Goal: Task Accomplishment & Management: Use online tool/utility

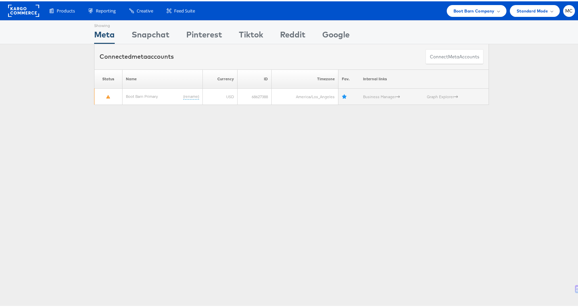
click at [227, 225] on div "Showing Meta Showing [GEOGRAPHIC_DATA] Showing Pinterest Showing Tiktok Showing…" at bounding box center [291, 187] width 583 height 337
click at [491, 7] on div "Boot Barn Company" at bounding box center [476, 9] width 46 height 7
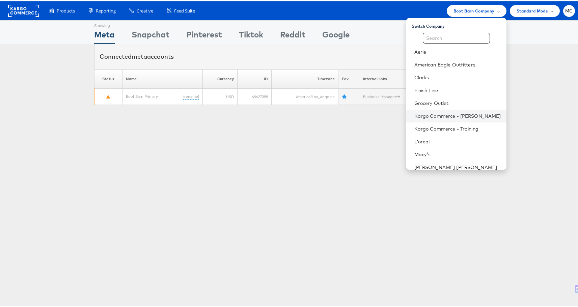
scroll to position [133, 0]
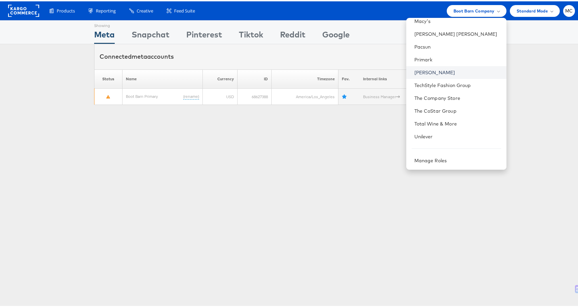
click at [423, 68] on link "[PERSON_NAME]" at bounding box center [457, 71] width 87 height 7
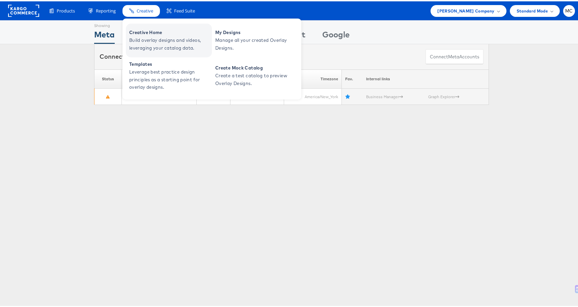
click at [157, 34] on span "Creative Home" at bounding box center [169, 31] width 81 height 8
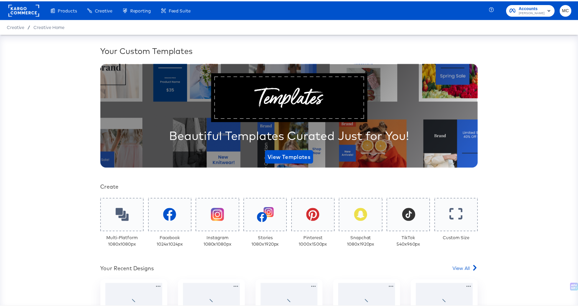
scroll to position [131, 0]
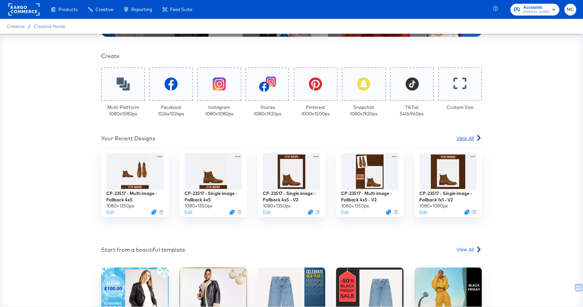
click at [462, 139] on span "View All" at bounding box center [464, 138] width 17 height 7
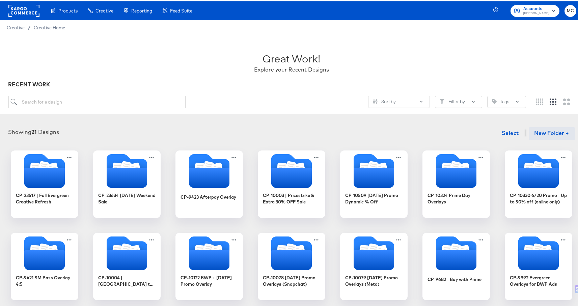
click at [542, 131] on button "New Folder +" at bounding box center [551, 132] width 46 height 13
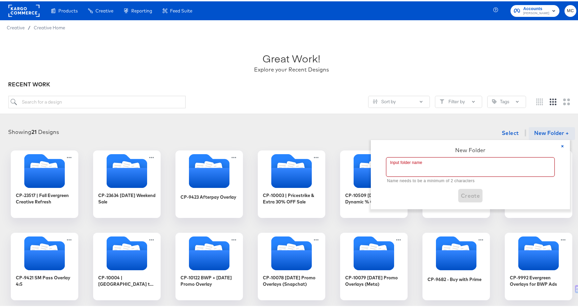
click at [407, 173] on input "text" at bounding box center [470, 165] width 168 height 19
paste input "CP-23728 - SM Pass Promo Overlays"
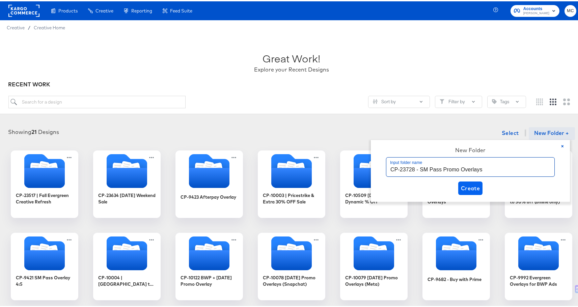
type input "CP-23728 - SM Pass Promo Overlays"
click at [478, 185] on span "Create" at bounding box center [470, 186] width 19 height 9
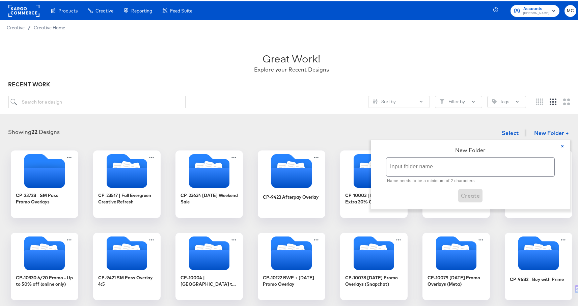
click at [408, 132] on div "Showing 22 Designs Select New Folder + × New Folder Input folder name Name need…" at bounding box center [291, 132] width 569 height 14
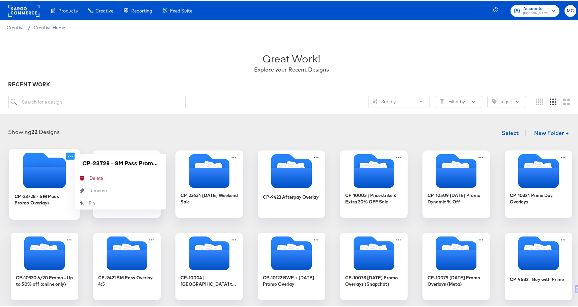
click at [69, 155] on icon at bounding box center [70, 154] width 5 height 1
click at [110, 161] on input "CP-23728 - SM Pass Promo Overlays" at bounding box center [120, 161] width 81 height 13
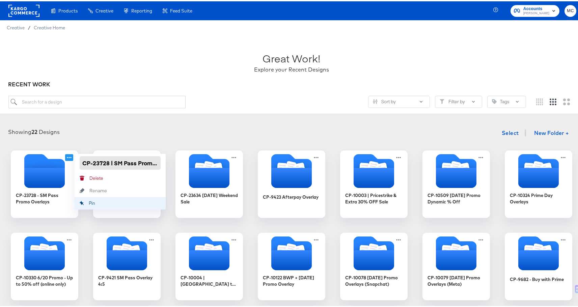
type input "CP-23728 | SM Pass Promo Overlays"
click at [179, 120] on div "Showing 22 Designs Select New Folder + CP-23728 - SM Pass Promo Overlays CP-237…" at bounding box center [291, 294] width 583 height 352
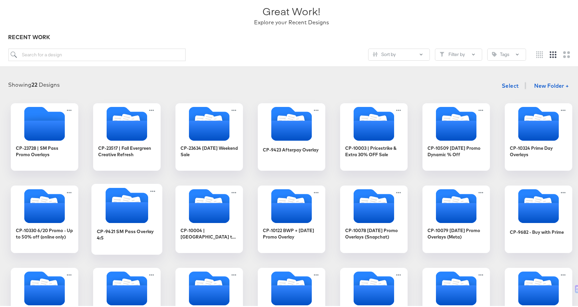
click at [120, 211] on icon "Folder" at bounding box center [127, 211] width 42 height 21
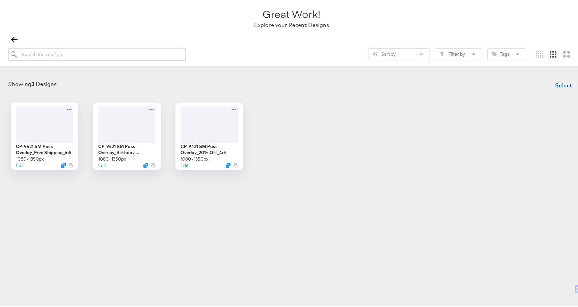
scroll to position [47, 0]
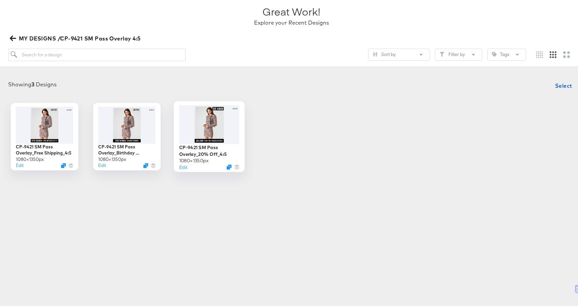
click at [205, 127] on div at bounding box center [209, 123] width 60 height 39
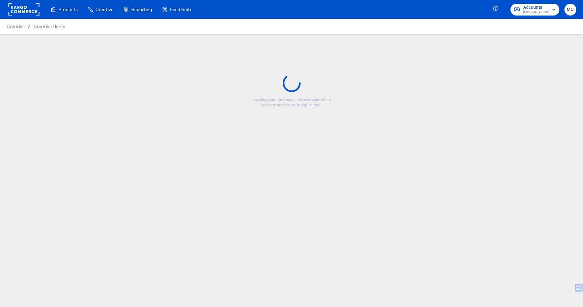
type input "CP-9421 SM Pass Overlay_20% Off_4:5"
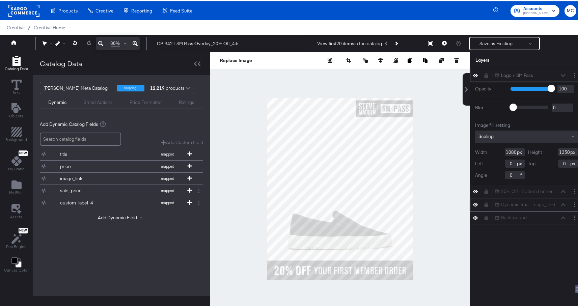
click at [473, 201] on icon at bounding box center [475, 203] width 5 height 6
click at [472, 206] on button at bounding box center [474, 203] width 5 height 5
click at [471, 212] on div "Background Background" at bounding box center [526, 216] width 113 height 13
click at [473, 217] on icon at bounding box center [475, 216] width 5 height 3
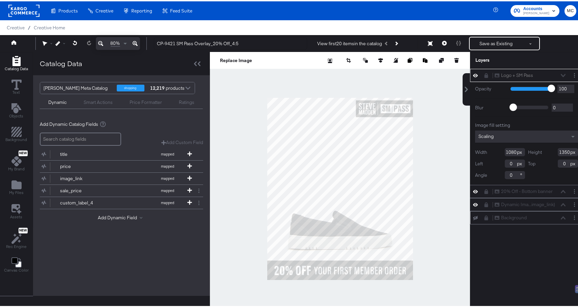
click at [473, 217] on icon at bounding box center [475, 216] width 5 height 4
click at [473, 189] on icon at bounding box center [475, 190] width 5 height 6
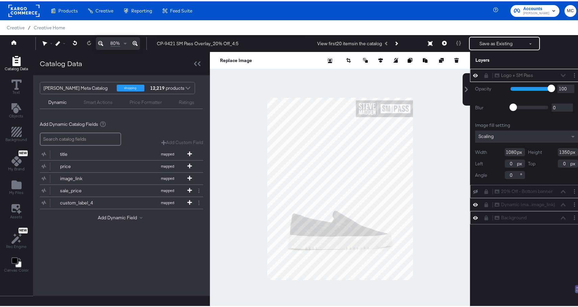
click at [473, 189] on icon at bounding box center [475, 190] width 5 height 4
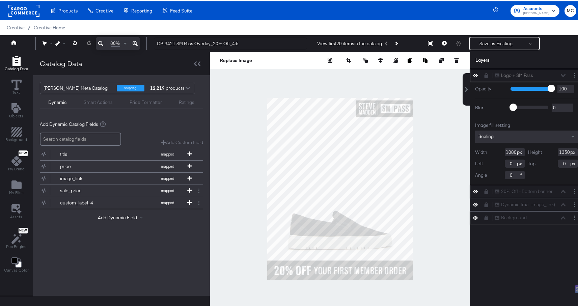
click at [473, 189] on icon at bounding box center [475, 189] width 5 height 3
click at [473, 189] on icon at bounding box center [475, 190] width 5 height 4
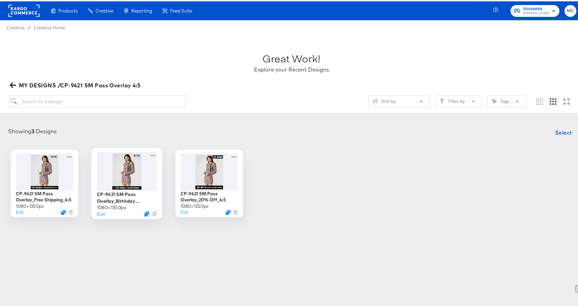
click at [118, 168] on div at bounding box center [127, 169] width 60 height 39
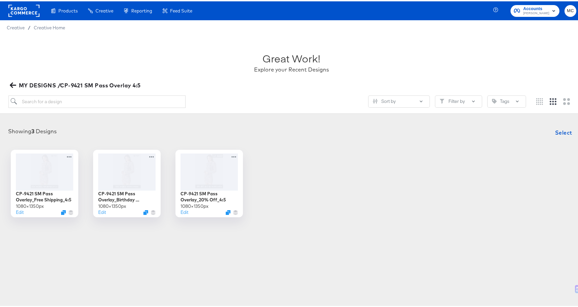
click at [14, 83] on icon "button" at bounding box center [13, 84] width 6 height 6
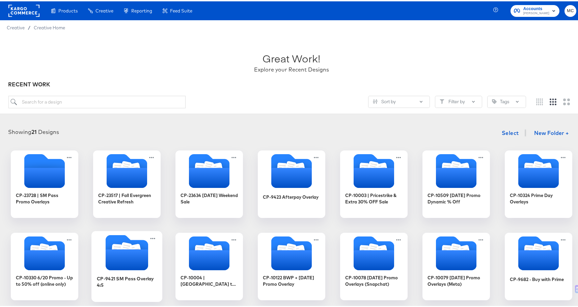
click at [140, 254] on icon "Folder" at bounding box center [127, 258] width 42 height 21
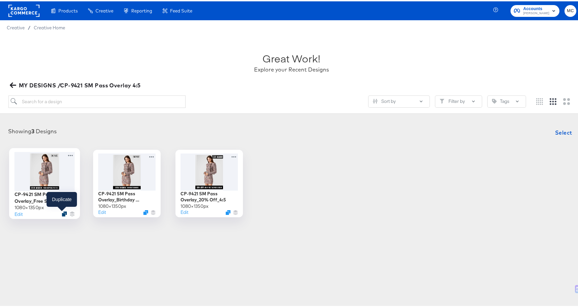
click at [62, 212] on icon "Duplicate" at bounding box center [64, 212] width 5 height 5
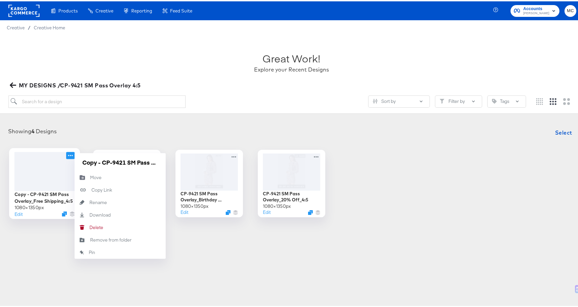
click at [69, 153] on icon at bounding box center [70, 153] width 8 height 7
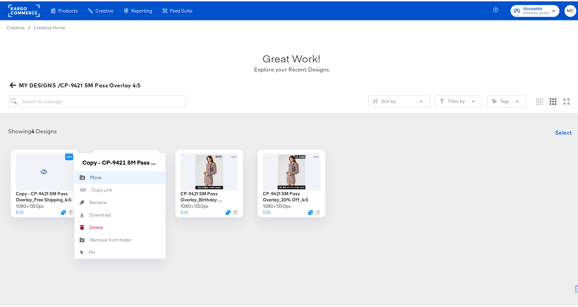
click at [100, 178] on button "Move Move" at bounding box center [120, 176] width 91 height 12
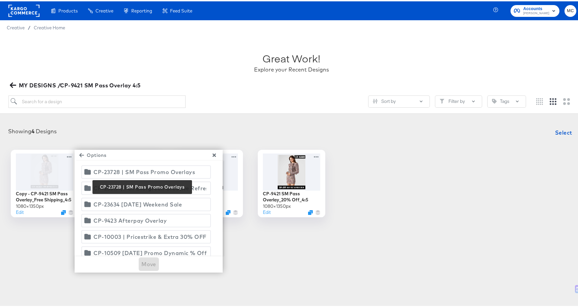
click at [130, 169] on div "CP-23728 | SM Pass Promo Overlays" at bounding box center [143, 170] width 101 height 9
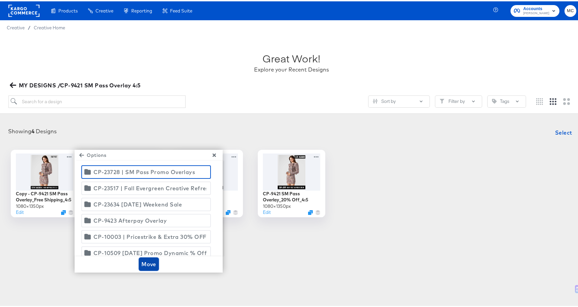
click at [147, 260] on span "Move" at bounding box center [148, 262] width 15 height 9
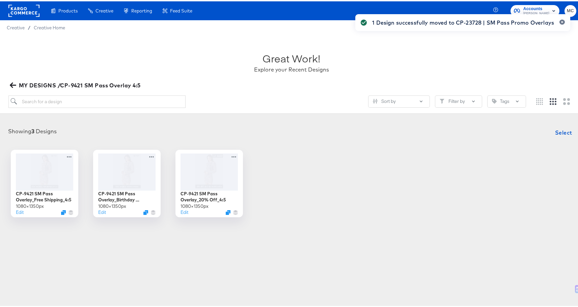
click at [11, 86] on icon "button" at bounding box center [13, 84] width 6 height 6
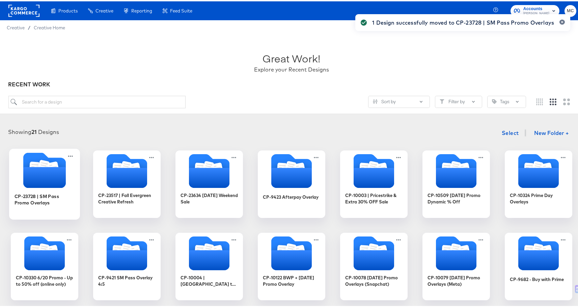
click at [34, 172] on icon "Folder" at bounding box center [44, 176] width 42 height 21
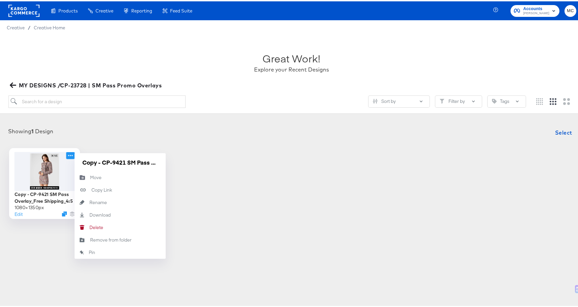
click at [71, 154] on icon at bounding box center [70, 153] width 8 height 7
drag, startPoint x: 81, startPoint y: 159, endPoint x: 206, endPoint y: 159, distance: 125.1
click at [206, 159] on div "Copy - CP-9421 SM Pass Overlay_Free Shipping_4:5 1080 × 1350 px Edit Copy - CP-…" at bounding box center [291, 181] width 569 height 67
paste input "Steve Madden Pass - Single Image - 4/"
type input "Steve Madden Pass - Single Image - 4/5"
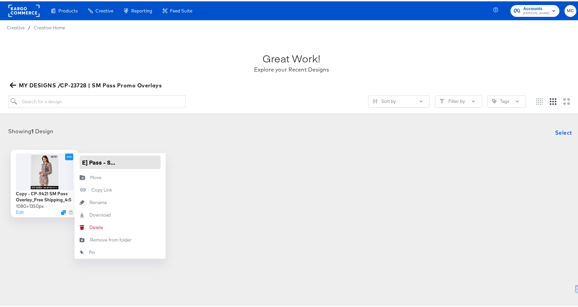
scroll to position [0, 33]
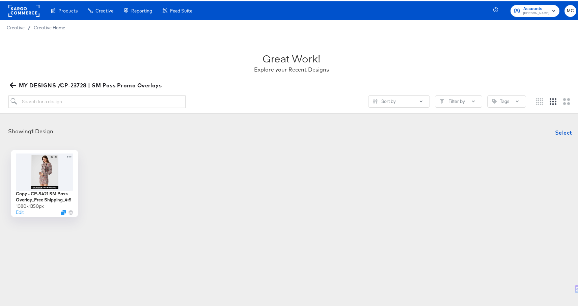
drag, startPoint x: 209, startPoint y: 169, endPoint x: 216, endPoint y: 189, distance: 21.9
click at [209, 169] on div "Copy - CP-9421 SM Pass Overlay_Free Shipping_4:5 1080 × 1350 px Edit" at bounding box center [291, 181] width 569 height 67
click at [216, 189] on div "Copy - CP-9421 SM Pass Overlay_Free Shipping_4:5 1080 × 1350 px Edit" at bounding box center [291, 181] width 569 height 67
click at [71, 156] on icon at bounding box center [70, 153] width 8 height 7
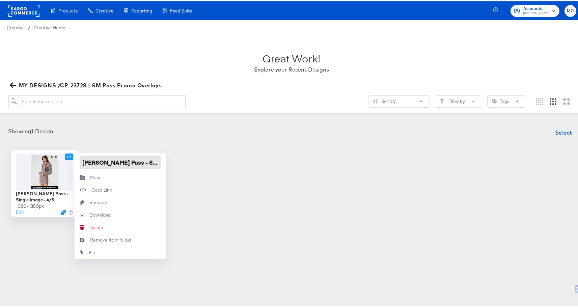
click at [140, 161] on input "Steve Madden Pass - Single Image - 4/5" at bounding box center [120, 160] width 81 height 13
type input "Steve Madden Pass - Single Image - 4:5"
click at [234, 134] on div "Showing 1 Design Select" at bounding box center [291, 130] width 569 height 13
click at [68, 154] on icon at bounding box center [70, 153] width 8 height 7
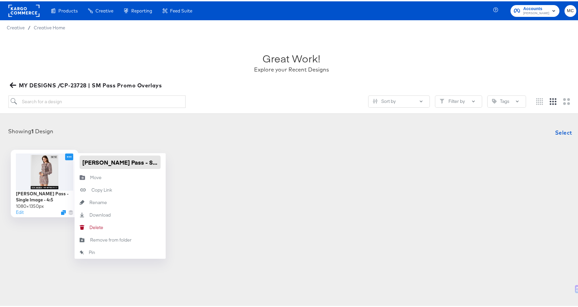
click at [139, 163] on input "Steve Madden Pass - Single Image - 4:5" at bounding box center [120, 160] width 81 height 13
type input "Steve Madden Pass - Single Image - 4/5"
click at [269, 154] on div "Steve Madden Pass - Single Image - 4:5 1080 × 1350 px Edit Steve Madden Pass - …" at bounding box center [291, 181] width 569 height 67
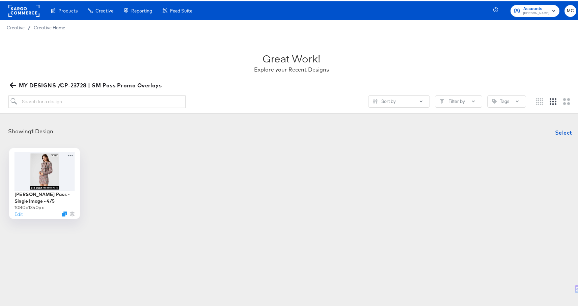
click at [35, 192] on div "Steve Madden Pass - Single Image - 4/5" at bounding box center [44, 195] width 60 height 13
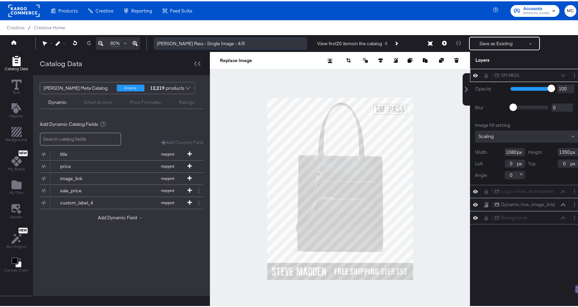
click at [158, 41] on input "Steve Madden Pass - Single Image - 4/5" at bounding box center [230, 42] width 153 height 12
click at [157, 43] on input "Steve Madden Pass - Single Image - 4/5" at bounding box center [230, 42] width 153 height 12
click at [156, 41] on input "Steve Madden Pass - Single Image - 4/5" at bounding box center [230, 42] width 153 height 12
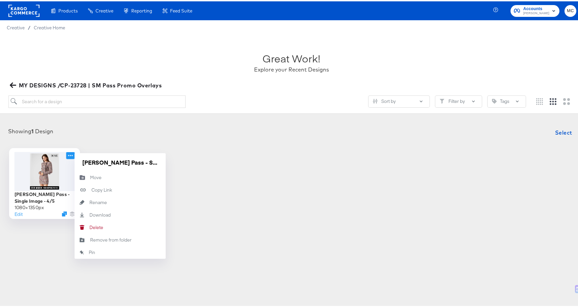
click at [66, 154] on icon at bounding box center [70, 153] width 8 height 7
click at [80, 161] on input "Steve Madden Pass - Single Image - 4/5" at bounding box center [120, 160] width 81 height 13
paste input "CP-23728"
type input "CP-23728 - [PERSON_NAME] Pass - Single Image - 4/5"
click at [218, 135] on div "Showing 1 Design Select" at bounding box center [291, 130] width 569 height 13
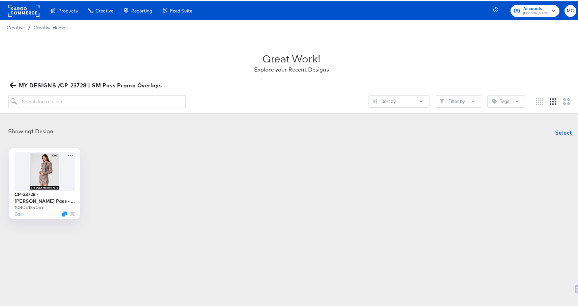
click at [48, 196] on div "CP-23728 - [PERSON_NAME] Pass - Single Image - 4/5" at bounding box center [44, 195] width 60 height 13
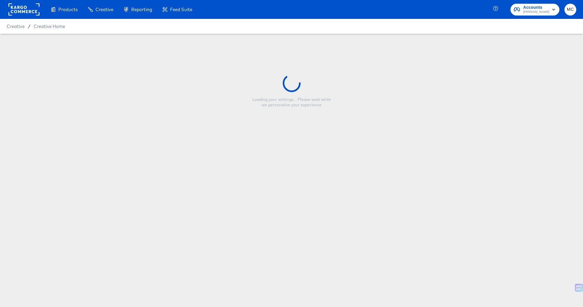
type input "CP-23728 - [PERSON_NAME] Pass - Single Image - 4/5"
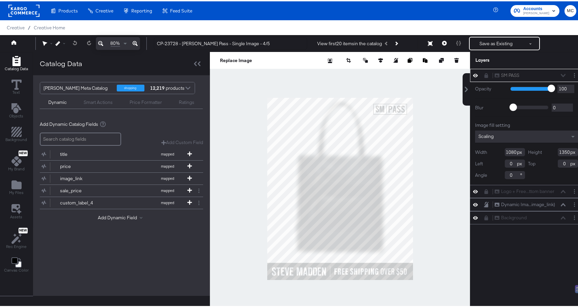
click at [555, 73] on div "SM PASS SM PASS" at bounding box center [529, 73] width 71 height 7
click at [480, 78] on div "SM PASS SM PASS" at bounding box center [526, 73] width 113 height 13
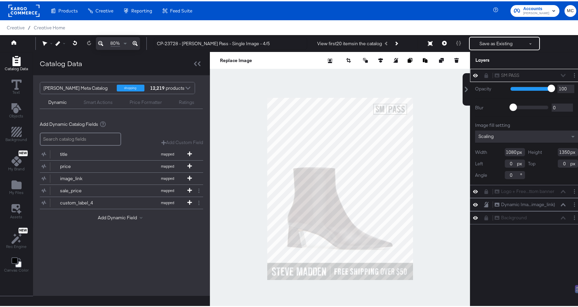
click at [484, 75] on icon at bounding box center [486, 74] width 4 height 5
click at [483, 75] on icon at bounding box center [485, 74] width 5 height 6
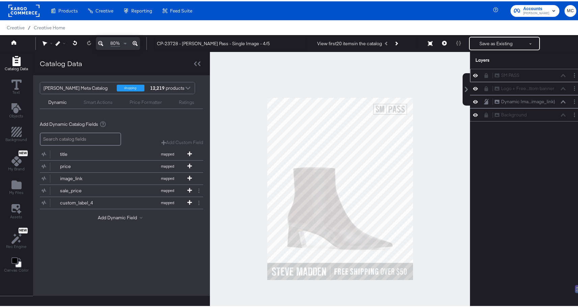
click at [473, 75] on icon at bounding box center [475, 74] width 5 height 6
click at [473, 75] on icon at bounding box center [475, 74] width 5 height 4
click at [571, 73] on button "Layer Options" at bounding box center [573, 73] width 7 height 7
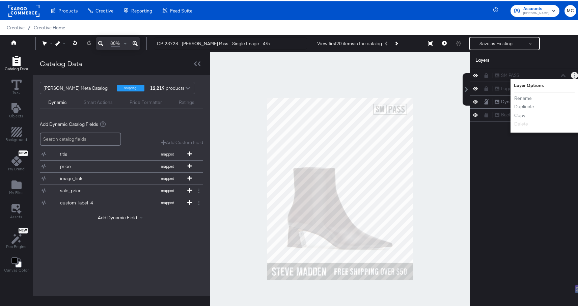
click at [484, 74] on icon at bounding box center [486, 74] width 4 height 5
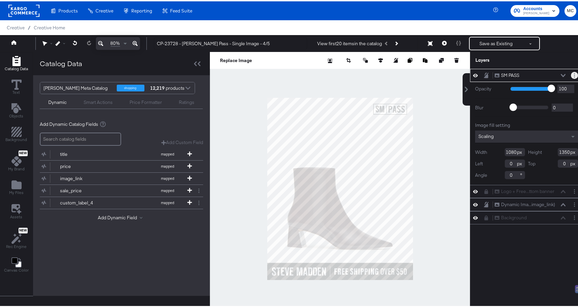
click at [570, 71] on button "Layer Options" at bounding box center [573, 73] width 7 height 7
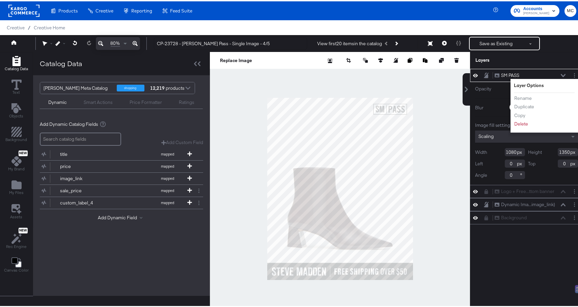
click at [523, 122] on li "Delete" at bounding box center [531, 122] width 37 height 7
click at [520, 121] on button "Delete" at bounding box center [520, 122] width 14 height 7
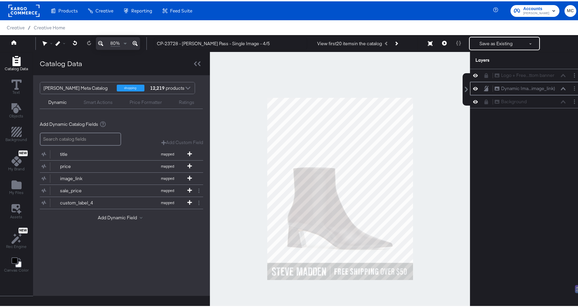
click at [473, 87] on icon at bounding box center [475, 87] width 5 height 6
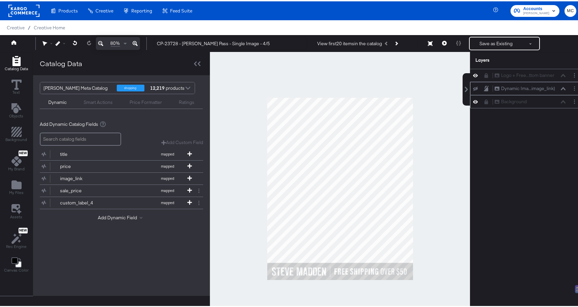
click at [473, 100] on div at bounding box center [476, 100] width 9 height 6
click at [473, 100] on icon at bounding box center [475, 100] width 5 height 6
click at [473, 100] on icon at bounding box center [475, 100] width 5 height 4
click at [558, 100] on div "Background Background" at bounding box center [529, 100] width 71 height 7
click at [559, 99] on div "Background Background" at bounding box center [529, 100] width 71 height 7
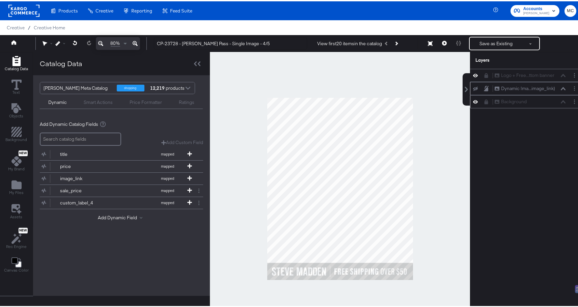
click at [484, 100] on div at bounding box center [487, 100] width 9 height 5
drag, startPoint x: 483, startPoint y: 100, endPoint x: 476, endPoint y: 101, distance: 7.2
click at [483, 100] on button at bounding box center [485, 100] width 5 height 5
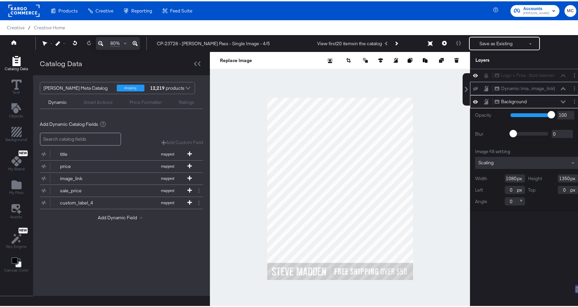
type input "40"
type input "180"
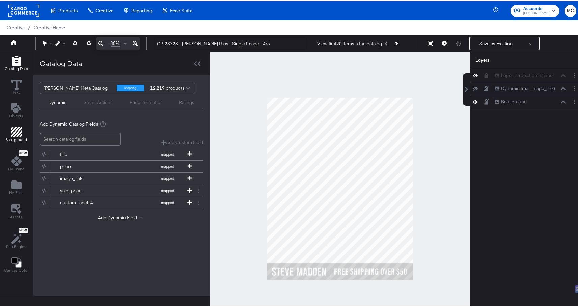
click at [14, 129] on icon "Add Rectangle" at bounding box center [16, 130] width 10 height 10
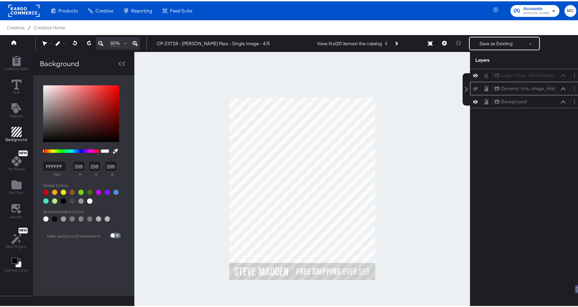
click at [115, 147] on button at bounding box center [115, 150] width 11 height 12
type input "F0F0F0"
type input "240"
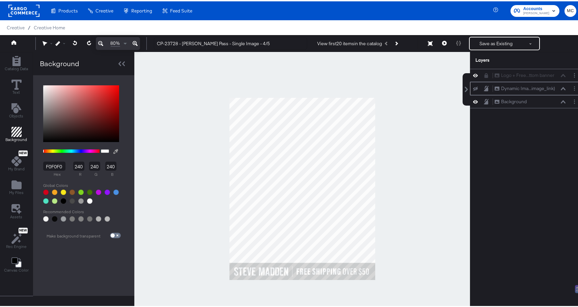
click at [294, 140] on div at bounding box center [302, 187] width 335 height 273
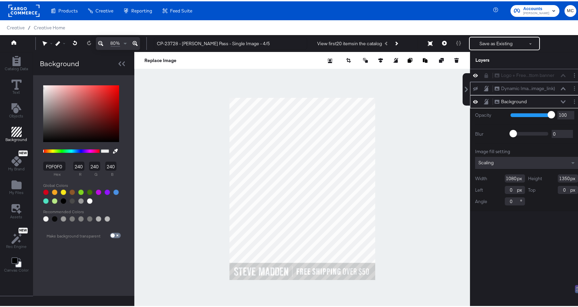
click at [477, 102] on div "Background Background" at bounding box center [526, 100] width 108 height 7
click at [483, 101] on icon at bounding box center [485, 99] width 5 height 5
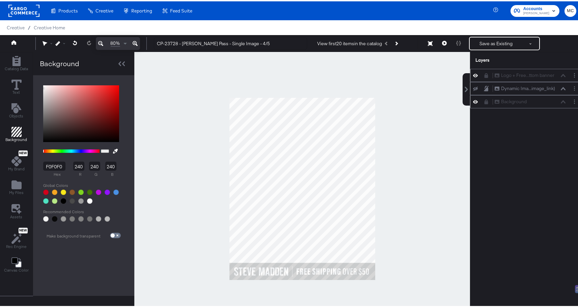
click at [472, 71] on button at bounding box center [474, 74] width 5 height 6
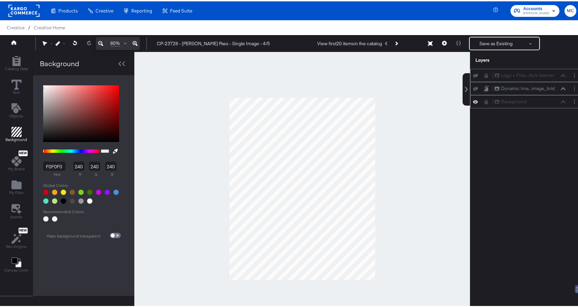
click at [473, 73] on icon at bounding box center [475, 74] width 5 height 4
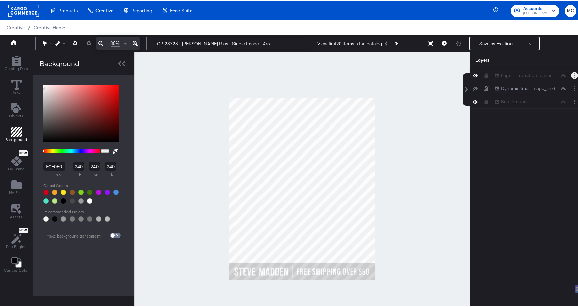
click at [572, 73] on button "Layer Options" at bounding box center [573, 73] width 7 height 7
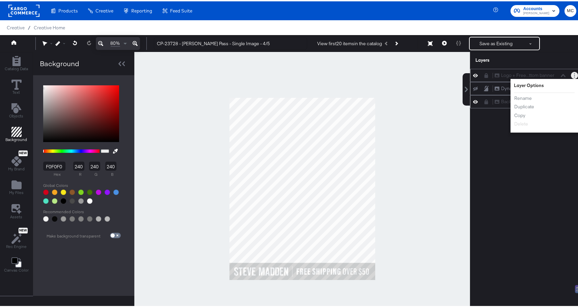
click at [486, 72] on div at bounding box center [487, 73] width 9 height 5
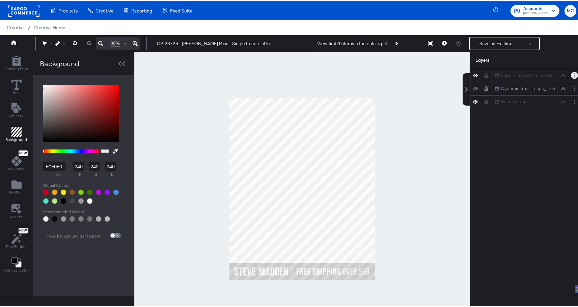
click at [484, 75] on icon at bounding box center [486, 74] width 4 height 5
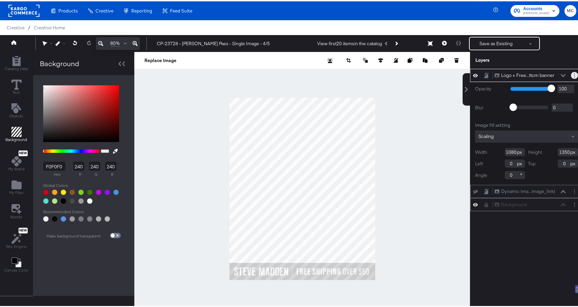
click at [570, 75] on button "Layer Options" at bounding box center [573, 73] width 7 height 7
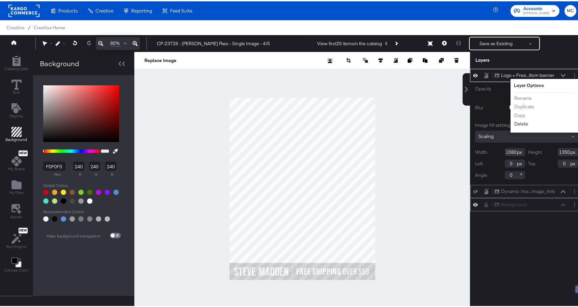
click at [520, 124] on button "Delete" at bounding box center [520, 122] width 14 height 7
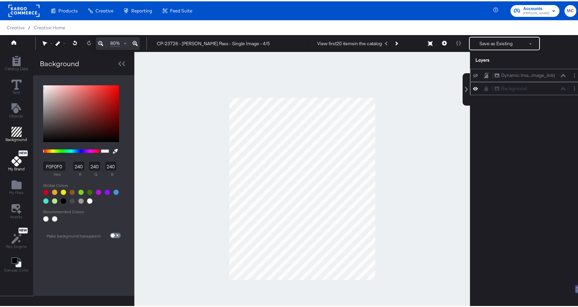
click at [14, 187] on icon "Add Files" at bounding box center [16, 183] width 10 height 9
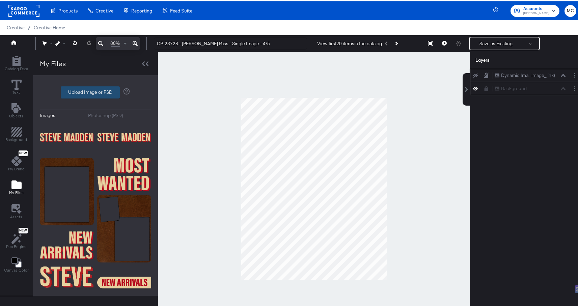
click at [79, 89] on label "Upload Image or PSD" at bounding box center [90, 90] width 58 height 11
click at [95, 91] on input "Upload Image or PSD" at bounding box center [95, 91] width 0 height 0
type input "C:\fakepath\code_enjoy.png"
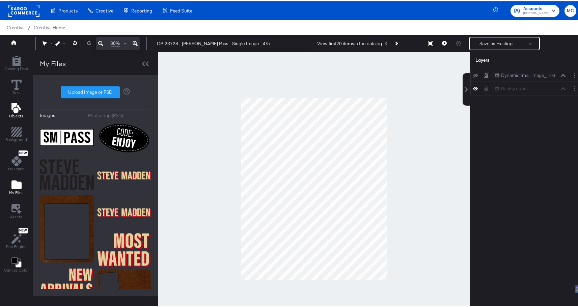
click at [20, 104] on icon "Add Text" at bounding box center [16, 107] width 10 height 10
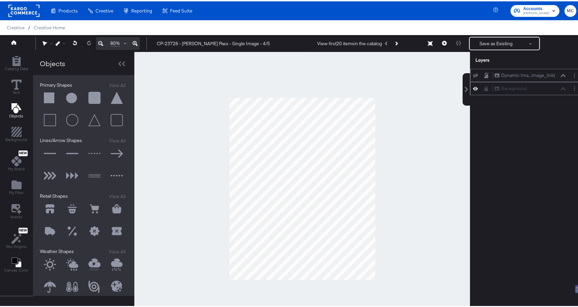
click at [49, 95] on button at bounding box center [50, 97] width 20 height 20
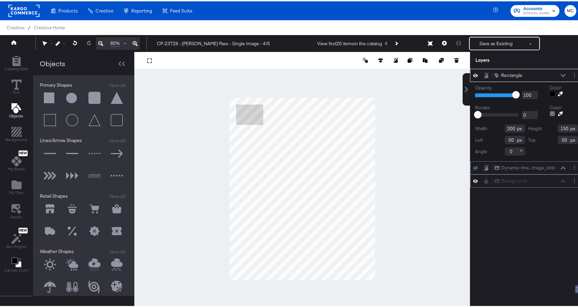
drag, startPoint x: 510, startPoint y: 128, endPoint x: 464, endPoint y: 181, distance: 70.5
click at [497, 129] on div "Width 200" at bounding box center [500, 127] width 50 height 8
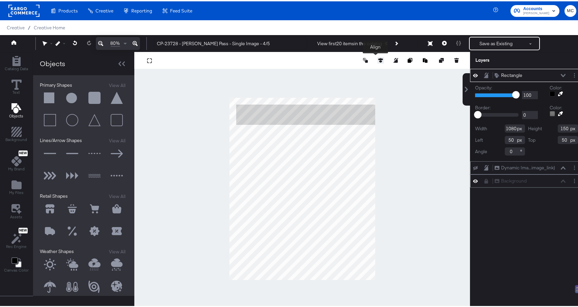
type input "1080"
click at [377, 61] on button at bounding box center [380, 59] width 7 height 7
click at [377, 75] on button at bounding box center [380, 71] width 7 height 7
type input "1200"
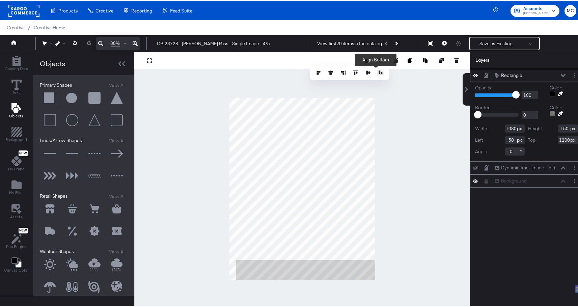
click at [377, 75] on button at bounding box center [380, 71] width 7 height 7
click at [327, 68] on button at bounding box center [330, 71] width 7 height 7
type input "0"
click at [327, 69] on button at bounding box center [330, 71] width 7 height 7
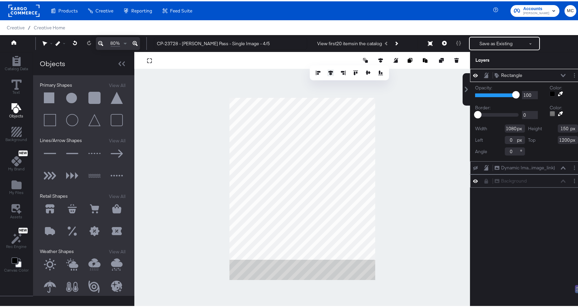
click at [327, 69] on button at bounding box center [330, 71] width 7 height 7
drag, startPoint x: 564, startPoint y: 128, endPoint x: 548, endPoint y: 128, distance: 16.2
click at [548, 128] on div "Height 150" at bounding box center [553, 127] width 50 height 8
type input "124"
click at [377, 61] on button at bounding box center [380, 59] width 7 height 7
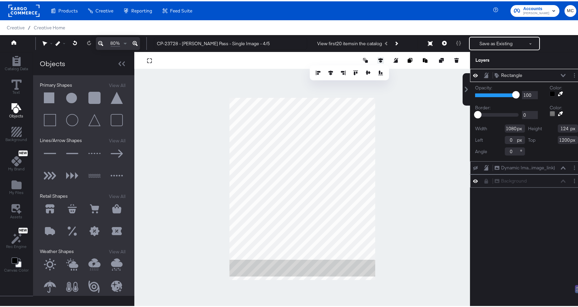
click at [377, 62] on button at bounding box center [380, 59] width 7 height 7
click at [417, 231] on div at bounding box center [301, 187] width 335 height 273
click at [378, 59] on icon at bounding box center [380, 59] width 5 height 5
click at [378, 72] on icon at bounding box center [380, 71] width 5 height 5
type input "1226"
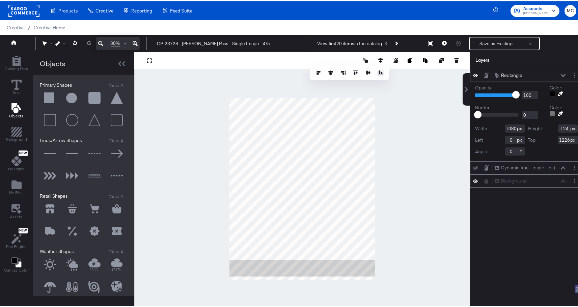
click at [378, 72] on icon at bounding box center [380, 71] width 5 height 5
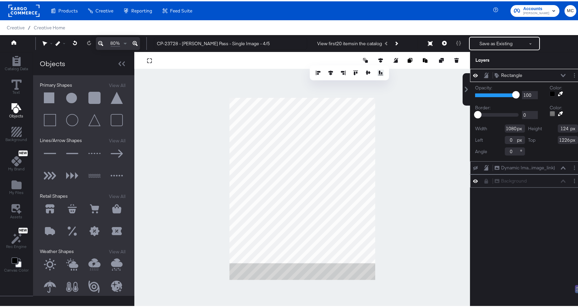
click at [378, 72] on icon at bounding box center [380, 71] width 5 height 5
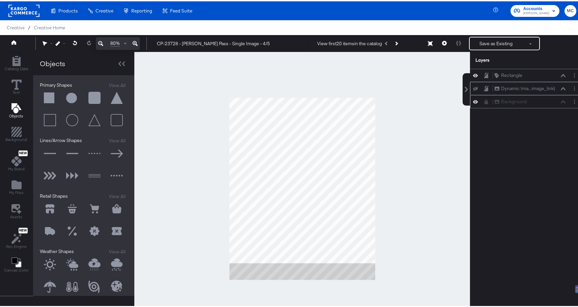
click at [441, 206] on div at bounding box center [301, 187] width 335 height 273
click at [473, 87] on div at bounding box center [476, 87] width 9 height 5
click at [472, 85] on button at bounding box center [474, 87] width 5 height 5
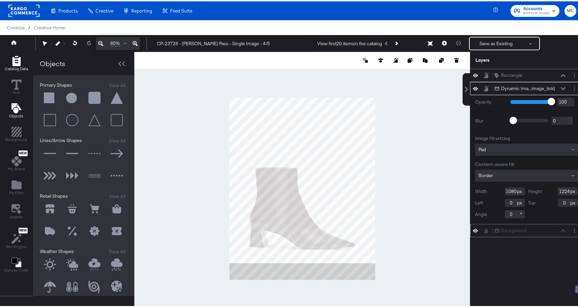
click at [14, 65] on span "Catalog Data" at bounding box center [16, 67] width 23 height 5
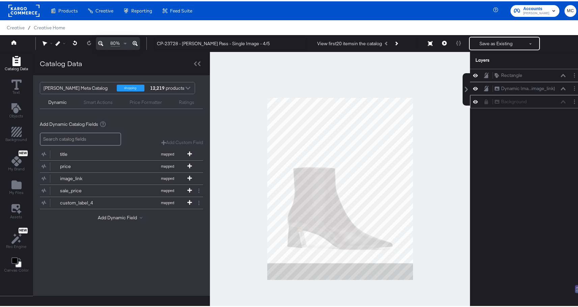
click at [345, 82] on div at bounding box center [340, 187] width 260 height 273
click at [201, 63] on div at bounding box center [197, 62] width 12 height 10
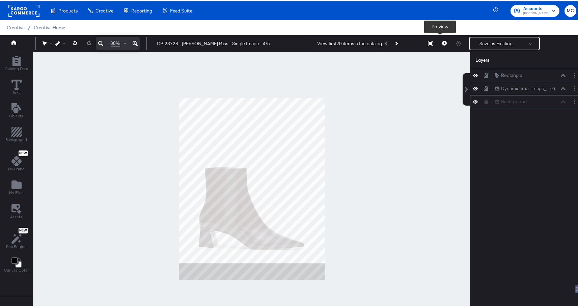
click at [442, 44] on icon at bounding box center [444, 41] width 5 height 5
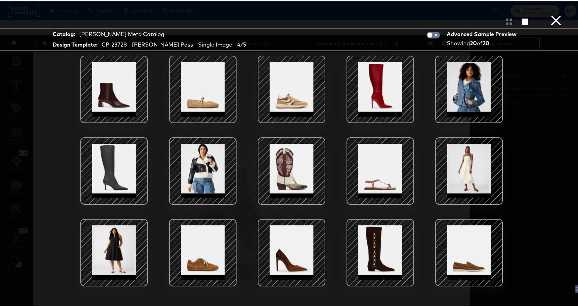
click at [206, 158] on div at bounding box center [202, 169] width 57 height 57
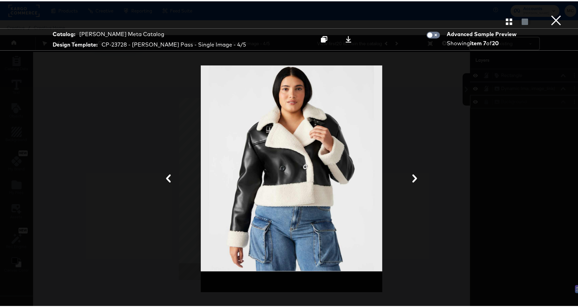
click at [552, 13] on button "×" at bounding box center [555, 6] width 13 height 13
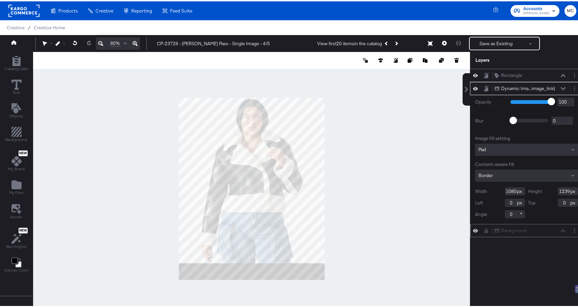
click at [559, 191] on input "1239" at bounding box center [567, 190] width 20 height 8
type input "1230"
click at [377, 62] on button at bounding box center [380, 59] width 7 height 7
click at [324, 75] on div at bounding box center [349, 71] width 79 height 15
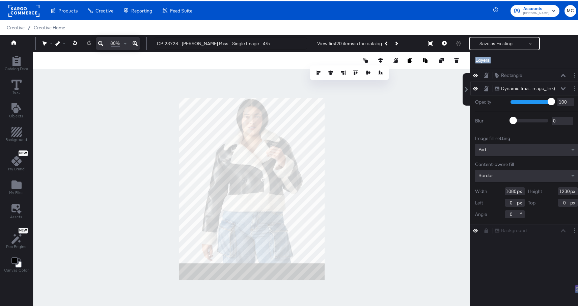
click at [324, 75] on div at bounding box center [349, 71] width 79 height 15
click at [328, 72] on icon at bounding box center [330, 71] width 5 height 5
click at [328, 71] on icon at bounding box center [330, 71] width 5 height 5
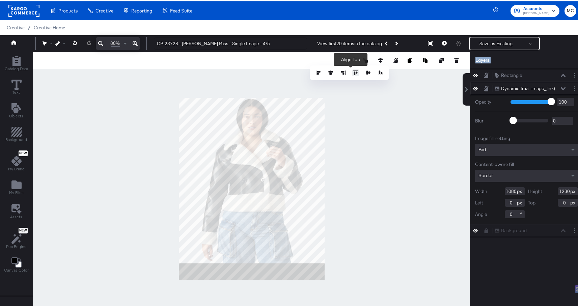
click at [353, 72] on icon at bounding box center [355, 71] width 5 height 5
click at [391, 148] on div at bounding box center [251, 187] width 437 height 273
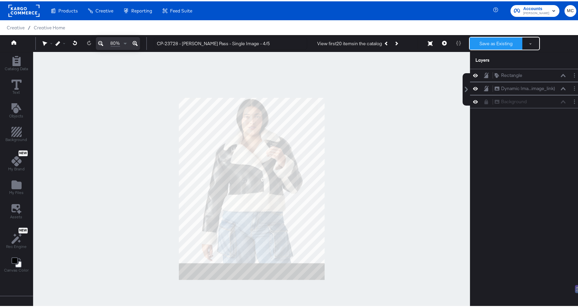
click at [477, 36] on button "Save as Existing" at bounding box center [495, 42] width 53 height 12
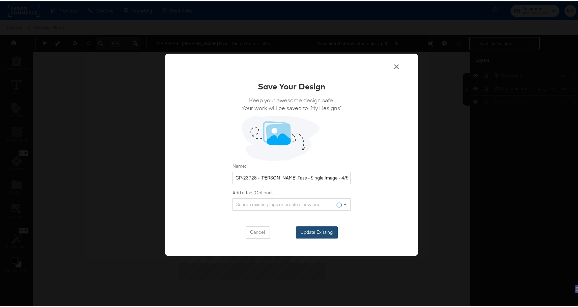
click at [313, 235] on button "Update Existing" at bounding box center [317, 231] width 42 height 12
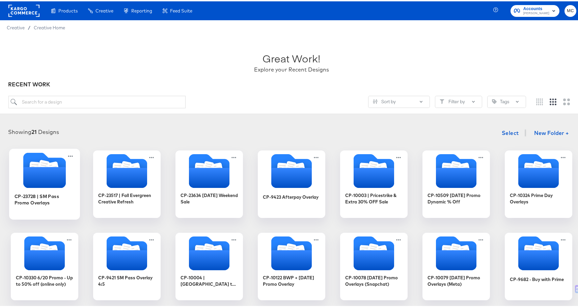
click at [15, 197] on div "CP-23728 | SM Pass Promo Overlays" at bounding box center [44, 197] width 60 height 13
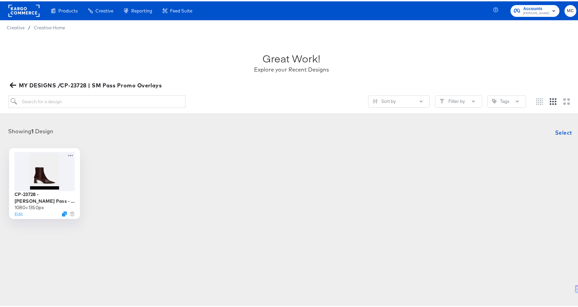
click at [64, 166] on div at bounding box center [44, 169] width 60 height 39
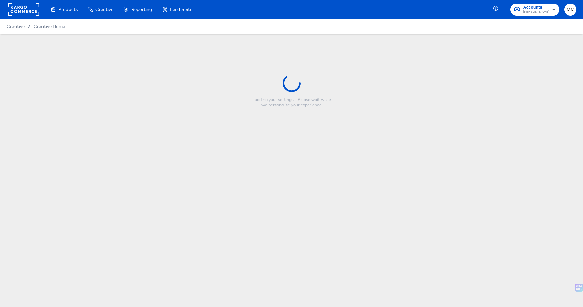
type input "CP-23728 - [PERSON_NAME] Pass - Single Image - 4/5"
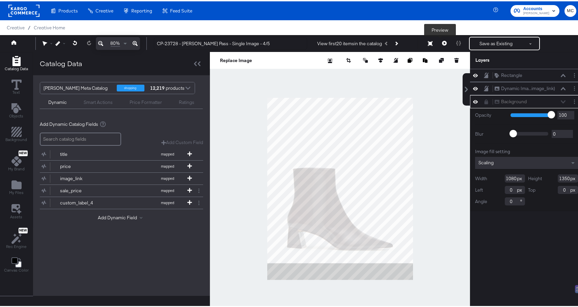
click at [439, 38] on button at bounding box center [444, 41] width 14 height 13
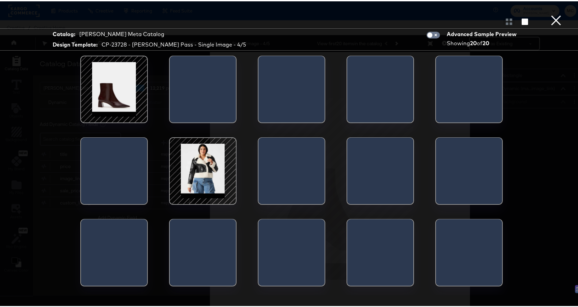
click at [220, 169] on div at bounding box center [202, 169] width 57 height 57
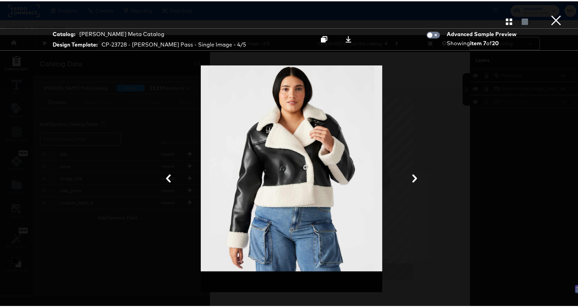
click at [549, 13] on button "×" at bounding box center [555, 6] width 13 height 13
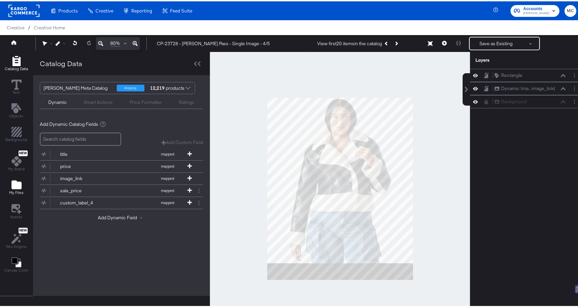
click at [22, 182] on div "My Files" at bounding box center [16, 186] width 14 height 16
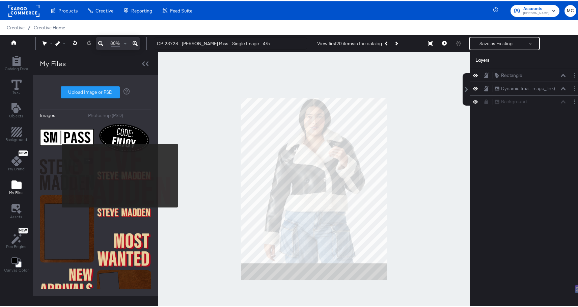
click at [60, 175] on img at bounding box center [67, 173] width 54 height 34
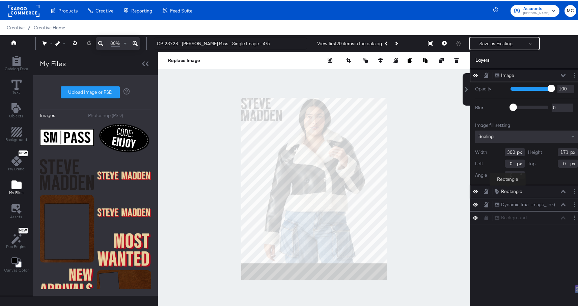
click at [507, 189] on div "Rectangle" at bounding box center [511, 190] width 21 height 6
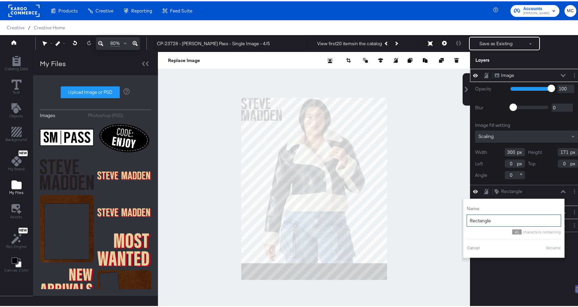
drag, startPoint x: 498, startPoint y: 221, endPoint x: 456, endPoint y: 219, distance: 41.5
click at [461, 219] on div "Image Image Opacity 1 100 100 Blur 0 2000 0 Image fill setting Scaling Width 30…" at bounding box center [521, 190] width 121 height 246
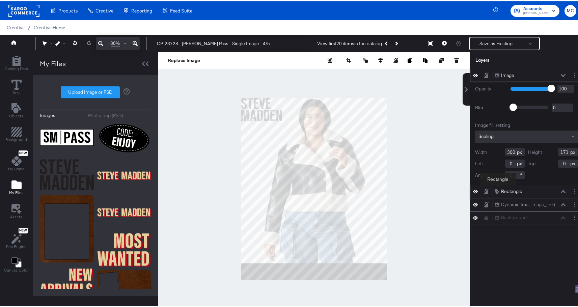
click at [501, 189] on div "Rectangle" at bounding box center [511, 190] width 21 height 6
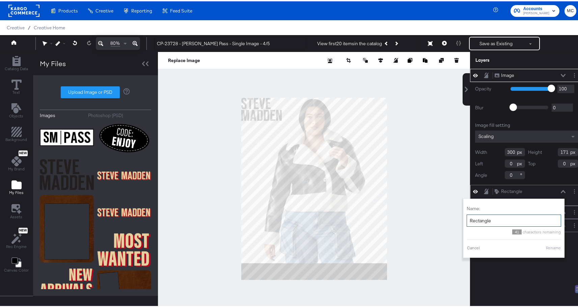
drag, startPoint x: 486, startPoint y: 219, endPoint x: 463, endPoint y: 219, distance: 23.6
click at [466, 219] on input "Rectangle" at bounding box center [513, 219] width 94 height 12
type input "Black frame"
click at [545, 247] on button "Rename" at bounding box center [553, 246] width 16 height 6
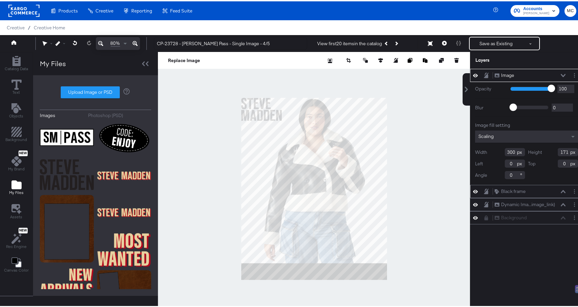
click at [483, 189] on icon at bounding box center [485, 190] width 5 height 6
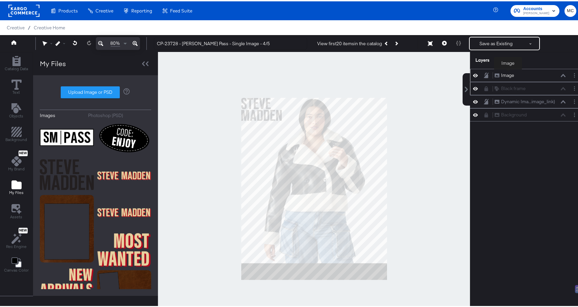
click at [507, 73] on div "Image" at bounding box center [507, 74] width 13 height 6
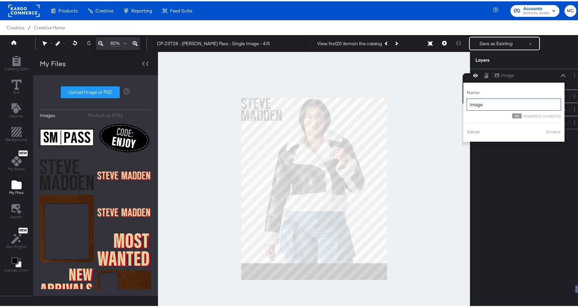
drag, startPoint x: 483, startPoint y: 104, endPoint x: 452, endPoint y: 103, distance: 30.7
click at [452, 67] on div "Catalog Data Text Objects Background New My Brand My Files Assets New Rec Engin…" at bounding box center [291, 59] width 583 height 17
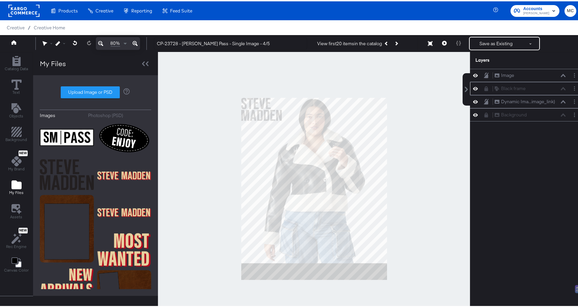
click at [452, 103] on div at bounding box center [314, 187] width 312 height 273
click at [504, 73] on div "Image" at bounding box center [507, 74] width 13 height 6
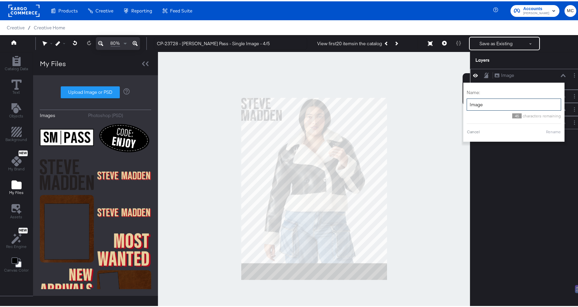
drag, startPoint x: 477, startPoint y: 104, endPoint x: 463, endPoint y: 102, distance: 13.9
click at [466, 102] on input "Image" at bounding box center [513, 103] width 94 height 12
type input "SM logo"
click at [551, 128] on button "Rename" at bounding box center [553, 130] width 16 height 6
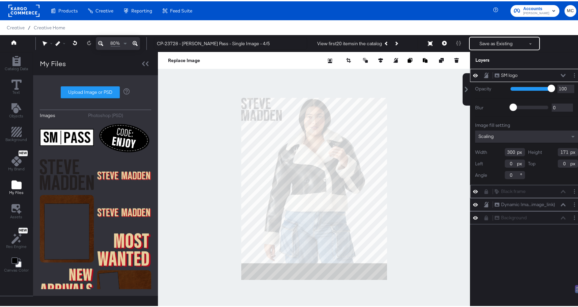
drag, startPoint x: 507, startPoint y: 165, endPoint x: 492, endPoint y: 164, distance: 15.9
click at [493, 164] on div "Left 0" at bounding box center [500, 162] width 50 height 8
type input "30"
drag, startPoint x: 562, startPoint y: 163, endPoint x: 532, endPoint y: 164, distance: 29.3
click at [532, 164] on div "Top 0" at bounding box center [553, 162] width 50 height 8
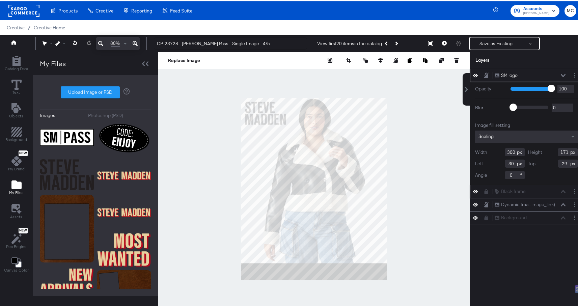
type input "29"
drag, startPoint x: 505, startPoint y: 151, endPoint x: 480, endPoint y: 150, distance: 25.0
click at [480, 150] on div "Width 300" at bounding box center [500, 151] width 50 height 8
type input "200"
drag, startPoint x: 562, startPoint y: 151, endPoint x: 534, endPoint y: 150, distance: 28.3
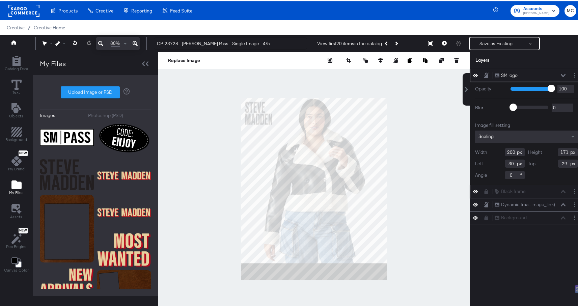
click at [534, 150] on div "Height 171" at bounding box center [553, 151] width 50 height 8
type input "114"
click at [555, 75] on div "SM logo SM logo" at bounding box center [529, 73] width 71 height 7
click at [560, 73] on icon at bounding box center [562, 73] width 5 height 3
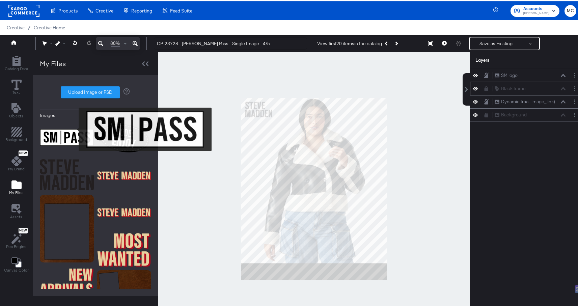
click at [109, 134] on img at bounding box center [124, 136] width 54 height 35
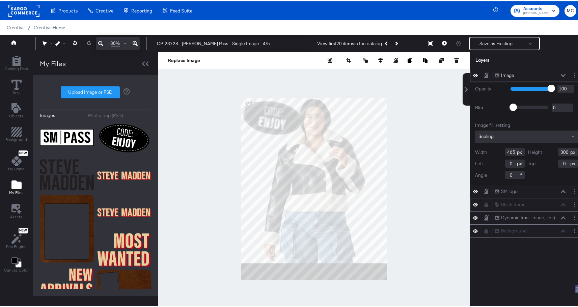
type input "480"
type input "235"
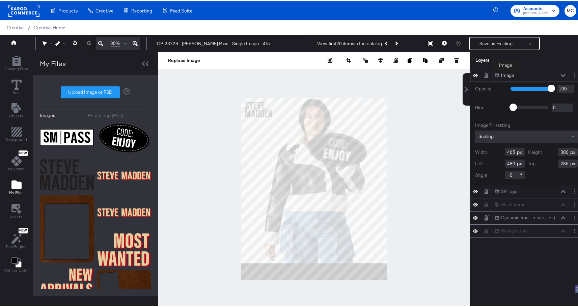
click at [505, 75] on div "Image" at bounding box center [507, 74] width 13 height 6
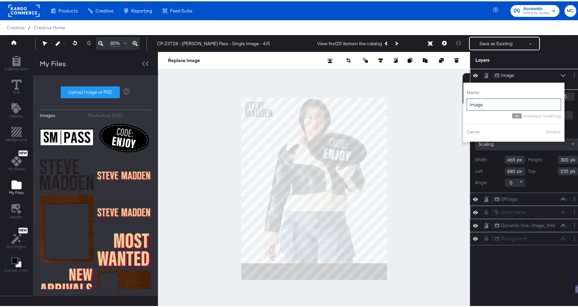
drag, startPoint x: 480, startPoint y: 101, endPoint x: 461, endPoint y: 98, distance: 19.1
click at [463, 98] on div "Name: Image 45 characters remaining Cancel Rename" at bounding box center [513, 110] width 101 height 59
type input "Code: Enjoy badge"
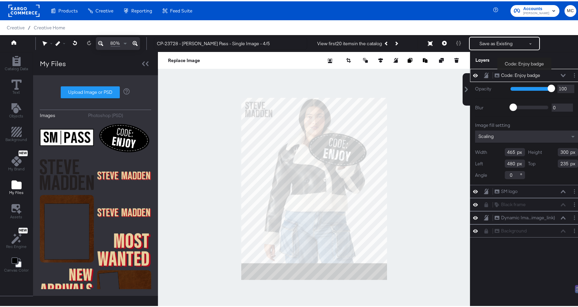
click at [524, 73] on div "Code: Enjoy badge" at bounding box center [520, 74] width 39 height 6
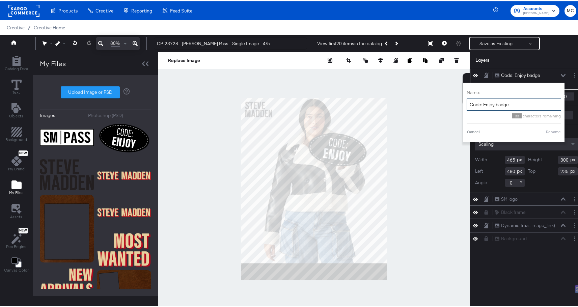
click at [478, 104] on input "Code: Enjoy badge" at bounding box center [513, 103] width 94 height 12
type input "Code enjoy badge"
click at [553, 129] on button "Rename" at bounding box center [553, 130] width 16 height 6
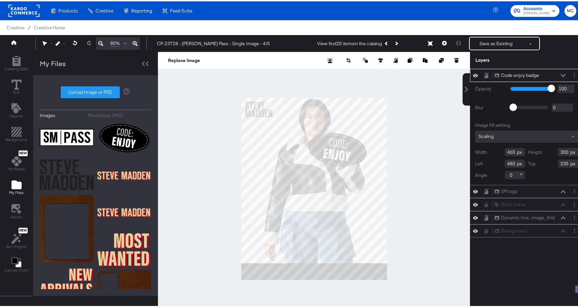
drag, startPoint x: 511, startPoint y: 151, endPoint x: 477, endPoint y: 151, distance: 33.7
click at [477, 151] on div "Width 465" at bounding box center [500, 151] width 50 height 8
type input "289"
drag, startPoint x: 564, startPoint y: 152, endPoint x: 526, endPoint y: 152, distance: 38.1
click at [528, 152] on div "Height 300" at bounding box center [553, 151] width 50 height 8
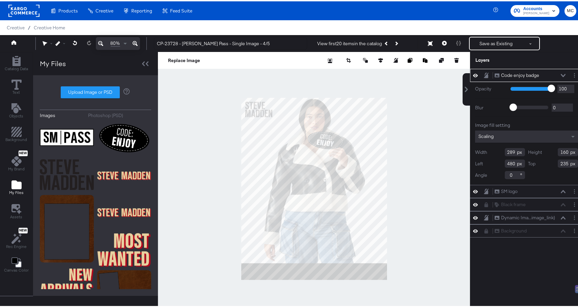
click at [563, 153] on input "160" at bounding box center [567, 151] width 20 height 8
type input "159"
type input "508"
type input "210"
type input "545"
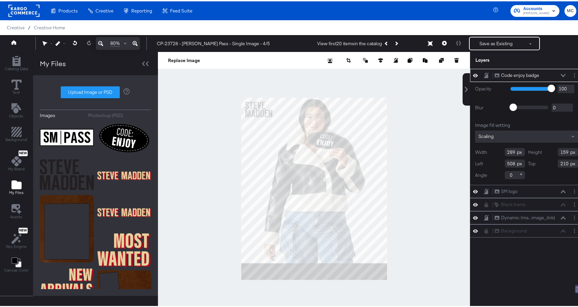
type input "143"
type input "648"
type input "0"
type input "703"
type input "80"
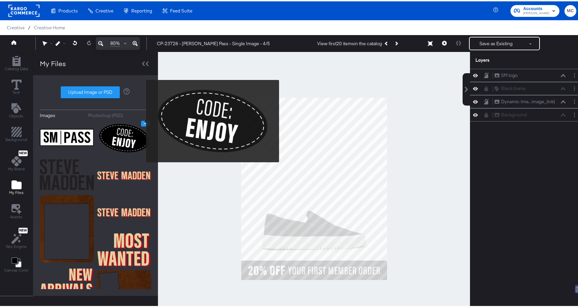
click at [143, 120] on icon "Image Options" at bounding box center [145, 122] width 5 height 5
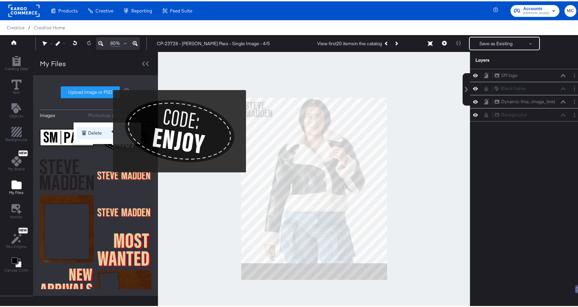
click at [109, 130] on button "Delete" at bounding box center [107, 132] width 61 height 12
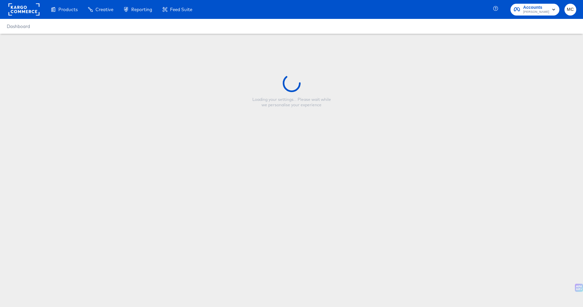
type input "CP-23728 - [PERSON_NAME] Pass - Single Image - 4/5"
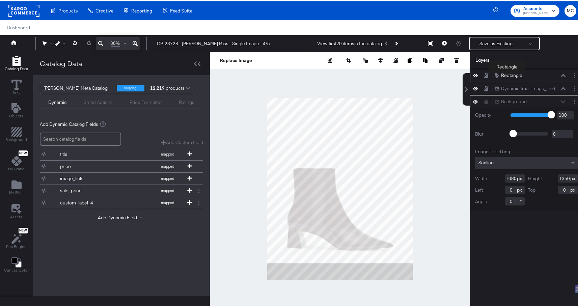
click at [506, 73] on div "Rectangle" at bounding box center [511, 74] width 21 height 6
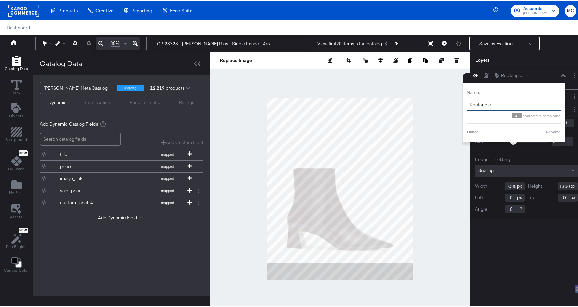
drag, startPoint x: 488, startPoint y: 103, endPoint x: 458, endPoint y: 99, distance: 30.9
click at [470, 99] on div "Layers Rectangle Rectangle Name: Rectangle 41 characters remaining Cancel Renam…" at bounding box center [526, 187] width 113 height 273
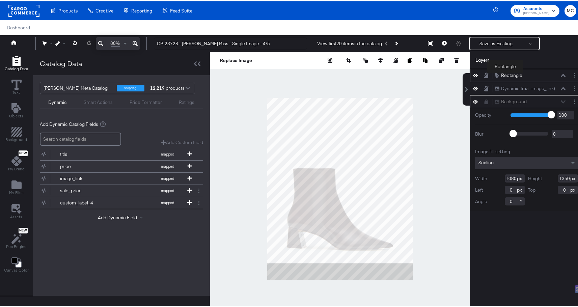
click at [505, 73] on div "Rectangle" at bounding box center [511, 74] width 21 height 6
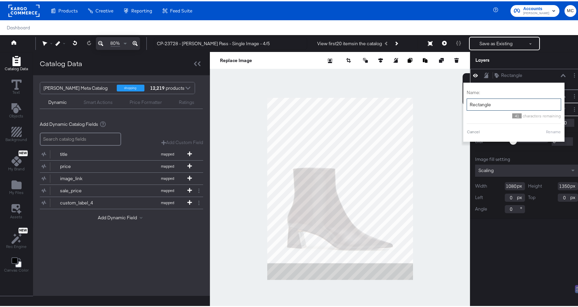
drag, startPoint x: 488, startPoint y: 103, endPoint x: 465, endPoint y: 101, distance: 23.6
click at [466, 101] on input "Rectangle" at bounding box center [513, 103] width 94 height 12
type input "Black frame"
click at [550, 132] on button "Rename" at bounding box center [553, 130] width 16 height 6
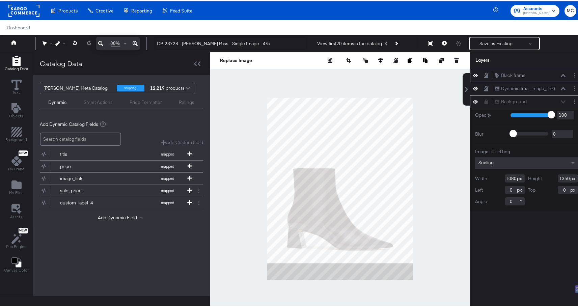
click at [483, 74] on icon at bounding box center [485, 73] width 5 height 5
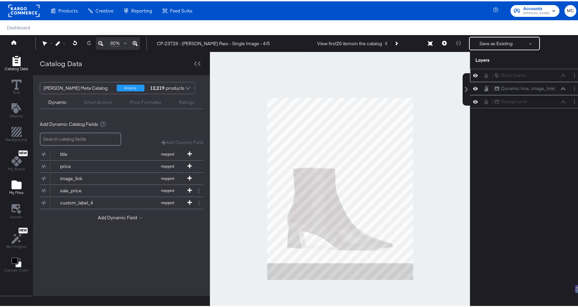
click at [19, 188] on div "My Files" at bounding box center [16, 186] width 14 height 16
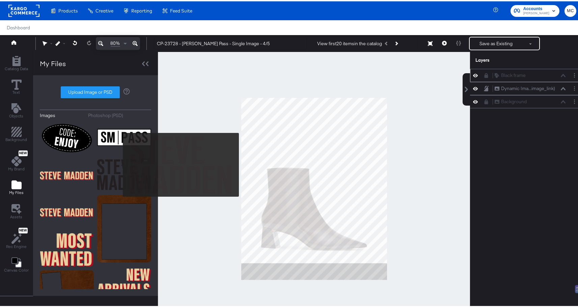
click at [118, 164] on img at bounding box center [124, 173] width 54 height 34
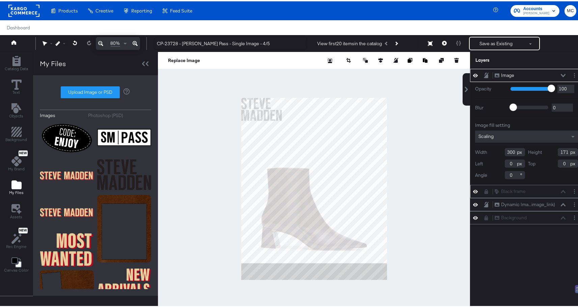
drag, startPoint x: 506, startPoint y: 163, endPoint x: 480, endPoint y: 164, distance: 26.3
click at [480, 164] on div "Left 0" at bounding box center [500, 162] width 50 height 8
type input "30"
drag, startPoint x: 562, startPoint y: 163, endPoint x: 529, endPoint y: 163, distance: 32.7
click at [529, 163] on div "Top 0" at bounding box center [553, 162] width 50 height 8
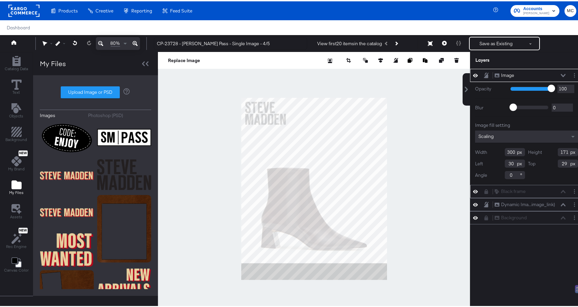
type input "29"
click at [510, 151] on div "Width 300" at bounding box center [500, 151] width 50 height 8
drag, startPoint x: 510, startPoint y: 151, endPoint x: 493, endPoint y: 150, distance: 17.5
click at [493, 150] on div "Width 300" at bounding box center [500, 151] width 50 height 8
type input "200"
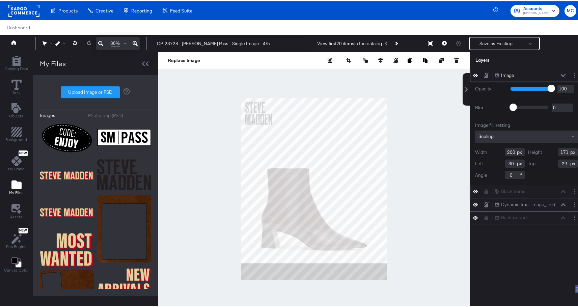
drag, startPoint x: 563, startPoint y: 150, endPoint x: 544, endPoint y: 152, distance: 18.7
click at [544, 152] on div "Height 171" at bounding box center [553, 151] width 50 height 8
type input "114"
click at [504, 74] on div "Image" at bounding box center [507, 74] width 13 height 6
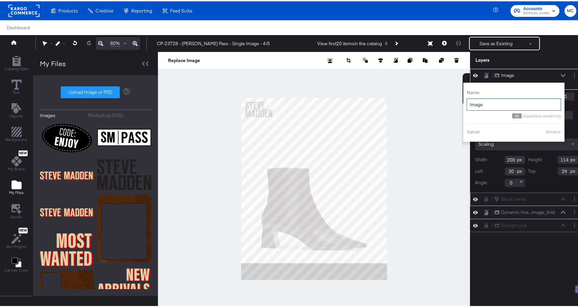
drag, startPoint x: 485, startPoint y: 101, endPoint x: 462, endPoint y: 101, distance: 23.3
click at [466, 101] on input "Image" at bounding box center [513, 103] width 94 height 12
type input "SM logo"
click at [552, 133] on button "Rename" at bounding box center [553, 130] width 16 height 6
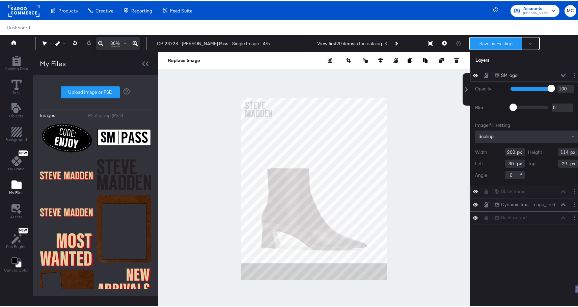
click at [488, 38] on button "Save as Existing" at bounding box center [495, 42] width 53 height 12
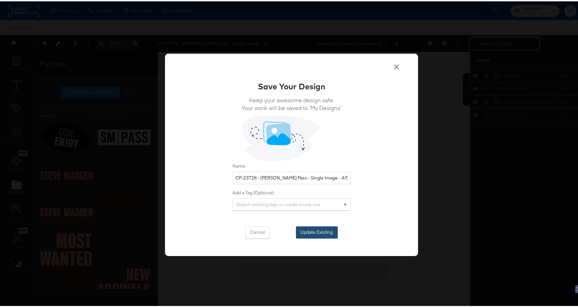
click at [311, 230] on button "Update Existing" at bounding box center [317, 231] width 42 height 12
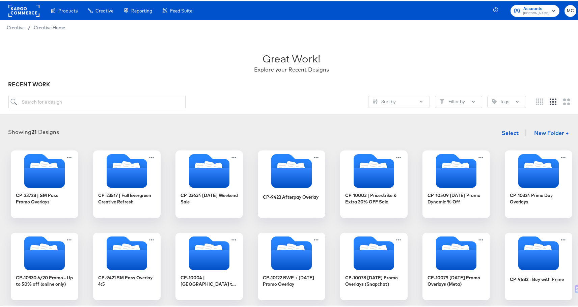
click at [6, 182] on div "Showing 21 Designs Select New Folder + CP-23728 | SM Pass Promo Overlays CP-235…" at bounding box center [291, 294] width 583 height 352
click at [24, 185] on icon "Folder" at bounding box center [44, 176] width 42 height 21
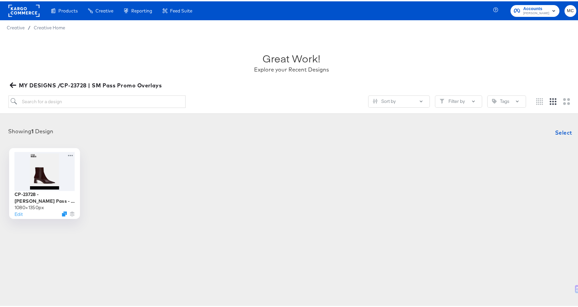
click at [69, 171] on div at bounding box center [44, 169] width 60 height 39
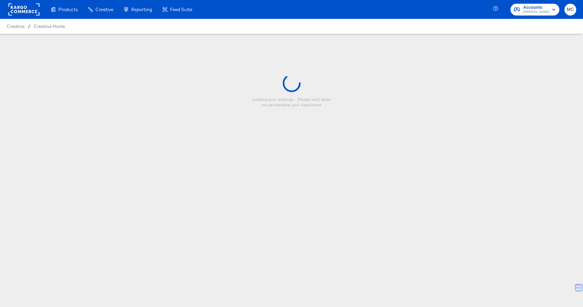
type input "CP-23728 - [PERSON_NAME] Pass - Single Image - 4/5"
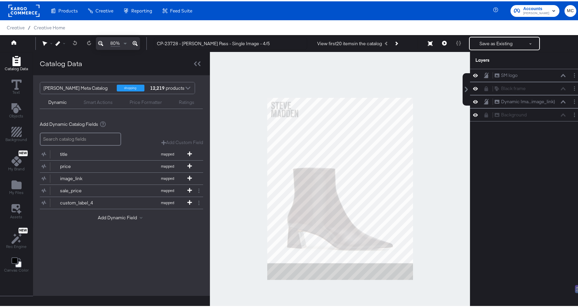
click at [428, 141] on div at bounding box center [340, 187] width 260 height 273
click at [16, 183] on icon "Add Files" at bounding box center [16, 183] width 10 height 9
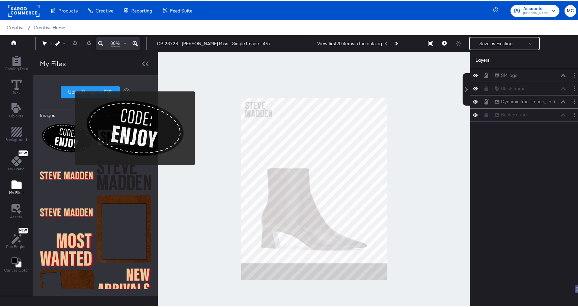
click at [71, 131] on img at bounding box center [67, 136] width 54 height 35
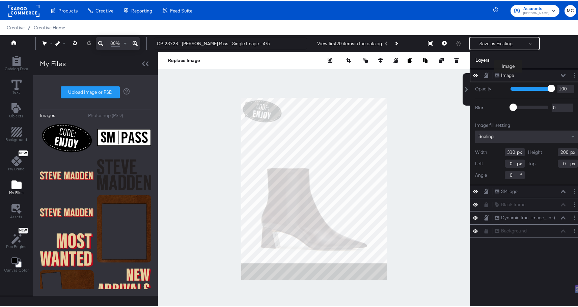
click at [508, 76] on div "Image" at bounding box center [507, 74] width 13 height 6
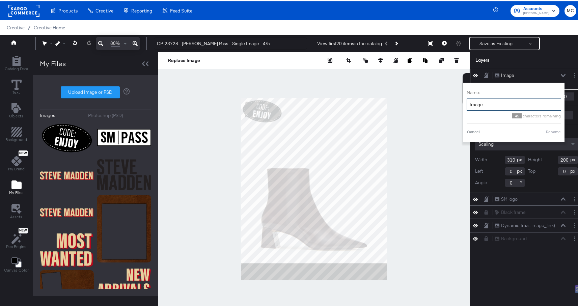
drag, startPoint x: 482, startPoint y: 105, endPoint x: 459, endPoint y: 105, distance: 23.3
click at [463, 105] on div "Name: Image 45 characters remaining Cancel Rename" at bounding box center [513, 110] width 101 height 59
type input "Code emjoy badege"
drag, startPoint x: 503, startPoint y: 102, endPoint x: 450, endPoint y: 102, distance: 53.6
click at [450, 67] on div "Catalog Data Text Objects Background New My Brand My Files Assets New Rec Engin…" at bounding box center [291, 59] width 583 height 17
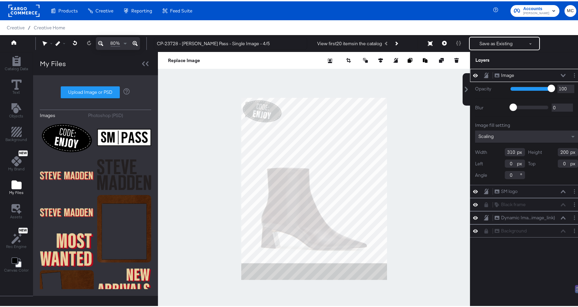
click at [451, 102] on div at bounding box center [314, 187] width 312 height 273
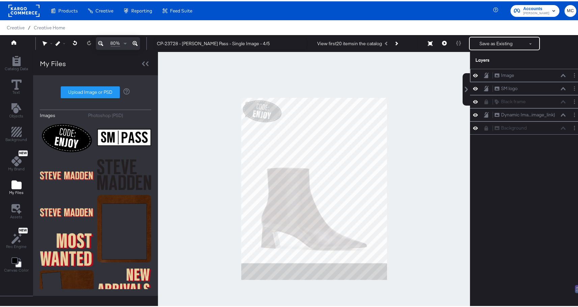
click at [511, 71] on div "Image Image" at bounding box center [529, 73] width 71 height 7
click at [503, 73] on div "Image" at bounding box center [507, 74] width 13 height 6
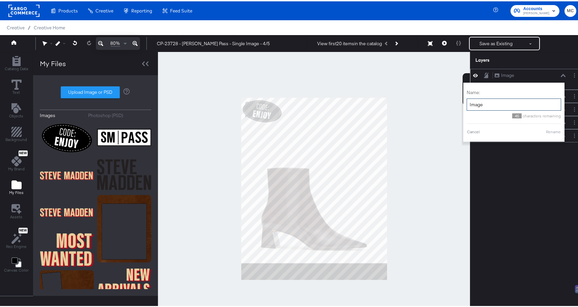
drag, startPoint x: 481, startPoint y: 102, endPoint x: 462, endPoint y: 102, distance: 19.2
click at [466, 102] on input "Image" at bounding box center [513, 103] width 94 height 12
type input "Badge code enjoy"
click at [553, 131] on button "Rename" at bounding box center [553, 130] width 16 height 6
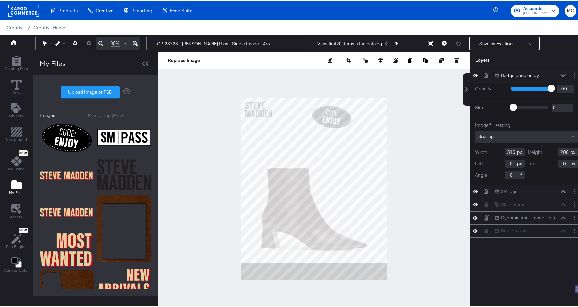
type input "660"
type input "48"
click at [508, 151] on input "310" at bounding box center [514, 151] width 20 height 8
drag, startPoint x: 511, startPoint y: 161, endPoint x: 487, endPoint y: 160, distance: 24.3
click at [487, 160] on div "Left 660" at bounding box center [500, 162] width 50 height 8
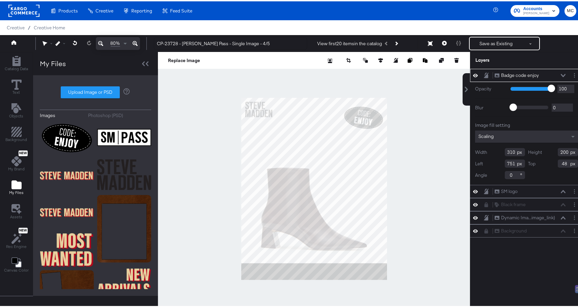
type input "751"
drag, startPoint x: 555, startPoint y: 163, endPoint x: 550, endPoint y: 163, distance: 5.1
click at [550, 163] on div "Top 1" at bounding box center [553, 162] width 50 height 8
click at [566, 165] on div "Top 21" at bounding box center [553, 162] width 50 height 8
drag, startPoint x: 564, startPoint y: 163, endPoint x: 548, endPoint y: 163, distance: 16.5
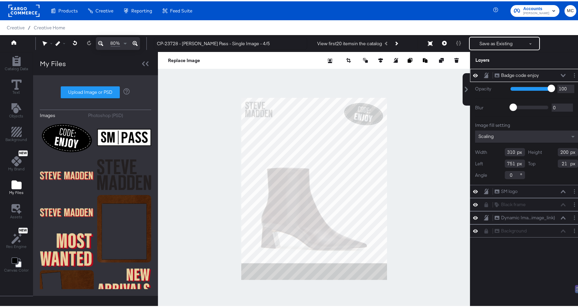
click at [548, 163] on div "Top 21" at bounding box center [553, 162] width 50 height 8
type input "2"
type input "12"
click at [484, 42] on button "Save as Existing" at bounding box center [495, 42] width 53 height 12
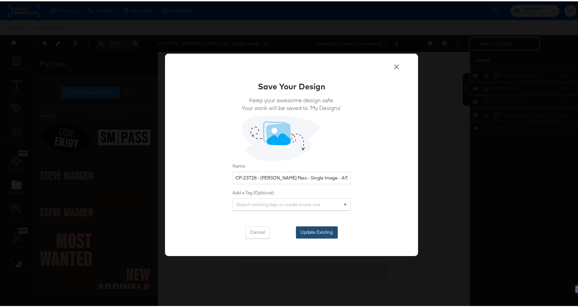
click at [317, 231] on button "Update Existing" at bounding box center [317, 231] width 42 height 12
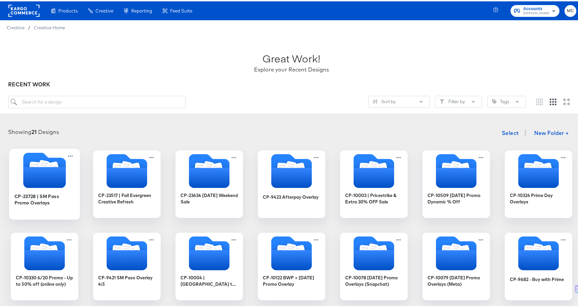
click at [42, 184] on icon "Folder" at bounding box center [44, 176] width 42 height 21
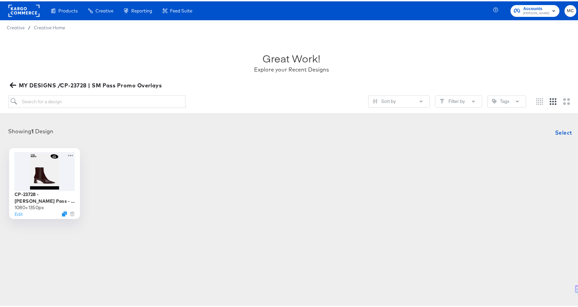
click at [39, 158] on div at bounding box center [44, 169] width 60 height 39
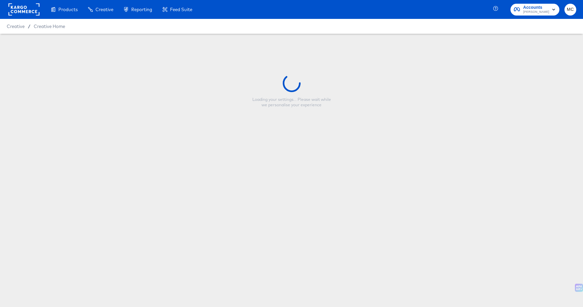
type input "CP-23728 - [PERSON_NAME] Pass - Single Image - 4/5"
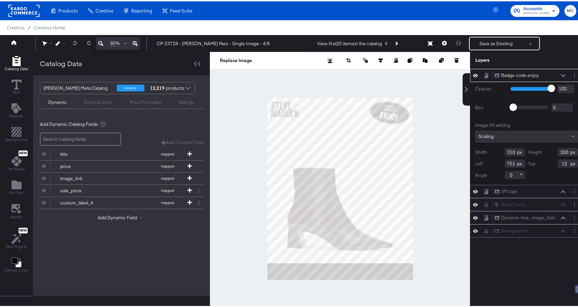
click at [551, 33] on div "Creative / Creative Home" at bounding box center [291, 26] width 583 height 15
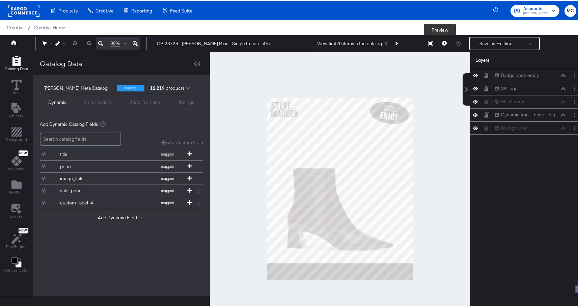
click at [437, 39] on button at bounding box center [444, 41] width 14 height 13
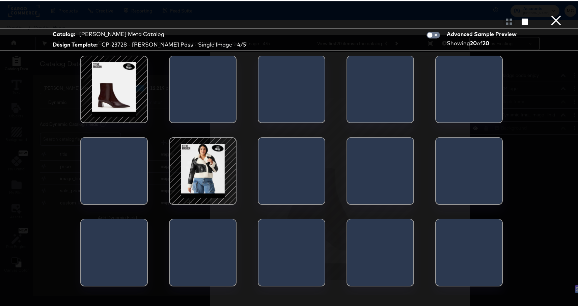
click at [193, 172] on div at bounding box center [202, 169] width 57 height 57
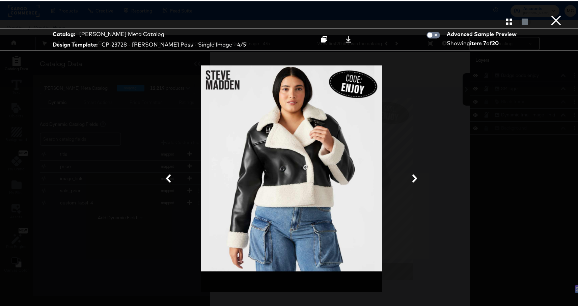
click at [411, 178] on icon at bounding box center [414, 177] width 8 height 8
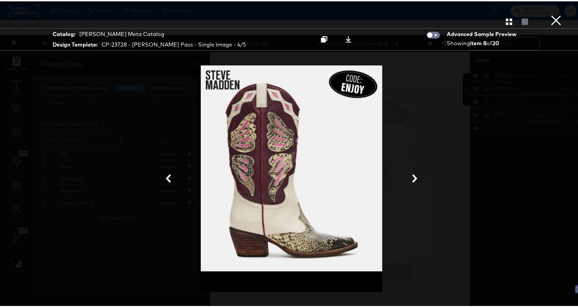
click at [411, 178] on icon at bounding box center [414, 177] width 8 height 8
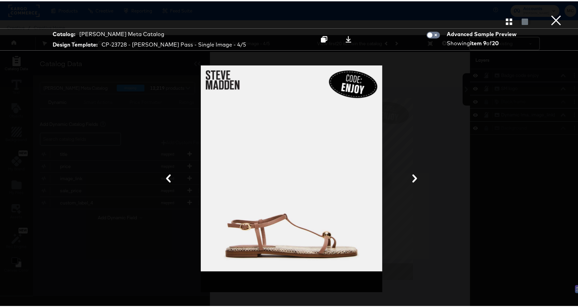
click at [411, 178] on icon at bounding box center [414, 177] width 8 height 8
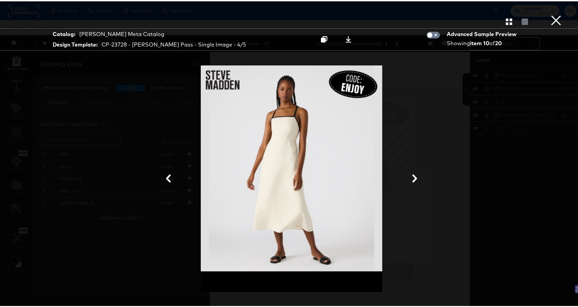
click at [411, 178] on icon at bounding box center [414, 177] width 8 height 8
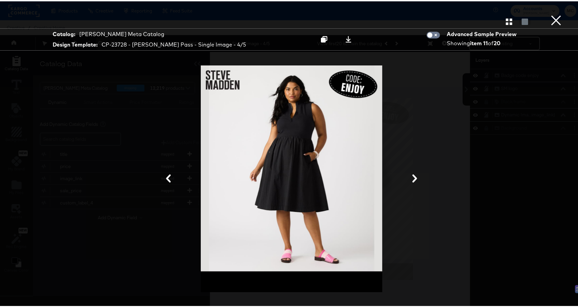
click at [411, 178] on icon at bounding box center [414, 177] width 8 height 8
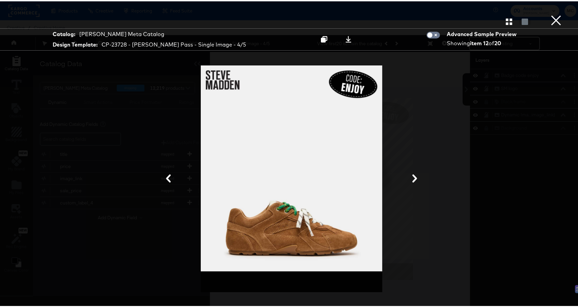
click at [411, 178] on icon at bounding box center [414, 177] width 8 height 8
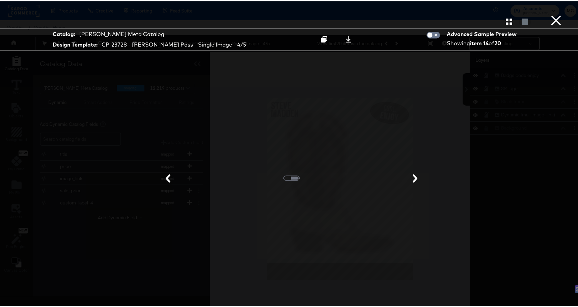
click at [411, 178] on icon at bounding box center [415, 177] width 8 height 8
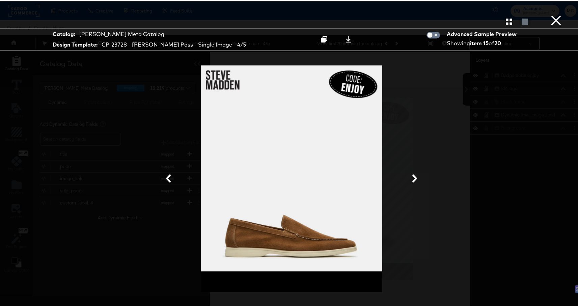
click at [411, 178] on icon at bounding box center [414, 177] width 8 height 8
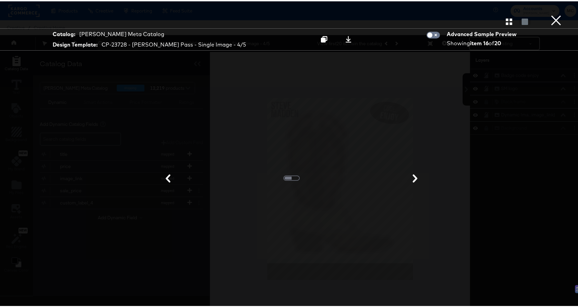
click at [411, 178] on icon at bounding box center [415, 177] width 8 height 8
click at [505, 22] on icon "button" at bounding box center [508, 20] width 6 height 6
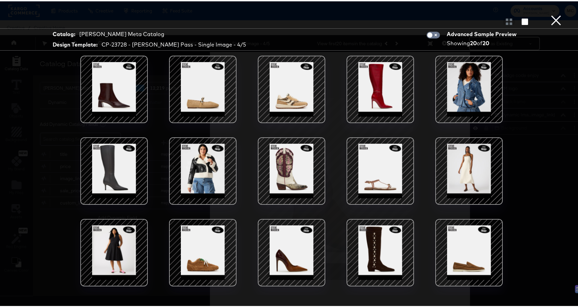
click at [476, 93] on div at bounding box center [468, 87] width 57 height 57
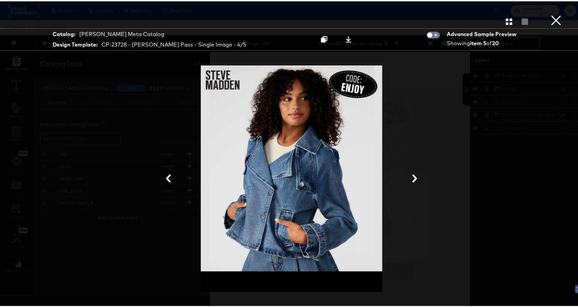
click at [549, 13] on button "×" at bounding box center [555, 6] width 13 height 13
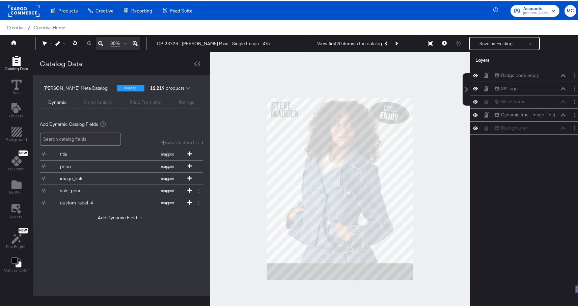
click at [420, 288] on div at bounding box center [340, 187] width 260 height 273
click at [20, 187] on icon "Add Files" at bounding box center [16, 183] width 10 height 9
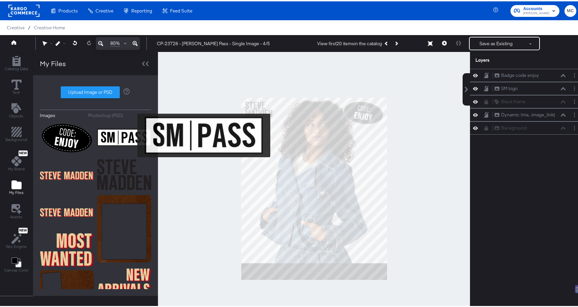
click at [133, 134] on img at bounding box center [124, 136] width 54 height 34
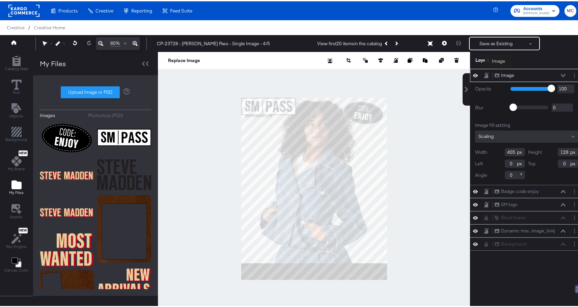
click at [502, 72] on div "Image" at bounding box center [507, 74] width 13 height 6
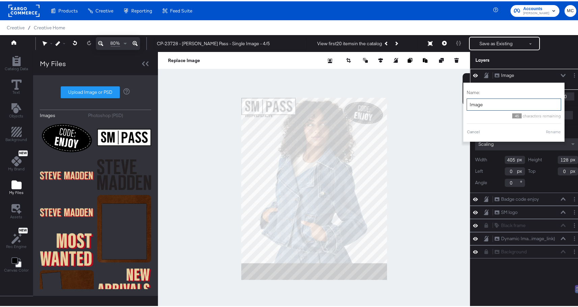
drag, startPoint x: 482, startPoint y: 107, endPoint x: 490, endPoint y: 105, distance: 7.5
click at [490, 105] on input "Image" at bounding box center [513, 103] width 94 height 12
type input "SM Pass"
click at [550, 130] on button "Rename" at bounding box center [553, 130] width 16 height 6
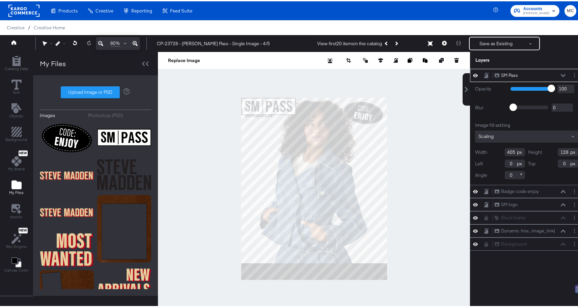
click at [477, 34] on div "80% CP-23728 - Steve Madden Pass - Single Image - 4/5 View first 20 items in th…" at bounding box center [291, 42] width 583 height 17
click at [478, 43] on button "Save as Existing" at bounding box center [495, 42] width 53 height 12
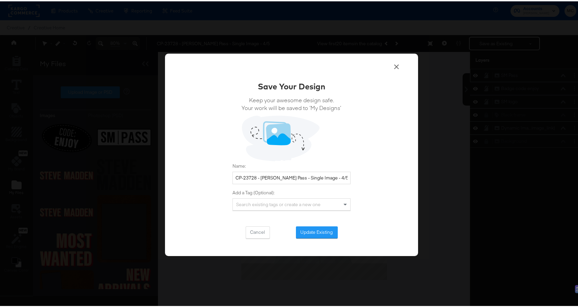
click at [316, 218] on div "Save Your Design Keep your awesome design safe. Your work will be saved to ‘My …" at bounding box center [291, 158] width 118 height 158
click at [316, 228] on button "Update Existing" at bounding box center [317, 231] width 42 height 12
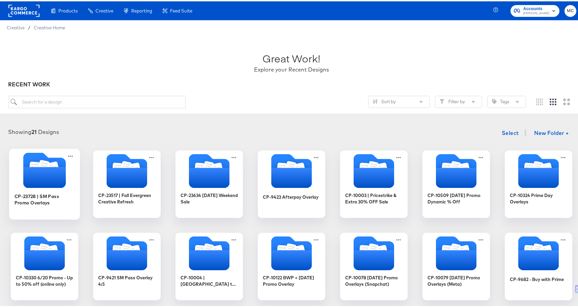
click at [23, 176] on icon "Folder" at bounding box center [44, 176] width 42 height 21
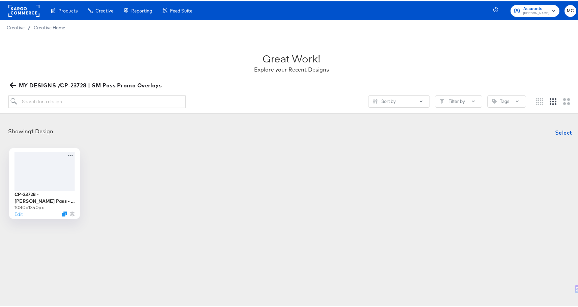
click at [68, 174] on div at bounding box center [44, 169] width 60 height 39
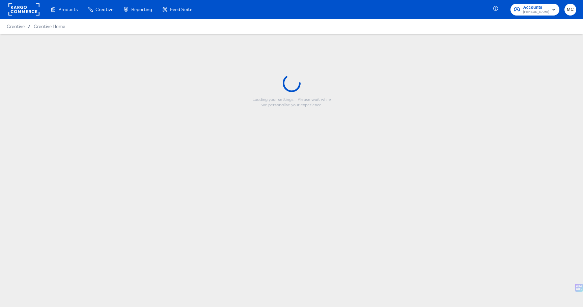
type input "CP-23728 - [PERSON_NAME] Pass - Single Image - 4/5"
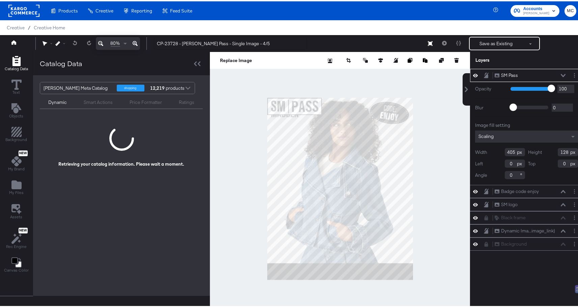
type input "218"
type input "598"
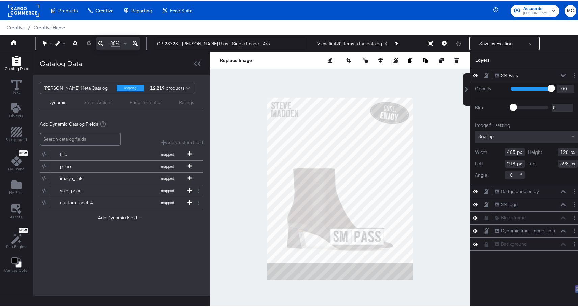
type input "463"
type input "965"
drag, startPoint x: 511, startPoint y: 164, endPoint x: 479, endPoint y: 164, distance: 31.4
click at [479, 164] on div "Left 463" at bounding box center [500, 162] width 50 height 8
type input "690"
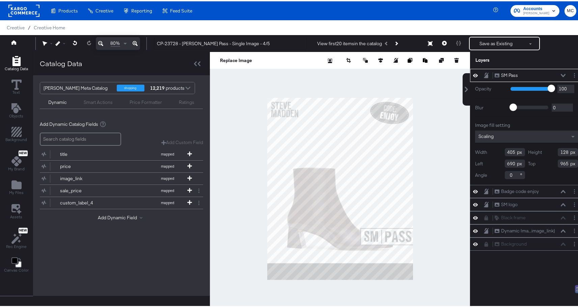
drag, startPoint x: 563, startPoint y: 163, endPoint x: 536, endPoint y: 163, distance: 27.0
click at [536, 163] on div "Top 965" at bounding box center [553, 162] width 50 height 8
type input "1245"
drag, startPoint x: 511, startPoint y: 153, endPoint x: 495, endPoint y: 153, distance: 16.2
click at [495, 153] on div "Width 405" at bounding box center [500, 151] width 50 height 8
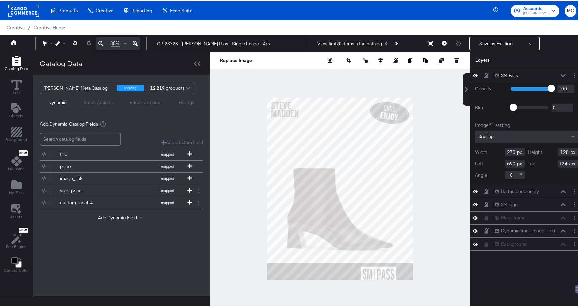
type input "270"
drag, startPoint x: 563, startPoint y: 150, endPoint x: 533, endPoint y: 148, distance: 30.1
click at [538, 148] on div "Height 128" at bounding box center [553, 151] width 50 height 8
type input "85"
click at [438, 137] on div at bounding box center [340, 187] width 260 height 273
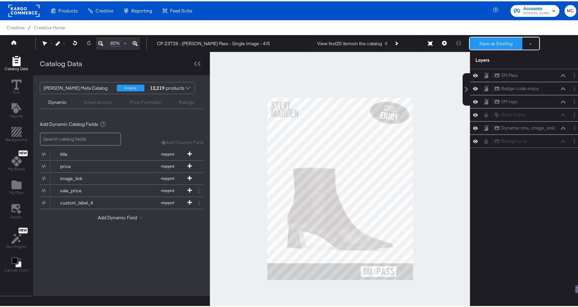
click at [495, 43] on button "Save as Existing" at bounding box center [495, 42] width 53 height 12
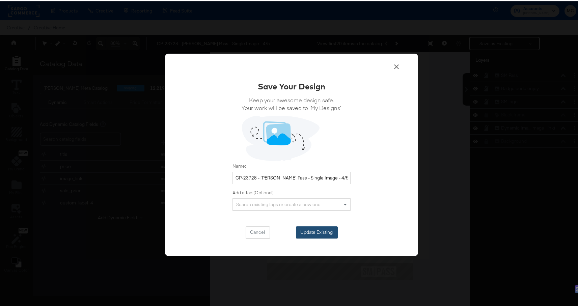
click at [309, 229] on button "Update Existing" at bounding box center [317, 231] width 42 height 12
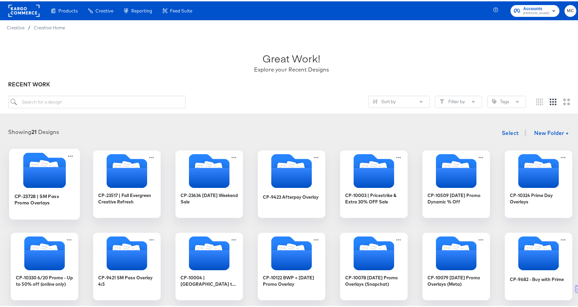
click at [29, 177] on icon "Folder" at bounding box center [44, 176] width 42 height 21
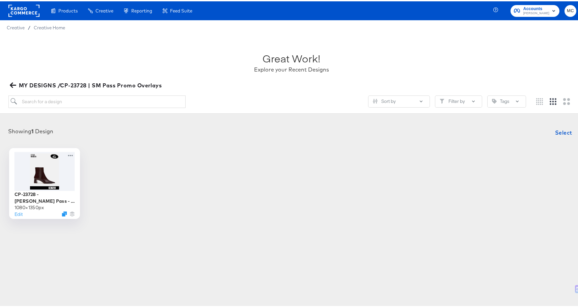
click at [29, 177] on div at bounding box center [44, 169] width 60 height 39
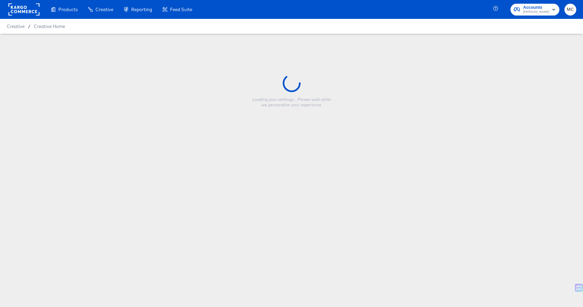
type input "CP-23728 - [PERSON_NAME] Pass - Single Image - 4/5"
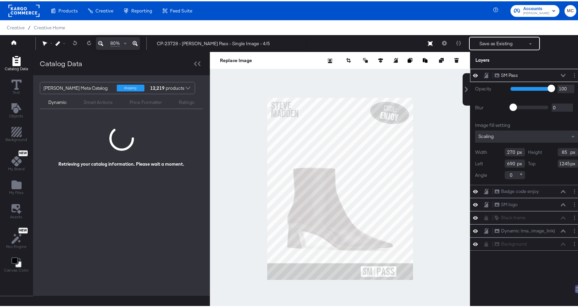
click at [450, 237] on div at bounding box center [340, 187] width 260 height 273
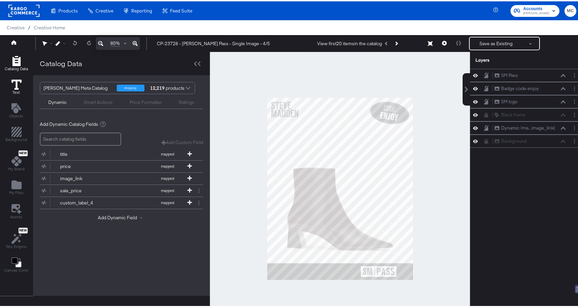
click at [17, 87] on icon at bounding box center [16, 83] width 10 height 10
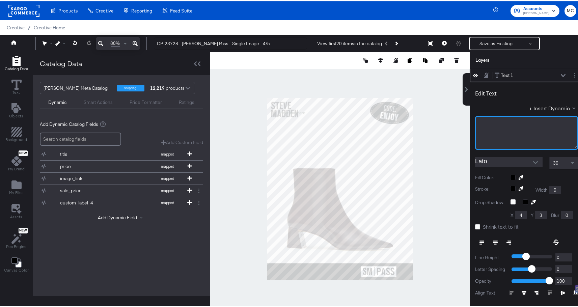
click at [495, 123] on div "﻿" at bounding box center [526, 122] width 94 height 6
click at [503, 74] on div "Text 1" at bounding box center [507, 74] width 12 height 6
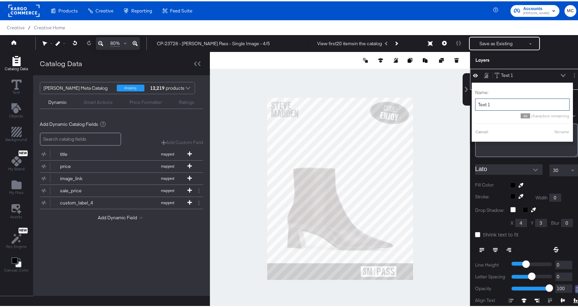
drag, startPoint x: 486, startPoint y: 103, endPoint x: 472, endPoint y: 102, distance: 14.2
click at [475, 102] on input "Text 1" at bounding box center [522, 103] width 94 height 12
type input "ENJOY"
click at [559, 129] on button "Rename" at bounding box center [562, 130] width 16 height 6
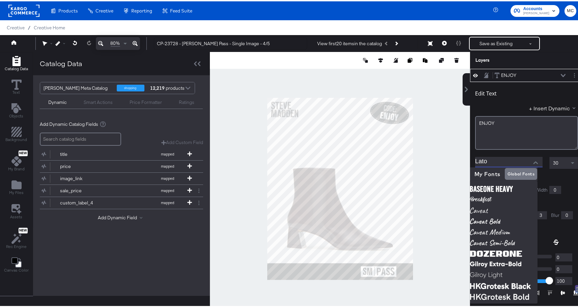
click at [509, 160] on input "Lato" at bounding box center [503, 160] width 57 height 10
type input "1230"
click at [540, 110] on button "+ Insert Dynamic" at bounding box center [553, 106] width 49 height 7
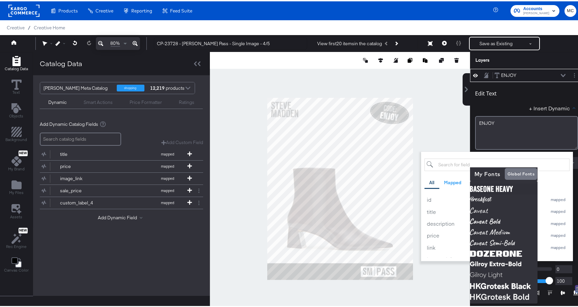
click at [525, 100] on div "Edit Text + Insert Dynamic All Mapped Original Custom id mapped title mapped de…" at bounding box center [526, 115] width 103 height 65
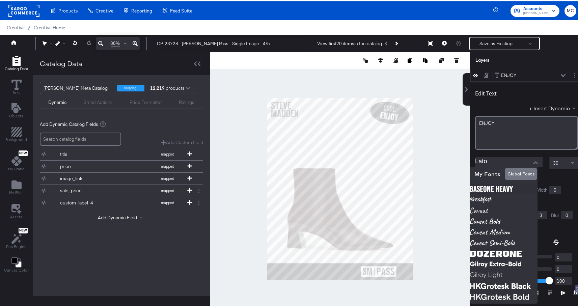
click at [533, 161] on icon "Close" at bounding box center [535, 161] width 5 height 5
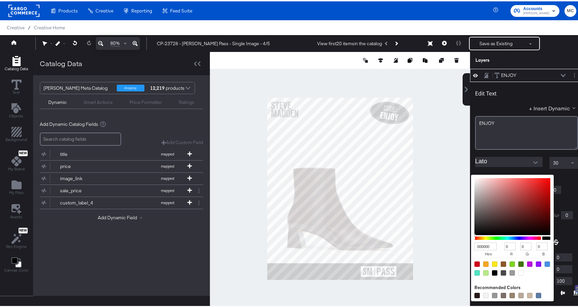
click at [510, 178] on div "000000 hex 0 r 0 g 0 b 100 a Recommended Colors" at bounding box center [544, 175] width 68 height 5
type input "795E5E"
type input "121"
type input "94"
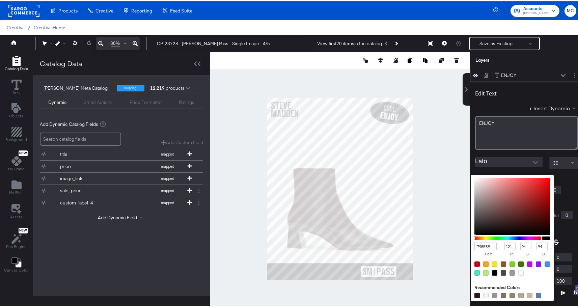
type input "9F8787"
type input "159"
type input "135"
type input "F0F0F0"
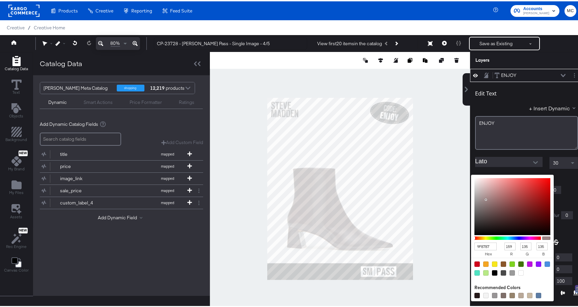
type input "240"
type input "FFFFFF"
type input "255"
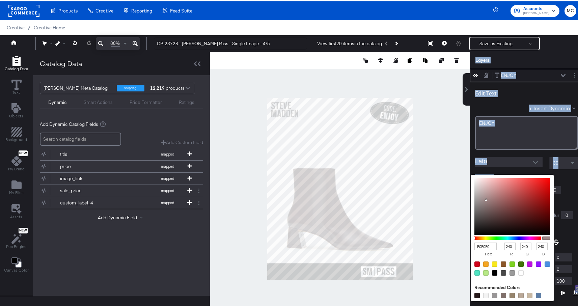
type input "255"
drag, startPoint x: 475, startPoint y: 198, endPoint x: 439, endPoint y: 155, distance: 56.4
click at [440, 67] on div "Catalog Data Text Objects Background New My Brand My Files Assets New Rec Engin…" at bounding box center [291, 59] width 583 height 17
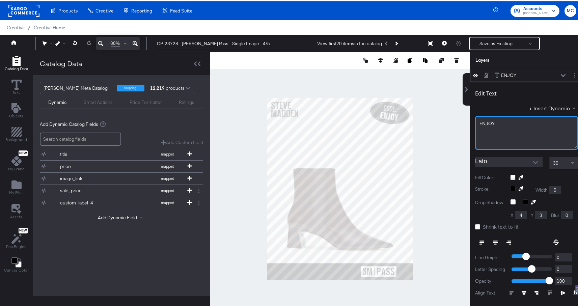
click at [511, 132] on div "ENJOY﻿" at bounding box center [526, 132] width 103 height 34
click at [498, 163] on input "Lato" at bounding box center [503, 160] width 57 height 10
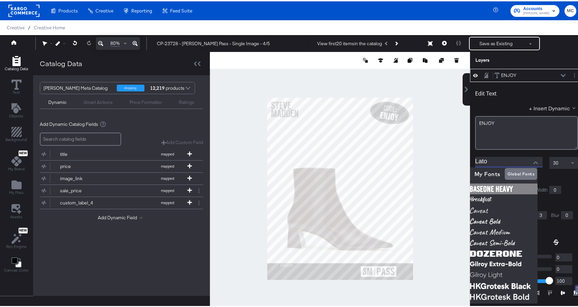
click at [481, 182] on img at bounding box center [503, 187] width 67 height 11
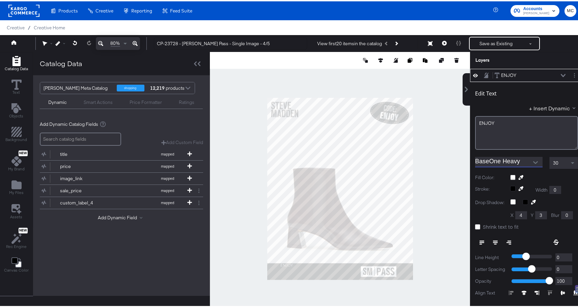
click at [482, 166] on div "BaseOne Heavy" at bounding box center [508, 160] width 67 height 10
click at [533, 160] on icon "Open" at bounding box center [535, 161] width 5 height 5
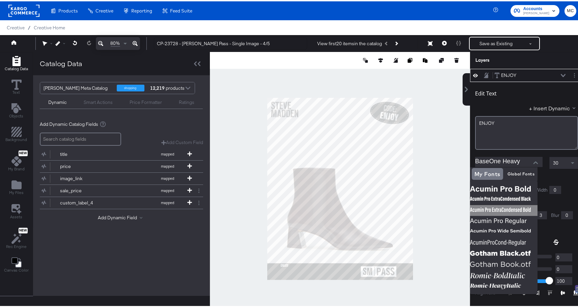
click at [530, 207] on img at bounding box center [503, 209] width 67 height 11
type input "Acumin Pro ExtraCondensed Bold"
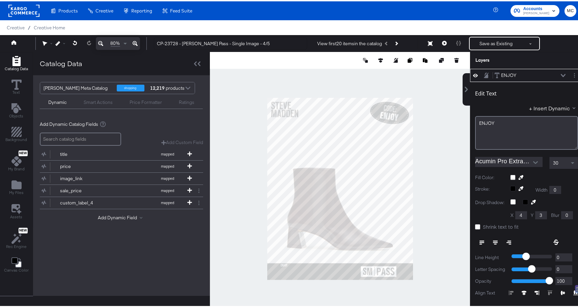
click at [521, 158] on input "Acumin Pro ExtraCondensed Bold" at bounding box center [503, 160] width 57 height 10
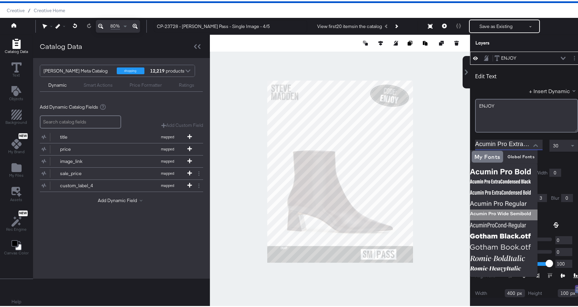
scroll to position [16, 0]
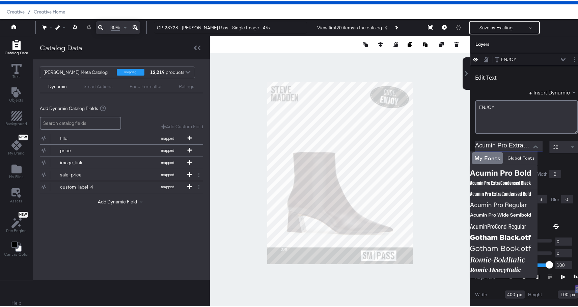
click at [526, 136] on div "Edit Text + Insert Dynamic ENJOY﻿ Acumin Pro ExtraCondensed Bold 30 Fill Color:…" at bounding box center [526, 195] width 113 height 261
click at [533, 146] on icon "Close" at bounding box center [535, 145] width 5 height 3
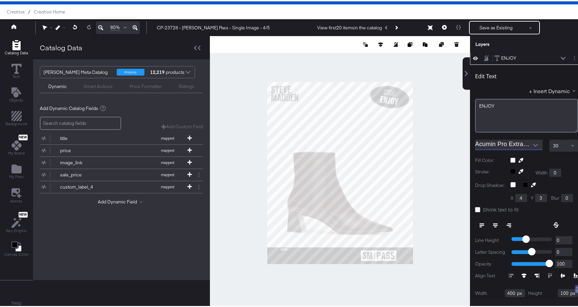
scroll to position [75, 0]
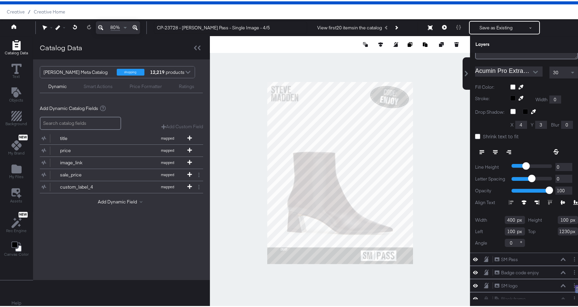
drag, startPoint x: 508, startPoint y: 218, endPoint x: 484, endPoint y: 220, distance: 24.0
click at [484, 220] on div "Width 400" at bounding box center [500, 218] width 50 height 8
type input "125"
drag, startPoint x: 559, startPoint y: 218, endPoint x: 518, endPoint y: 218, distance: 41.1
click at [518, 218] on div "Width 125 Height 100 Left 100 Top 1230 Angle 0" at bounding box center [526, 229] width 103 height 31
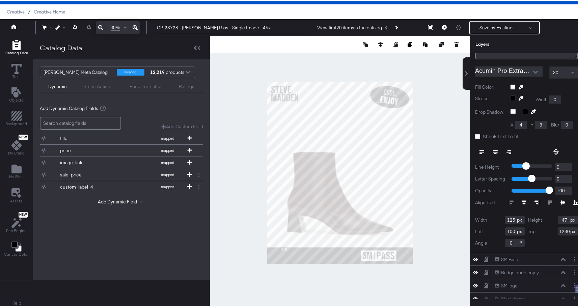
type input "47"
click at [555, 67] on div "30" at bounding box center [563, 70] width 28 height 11
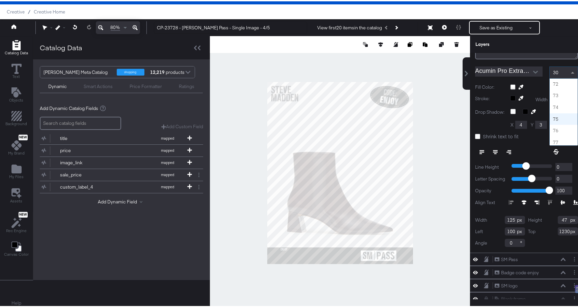
scroll to position [826, 0]
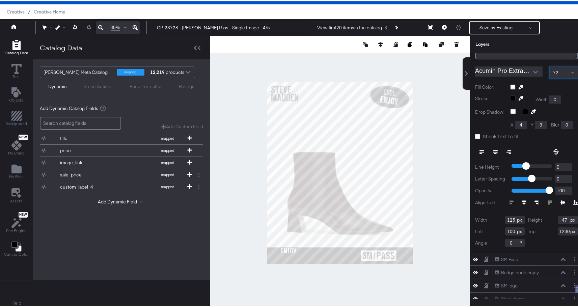
click at [305, 294] on div at bounding box center [340, 171] width 260 height 273
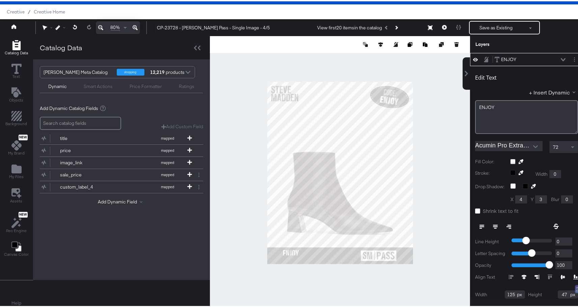
type input "120"
type input "1264"
type input "67"
type input "138"
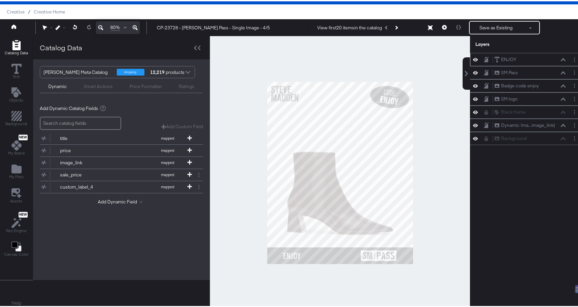
click at [301, 273] on div at bounding box center [340, 171] width 260 height 273
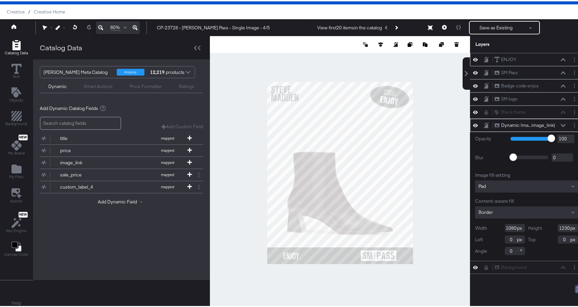
click at [290, 269] on div at bounding box center [340, 171] width 260 height 273
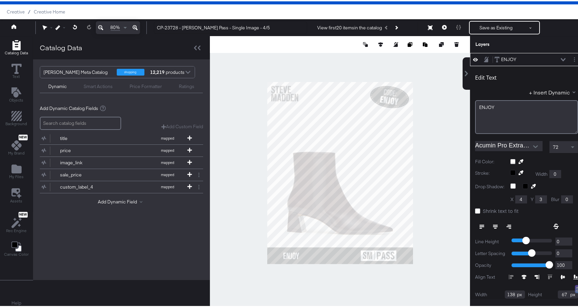
type input "135"
type input "66"
type input "161"
click at [300, 265] on div at bounding box center [340, 171] width 260 height 273
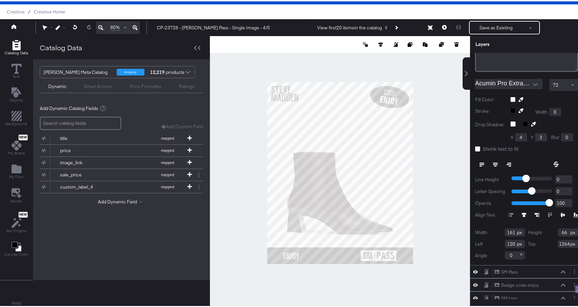
drag, startPoint x: 507, startPoint y: 243, endPoint x: 498, endPoint y: 242, distance: 9.1
click at [504, 242] on input "120" at bounding box center [514, 242] width 20 height 8
type input "131"
click at [559, 243] on div "Top 1264" at bounding box center [553, 242] width 50 height 8
type input "1267"
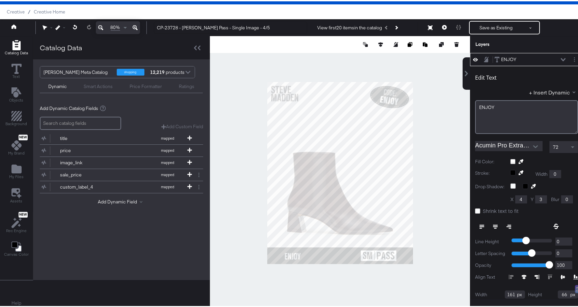
scroll to position [62, 0]
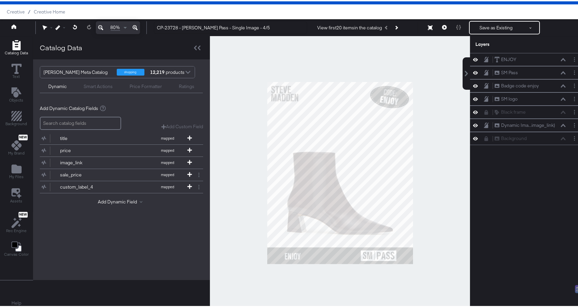
click at [333, 288] on div at bounding box center [340, 171] width 260 height 273
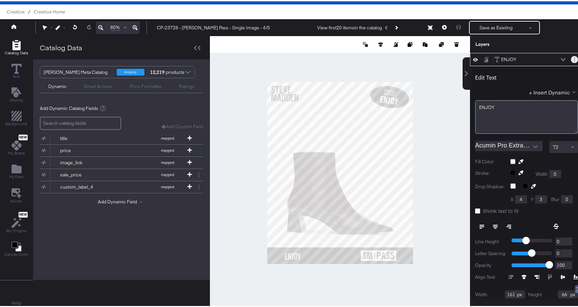
click at [570, 59] on button "Layer Options" at bounding box center [573, 58] width 7 height 7
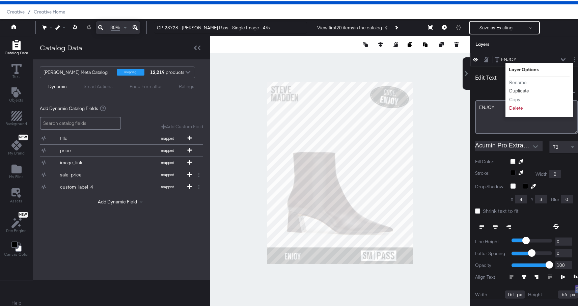
click at [520, 88] on button "Duplicate" at bounding box center [518, 89] width 21 height 7
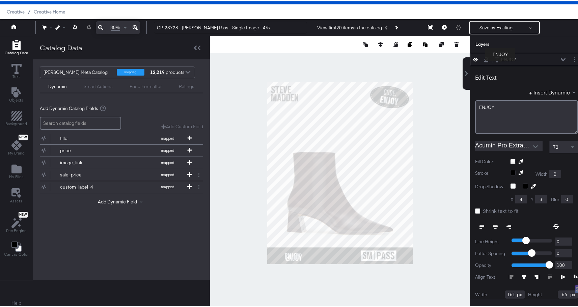
click at [501, 58] on div "ENJOY" at bounding box center [508, 58] width 15 height 6
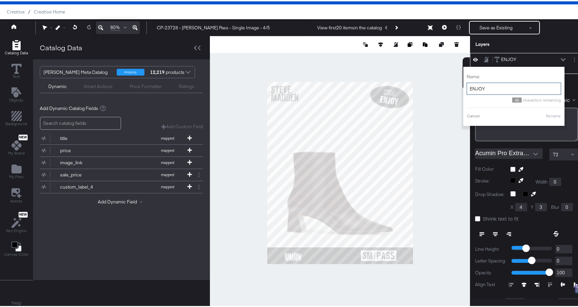
drag, startPoint x: 468, startPoint y: 86, endPoint x: 463, endPoint y: 86, distance: 5.1
click at [466, 86] on input "ENJOY" at bounding box center [513, 87] width 94 height 12
type input "WITH"
click at [550, 115] on button "Rename" at bounding box center [553, 115] width 16 height 6
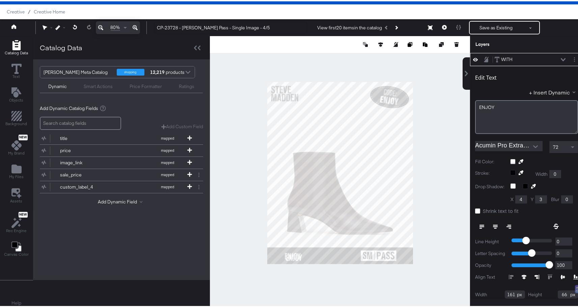
click at [560, 58] on icon at bounding box center [562, 58] width 5 height 3
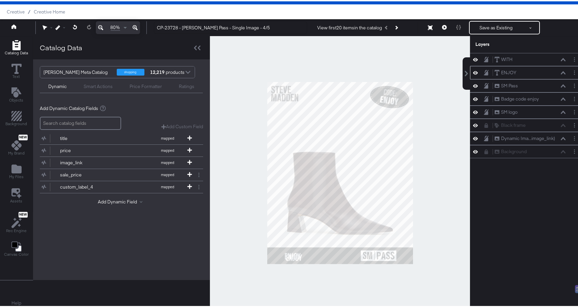
click at [483, 70] on icon at bounding box center [485, 71] width 5 height 6
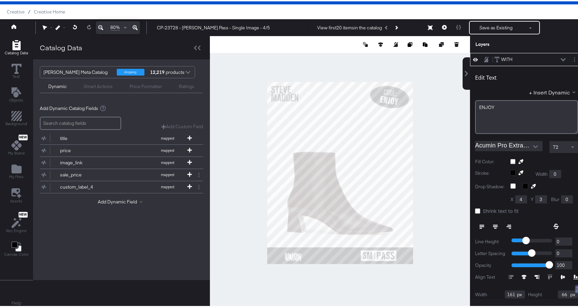
type input "486"
type input "1267"
drag, startPoint x: 491, startPoint y: 104, endPoint x: 465, endPoint y: 105, distance: 25.6
click at [470, 105] on div "Edit Text + Insert Dynamic ENJOY﻿ Acumin Pro ExtraCondensed Bold 72 Fill Color:…" at bounding box center [526, 195] width 113 height 261
click at [535, 73] on div "Edit Text" at bounding box center [526, 77] width 103 height 9
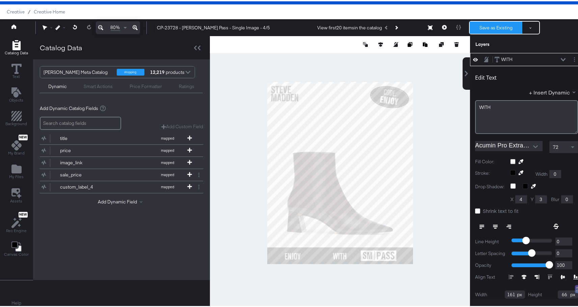
click at [495, 30] on button "Save as Existing" at bounding box center [495, 26] width 53 height 12
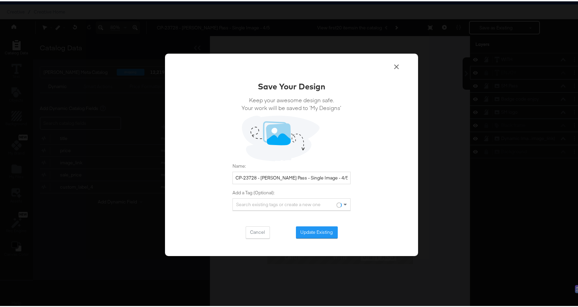
click at [304, 224] on div "Save Your Design Keep your awesome design safe. Your work will be saved to ‘My …" at bounding box center [291, 158] width 118 height 158
click at [304, 231] on button "Update Existing" at bounding box center [317, 231] width 42 height 12
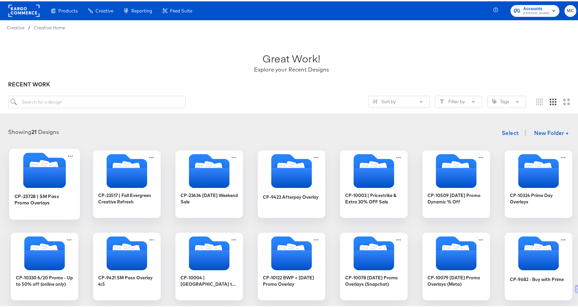
click at [41, 174] on icon "Folder" at bounding box center [44, 176] width 42 height 21
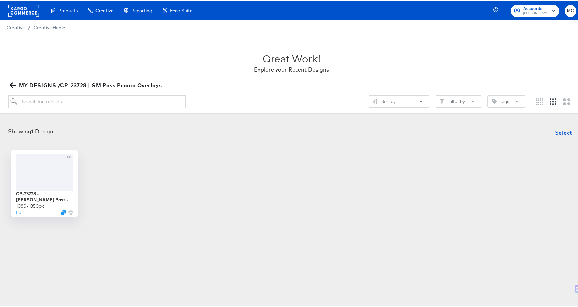
click at [23, 145] on div "Showing 1 Design Select CP-23728 - Steve Madden Pass - Single Image - 4/5 1080 …" at bounding box center [291, 169] width 569 height 91
click at [28, 169] on div at bounding box center [44, 169] width 60 height 39
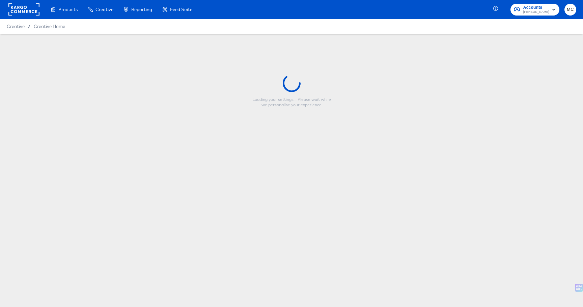
type input "CP-23728 - [PERSON_NAME] Pass - Single Image - 4/5"
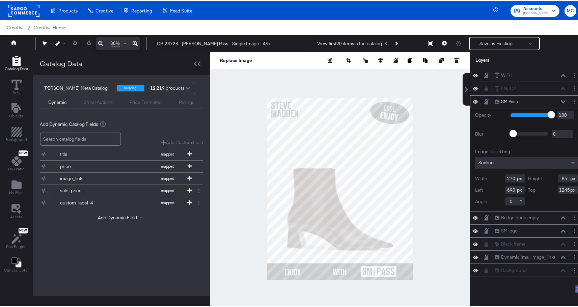
scroll to position [2, 0]
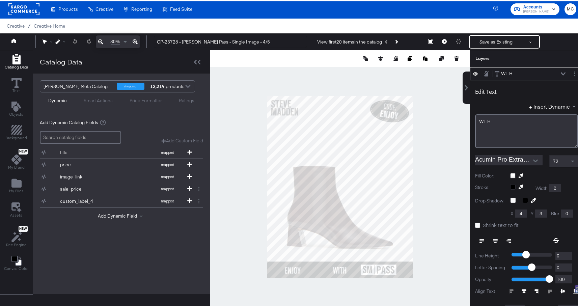
click at [556, 71] on div "WITH WITH" at bounding box center [531, 72] width 75 height 7
click at [560, 72] on icon at bounding box center [562, 72] width 5 height 3
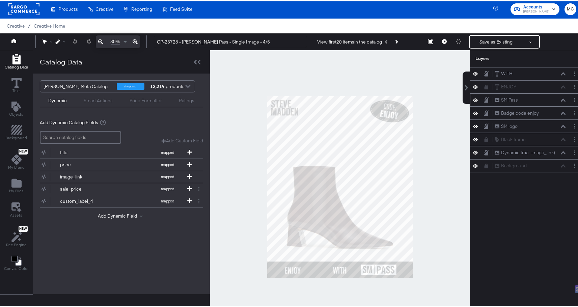
drag, startPoint x: 476, startPoint y: 100, endPoint x: 481, endPoint y: 99, distance: 5.2
click at [477, 100] on div "SM Pass SM Pass" at bounding box center [526, 98] width 108 height 7
click at [483, 97] on icon at bounding box center [485, 99] width 5 height 6
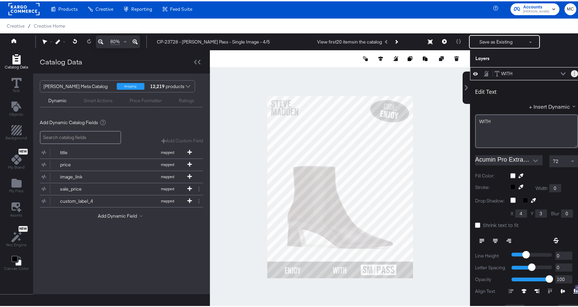
click at [570, 73] on button "Layer Options" at bounding box center [573, 72] width 7 height 7
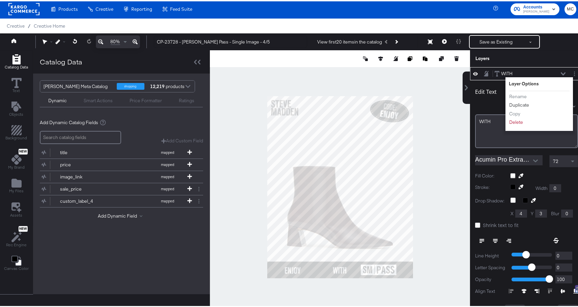
click at [518, 102] on button "Duplicate" at bounding box center [518, 103] width 21 height 7
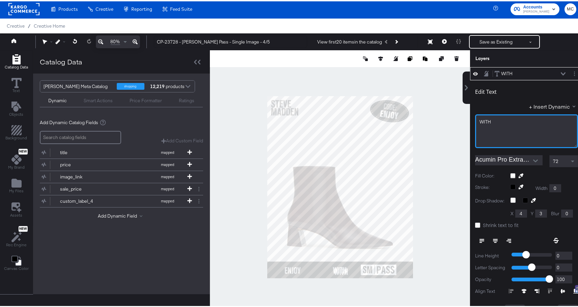
click at [494, 119] on div "WITH" at bounding box center [526, 120] width 94 height 6
drag, startPoint x: 473, startPoint y: 120, endPoint x: 464, endPoint y: 120, distance: 9.1
click at [464, 120] on div "WITH WITH Edit Text + Insert Dynamic WITH Acumin Pro ExtraCondensed Bold 72 Fil…" at bounding box center [521, 189] width 121 height 246
click at [515, 156] on input "Acumin Pro ExtraCondensed Bold" at bounding box center [503, 159] width 57 height 10
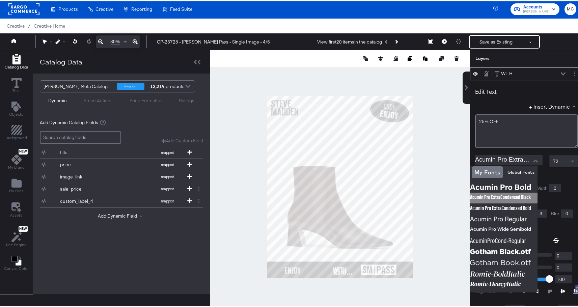
click at [519, 196] on img at bounding box center [503, 196] width 67 height 11
type input "Acumin Pro ExtraCondensed Black"
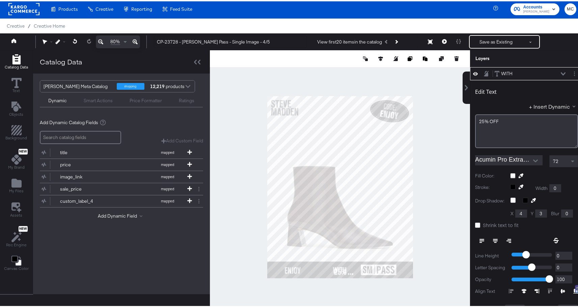
type input "171"
type input "83"
type input "486"
type input "1267"
type input "218"
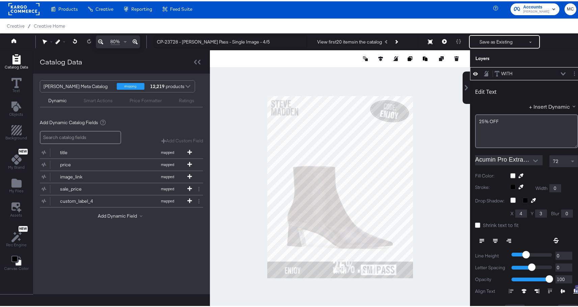
type input "105"
type input "1245"
type input "297"
type input "254"
type input "1247"
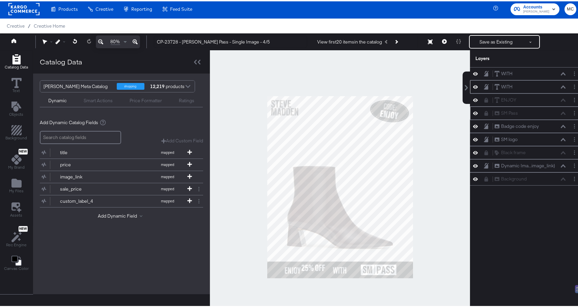
click at [473, 84] on icon at bounding box center [475, 86] width 5 height 6
click at [473, 84] on icon at bounding box center [475, 86] width 5 height 4
click at [482, 82] on div "WITH WITH" at bounding box center [526, 85] width 108 height 7
click at [481, 82] on div "WITH WITH" at bounding box center [526, 85] width 113 height 13
click at [483, 85] on button at bounding box center [485, 85] width 5 height 6
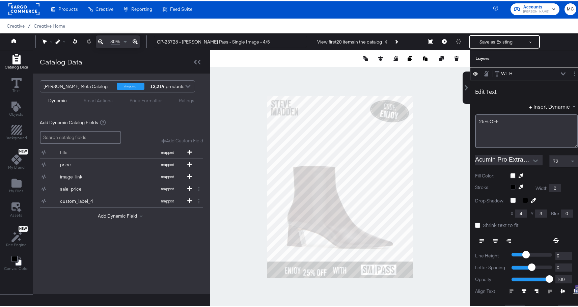
type input "261"
type input "1267"
click at [560, 73] on icon at bounding box center [562, 72] width 5 height 3
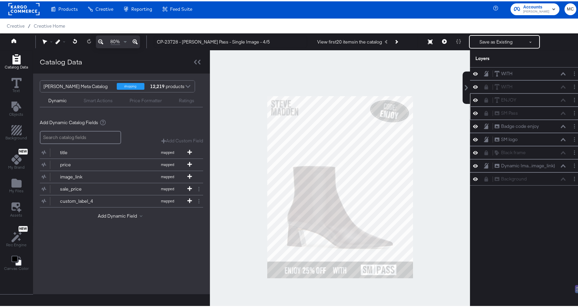
click at [473, 97] on icon at bounding box center [475, 99] width 5 height 6
click at [473, 83] on icon at bounding box center [475, 86] width 5 height 6
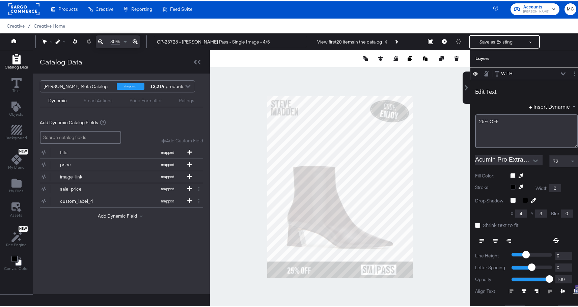
type input "149"
click at [570, 160] on span at bounding box center [571, 160] width 3 height 2
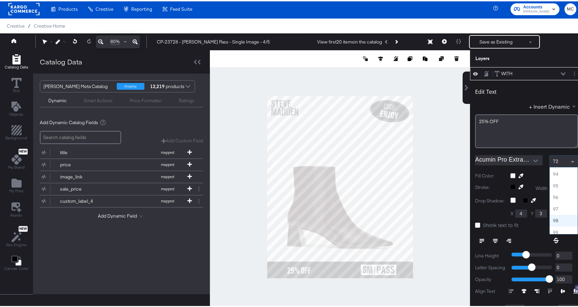
scroll to position [1084, 0]
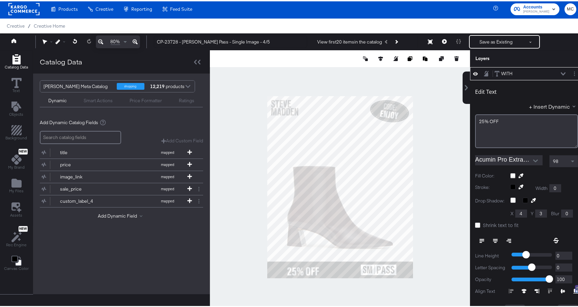
type input "100"
type input "189"
type input "1250"
type input "69"
type input "1245"
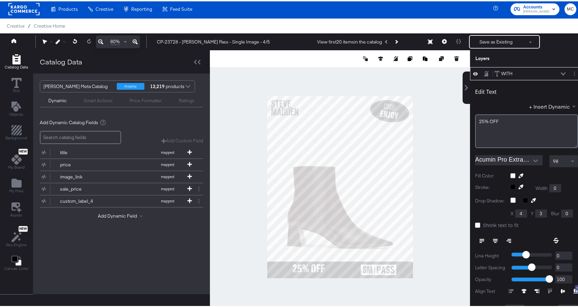
type input "86"
click at [334, 286] on div at bounding box center [340, 185] width 260 height 273
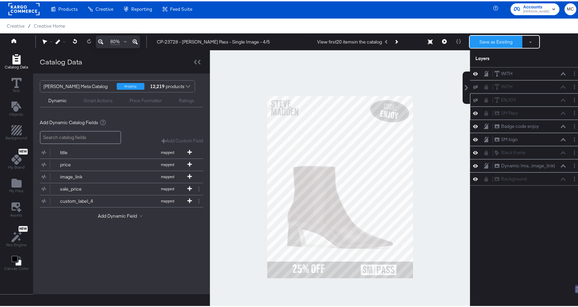
click at [499, 40] on button "Save as Existing" at bounding box center [495, 40] width 53 height 12
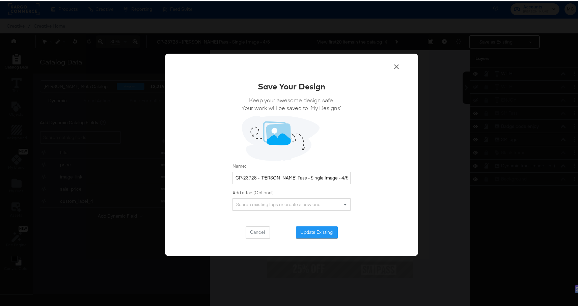
click at [313, 237] on div "Save Your Design Keep your awesome design safe. Your work will be saved to ‘My …" at bounding box center [291, 153] width 253 height 203
click at [315, 231] on button "Update Existing" at bounding box center [317, 231] width 42 height 12
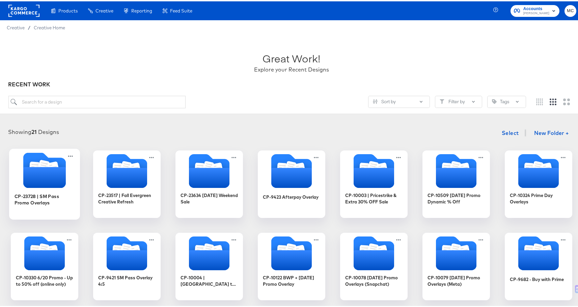
click at [39, 174] on icon "Folder" at bounding box center [44, 176] width 42 height 21
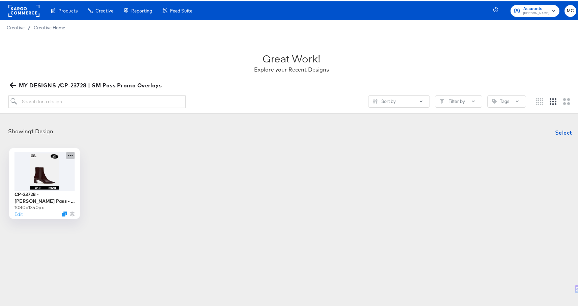
click at [53, 181] on div at bounding box center [44, 169] width 60 height 39
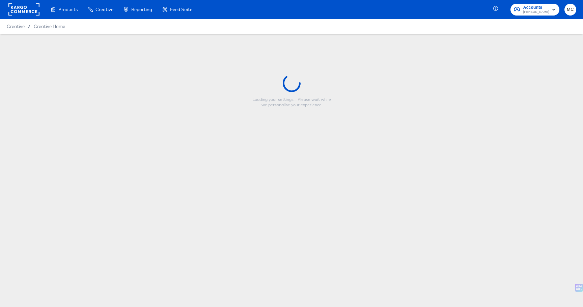
type input "CP-23728 - [PERSON_NAME] Pass - Single Image - 4/5"
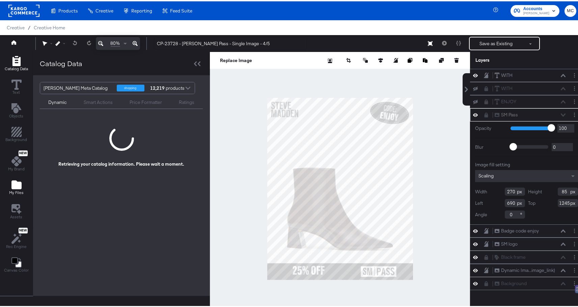
click at [18, 187] on icon "Add Files" at bounding box center [16, 183] width 10 height 9
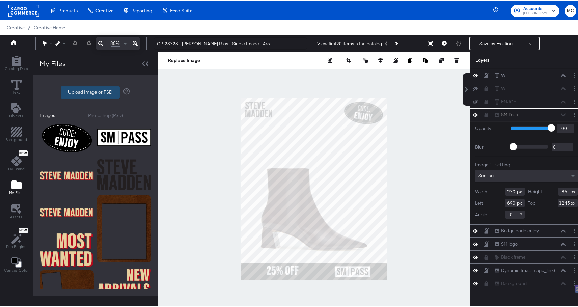
click at [96, 91] on label "Upload Image or PSD" at bounding box center [90, 90] width 58 height 11
click at [95, 91] on input "Upload Image or PSD" at bounding box center [95, 91] width 0 height 0
type input "C:\fakepath\5.png"
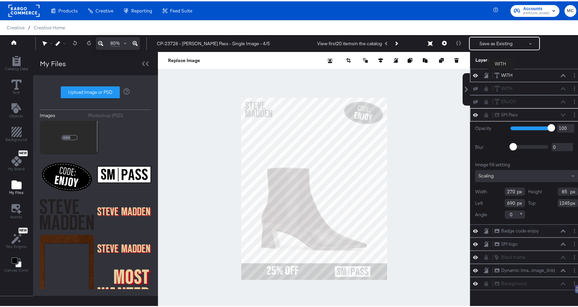
click at [501, 73] on div "WITH" at bounding box center [506, 74] width 11 height 6
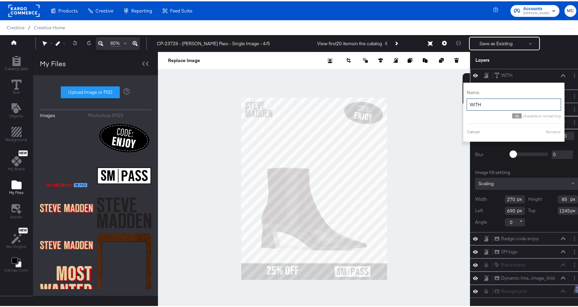
drag, startPoint x: 485, startPoint y: 100, endPoint x: 472, endPoint y: 101, distance: 13.2
click at [472, 101] on input "WITH" at bounding box center [513, 103] width 94 height 12
drag, startPoint x: 477, startPoint y: 103, endPoint x: 463, endPoint y: 103, distance: 14.5
click at [466, 103] on input "WITH" at bounding box center [513, 103] width 94 height 12
type input "25% OFF"
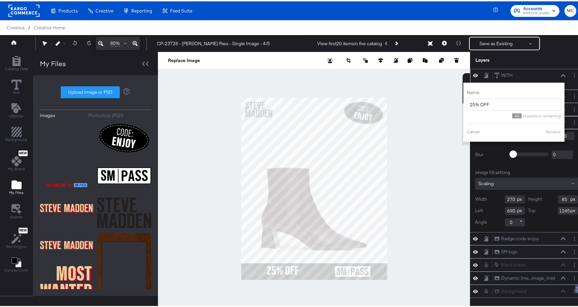
click at [551, 133] on button "Rename" at bounding box center [553, 130] width 16 height 6
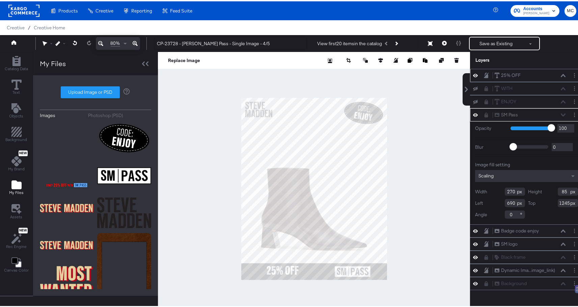
click at [483, 75] on icon at bounding box center [485, 73] width 5 height 5
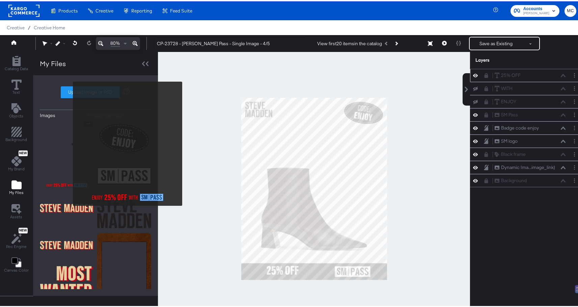
click at [68, 142] on img at bounding box center [67, 152] width 54 height 67
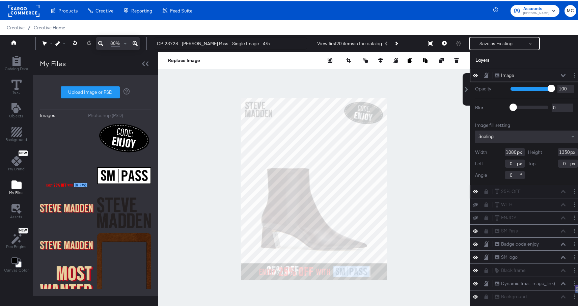
click at [560, 75] on icon at bounding box center [562, 73] width 5 height 3
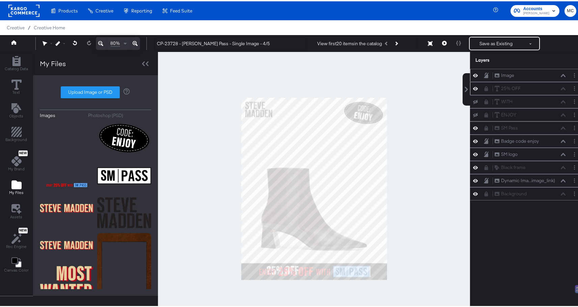
click at [483, 74] on icon at bounding box center [485, 74] width 5 height 6
click at [484, 87] on div at bounding box center [487, 87] width 9 height 5
click at [484, 88] on icon at bounding box center [486, 87] width 4 height 5
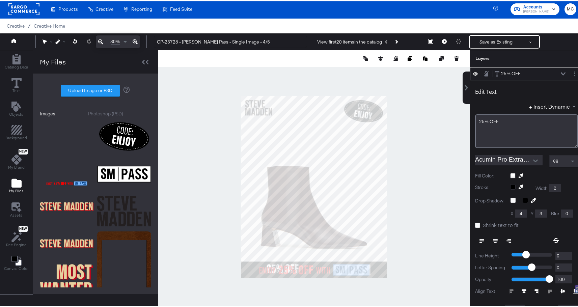
click at [138, 40] on button at bounding box center [135, 40] width 10 height 13
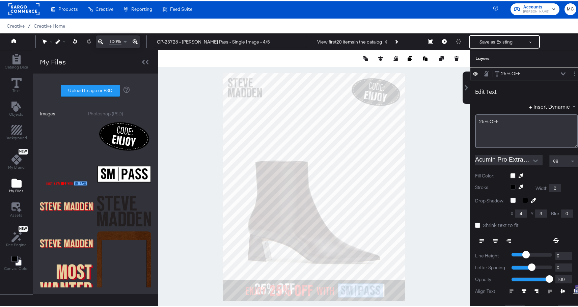
click at [138, 40] on button at bounding box center [135, 40] width 10 height 13
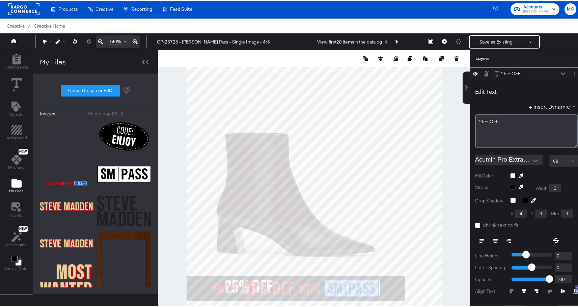
click at [138, 40] on button at bounding box center [135, 40] width 10 height 13
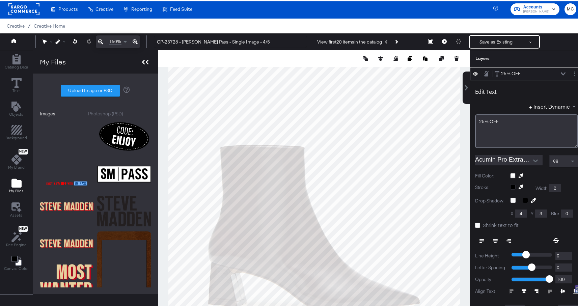
click at [142, 63] on div at bounding box center [145, 61] width 12 height 10
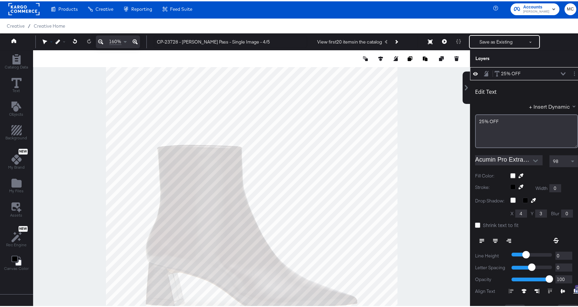
click at [46, 39] on icon at bounding box center [44, 40] width 5 height 5
click at [45, 55] on icon at bounding box center [46, 53] width 5 height 5
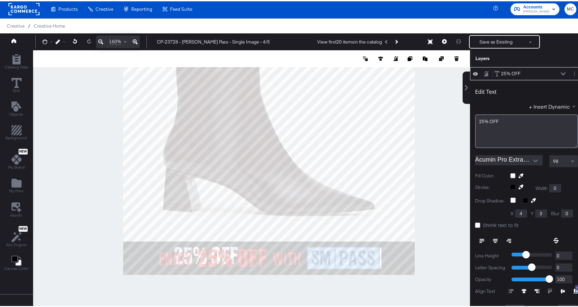
drag, startPoint x: 225, startPoint y: 240, endPoint x: 252, endPoint y: 97, distance: 145.5
click at [252, 95] on div at bounding box center [251, 185] width 436 height 273
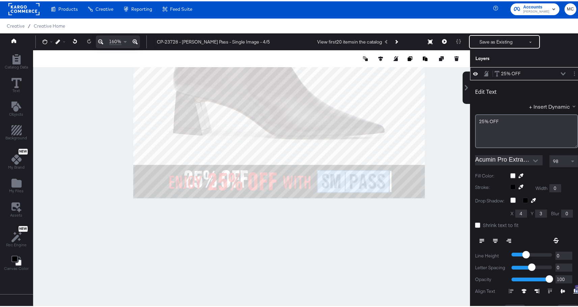
drag, startPoint x: 262, startPoint y: 208, endPoint x: 262, endPoint y: 180, distance: 28.3
click at [262, 180] on div at bounding box center [251, 185] width 436 height 273
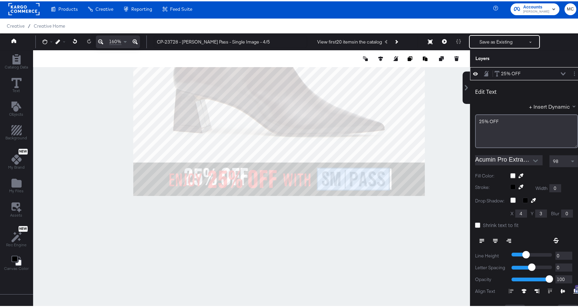
click at [136, 41] on icon at bounding box center [134, 40] width 5 height 8
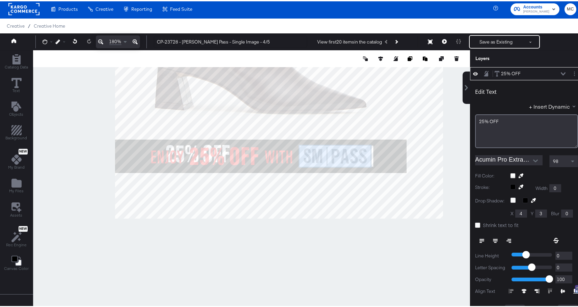
click at [136, 41] on icon at bounding box center [134, 40] width 5 height 8
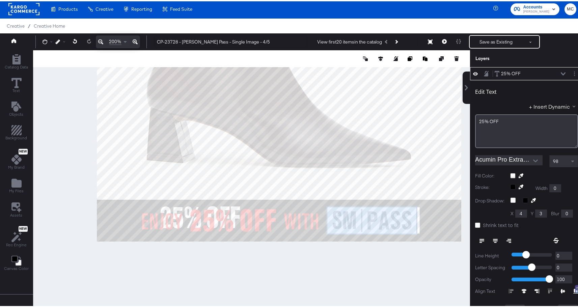
click at [136, 41] on icon at bounding box center [134, 40] width 5 height 8
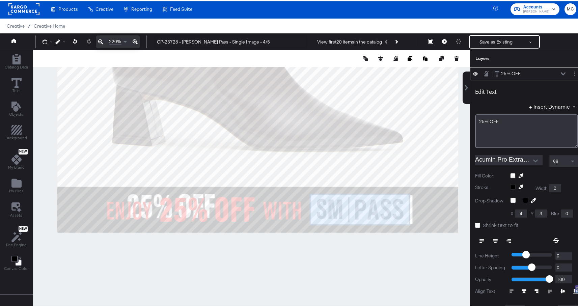
drag, startPoint x: 259, startPoint y: 209, endPoint x: 177, endPoint y: 117, distance: 123.0
click at [238, 178] on div at bounding box center [251, 185] width 436 height 273
click at [48, 41] on div at bounding box center [48, 40] width 13 height 5
click at [45, 57] on div "Pointer" at bounding box center [46, 53] width 5 height 11
click at [44, 53] on div "Pointer" at bounding box center [46, 53] width 8 height 15
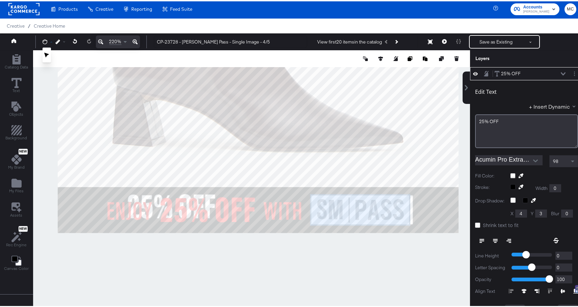
click at [44, 55] on div "Pointer" at bounding box center [46, 53] width 8 height 15
drag, startPoint x: 43, startPoint y: 40, endPoint x: 42, endPoint y: 53, distance: 12.9
click at [43, 40] on icon at bounding box center [44, 40] width 5 height 5
click at [42, 53] on div at bounding box center [251, 57] width 437 height 17
click at [42, 38] on div at bounding box center [48, 40] width 13 height 13
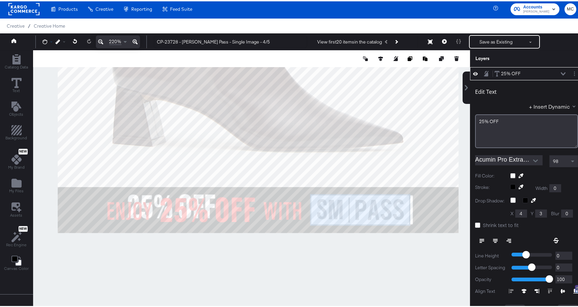
click at [48, 40] on div at bounding box center [48, 40] width 13 height 5
click at [46, 53] on icon at bounding box center [46, 53] width 5 height 5
click at [560, 73] on icon at bounding box center [562, 72] width 5 height 3
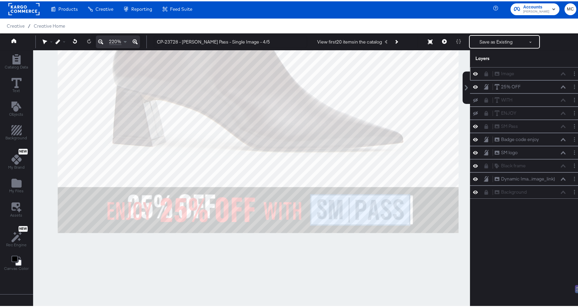
scroll to position [0, 0]
click at [472, 87] on button at bounding box center [474, 85] width 5 height 6
click at [473, 98] on icon at bounding box center [475, 98] width 5 height 4
click at [473, 99] on icon at bounding box center [475, 99] width 5 height 6
click at [473, 110] on icon at bounding box center [475, 112] width 5 height 4
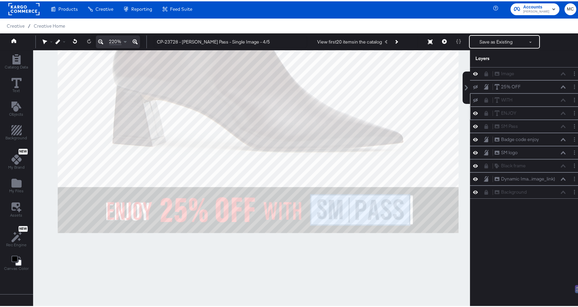
click at [473, 110] on icon at bounding box center [475, 112] width 5 height 6
click at [484, 72] on icon at bounding box center [486, 72] width 4 height 5
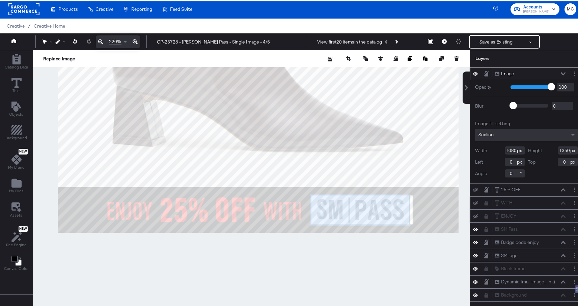
drag, startPoint x: 559, startPoint y: 71, endPoint x: 520, endPoint y: 72, distance: 38.8
click at [560, 71] on icon at bounding box center [562, 72] width 5 height 3
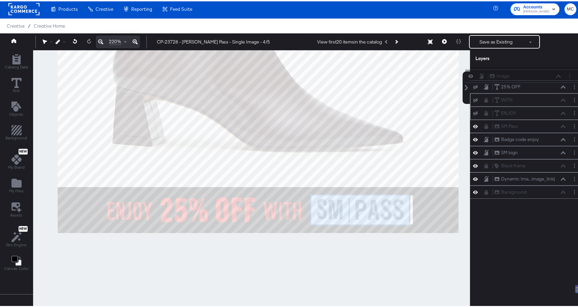
scroll to position [0, 0]
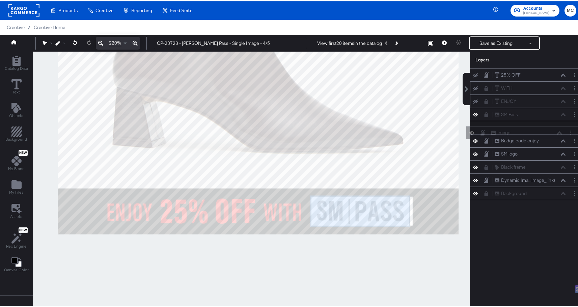
drag, startPoint x: 481, startPoint y: 71, endPoint x: 481, endPoint y: 128, distance: 56.6
click at [481, 128] on div "Image Image 25% OFF 25% OFF WITH WITH ENJOY ENJOY SM Pass SM Pass Badge code en…" at bounding box center [526, 132] width 113 height 131
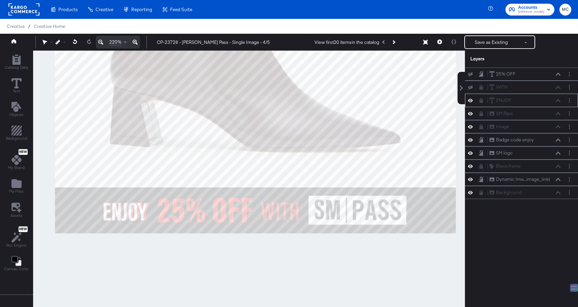
scroll to position [0, 0]
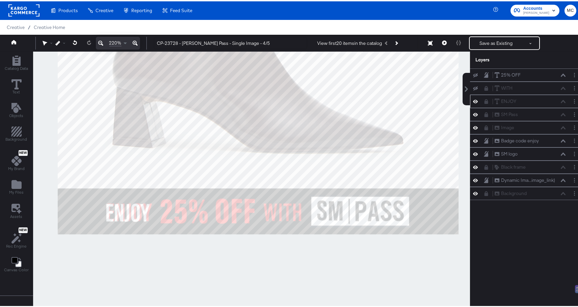
click at [483, 98] on icon at bounding box center [485, 100] width 5 height 5
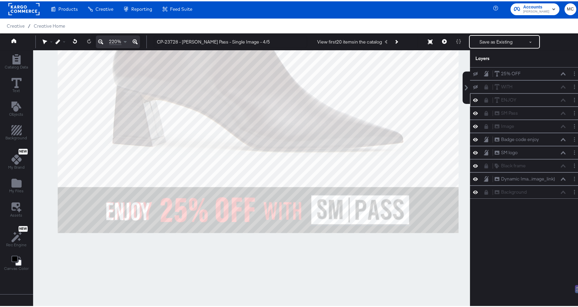
scroll to position [26, 0]
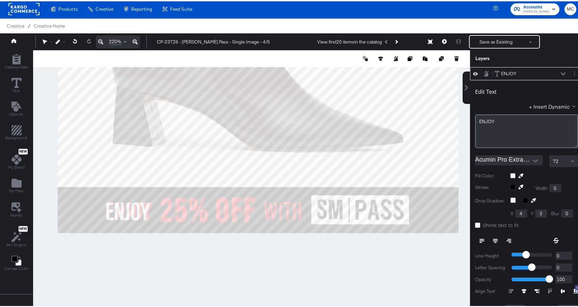
click at [560, 71] on icon at bounding box center [562, 72] width 5 height 3
type input "133"
type input "1266"
type input "128"
type input "65"
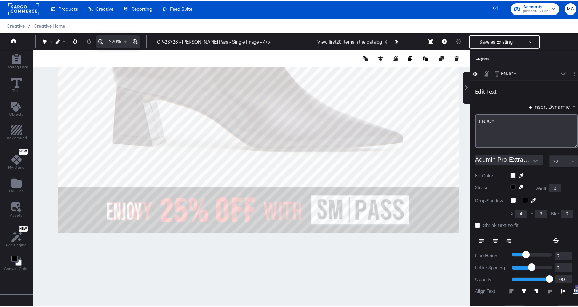
type input "1267"
click at [475, 224] on icon at bounding box center [477, 223] width 5 height 5
click at [0, 0] on input "Shrink text to fit" at bounding box center [0, 0] width 0 height 0
type input "59"
click at [493, 241] on button at bounding box center [494, 239] width 13 height 12
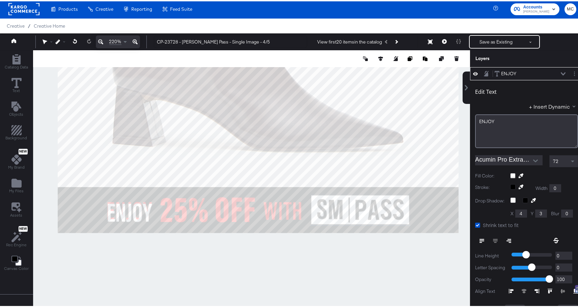
type input "130"
type input "1263"
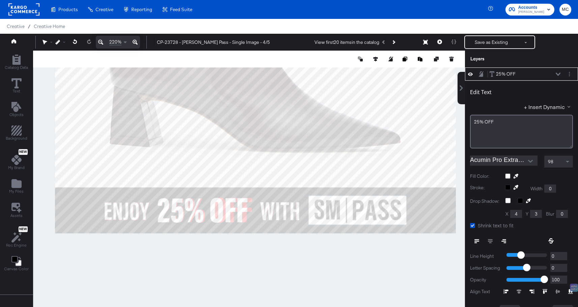
scroll to position [2, 0]
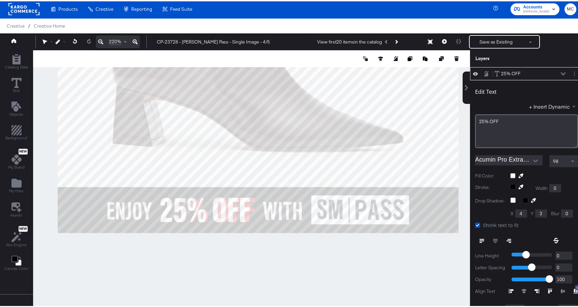
click at [556, 255] on input "0" at bounding box center [563, 254] width 17 height 8
click at [555, 267] on input "0" at bounding box center [563, 266] width 17 height 8
type input "1"
type input "2"
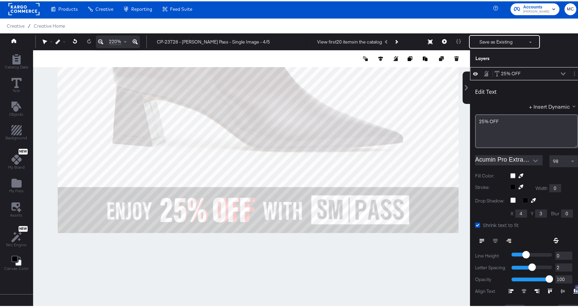
type input "2"
click at [295, 286] on div at bounding box center [251, 185] width 437 height 273
type input "278"
type input "256"
type input "83"
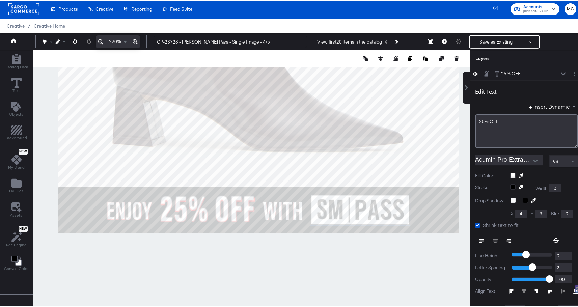
type input "1245"
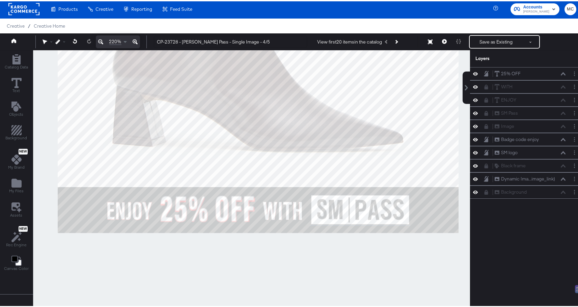
click at [247, 253] on div at bounding box center [251, 185] width 437 height 273
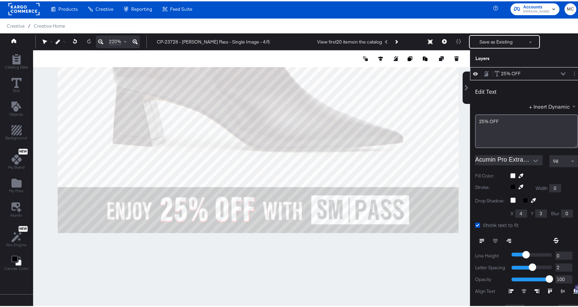
click at [239, 251] on div at bounding box center [251, 185] width 437 height 273
type input "1247"
type input "277"
type input "1247"
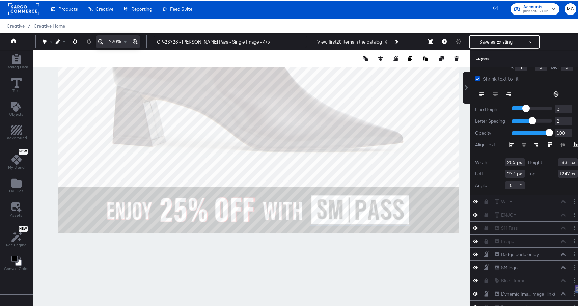
click at [507, 157] on input "256" at bounding box center [514, 161] width 20 height 8
type input "260"
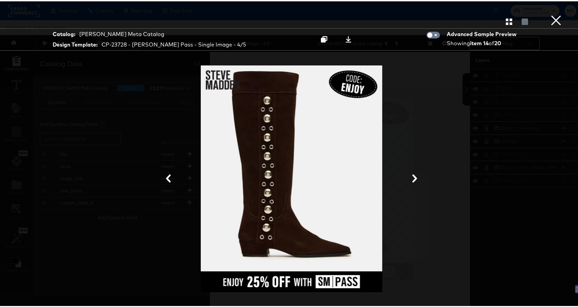
click at [549, 13] on button "×" at bounding box center [555, 6] width 13 height 13
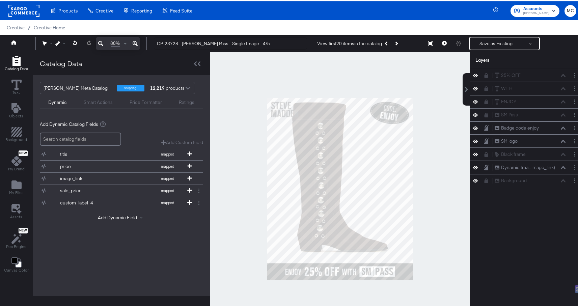
click at [540, 240] on div "25% OFF 25% OFF WITH WITH ENJOY ENJOY SM Pass SM Pass Badge code enjoy Badge co…" at bounding box center [526, 190] width 113 height 246
click at [484, 87] on div at bounding box center [487, 87] width 9 height 5
click at [484, 74] on div at bounding box center [487, 73] width 9 height 5
click at [483, 73] on icon at bounding box center [485, 74] width 5 height 5
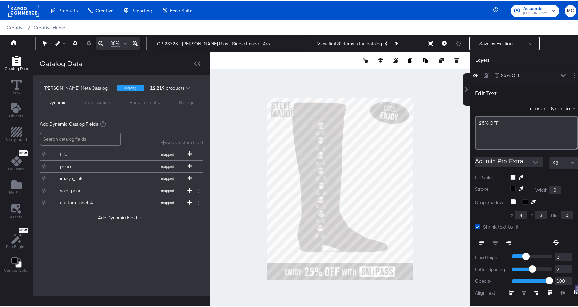
scroll to position [2, 0]
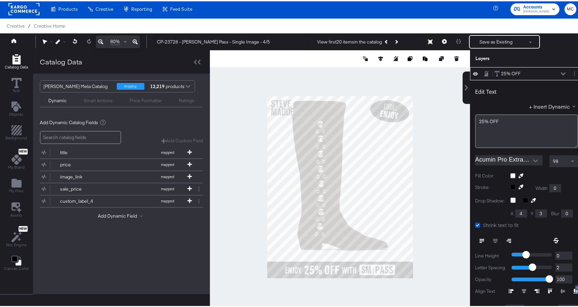
click at [548, 73] on div "25% OFF 25% OFF" at bounding box center [529, 72] width 71 height 7
click at [560, 74] on icon at bounding box center [562, 72] width 5 height 3
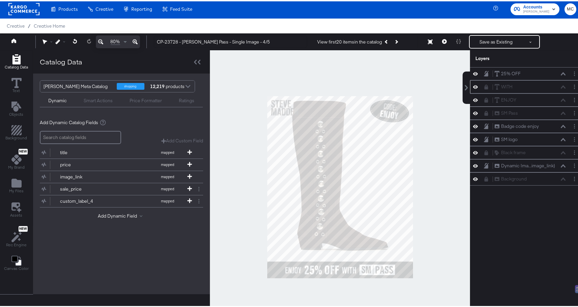
click at [484, 84] on icon at bounding box center [486, 85] width 4 height 5
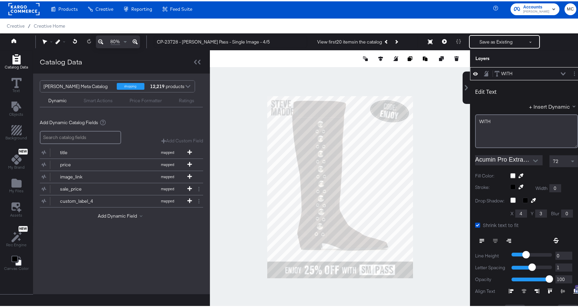
click at [560, 73] on icon at bounding box center [562, 72] width 5 height 3
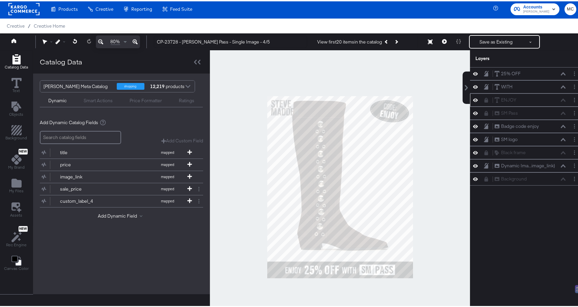
click at [484, 98] on icon at bounding box center [486, 98] width 4 height 5
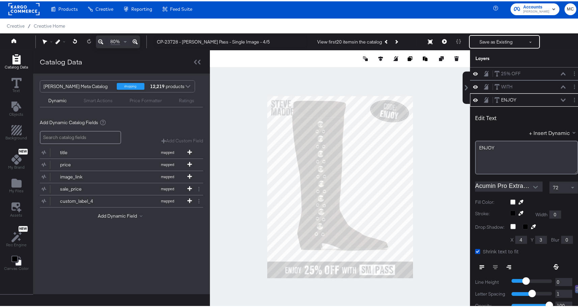
scroll to position [26, 0]
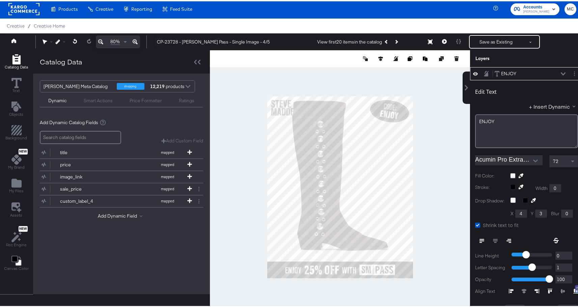
click at [560, 71] on icon at bounding box center [562, 72] width 5 height 3
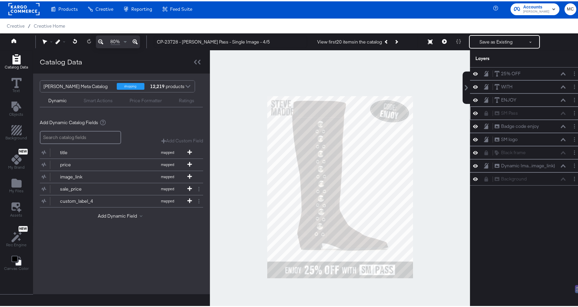
click at [483, 109] on button at bounding box center [485, 111] width 5 height 5
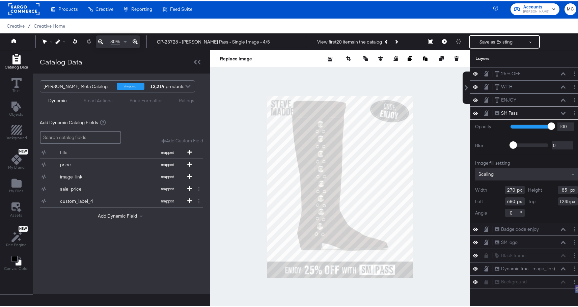
click at [553, 110] on div "SM Pass SM Pass" at bounding box center [529, 111] width 71 height 7
click at [560, 111] on icon at bounding box center [562, 111] width 5 height 3
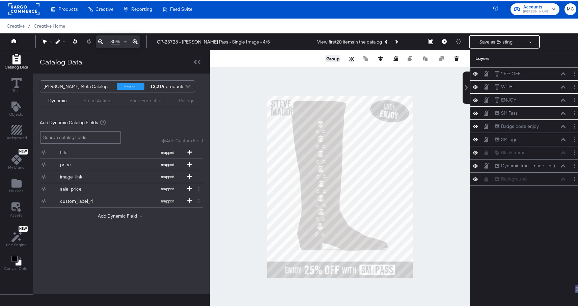
click at [332, 58] on button "Group" at bounding box center [332, 57] width 15 height 7
click at [514, 70] on div "Grouped 01" at bounding box center [513, 72] width 25 height 6
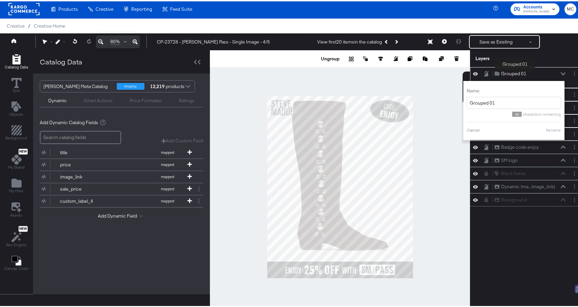
click at [514, 70] on div "Grouped 01" at bounding box center [513, 72] width 25 height 6
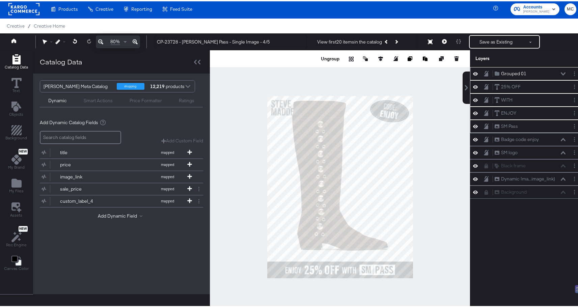
click at [562, 72] on div "Grouped 01 Grouped 01" at bounding box center [531, 72] width 75 height 7
click at [560, 72] on icon at bounding box center [562, 72] width 5 height 3
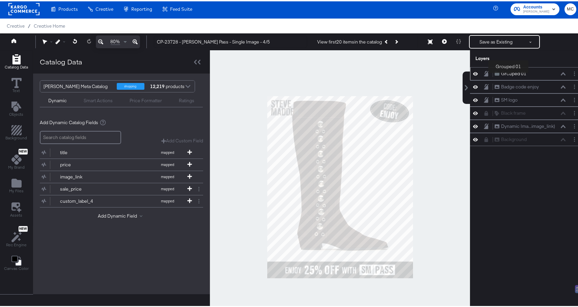
click at [508, 71] on div "Grouped 01" at bounding box center [513, 72] width 25 height 6
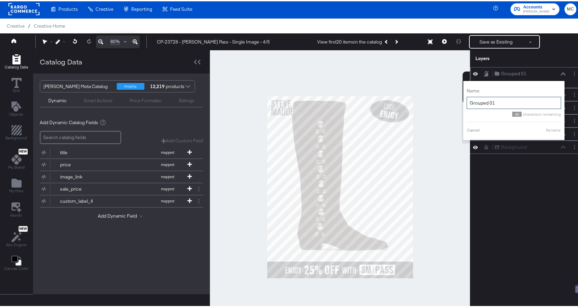
drag, startPoint x: 492, startPoint y: 102, endPoint x: 458, endPoint y: 98, distance: 34.0
click at [463, 98] on div "Name: Grouped 01 40 characters remaining Cancel Rename" at bounding box center [513, 109] width 101 height 59
type input "Copy"
click at [546, 129] on button "Rename" at bounding box center [553, 129] width 16 height 6
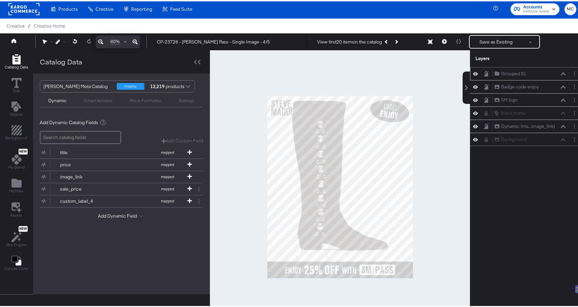
click at [484, 71] on div at bounding box center [487, 72] width 9 height 6
click at [483, 70] on icon at bounding box center [485, 72] width 5 height 6
click at [473, 84] on div at bounding box center [476, 85] width 9 height 6
click at [473, 85] on icon at bounding box center [475, 85] width 5 height 3
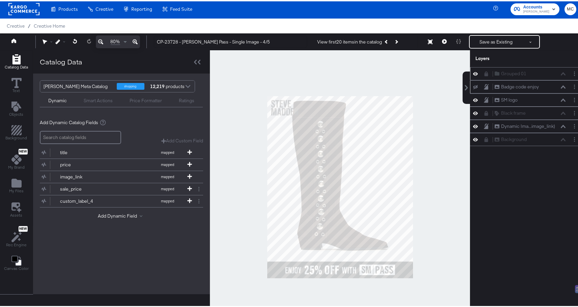
click at [473, 85] on icon at bounding box center [475, 85] width 5 height 4
click at [491, 45] on button "Save as Existing" at bounding box center [495, 40] width 53 height 12
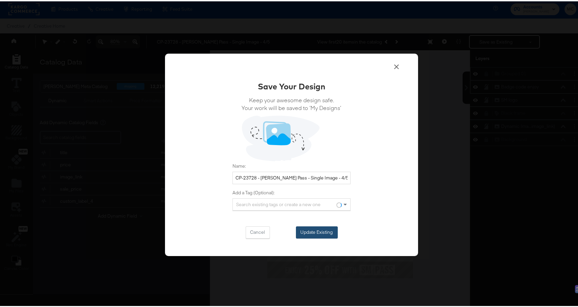
click at [322, 234] on button "Update Existing" at bounding box center [317, 231] width 42 height 12
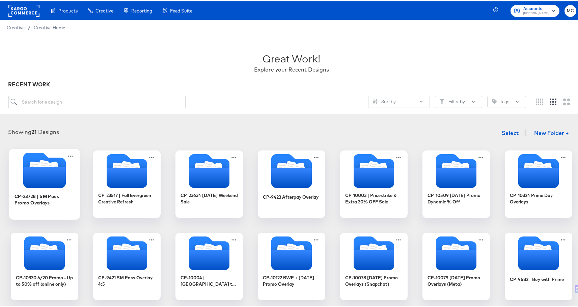
click at [65, 172] on icon "Folder" at bounding box center [44, 168] width 71 height 35
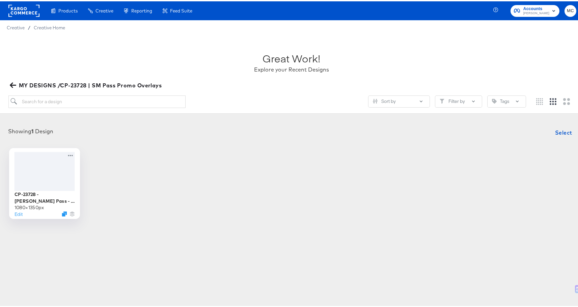
click at [44, 175] on div at bounding box center [44, 169] width 60 height 39
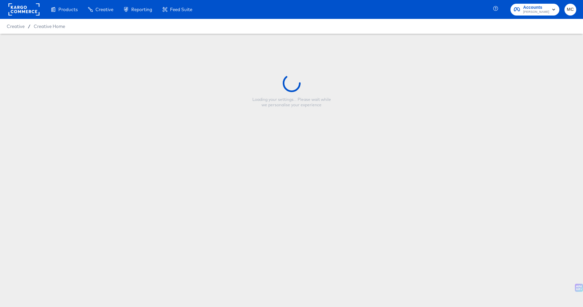
type input "CP-23728 - [PERSON_NAME] Pass - Single Image - 4/5"
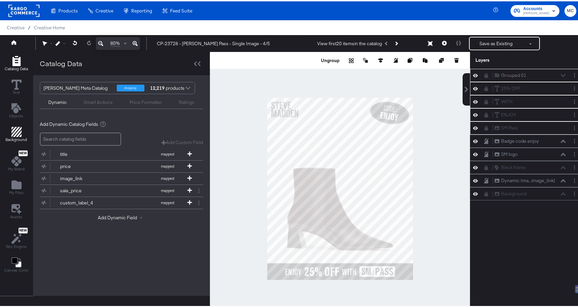
click at [19, 131] on icon "Add Rectangle" at bounding box center [16, 130] width 10 height 10
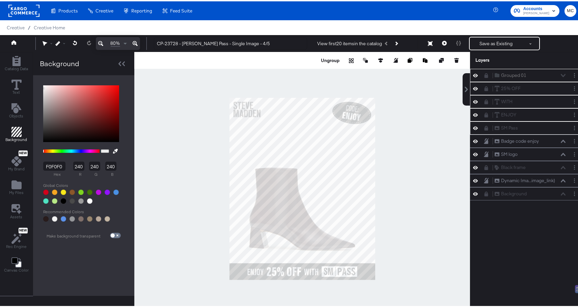
click at [18, 97] on div "Catalog Data Text Objects Background New My Brand My Files Assets New Rec Engin…" at bounding box center [16, 163] width 33 height 225
click at [17, 107] on icon "Add Text" at bounding box center [16, 107] width 10 height 10
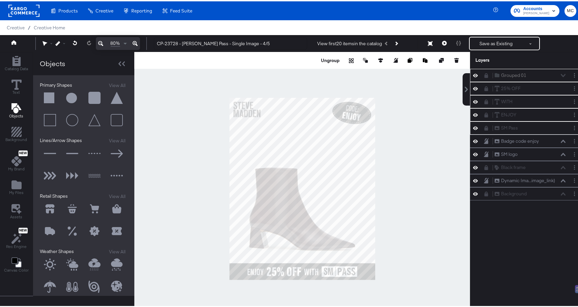
click at [50, 93] on button at bounding box center [50, 97] width 20 height 20
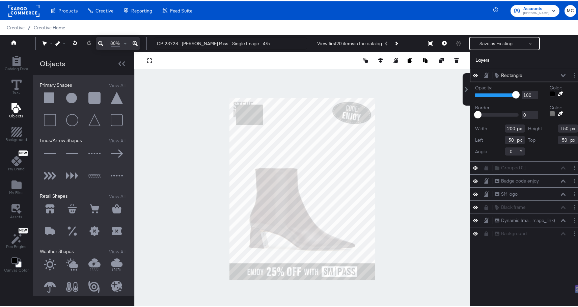
type input "336"
type input "388"
drag, startPoint x: 509, startPoint y: 128, endPoint x: 487, endPoint y: 127, distance: 22.6
click at [487, 127] on div "Width 200" at bounding box center [500, 127] width 50 height 8
type input "260"
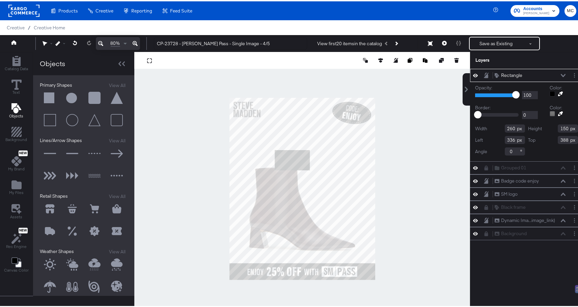
drag, startPoint x: 562, startPoint y: 127, endPoint x: 530, endPoint y: 128, distance: 32.0
click at [530, 128] on div "Height 150" at bounding box center [553, 127] width 50 height 8
type input "173"
drag, startPoint x: 508, startPoint y: 140, endPoint x: 486, endPoint y: 140, distance: 21.9
click at [486, 140] on div "Left 336" at bounding box center [500, 139] width 50 height 8
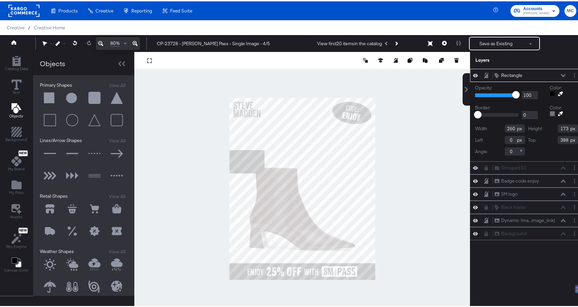
type input "0"
drag, startPoint x: 563, startPoint y: 140, endPoint x: 545, endPoint y: 140, distance: 17.9
click at [545, 140] on div "Top 388" at bounding box center [553, 139] width 50 height 8
type input "0"
click at [549, 94] on div at bounding box center [551, 92] width 5 height 5
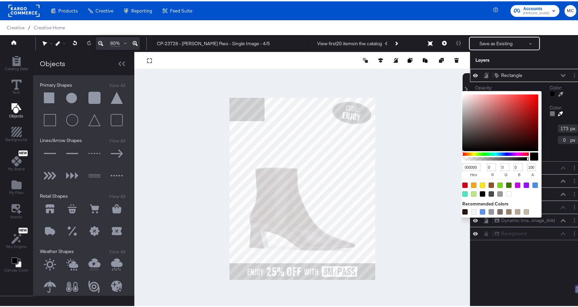
drag, startPoint x: 473, startPoint y: 166, endPoint x: 442, endPoint y: 169, distance: 31.5
click at [442, 67] on div "Catalog Data Text Objects Background New My Brand My Files Assets New Rec Engin…" at bounding box center [291, 59] width 583 height 17
drag, startPoint x: 472, startPoint y: 165, endPoint x: 452, endPoint y: 164, distance: 19.9
click at [452, 67] on div "Catalog Data Text Objects Background New My Brand My Files Assets New Rec Engin…" at bounding box center [291, 59] width 583 height 17
type input "F0F"
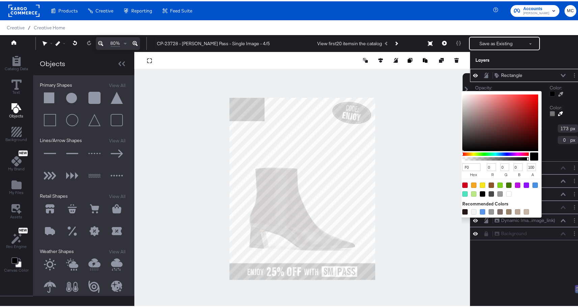
type input "255"
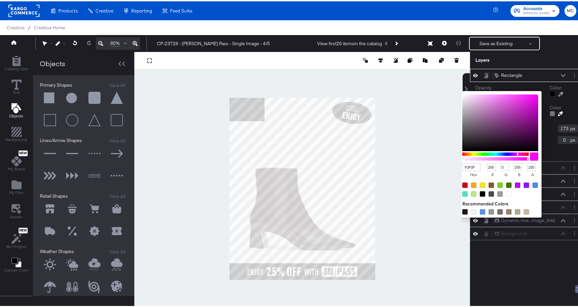
type input "F0F0F0"
type input "240"
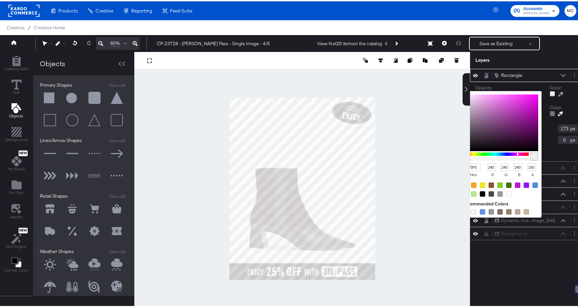
click at [533, 265] on div "Rectangle Rectangle Opacity: 1 100 100 Color: F0F0F0 hex 240 r 240 g 240 b 100 …" at bounding box center [526, 190] width 113 height 246
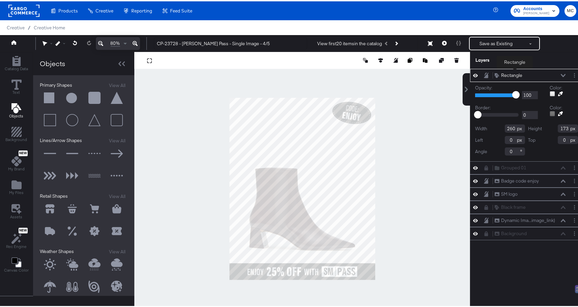
click at [514, 72] on div "Rectangle" at bounding box center [511, 74] width 21 height 6
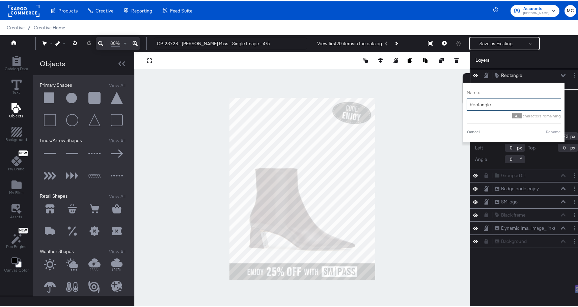
drag, startPoint x: 492, startPoint y: 104, endPoint x: 463, endPoint y: 101, distance: 29.2
click at [466, 101] on input "Rectangle" at bounding box center [513, 103] width 94 height 12
type input "Logo back"
click at [550, 131] on button "Rename" at bounding box center [553, 130] width 16 height 6
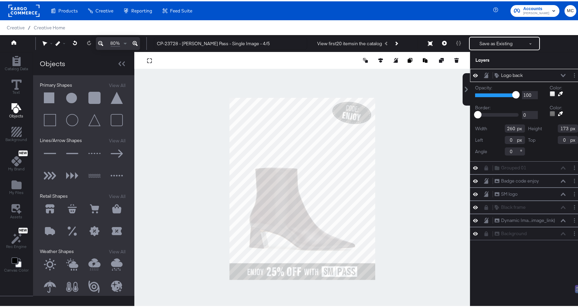
click at [555, 75] on div "Logo back Logo back" at bounding box center [529, 73] width 71 height 7
click at [560, 74] on icon at bounding box center [562, 73] width 5 height 3
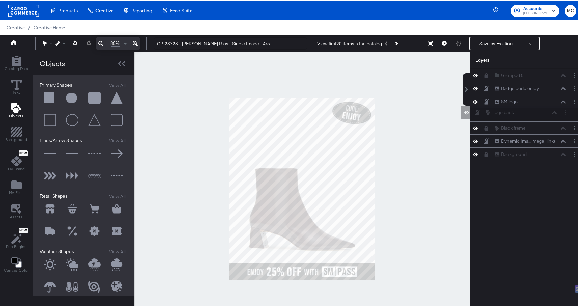
drag, startPoint x: 480, startPoint y: 73, endPoint x: 476, endPoint y: 113, distance: 39.7
click at [476, 113] on div "Logo back Logo back Grouped 01 Grouped 01 Badge code enjoy Badge code enjoy SM …" at bounding box center [526, 113] width 113 height 92
click at [491, 38] on button "Save as Existing" at bounding box center [495, 42] width 53 height 12
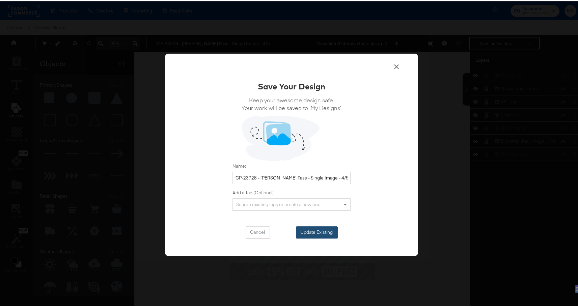
click at [312, 232] on button "Update Existing" at bounding box center [317, 231] width 42 height 12
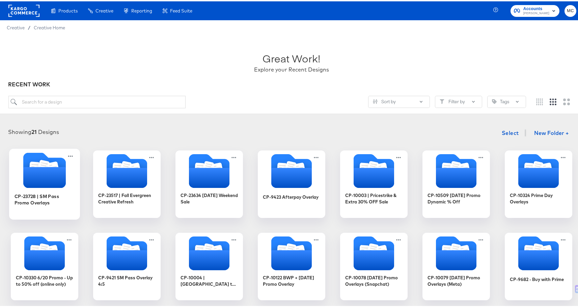
click at [49, 184] on icon "Folder" at bounding box center [44, 176] width 42 height 21
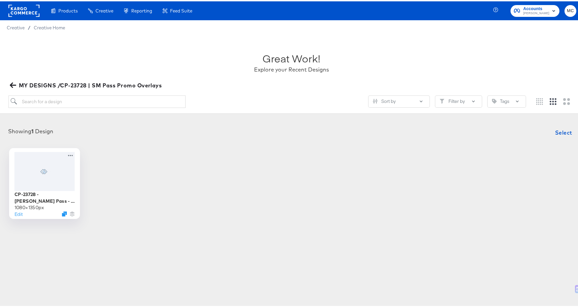
click at [49, 184] on div at bounding box center [44, 169] width 60 height 39
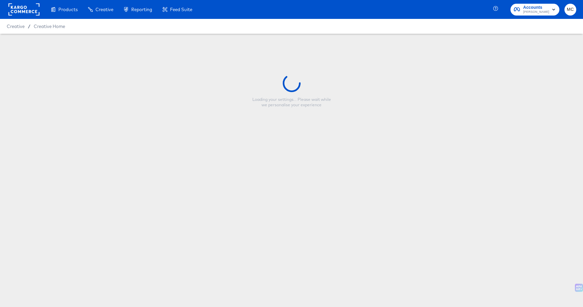
type input "CP-23728 - [PERSON_NAME] Pass - Single Image - 4/5"
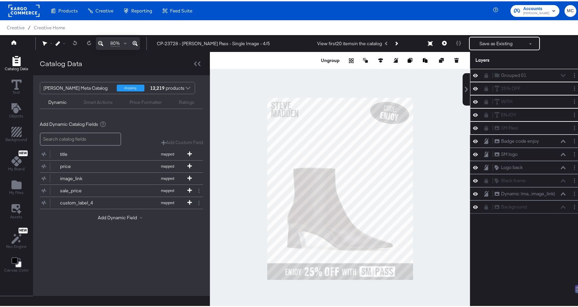
click at [434, 125] on div at bounding box center [340, 187] width 260 height 273
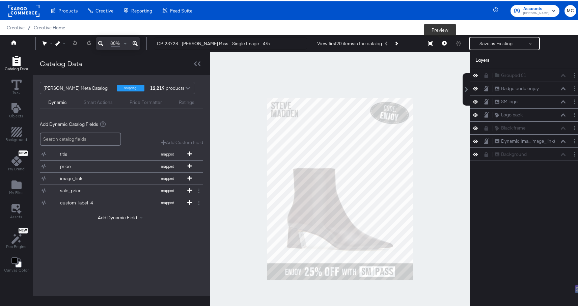
click at [437, 40] on button at bounding box center [444, 41] width 14 height 13
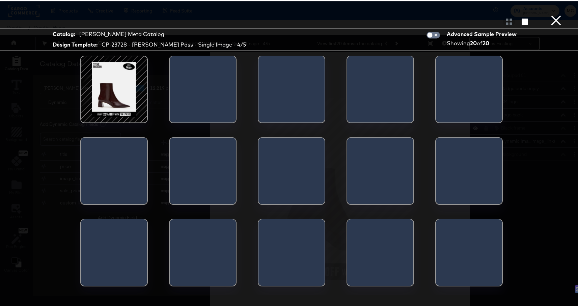
click at [102, 112] on div at bounding box center [113, 87] width 57 height 57
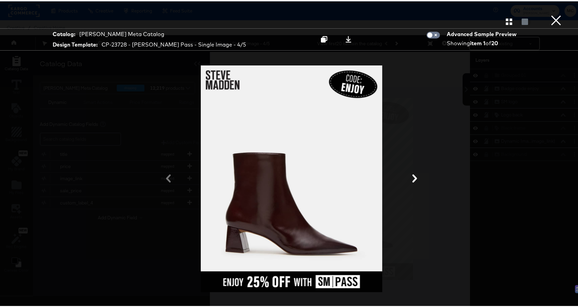
click at [410, 173] on icon at bounding box center [414, 177] width 8 height 8
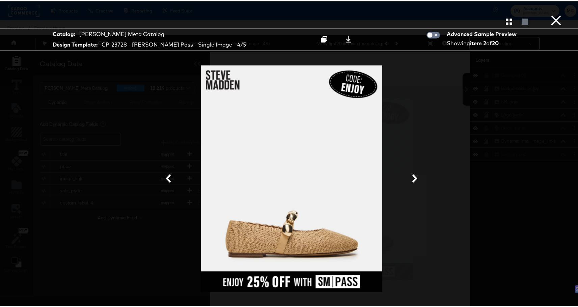
click at [411, 180] on icon at bounding box center [414, 177] width 8 height 8
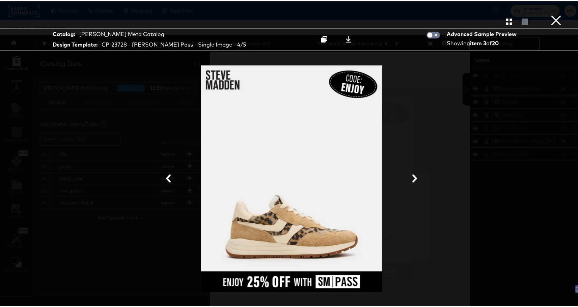
click at [412, 178] on icon at bounding box center [414, 177] width 5 height 8
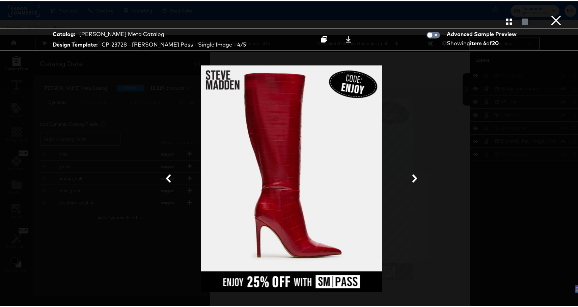
click at [412, 178] on icon at bounding box center [414, 177] width 5 height 8
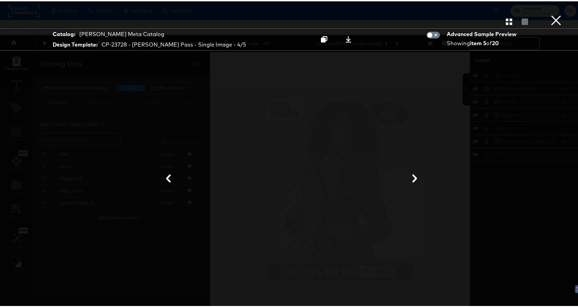
click at [412, 178] on icon at bounding box center [414, 177] width 5 height 8
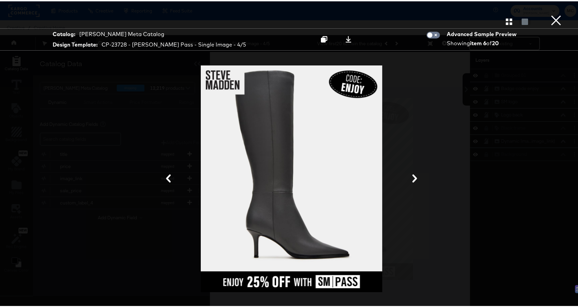
click at [412, 178] on icon at bounding box center [414, 177] width 5 height 8
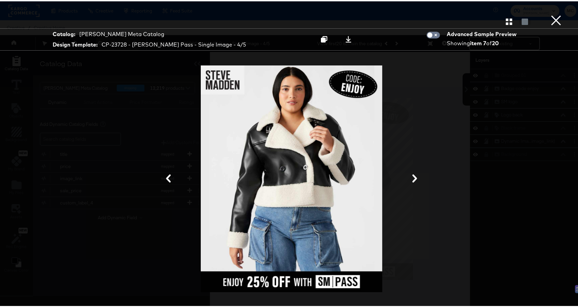
click at [412, 178] on icon at bounding box center [414, 177] width 5 height 8
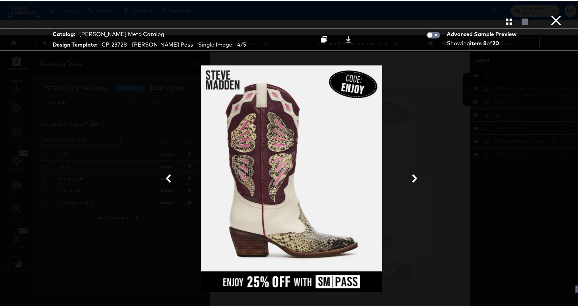
click at [412, 178] on icon at bounding box center [414, 177] width 5 height 8
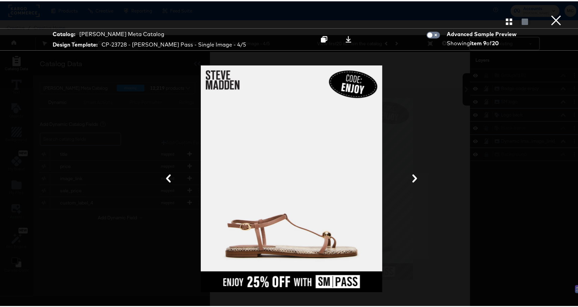
click at [412, 178] on icon at bounding box center [414, 177] width 5 height 8
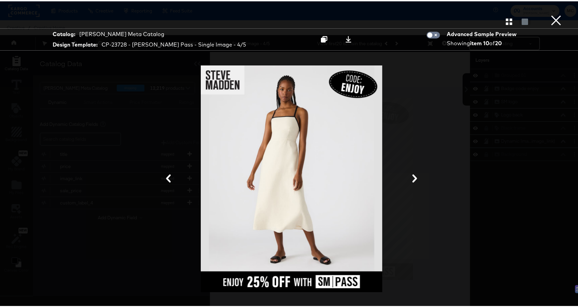
click at [412, 178] on icon at bounding box center [414, 177] width 5 height 8
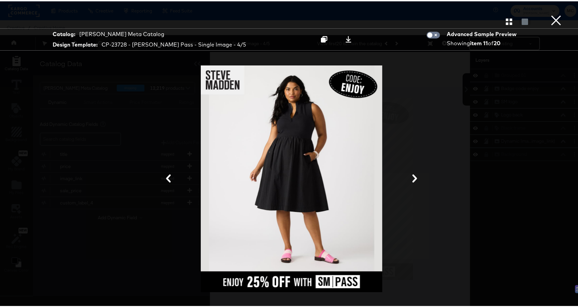
click at [412, 178] on icon at bounding box center [414, 177] width 5 height 8
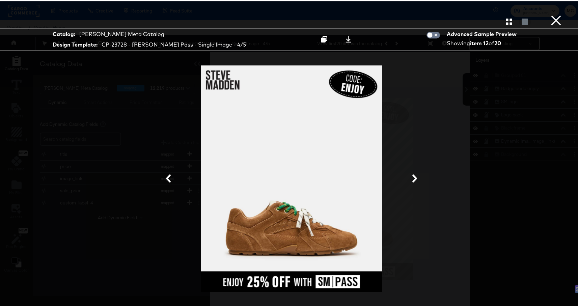
click at [412, 178] on icon at bounding box center [414, 177] width 5 height 8
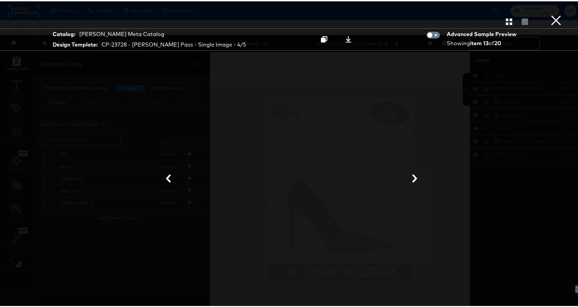
click at [412, 178] on icon at bounding box center [414, 177] width 5 height 8
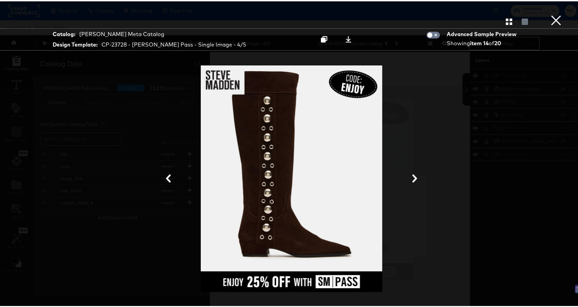
click at [551, 13] on button "×" at bounding box center [555, 6] width 13 height 13
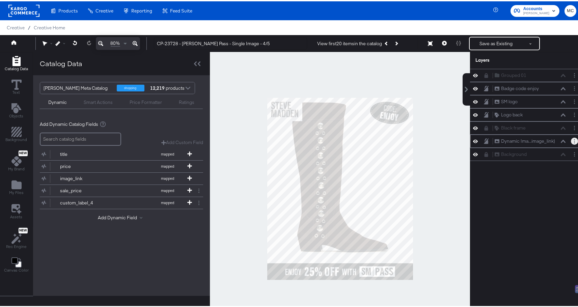
click at [570, 137] on button "Layer Options" at bounding box center [573, 139] width 7 height 7
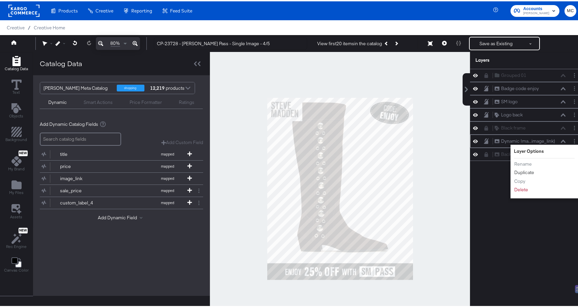
click at [522, 171] on button "Duplicate" at bounding box center [523, 171] width 21 height 7
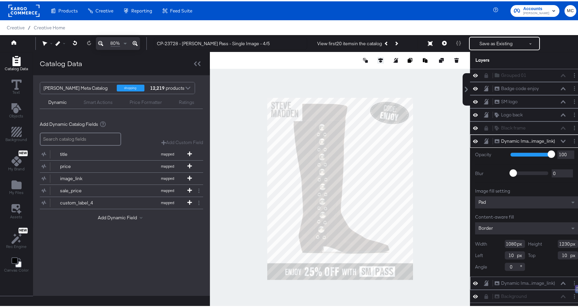
click at [378, 58] on icon at bounding box center [380, 59] width 5 height 5
click at [321, 72] on div at bounding box center [349, 71] width 69 height 7
click at [353, 71] on icon at bounding box center [355, 71] width 5 height 5
type input "0"
click at [353, 71] on icon at bounding box center [355, 71] width 5 height 5
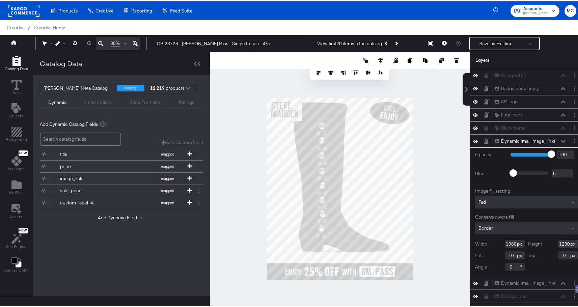
click at [560, 139] on button at bounding box center [562, 140] width 5 height 4
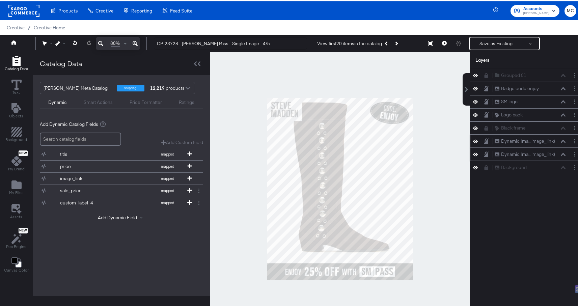
click at [473, 137] on icon at bounding box center [475, 140] width 5 height 6
click at [472, 137] on button at bounding box center [474, 139] width 5 height 5
click at [473, 137] on icon at bounding box center [475, 140] width 5 height 6
click at [473, 141] on icon at bounding box center [475, 140] width 5 height 4
click at [473, 141] on icon at bounding box center [475, 140] width 5 height 6
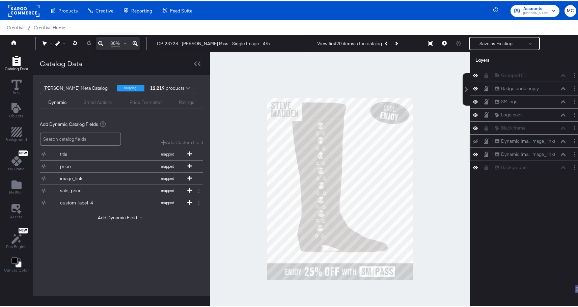
click at [473, 141] on icon at bounding box center [475, 140] width 5 height 4
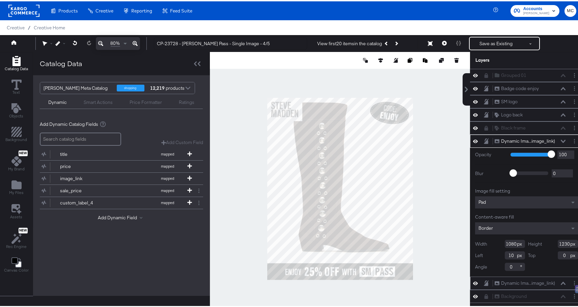
click at [372, 62] on div at bounding box center [340, 59] width 260 height 17
click at [377, 57] on div at bounding box center [380, 59] width 7 height 7
click at [378, 59] on icon at bounding box center [380, 59] width 5 height 5
click at [328, 73] on icon at bounding box center [330, 71] width 5 height 5
type input "0"
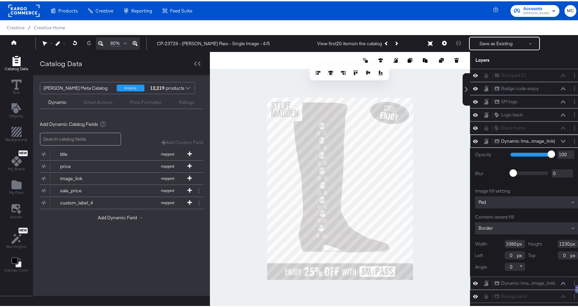
click at [328, 73] on icon at bounding box center [330, 71] width 5 height 5
click at [353, 72] on icon at bounding box center [355, 71] width 5 height 5
drag, startPoint x: 561, startPoint y: 141, endPoint x: 557, endPoint y: 140, distance: 3.8
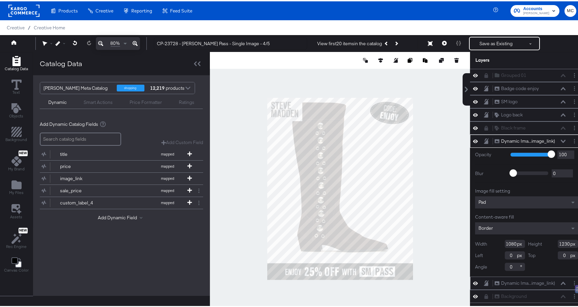
click at [560, 141] on div "Dynamic Ima...image_link) Dynamic Image (image_link)" at bounding box center [531, 139] width 75 height 7
click at [560, 140] on icon at bounding box center [562, 139] width 5 height 3
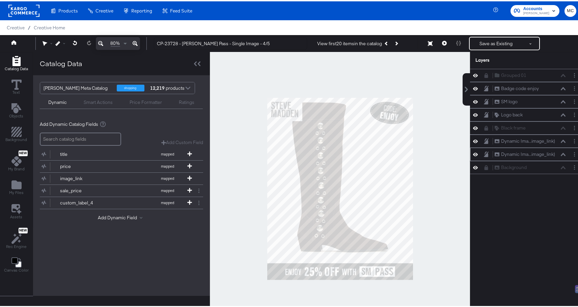
click at [473, 140] on icon at bounding box center [475, 140] width 5 height 6
click at [473, 140] on icon at bounding box center [475, 140] width 5 height 4
click at [473, 152] on icon at bounding box center [475, 152] width 5 height 3
click at [267, 179] on div at bounding box center [340, 187] width 260 height 273
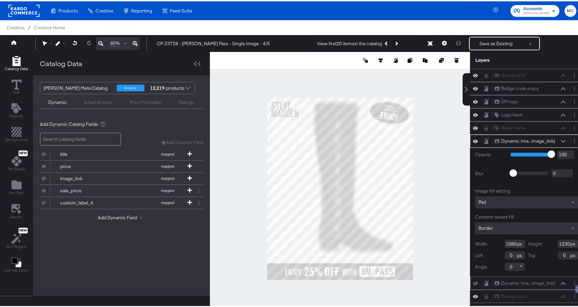
type input "887"
type input "1226"
type input "198"
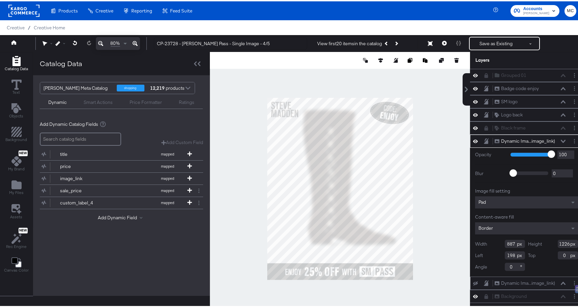
type input "951"
type input "134"
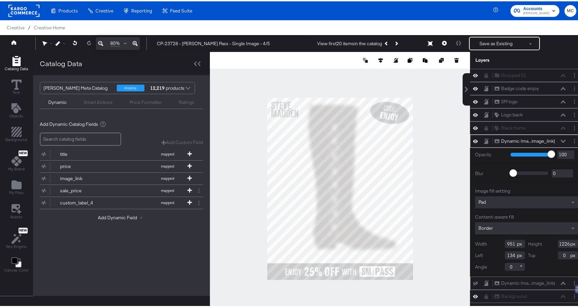
type input "907"
type input "178"
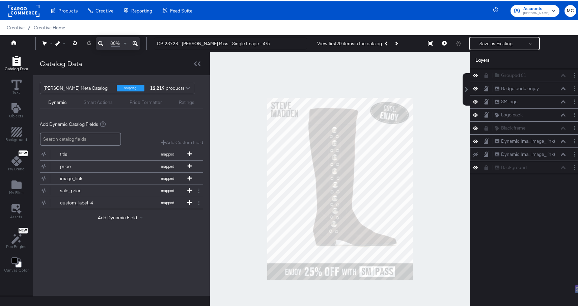
click at [440, 92] on div at bounding box center [340, 187] width 260 height 273
click at [442, 41] on icon at bounding box center [444, 41] width 5 height 5
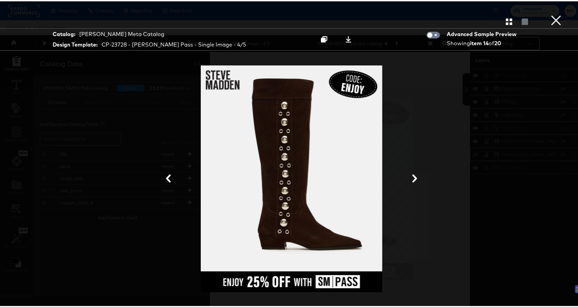
click at [413, 175] on icon at bounding box center [414, 177] width 8 height 8
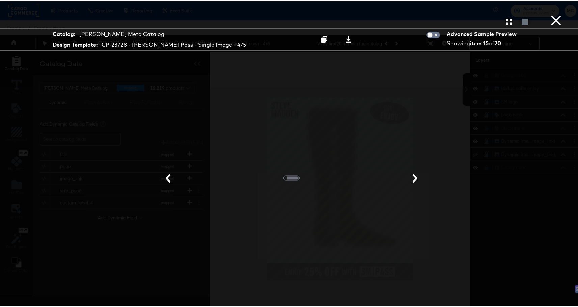
click at [503, 21] on button "button" at bounding box center [509, 20] width 12 height 6
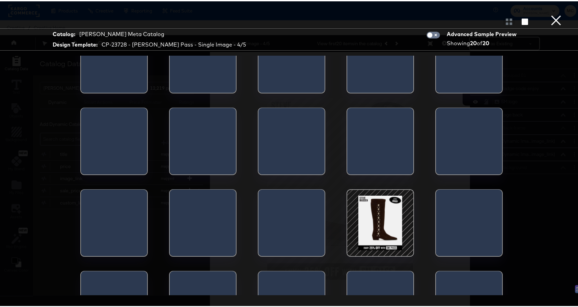
scroll to position [78, 0]
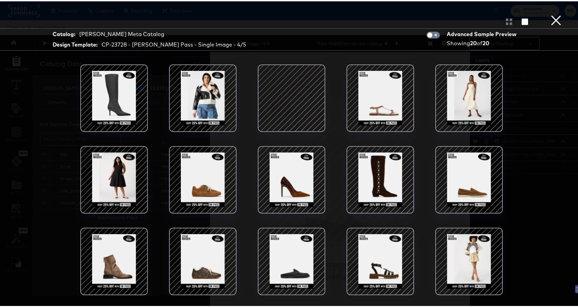
click at [466, 94] on div at bounding box center [468, 96] width 57 height 57
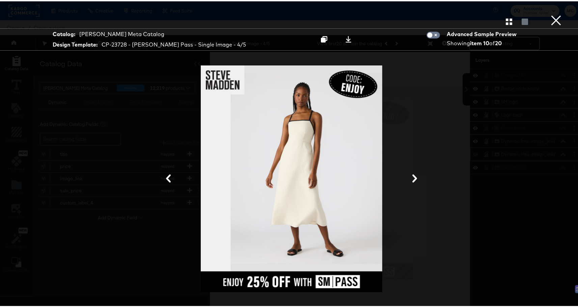
click at [555, 13] on button "×" at bounding box center [555, 6] width 13 height 13
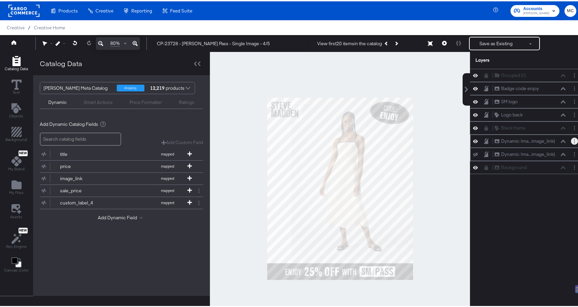
click at [573, 139] on circle "Layer Options" at bounding box center [573, 139] width 1 height 1
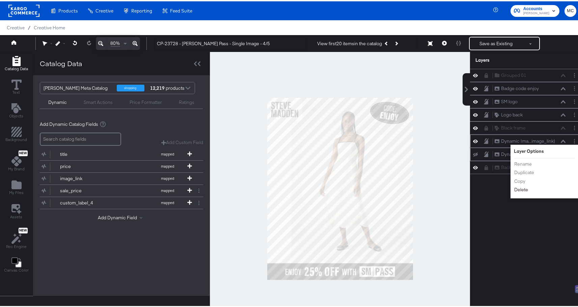
click at [516, 187] on button "Delete" at bounding box center [520, 188] width 14 height 7
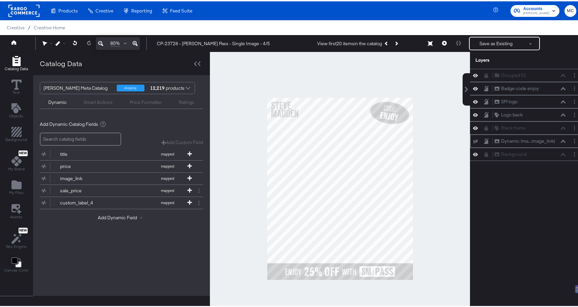
click at [473, 141] on icon at bounding box center [475, 140] width 5 height 4
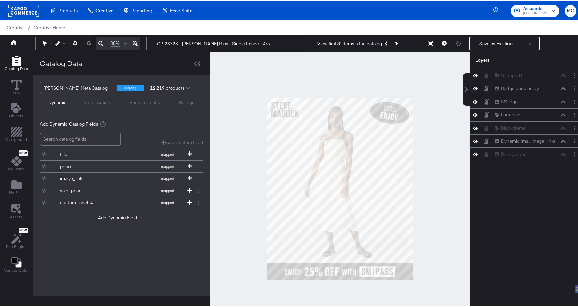
click at [352, 70] on div at bounding box center [340, 187] width 260 height 273
click at [479, 45] on button "Save as Existing" at bounding box center [495, 42] width 53 height 12
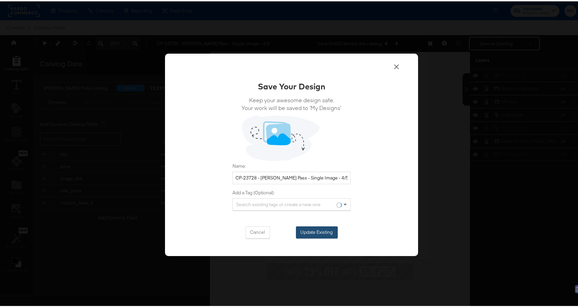
click at [329, 230] on button "Update Existing" at bounding box center [317, 231] width 42 height 12
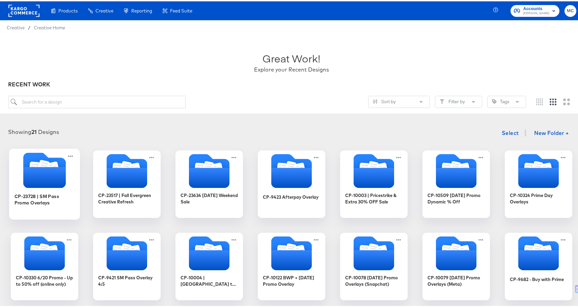
click at [49, 173] on icon "Folder" at bounding box center [44, 176] width 42 height 21
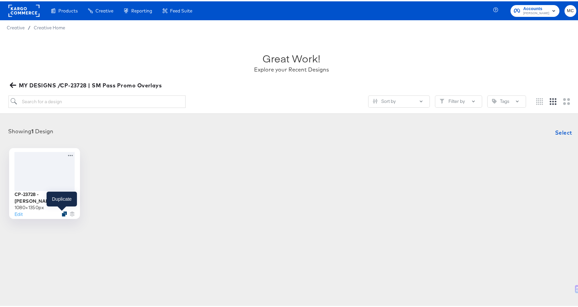
click at [62, 213] on icon "Duplicate" at bounding box center [64, 212] width 5 height 5
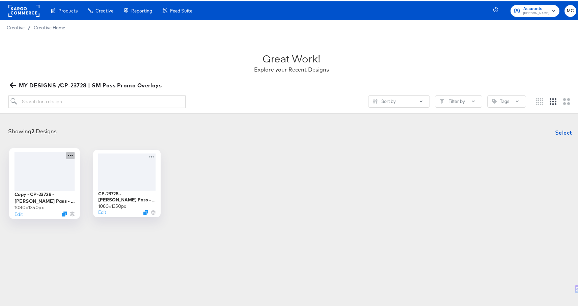
click at [67, 155] on icon at bounding box center [70, 153] width 8 height 7
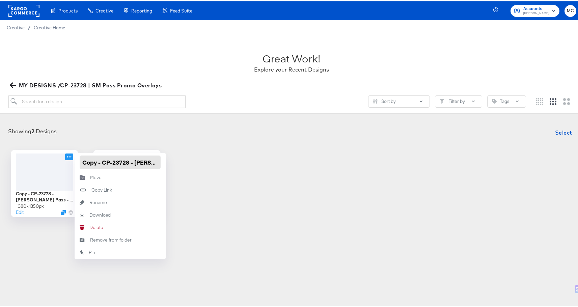
drag, startPoint x: 101, startPoint y: 161, endPoint x: 74, endPoint y: 157, distance: 27.6
click at [75, 157] on div "Copy - CP-23728 - Steve Madden Pass - Single Image - 4/5" at bounding box center [120, 161] width 91 height 18
type input "CP-23728 - [PERSON_NAME] Pass - Single Image - 1/1"
click at [245, 218] on div "Showing 2 Designs Select CP-23728 - Steve Madden Pass - Single Image - 1080 × 1…" at bounding box center [291, 170] width 583 height 105
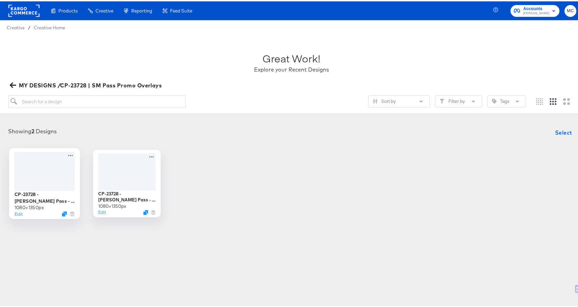
click at [43, 171] on div at bounding box center [44, 169] width 60 height 39
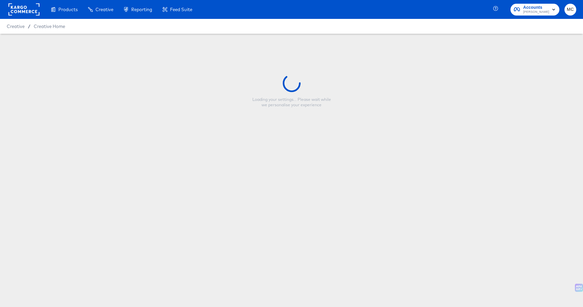
type input "CP-23728 - [PERSON_NAME] Pass - Single Image - 1/1"
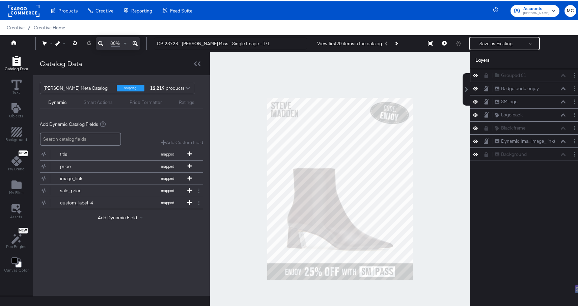
click at [484, 75] on icon at bounding box center [486, 74] width 4 height 5
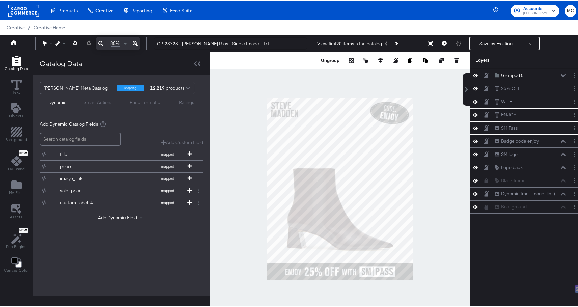
click at [483, 75] on icon at bounding box center [485, 73] width 5 height 5
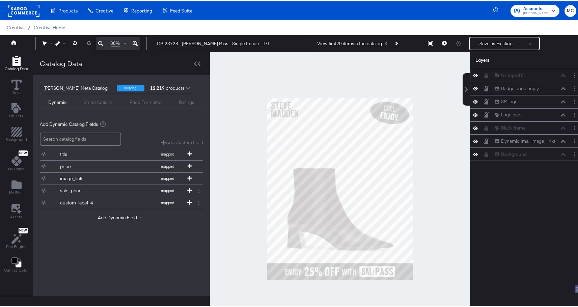
click at [484, 72] on div at bounding box center [487, 73] width 9 height 5
click at [483, 73] on icon at bounding box center [485, 74] width 5 height 5
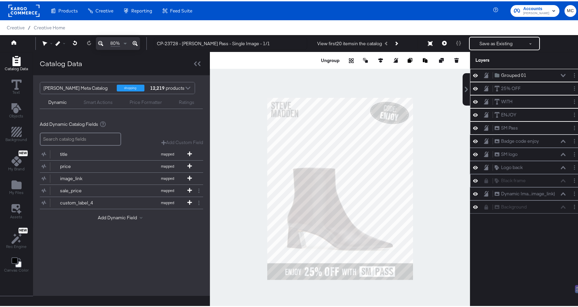
click at [484, 177] on icon at bounding box center [486, 179] width 4 height 5
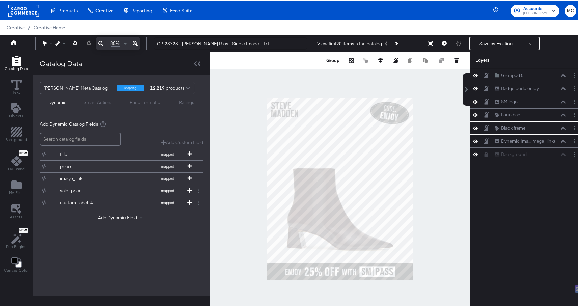
click at [450, 265] on div at bounding box center [340, 187] width 260 height 273
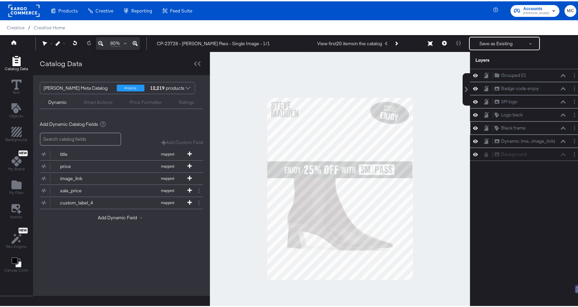
click at [430, 186] on div at bounding box center [340, 187] width 260 height 273
click at [428, 40] on icon at bounding box center [430, 42] width 5 height 5
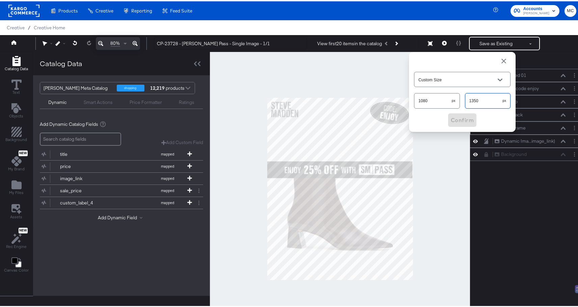
click at [492, 98] on input "1350" at bounding box center [483, 96] width 37 height 14
drag, startPoint x: 467, startPoint y: 98, endPoint x: 463, endPoint y: 98, distance: 4.4
click at [465, 98] on input "1350" at bounding box center [483, 96] width 37 height 14
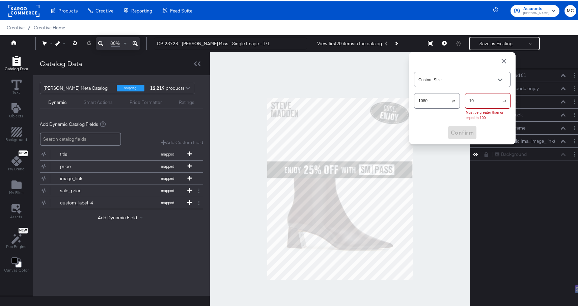
type input "108"
type input "Facebook Optimal (1080 x 1080px)"
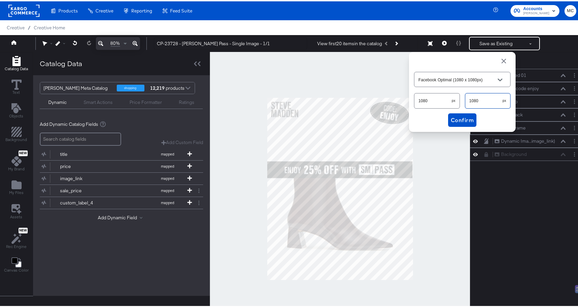
type input "1080"
click at [469, 78] on input "Facebook Optimal (1080 x 1080px)" at bounding box center [457, 79] width 80 height 8
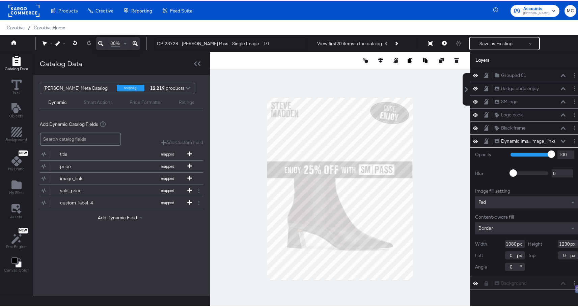
click at [470, 145] on div "Dynamic Ima...image_link) Dynamic Image (image_link)" at bounding box center [526, 139] width 113 height 13
click at [473, 140] on icon at bounding box center [475, 140] width 5 height 6
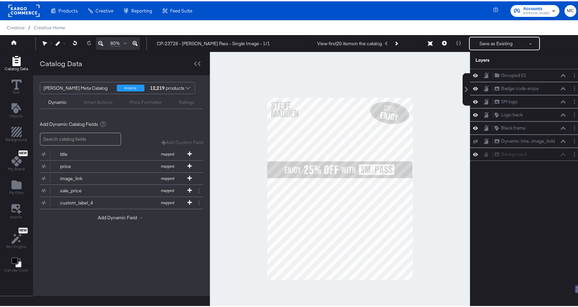
click at [425, 208] on div at bounding box center [340, 187] width 260 height 273
click at [428, 42] on icon at bounding box center [430, 42] width 5 height 5
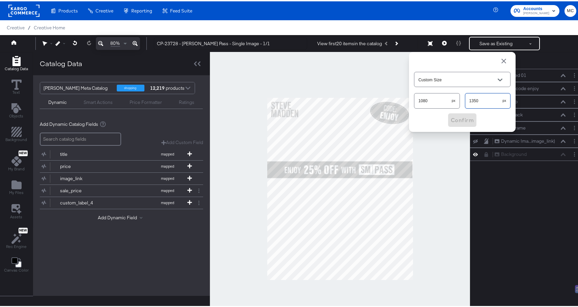
click at [476, 101] on input "1350" at bounding box center [483, 96] width 37 height 14
drag, startPoint x: 476, startPoint y: 101, endPoint x: 459, endPoint y: 100, distance: 17.9
click at [457, 101] on div "1080 px 1350 px" at bounding box center [462, 99] width 96 height 18
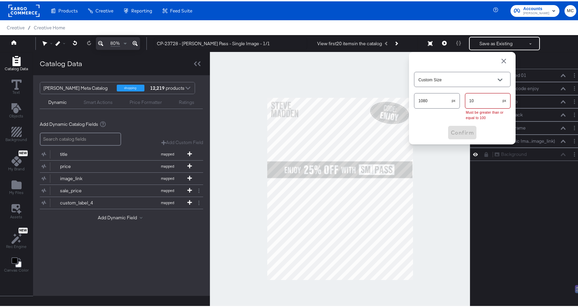
type input "108"
type input "Facebook Optimal (1080 x 1080px)"
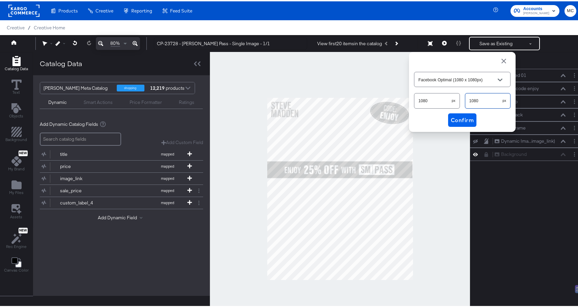
type input "1080"
click at [458, 118] on span "Confirm" at bounding box center [461, 118] width 23 height 9
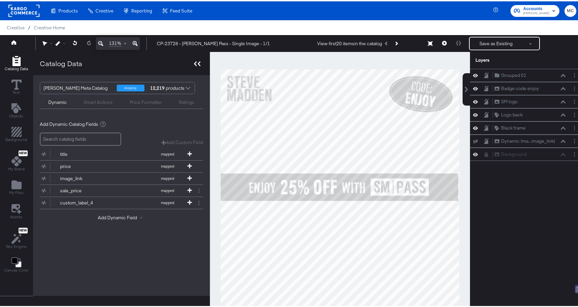
click at [194, 61] on icon at bounding box center [197, 62] width 6 height 5
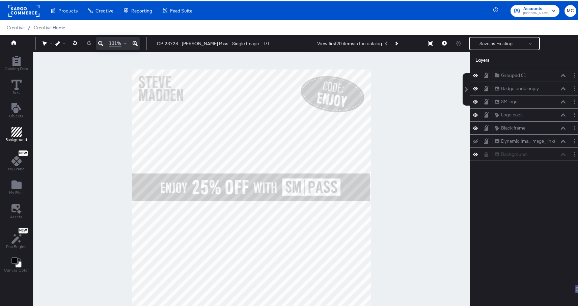
click at [18, 129] on icon "Add Rectangle" at bounding box center [16, 130] width 10 height 10
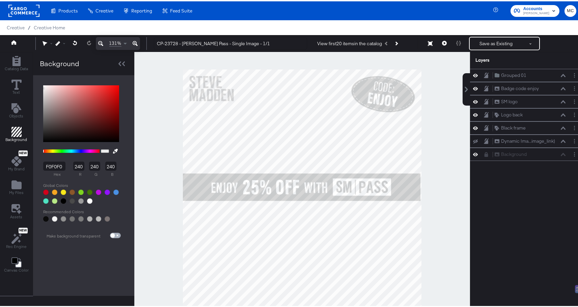
click at [115, 234] on input "checkbox" at bounding box center [113, 235] width 16 height 5
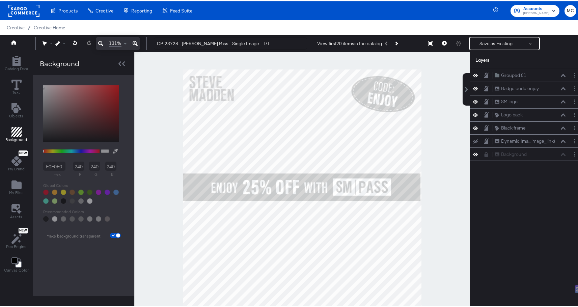
click at [101, 41] on icon at bounding box center [100, 42] width 5 height 8
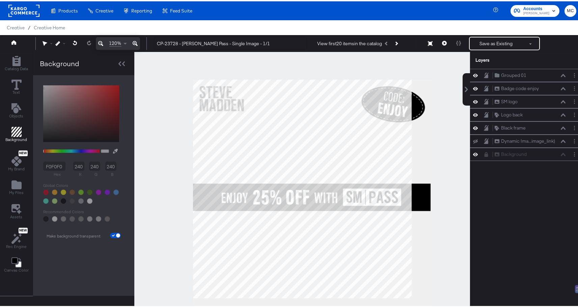
click at [101, 41] on icon at bounding box center [100, 42] width 5 height 8
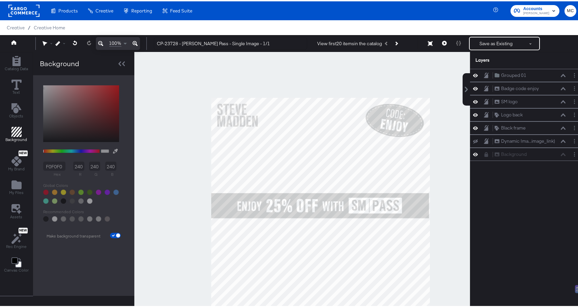
click at [101, 41] on icon at bounding box center [100, 42] width 5 height 8
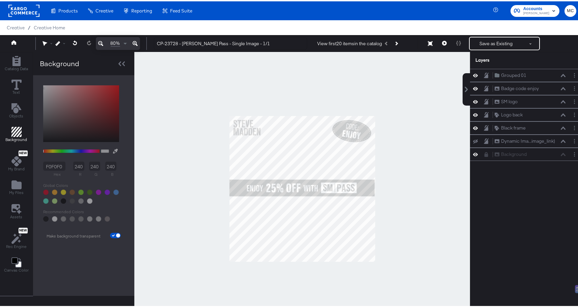
click at [113, 232] on span at bounding box center [115, 233] width 11 height 5
click at [113, 234] on input "checkbox" at bounding box center [118, 235] width 16 height 5
checkbox input "false"
type input "F0F0F0"
type input "240"
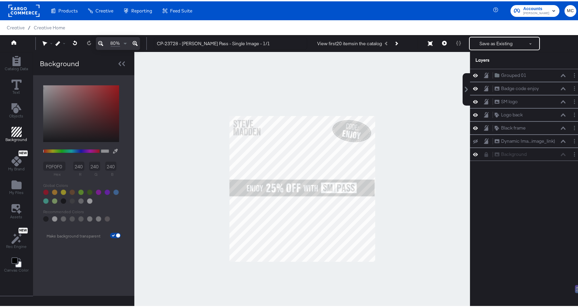
type input "240"
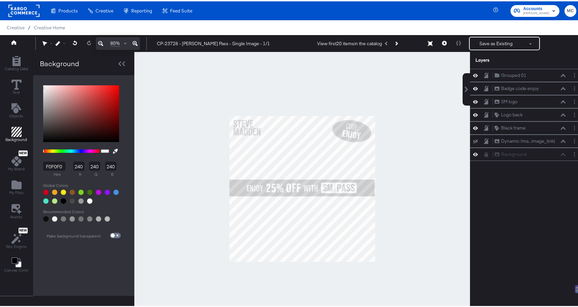
click at [41, 189] on div at bounding box center [81, 195] width 83 height 21
click at [43, 193] on div at bounding box center [45, 190] width 5 height 5
type input "D0021B"
type input "208"
type input "2"
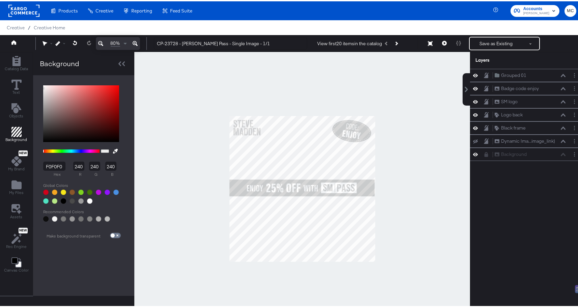
type input "27"
click at [473, 153] on icon at bounding box center [475, 152] width 5 height 3
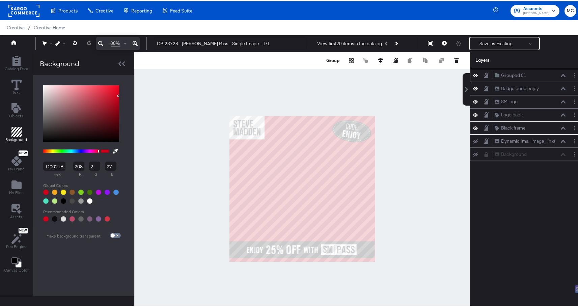
click at [407, 197] on div at bounding box center [301, 187] width 335 height 273
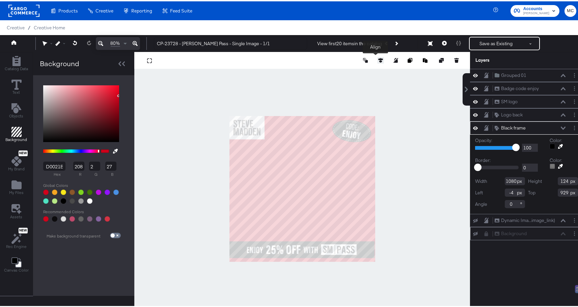
click at [378, 59] on icon at bounding box center [380, 59] width 5 height 5
click at [378, 73] on icon at bounding box center [380, 71] width 5 height 5
type input "956"
click at [378, 73] on icon at bounding box center [380, 71] width 5 height 5
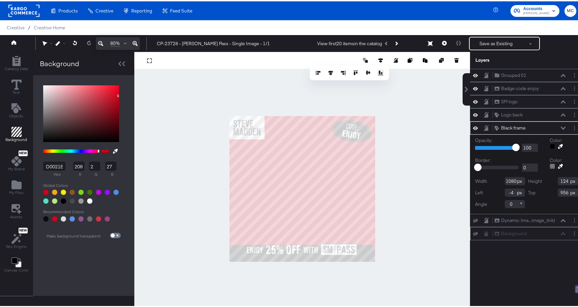
click at [378, 73] on icon at bounding box center [380, 71] width 5 height 5
click at [328, 72] on icon at bounding box center [330, 71] width 5 height 5
type input "0"
click at [328, 72] on icon at bounding box center [330, 71] width 5 height 5
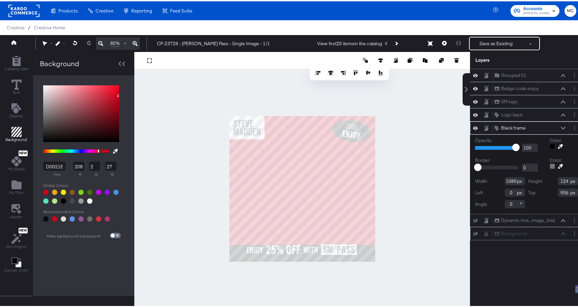
click at [328, 72] on icon at bounding box center [330, 71] width 5 height 5
click at [412, 191] on div at bounding box center [301, 187] width 335 height 273
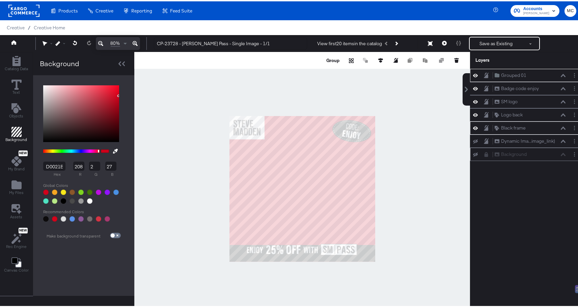
click at [408, 239] on div at bounding box center [301, 187] width 335 height 273
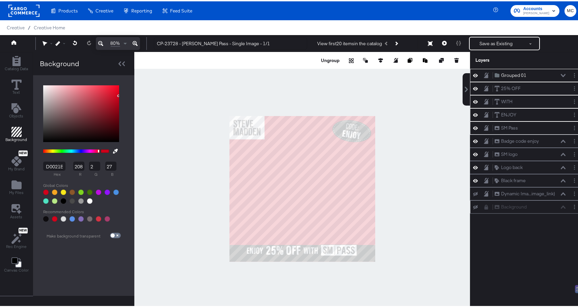
click at [134, 42] on icon at bounding box center [134, 42] width 5 height 8
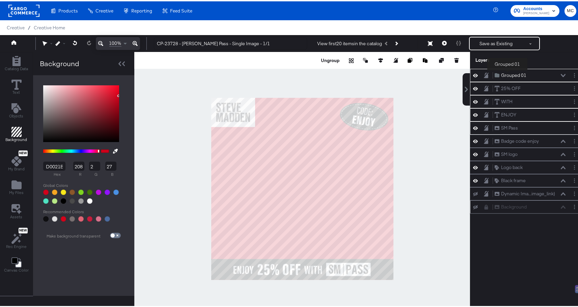
click at [507, 74] on div "Grouped 01" at bounding box center [513, 74] width 25 height 6
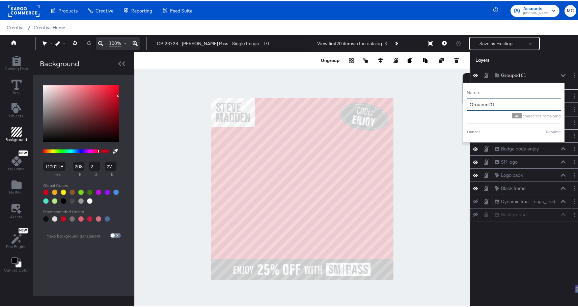
drag, startPoint x: 497, startPoint y: 101, endPoint x: 453, endPoint y: 102, distance: 44.2
click at [453, 67] on div "Catalog Data Text Objects Background New My Brand My Files Assets New Rec Engin…" at bounding box center [291, 59] width 583 height 17
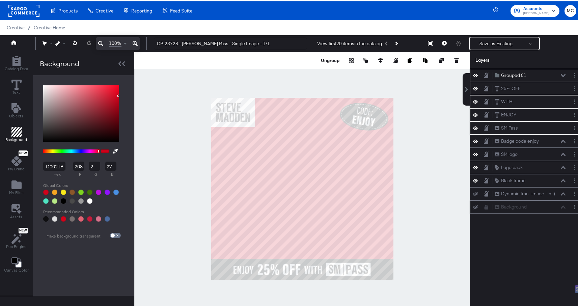
click at [518, 69] on div "Grouped 01 Grouped 01" at bounding box center [526, 73] width 113 height 13
click at [520, 74] on div "Grouped 01" at bounding box center [513, 74] width 25 height 6
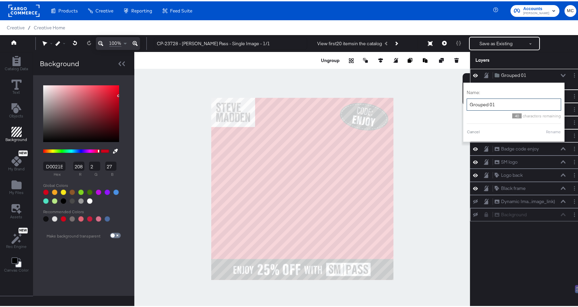
drag, startPoint x: 496, startPoint y: 102, endPoint x: 464, endPoint y: 103, distance: 32.0
click at [466, 103] on input "Grouped 01" at bounding box center [513, 103] width 94 height 12
type input "Copy"
click at [553, 131] on button "Rename" at bounding box center [553, 130] width 16 height 6
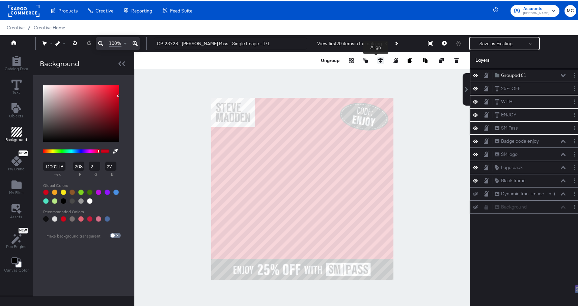
click at [378, 60] on icon at bounding box center [380, 59] width 5 height 5
click at [328, 73] on icon at bounding box center [330, 71] width 5 height 5
click at [409, 178] on div at bounding box center [301, 187] width 335 height 273
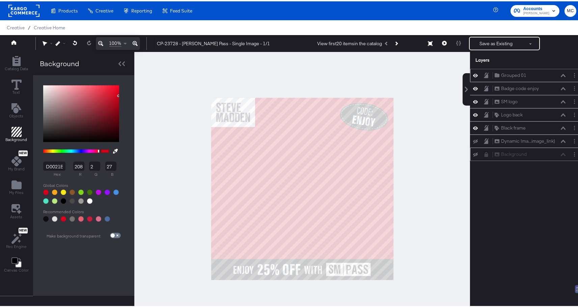
click at [456, 132] on div at bounding box center [301, 187] width 335 height 273
click at [473, 152] on icon at bounding box center [475, 153] width 5 height 4
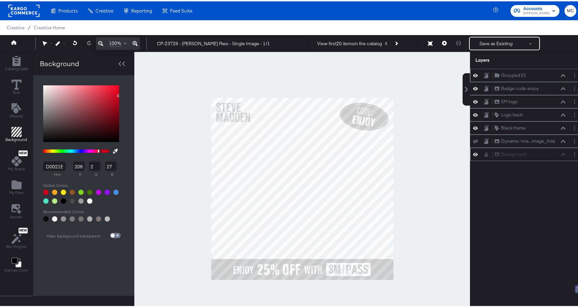
click at [484, 152] on icon at bounding box center [486, 153] width 4 height 5
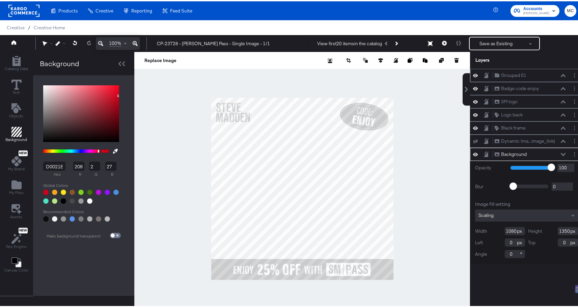
click at [565, 228] on div "Height 1350" at bounding box center [553, 230] width 50 height 8
drag, startPoint x: 565, startPoint y: 229, endPoint x: 545, endPoint y: 232, distance: 20.1
click at [545, 232] on div "Height 1350" at bounding box center [553, 230] width 50 height 8
drag, startPoint x: 545, startPoint y: 232, endPoint x: 554, endPoint y: 232, distance: 8.8
click at [546, 232] on div "Height 1350" at bounding box center [553, 230] width 50 height 8
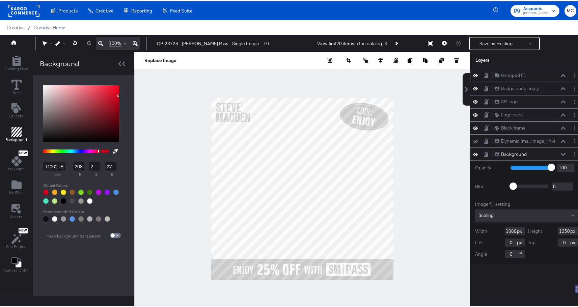
drag, startPoint x: 557, startPoint y: 230, endPoint x: 565, endPoint y: 229, distance: 8.5
click at [565, 229] on div "Height 1350" at bounding box center [553, 230] width 50 height 8
type input "1080"
click at [483, 155] on div at bounding box center [487, 153] width 9 height 6
click at [483, 153] on icon at bounding box center [485, 152] width 5 height 5
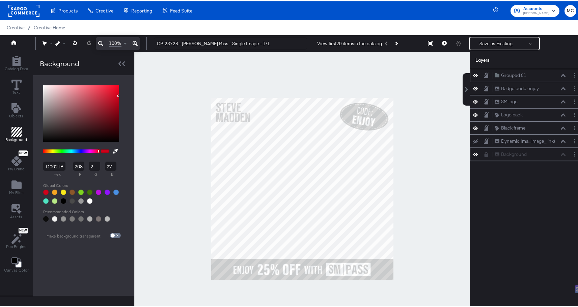
click at [430, 173] on div at bounding box center [301, 187] width 335 height 273
click at [472, 140] on button at bounding box center [474, 139] width 5 height 5
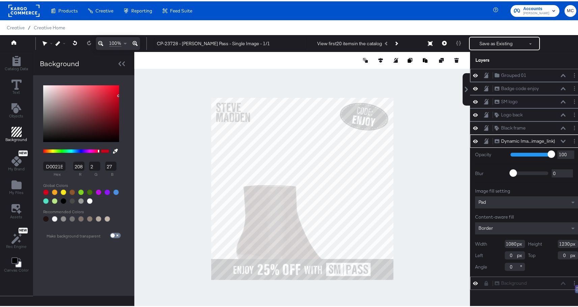
drag, startPoint x: 558, startPoint y: 243, endPoint x: 547, endPoint y: 242, distance: 11.1
click at [547, 242] on div "Height 1230" at bounding box center [553, 242] width 50 height 8
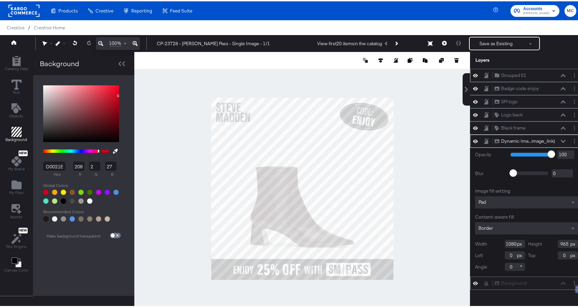
click at [563, 240] on input "965" at bounding box center [567, 242] width 20 height 8
type input "960"
click at [378, 60] on icon at bounding box center [380, 59] width 5 height 5
click at [328, 73] on icon at bounding box center [330, 71] width 5 height 5
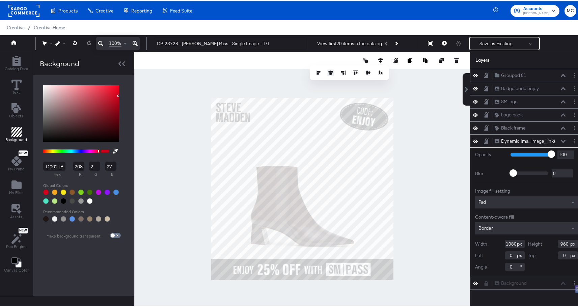
click at [328, 73] on icon at bounding box center [330, 71] width 5 height 5
click at [352, 72] on button at bounding box center [355, 71] width 7 height 7
click at [485, 41] on button "Save as Existing" at bounding box center [495, 42] width 53 height 12
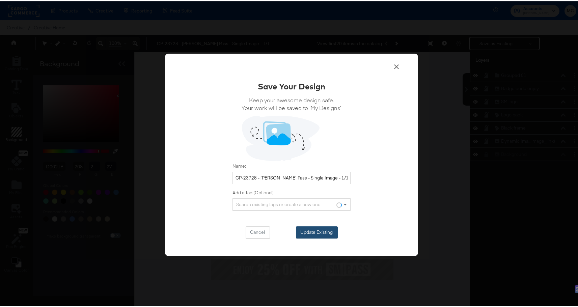
click at [322, 232] on button "Update Existing" at bounding box center [317, 231] width 42 height 12
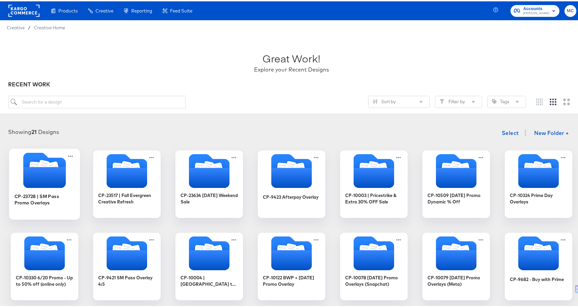
click at [50, 179] on icon "Folder" at bounding box center [44, 176] width 42 height 21
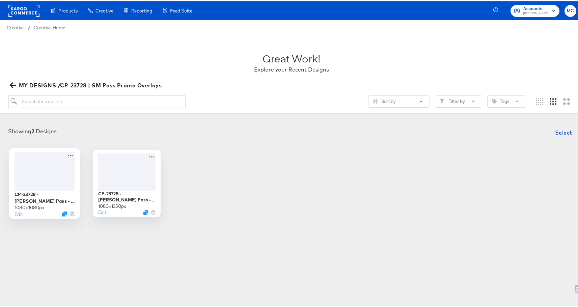
click at [45, 167] on div at bounding box center [44, 169] width 60 height 39
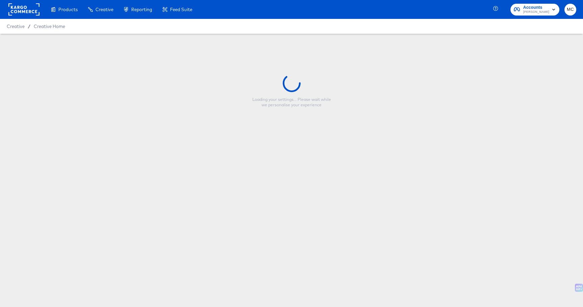
type input "CP-23728 - [PERSON_NAME] Pass - Single Image - 1/1"
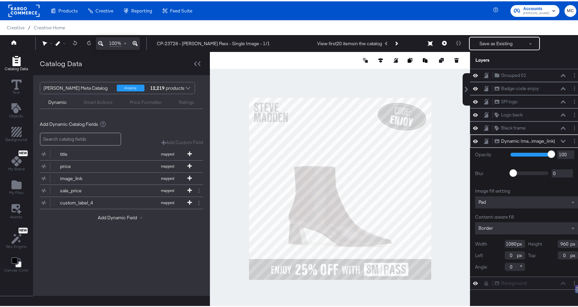
click at [560, 141] on icon at bounding box center [562, 139] width 5 height 3
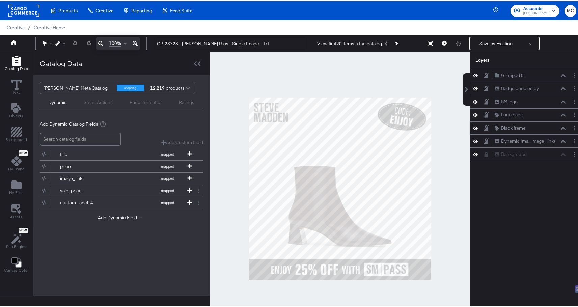
click at [473, 126] on icon at bounding box center [475, 126] width 5 height 3
click at [473, 112] on icon at bounding box center [475, 114] width 5 height 6
click at [473, 112] on icon at bounding box center [475, 114] width 5 height 4
click at [472, 88] on button at bounding box center [474, 87] width 5 height 6
click at [473, 75] on icon at bounding box center [475, 74] width 5 height 6
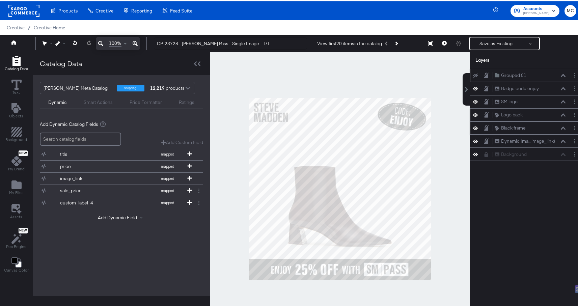
click at [473, 75] on icon at bounding box center [475, 74] width 5 height 4
click at [473, 101] on icon at bounding box center [475, 100] width 5 height 3
click at [473, 101] on icon at bounding box center [475, 100] width 5 height 4
click at [472, 110] on div at bounding box center [476, 113] width 9 height 6
click at [473, 112] on icon at bounding box center [475, 114] width 5 height 6
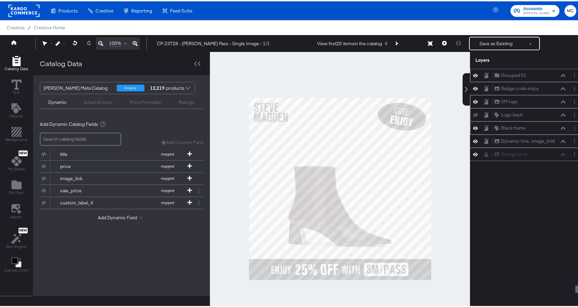
click at [473, 114] on icon at bounding box center [475, 114] width 5 height 4
click at [483, 113] on icon at bounding box center [485, 114] width 5 height 6
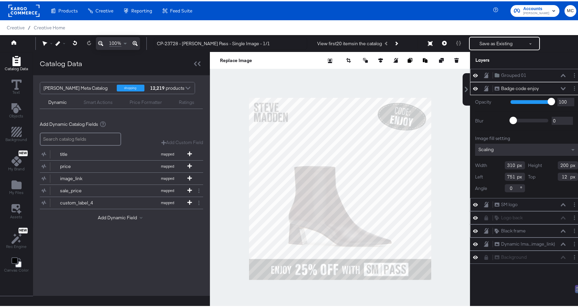
drag, startPoint x: 510, startPoint y: 164, endPoint x: 490, endPoint y: 165, distance: 20.3
click at [490, 165] on div "Width 310" at bounding box center [500, 164] width 50 height 8
type input "271"
drag, startPoint x: 562, startPoint y: 164, endPoint x: 536, endPoint y: 164, distance: 26.3
click at [536, 164] on div "Height 200" at bounding box center [553, 164] width 50 height 8
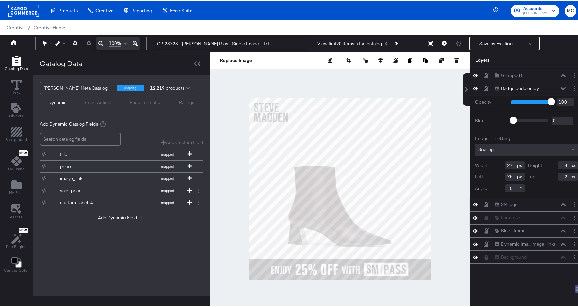
type input "149"
click at [451, 157] on div at bounding box center [340, 187] width 260 height 273
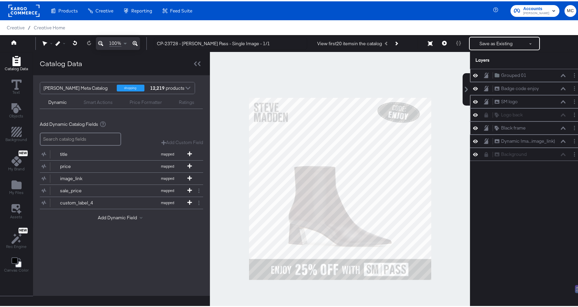
click at [455, 181] on div at bounding box center [340, 187] width 260 height 273
click at [20, 195] on button "My Files" at bounding box center [16, 186] width 23 height 19
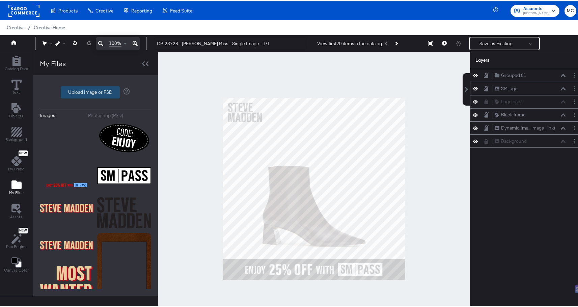
click at [93, 93] on label "Upload Image or PSD" at bounding box center [90, 90] width 58 height 11
click at [95, 91] on input "Upload Image or PSD" at bounding box center [95, 91] width 0 height 0
type input "C:\fakepath\code_enjoy 2.png"
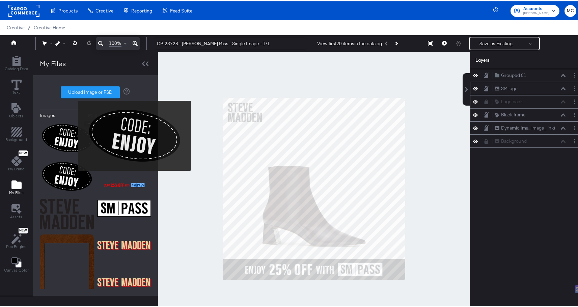
click at [73, 135] on img at bounding box center [67, 136] width 54 height 35
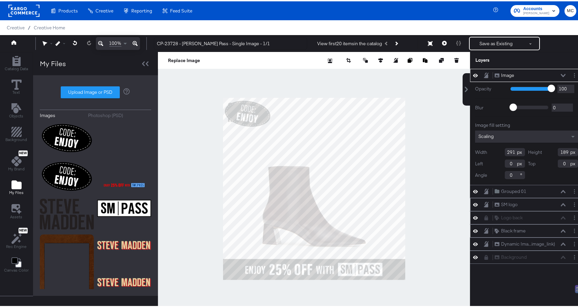
type input "604"
type input "82"
click at [501, 76] on div "Image" at bounding box center [507, 74] width 13 height 6
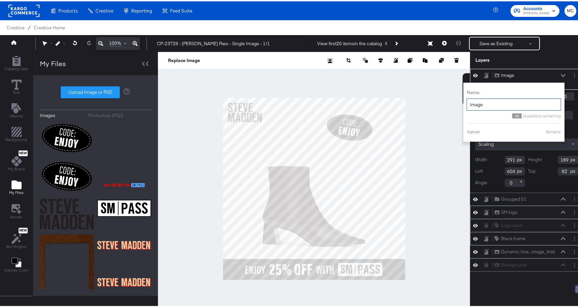
drag, startPoint x: 481, startPoint y: 103, endPoint x: 462, endPoint y: 104, distance: 18.5
click at [466, 104] on input "Image" at bounding box center [513, 103] width 94 height 12
type input "Badge code enjoy"
click at [548, 132] on button "Rename" at bounding box center [553, 130] width 16 height 6
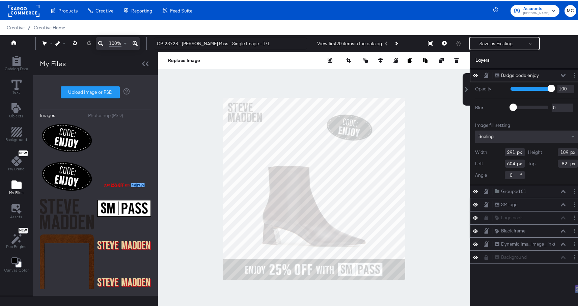
drag, startPoint x: 510, startPoint y: 162, endPoint x: 493, endPoint y: 162, distance: 16.9
click at [493, 162] on div "Left 604" at bounding box center [500, 162] width 50 height 8
type input "770"
drag, startPoint x: 562, startPoint y: 164, endPoint x: 551, endPoint y: 164, distance: 11.8
click at [551, 164] on div "Top 82" at bounding box center [553, 162] width 50 height 8
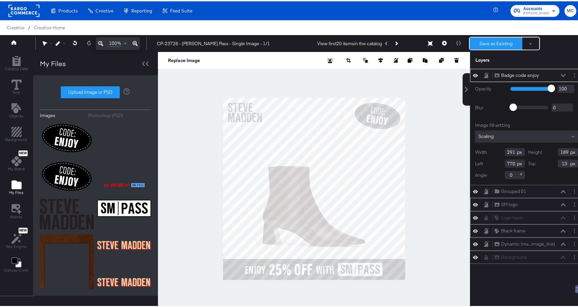
type input "13"
click at [495, 43] on button "Save as Existing" at bounding box center [495, 42] width 53 height 12
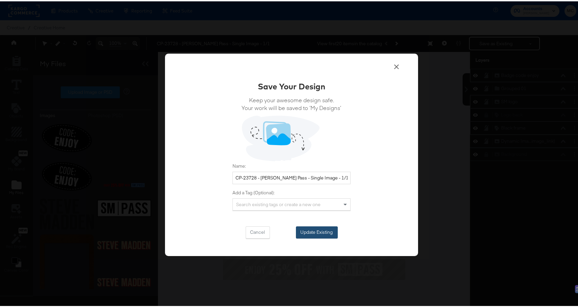
click at [316, 230] on button "Update Existing" at bounding box center [317, 231] width 42 height 12
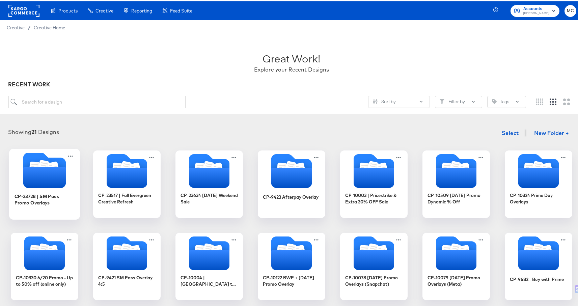
click at [23, 181] on icon "Folder" at bounding box center [44, 176] width 42 height 21
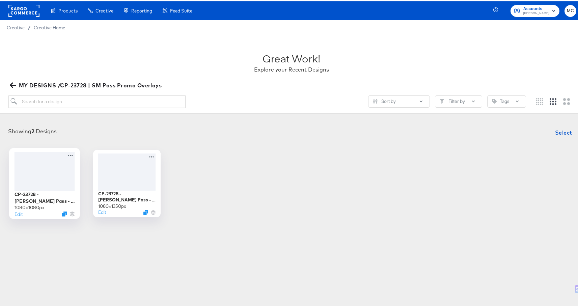
click at [56, 169] on div at bounding box center [44, 169] width 60 height 39
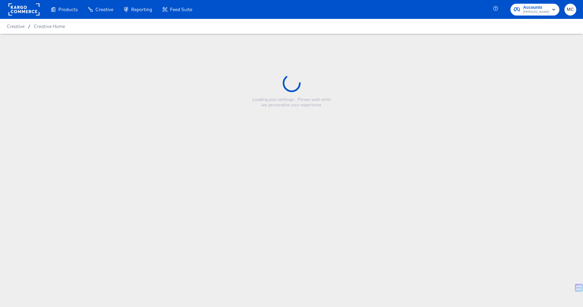
type input "CP-23728 - [PERSON_NAME] Pass - Single Image - 1/1"
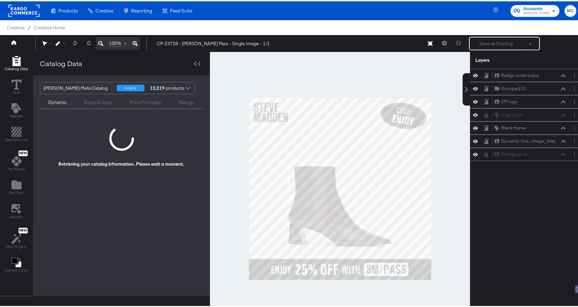
click at [448, 172] on div at bounding box center [340, 187] width 260 height 273
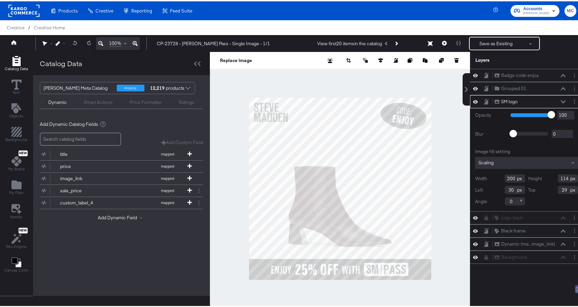
click at [554, 101] on div "SM logo SM logo" at bounding box center [529, 100] width 71 height 7
click at [560, 99] on icon at bounding box center [562, 100] width 5 height 3
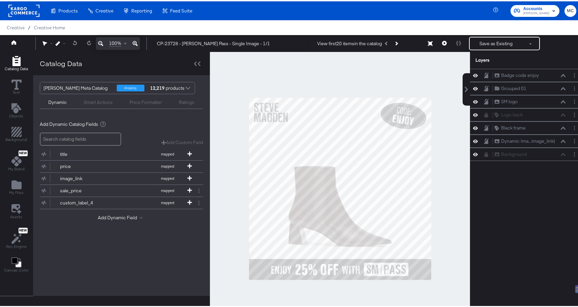
click at [399, 290] on div at bounding box center [340, 187] width 260 height 273
click at [19, 186] on icon "Add Files" at bounding box center [16, 183] width 10 height 9
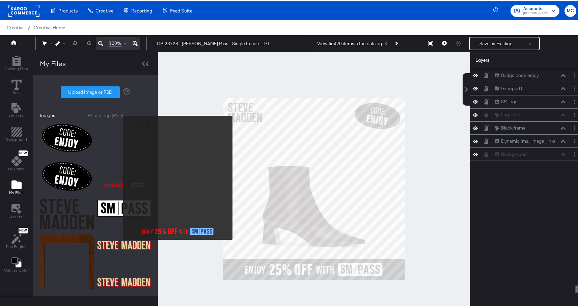
click at [119, 176] on img at bounding box center [124, 152] width 54 height 67
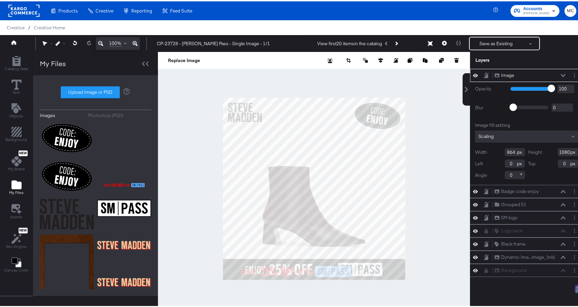
click at [372, 63] on div "Replace Image Crop Image" at bounding box center [314, 59] width 312 height 17
click at [378, 58] on icon at bounding box center [380, 59] width 5 height 5
click at [328, 72] on icon at bounding box center [330, 71] width 5 height 5
type input "108"
click at [328, 72] on icon at bounding box center [330, 71] width 5 height 5
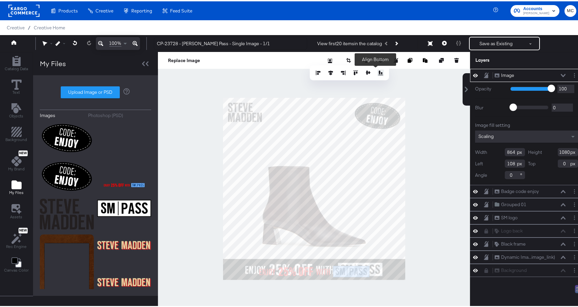
click at [378, 72] on icon at bounding box center [380, 71] width 5 height 5
click at [378, 70] on icon at bounding box center [380, 71] width 5 height 5
click at [570, 74] on button "Layer Options" at bounding box center [573, 73] width 7 height 7
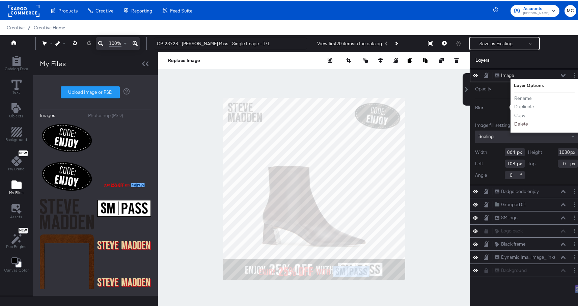
click at [514, 122] on button "Delete" at bounding box center [520, 122] width 14 height 7
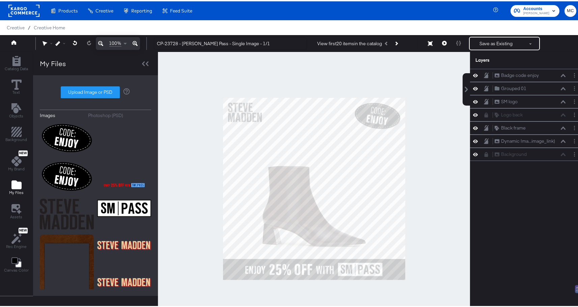
click at [436, 192] on div at bounding box center [314, 187] width 312 height 273
click at [21, 109] on div "Objects" at bounding box center [16, 110] width 14 height 16
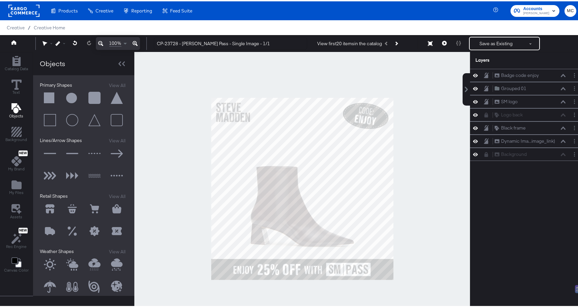
click at [51, 96] on button at bounding box center [50, 97] width 20 height 20
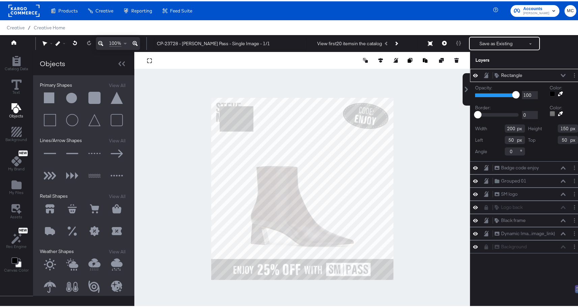
drag, startPoint x: 509, startPoint y: 138, endPoint x: 506, endPoint y: 131, distance: 6.6
click at [494, 138] on div "Left 50" at bounding box center [500, 139] width 50 height 8
drag, startPoint x: 509, startPoint y: 128, endPoint x: 498, endPoint y: 128, distance: 10.8
click at [498, 128] on div "Width 200" at bounding box center [500, 127] width 50 height 8
type input "270"
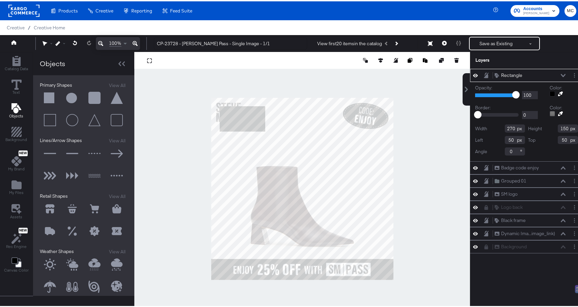
drag, startPoint x: 563, startPoint y: 125, endPoint x: 553, endPoint y: 125, distance: 9.8
click at [557, 125] on input "150" at bounding box center [567, 127] width 20 height 8
type input "113"
click at [549, 92] on div at bounding box center [551, 92] width 5 height 5
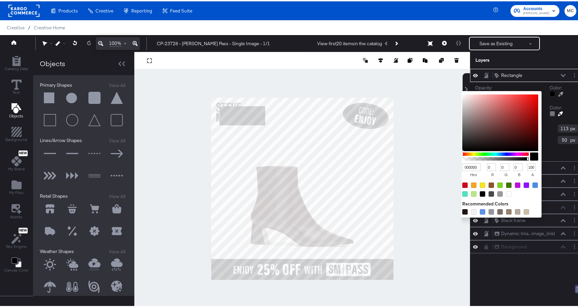
drag, startPoint x: 472, startPoint y: 165, endPoint x: 451, endPoint y: 163, distance: 20.4
click at [451, 67] on div "Catalog Data Text Objects Background New My Brand My Files Assets New Rec Engin…" at bounding box center [291, 59] width 583 height 17
type input "f0f"
type input "255"
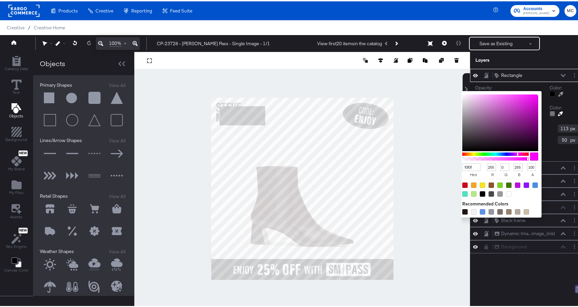
type input "f0f0f0"
type input "240"
type input "F0F0F0"
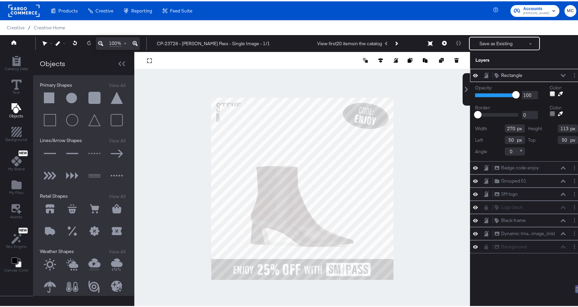
drag, startPoint x: 510, startPoint y: 128, endPoint x: 491, endPoint y: 125, distance: 18.8
click at [491, 125] on div "Width 270" at bounding box center [500, 127] width 50 height 8
type input "1"
click at [76, 44] on button at bounding box center [75, 42] width 14 height 12
drag, startPoint x: 508, startPoint y: 140, endPoint x: 487, endPoint y: 138, distance: 21.3
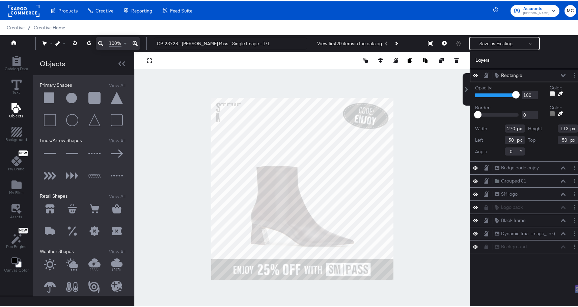
click at [487, 138] on div "Left 50" at bounding box center [500, 139] width 50 height 8
type input "0"
drag, startPoint x: 562, startPoint y: 139, endPoint x: 553, endPoint y: 139, distance: 8.8
click at [557, 139] on input "50" at bounding box center [567, 139] width 20 height 8
type input "0"
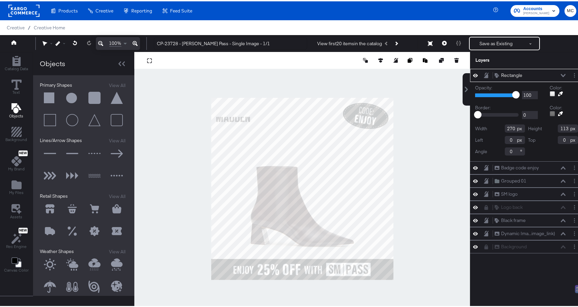
click at [571, 103] on div "Color:" at bounding box center [563, 110] width 28 height 14
type input "12"
click at [78, 41] on button at bounding box center [75, 42] width 14 height 12
drag, startPoint x: 564, startPoint y: 127, endPoint x: 547, endPoint y: 128, distance: 17.2
click at [547, 128] on div "Height 113" at bounding box center [553, 127] width 50 height 8
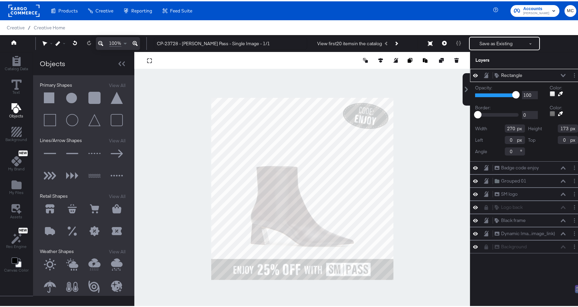
type input "173"
click at [507, 77] on button "Rectangle Rectangle" at bounding box center [508, 73] width 28 height 7
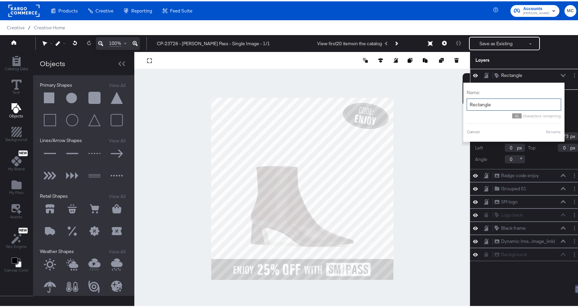
drag, startPoint x: 489, startPoint y: 104, endPoint x: 464, endPoint y: 101, distance: 25.1
click at [466, 101] on input "Rectangle" at bounding box center [513, 103] width 94 height 12
type input "Logo back"
click at [551, 130] on button "Rename" at bounding box center [553, 130] width 16 height 6
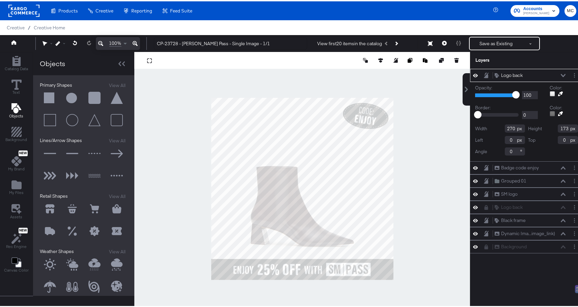
click at [554, 73] on div "Logo back Logo back" at bounding box center [529, 73] width 71 height 7
click at [560, 75] on icon at bounding box center [562, 73] width 5 height 3
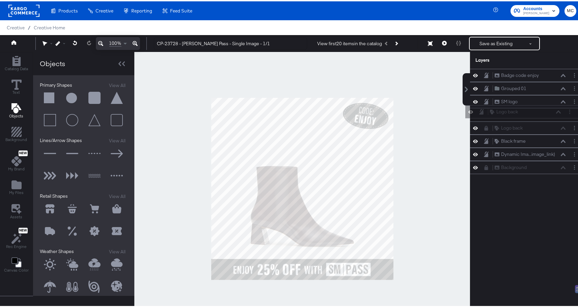
drag, startPoint x: 482, startPoint y: 71, endPoint x: 483, endPoint y: 111, distance: 39.5
click at [483, 111] on div "Logo back Logo back Badge code enjoy Badge code enjoy Grouped 01 Grouped 01 SM …" at bounding box center [526, 119] width 113 height 105
click at [484, 127] on icon at bounding box center [486, 126] width 4 height 5
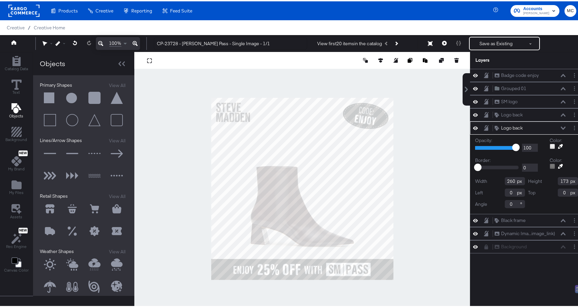
click at [483, 127] on icon at bounding box center [485, 126] width 5 height 5
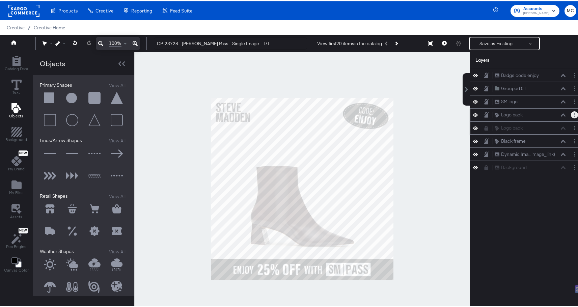
click at [570, 113] on button "Layer Options" at bounding box center [573, 113] width 7 height 7
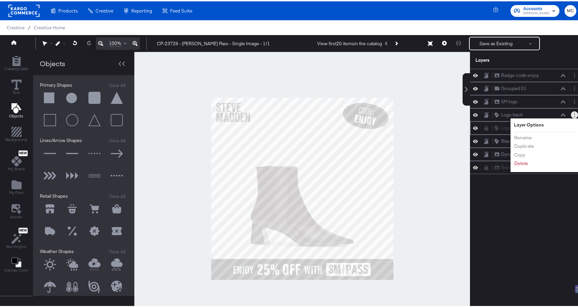
click at [481, 120] on div "Logo back Logo back" at bounding box center [526, 126] width 113 height 13
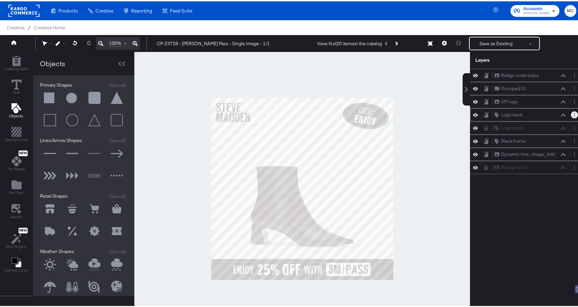
click at [515, 110] on div "Logo back Logo back" at bounding box center [526, 113] width 113 height 13
click at [570, 112] on button "Layer Options" at bounding box center [573, 113] width 7 height 7
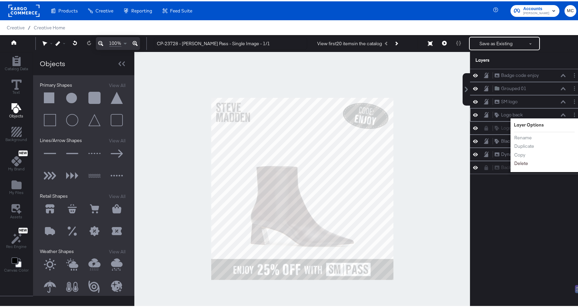
click at [517, 160] on button "Delete" at bounding box center [520, 161] width 14 height 7
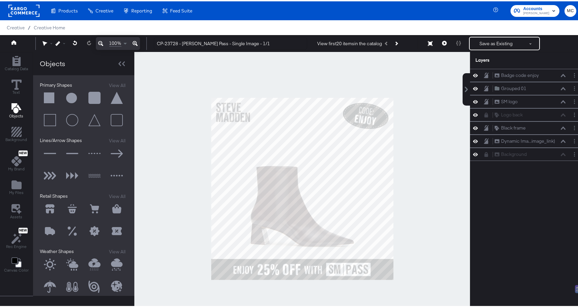
click at [557, 115] on div "Logo back Logo back" at bounding box center [529, 113] width 71 height 7
click at [483, 112] on icon at bounding box center [485, 113] width 5 height 5
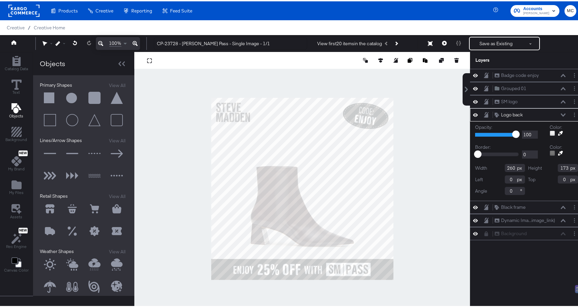
click at [483, 112] on icon at bounding box center [485, 114] width 5 height 6
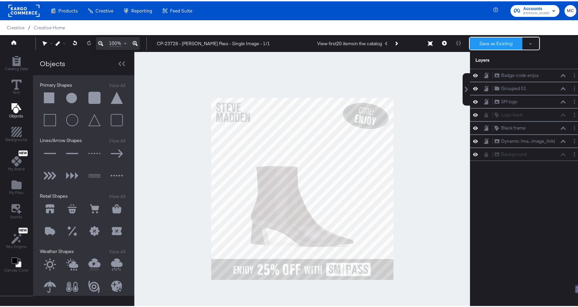
click at [495, 41] on button "Save as Existing" at bounding box center [495, 42] width 53 height 12
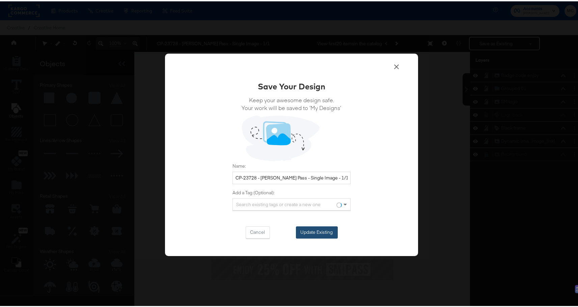
click at [317, 232] on button "Update Existing" at bounding box center [317, 231] width 42 height 12
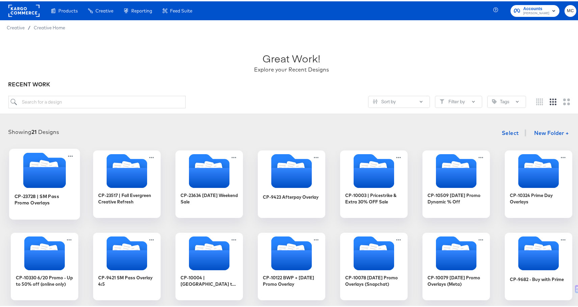
click at [46, 175] on icon "Folder" at bounding box center [44, 176] width 42 height 21
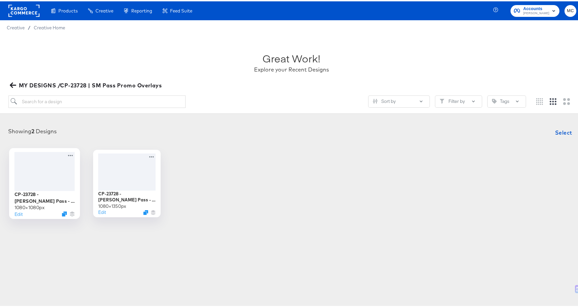
click at [45, 160] on div at bounding box center [44, 169] width 60 height 39
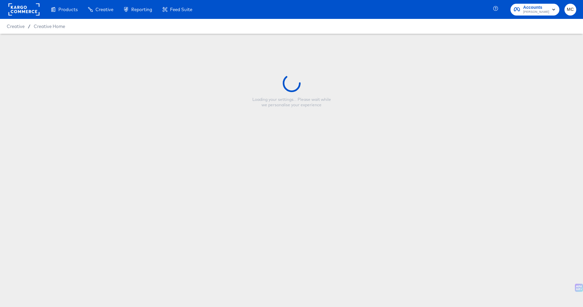
type input "CP-23728 - [PERSON_NAME] Pass - Single Image - 1/1"
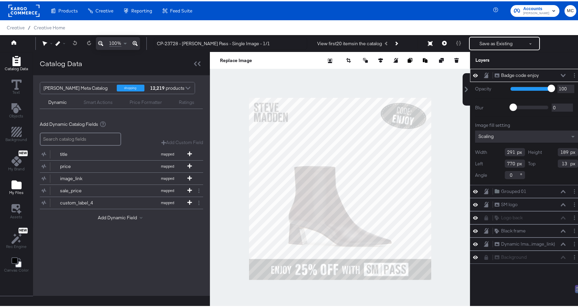
click at [20, 185] on icon "Add Files" at bounding box center [16, 183] width 10 height 9
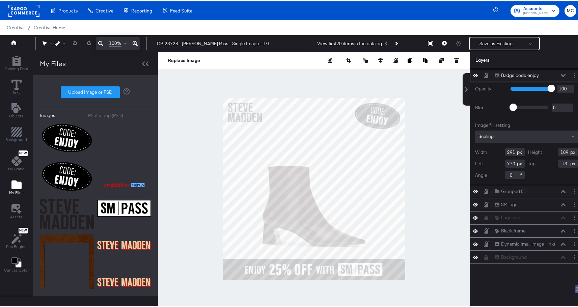
click at [140, 117] on div "Images Photoshop (PSD) Upload Image or PSD" at bounding box center [95, 184] width 111 height 207
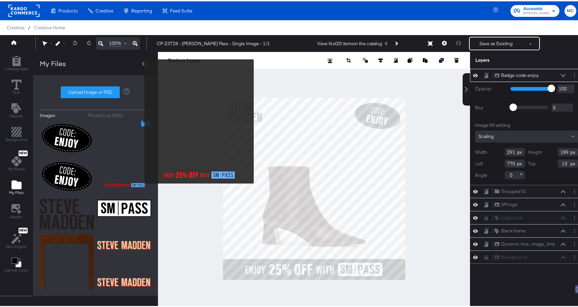
click at [143, 121] on icon "Image Options" at bounding box center [145, 122] width 5 height 5
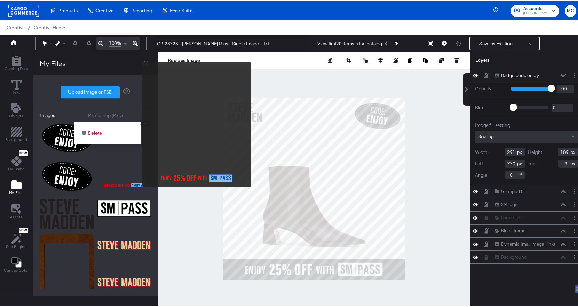
click at [88, 138] on div "Delete" at bounding box center [107, 131] width 61 height 15
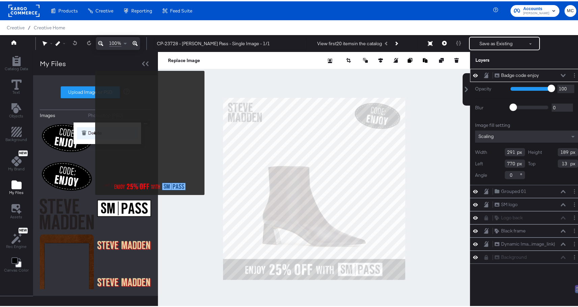
click at [91, 131] on button "Delete" at bounding box center [107, 132] width 61 height 12
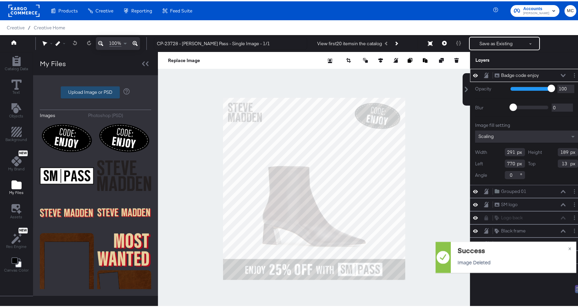
click at [85, 89] on label "Upload Image or PSD" at bounding box center [90, 90] width 58 height 11
click at [95, 91] on input "Upload Image or PSD" at bounding box center [95, 91] width 0 height 0
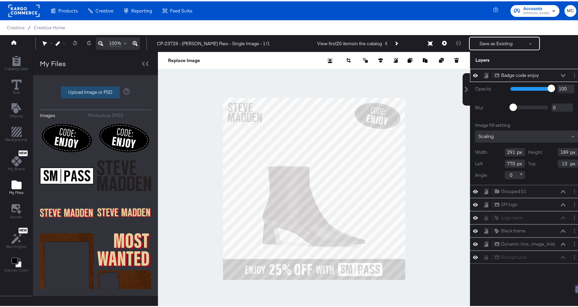
type input "C:\fakepath\1.png"
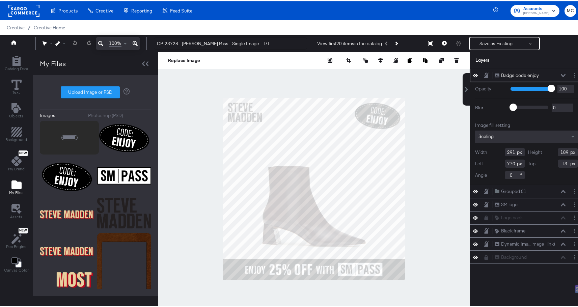
click at [560, 75] on button at bounding box center [562, 74] width 5 height 4
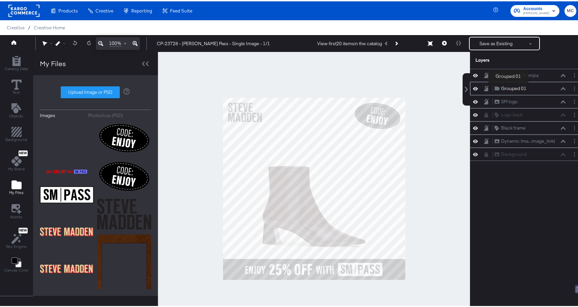
click at [508, 86] on div "Grouped 01" at bounding box center [513, 87] width 25 height 6
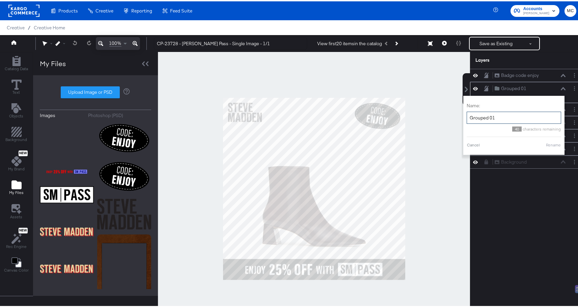
drag, startPoint x: 495, startPoint y: 118, endPoint x: 461, endPoint y: 115, distance: 34.6
click at [466, 115] on input "Grouped 01" at bounding box center [513, 116] width 94 height 12
type input "Copy"
click at [554, 145] on button "Rename" at bounding box center [553, 144] width 16 height 6
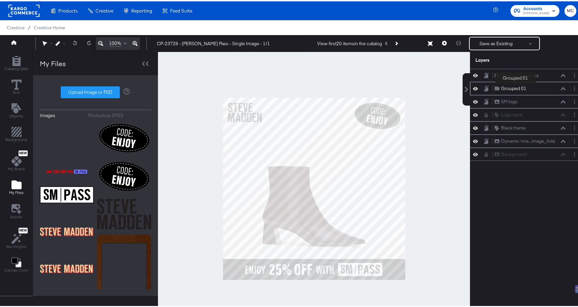
click at [515, 87] on div "Grouped 01" at bounding box center [513, 87] width 25 height 6
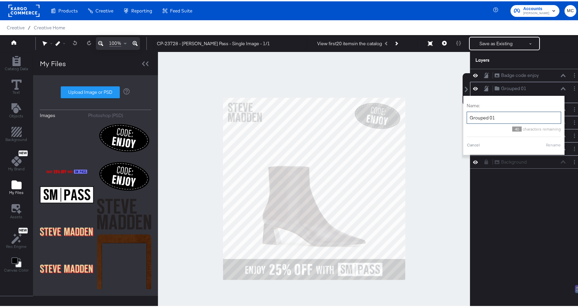
drag, startPoint x: 492, startPoint y: 118, endPoint x: 464, endPoint y: 114, distance: 28.3
click at [466, 114] on input "Grouped 01" at bounding box center [513, 116] width 94 height 12
type input "Copy"
click at [551, 142] on button "Rename" at bounding box center [553, 144] width 16 height 6
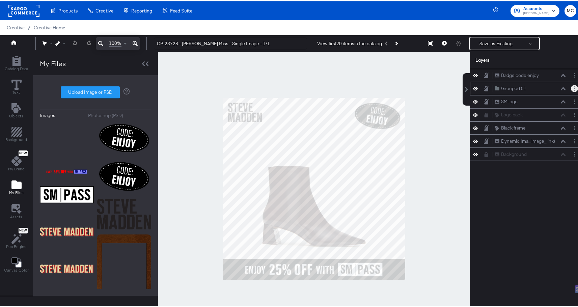
drag, startPoint x: 575, startPoint y: 86, endPoint x: 570, endPoint y: 86, distance: 5.1
click at [575, 86] on div "Grouped 01 Grouped 01" at bounding box center [526, 87] width 113 height 13
click at [570, 86] on button "Layer Options" at bounding box center [573, 87] width 7 height 7
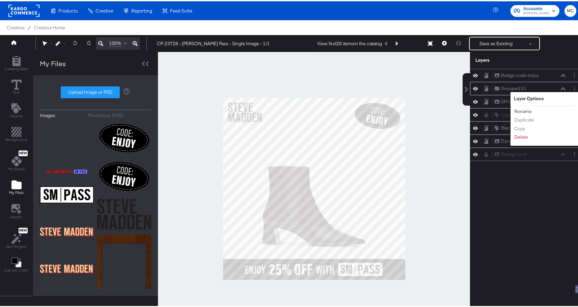
click at [523, 109] on button "Rename" at bounding box center [522, 110] width 18 height 7
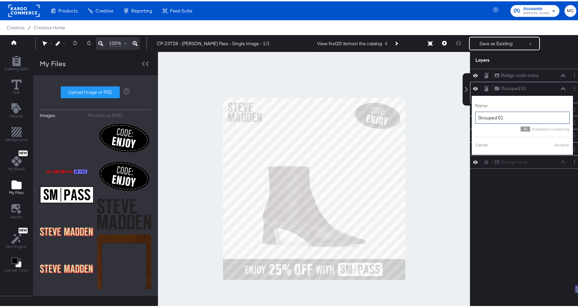
drag, startPoint x: 504, startPoint y: 113, endPoint x: 510, endPoint y: 120, distance: 8.6
click at [510, 120] on input "Grouped 01" at bounding box center [522, 116] width 94 height 12
type input "Copy"
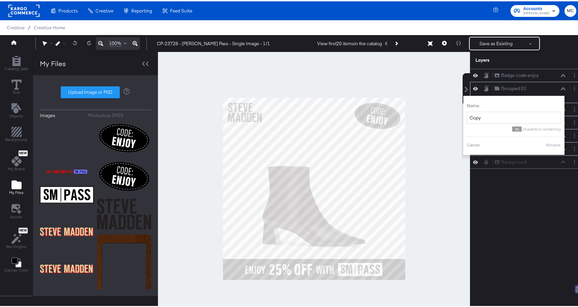
click at [555, 141] on button "Rename" at bounding box center [553, 144] width 16 height 6
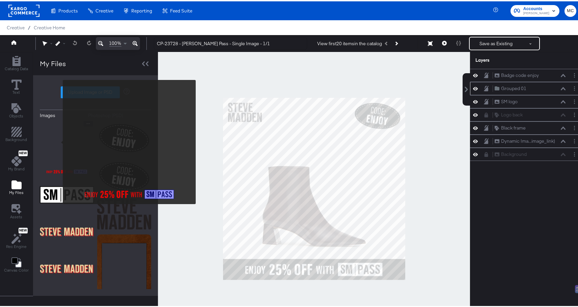
click at [61, 134] on img at bounding box center [67, 146] width 54 height 54
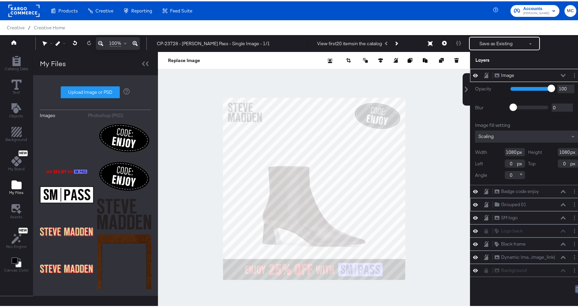
click at [560, 73] on icon at bounding box center [562, 73] width 5 height 3
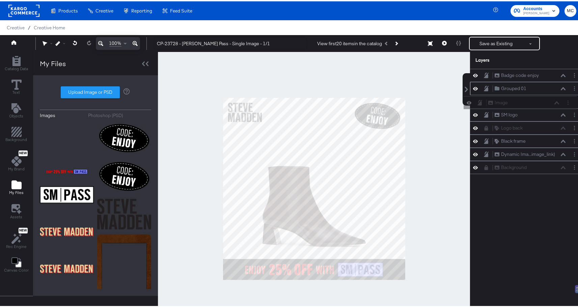
drag, startPoint x: 480, startPoint y: 72, endPoint x: 479, endPoint y: 101, distance: 29.0
click at [479, 101] on div "Image Image Badge code enjoy Badge code enjoy Grouped 01 Grouped 01 SM logo SM …" at bounding box center [526, 119] width 113 height 105
drag, startPoint x: 483, startPoint y: 100, endPoint x: 488, endPoint y: 73, distance: 27.1
click at [488, 73] on div "Badge code enjoy Badge code enjoy Grouped 01 Grouped 01 Image Image SM logo SM …" at bounding box center [526, 119] width 113 height 105
click at [573, 75] on icon "Layer Options" at bounding box center [573, 74] width 1 height 4
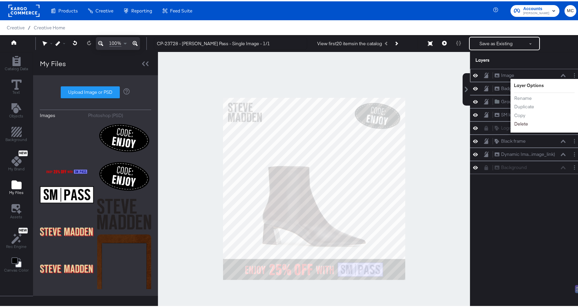
click at [518, 122] on button "Delete" at bounding box center [520, 122] width 14 height 7
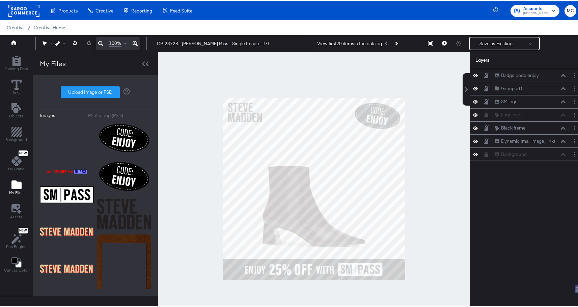
click at [514, 204] on div "Badge code enjoy Badge code enjoy Grouped 01 Grouped 01 SM logo SM logo Logo ba…" at bounding box center [521, 190] width 121 height 246
click at [442, 42] on icon at bounding box center [444, 41] width 5 height 5
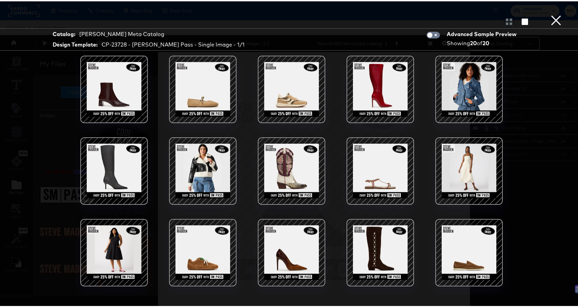
click at [107, 248] on div at bounding box center [113, 251] width 57 height 57
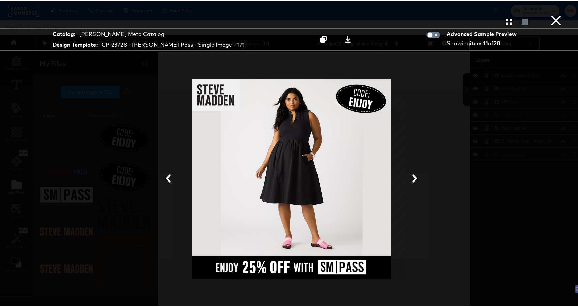
click at [550, 13] on button "×" at bounding box center [555, 6] width 13 height 13
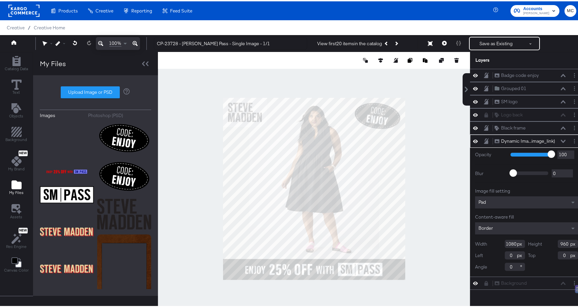
click at [470, 141] on div "Dynamic Ima...image_link) Dynamic Image (image_link)" at bounding box center [526, 139] width 113 height 13
click at [473, 141] on icon at bounding box center [475, 140] width 5 height 6
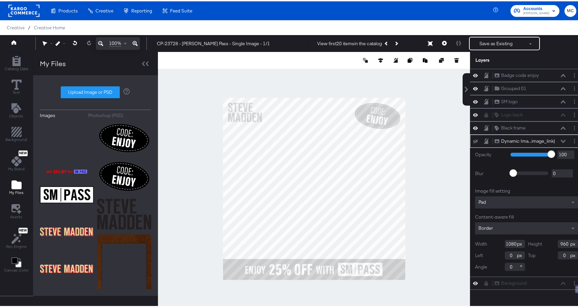
click at [473, 141] on icon at bounding box center [475, 140] width 5 height 4
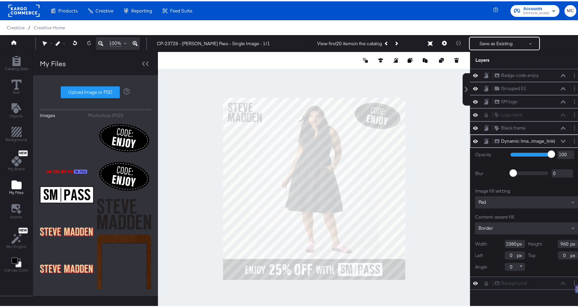
click at [473, 141] on icon at bounding box center [475, 139] width 5 height 3
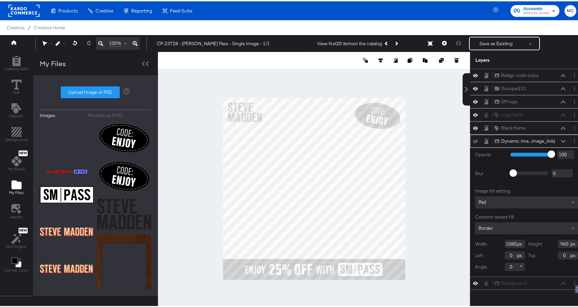
click at [473, 141] on icon at bounding box center [475, 140] width 5 height 4
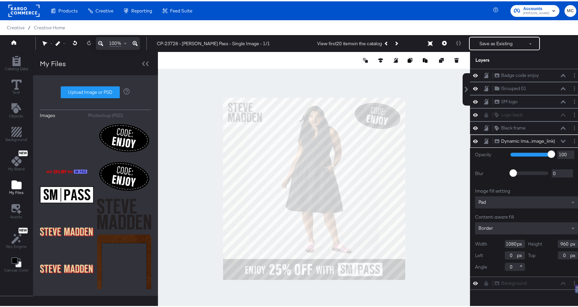
click at [435, 165] on div at bounding box center [314, 187] width 312 height 273
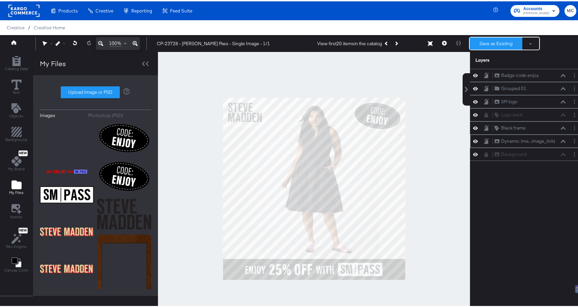
click at [479, 45] on button "Save as Existing" at bounding box center [495, 42] width 53 height 12
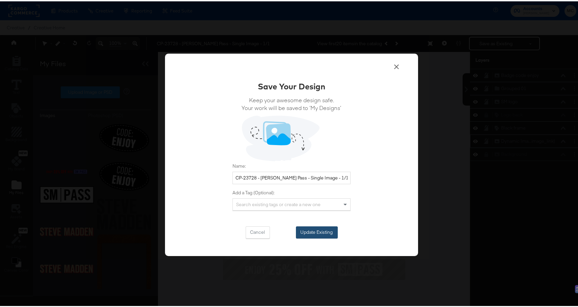
click at [323, 230] on button "Update Existing" at bounding box center [317, 231] width 42 height 12
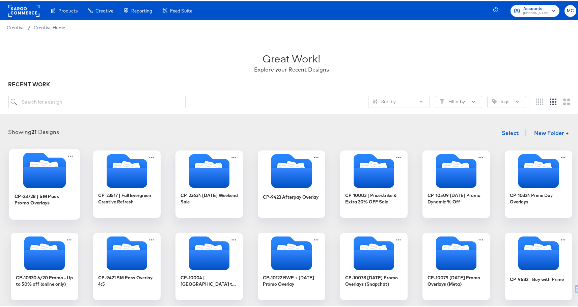
click at [48, 163] on icon "Folder" at bounding box center [54, 166] width 12 height 13
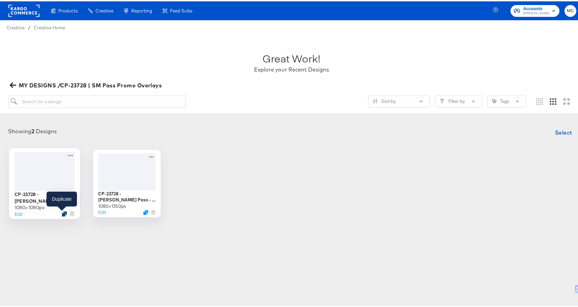
click at [63, 211] on icon "Duplicate" at bounding box center [64, 212] width 5 height 5
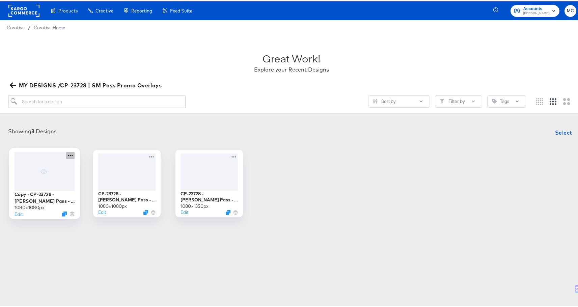
click at [70, 154] on icon at bounding box center [70, 153] width 8 height 7
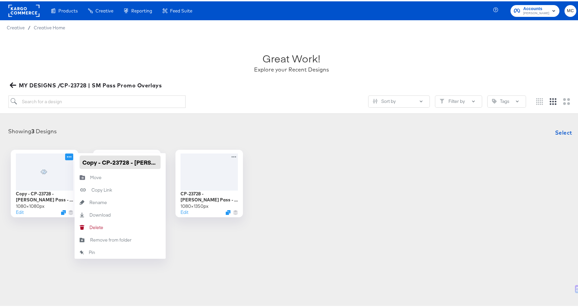
drag, startPoint x: 100, startPoint y: 161, endPoint x: 78, endPoint y: 157, distance: 22.5
click at [80, 157] on input "Copy - CP-23728 - Steve Madden Pass - Single Image - 1/1" at bounding box center [120, 160] width 81 height 13
click at [125, 158] on input "CP-23728 - [PERSON_NAME] Pass - Single Image - 1/1" at bounding box center [120, 160] width 81 height 13
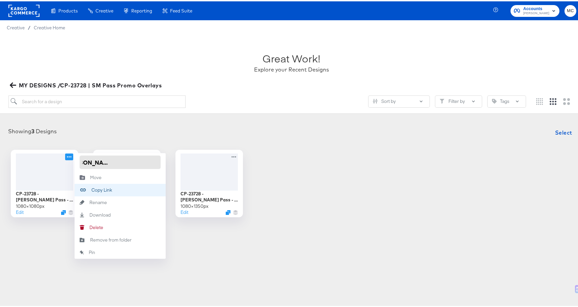
type input "CP-23728 - [PERSON_NAME] Pass - Multi Image - 1/1"
click at [299, 107] on div at bounding box center [291, 107] width 566 height 0
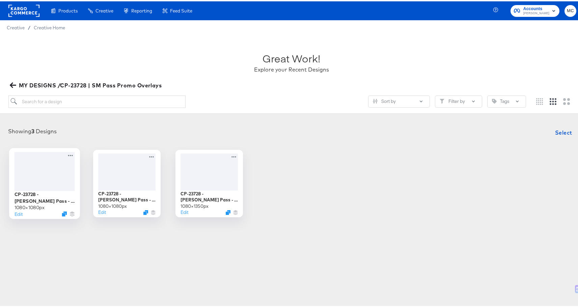
click at [34, 164] on div at bounding box center [44, 169] width 60 height 39
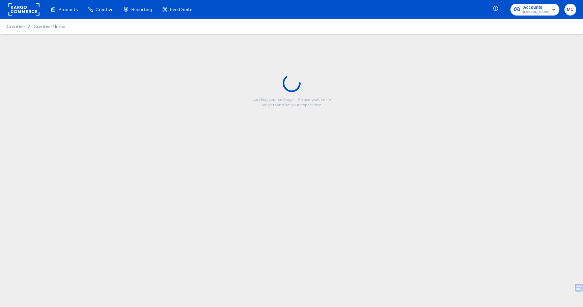
type input "CP-23728 - [PERSON_NAME] Pass - Multi Image - 1/1"
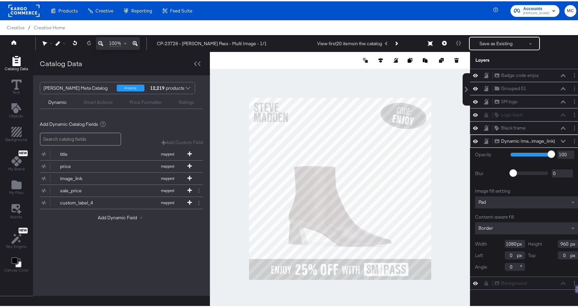
drag, startPoint x: 511, startPoint y: 241, endPoint x: 491, endPoint y: 241, distance: 19.9
click at [491, 241] on div "Width 1080" at bounding box center [500, 242] width 50 height 8
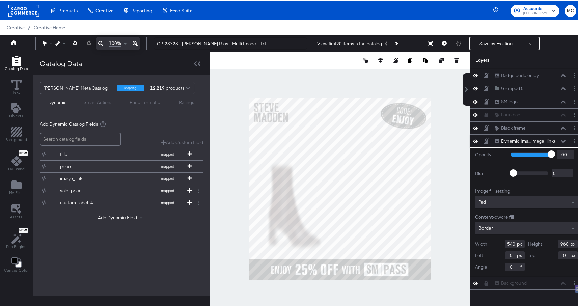
type input "540"
drag, startPoint x: 563, startPoint y: 242, endPoint x: 546, endPoint y: 241, distance: 16.9
click at [546, 241] on div "Height 960" at bounding box center [553, 242] width 50 height 8
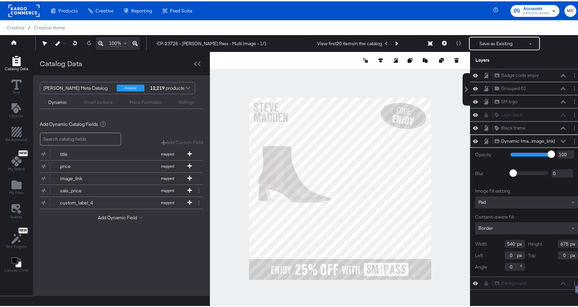
type input "675"
drag, startPoint x: 561, startPoint y: 254, endPoint x: 538, endPoint y: 252, distance: 23.0
click at [538, 252] on div "Top 0" at bounding box center [553, 254] width 50 height 8
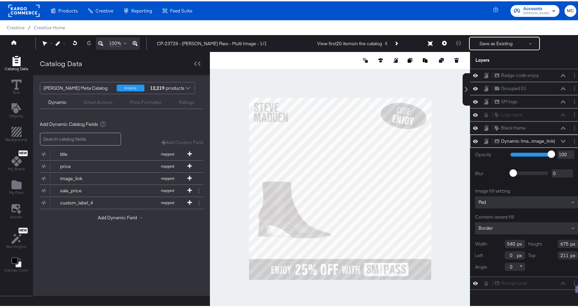
type input "211"
click at [560, 139] on icon at bounding box center [562, 139] width 5 height 3
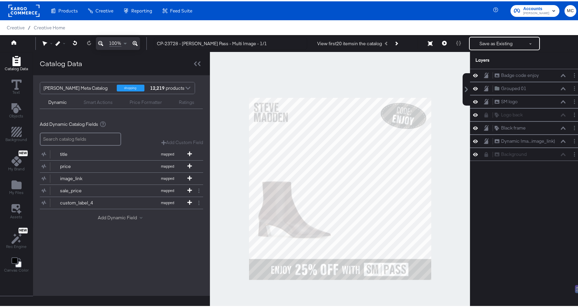
click at [122, 214] on button "Add Dynamic Field" at bounding box center [121, 216] width 47 height 6
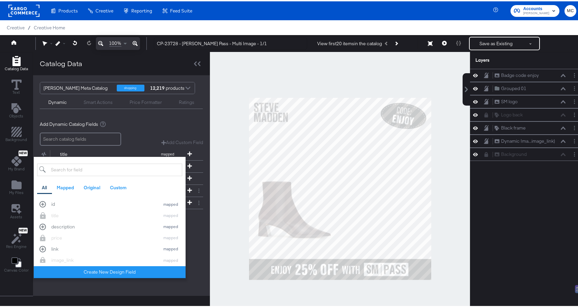
click at [92, 172] on input "search" at bounding box center [109, 168] width 145 height 12
click at [92, 169] on input "search" at bounding box center [109, 168] width 145 height 12
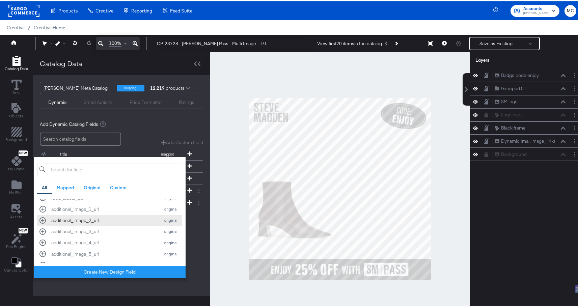
scroll to position [780, 0]
click at [97, 217] on div "additional_image_1_url" at bounding box center [103, 217] width 105 height 6
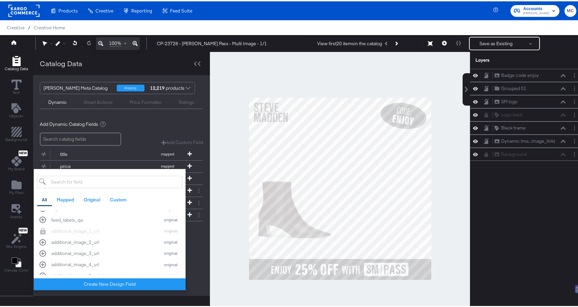
click at [195, 255] on div "Steve Madden Meta Catalog shopping 12,219 products Dynamic Smart Actions Price …" at bounding box center [121, 184] width 177 height 220
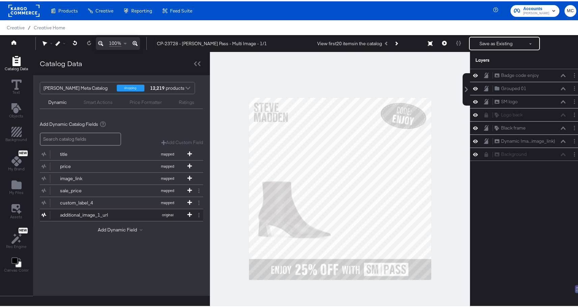
click at [93, 212] on div "additional_image_1_url" at bounding box center [84, 213] width 49 height 6
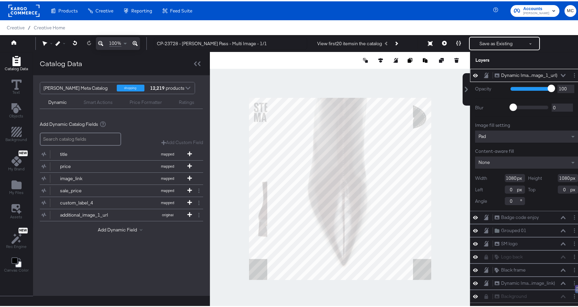
click at [512, 177] on div "Width 1080" at bounding box center [500, 177] width 50 height 8
drag, startPoint x: 510, startPoint y: 177, endPoint x: 479, endPoint y: 173, distance: 31.5
click at [479, 173] on div "Width 1080" at bounding box center [500, 177] width 50 height 8
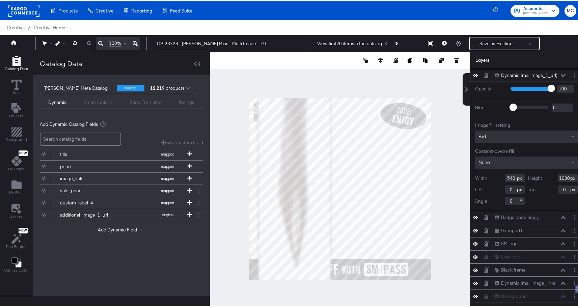
type input "540"
drag, startPoint x: 565, startPoint y: 177, endPoint x: 530, endPoint y: 173, distance: 35.3
click at [530, 173] on div "Height 1080" at bounding box center [553, 177] width 50 height 8
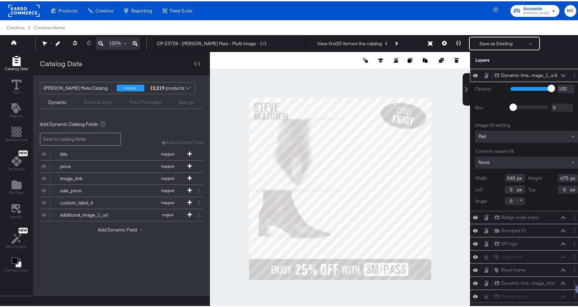
type input "675"
type input "454"
type input "202"
type input "462"
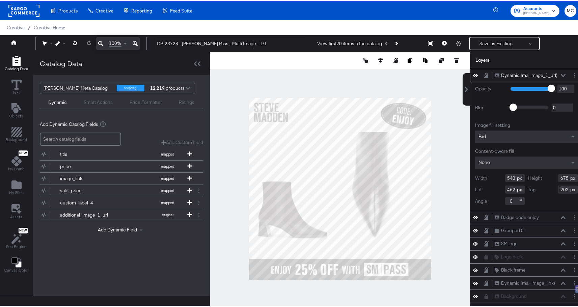
drag, startPoint x: 564, startPoint y: 188, endPoint x: 546, endPoint y: 189, distance: 18.2
click at [546, 189] on div "Top 202" at bounding box center [553, 188] width 50 height 8
type input "211"
drag, startPoint x: 510, startPoint y: 188, endPoint x: 487, endPoint y: 188, distance: 22.9
click at [487, 188] on div "Left 462" at bounding box center [500, 188] width 50 height 8
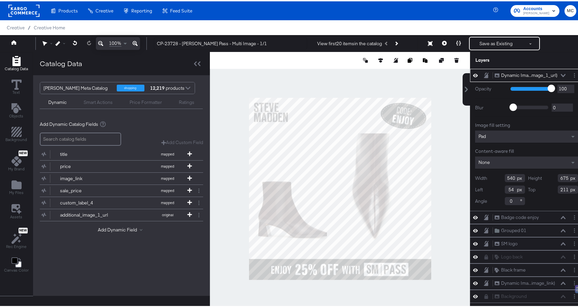
type input "540"
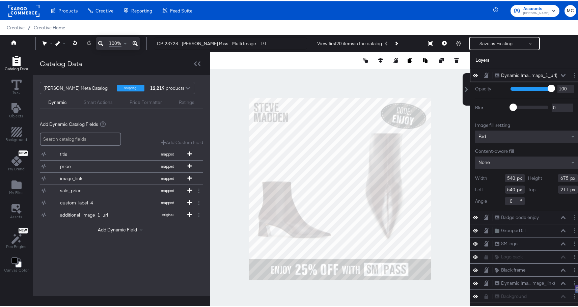
click at [451, 148] on div at bounding box center [340, 187] width 260 height 273
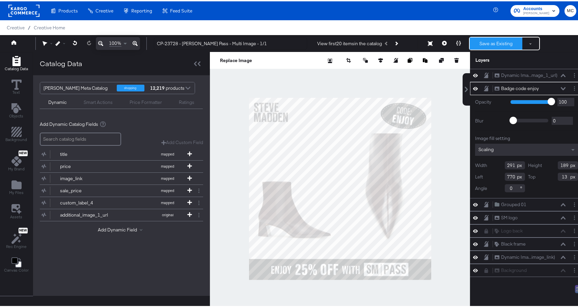
click at [489, 38] on button "Save as Existing" at bounding box center [495, 42] width 53 height 12
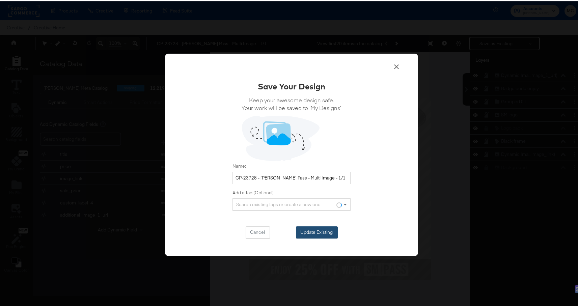
click at [318, 226] on button "Update Existing" at bounding box center [317, 231] width 42 height 12
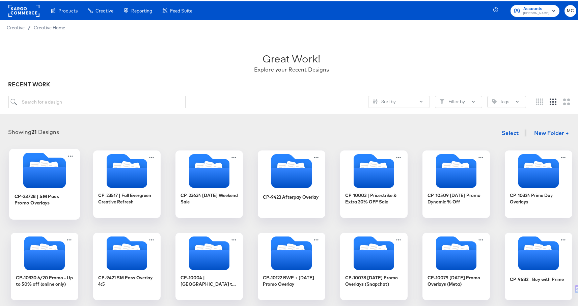
click at [47, 183] on icon "Folder" at bounding box center [44, 176] width 42 height 21
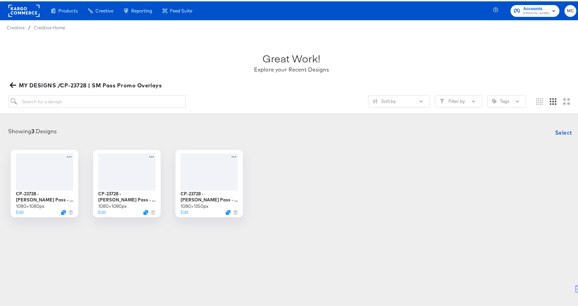
click at [356, 168] on div "CP-23728 - Steve Madden Pass - Multi Image - 1/1 1080 × 1080 px Edit CP-23728 -…" at bounding box center [291, 181] width 569 height 67
click at [56, 181] on div at bounding box center [44, 169] width 60 height 39
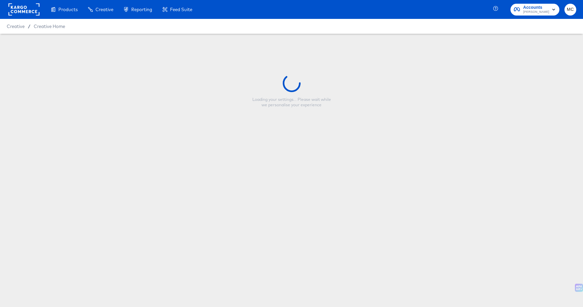
type input "CP-23728 - Steve Madden Pass - Multi Image - 1/1"
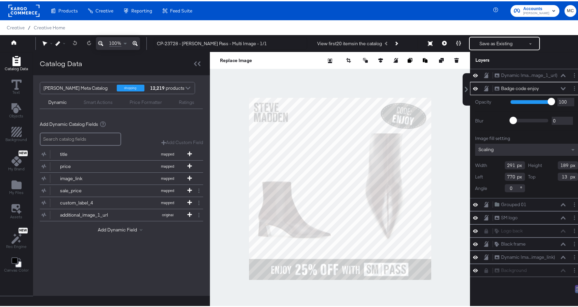
click at [560, 88] on icon at bounding box center [562, 87] width 5 height 3
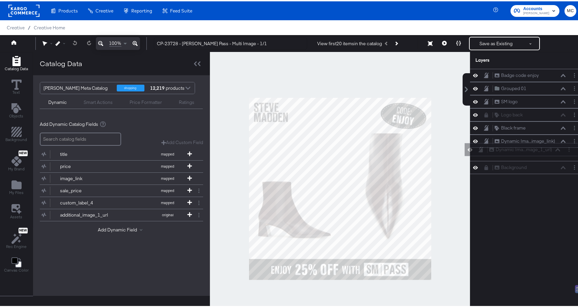
drag, startPoint x: 483, startPoint y: 73, endPoint x: 484, endPoint y: 150, distance: 77.2
click at [484, 150] on div "Dynamic Ima...mage_1_url) Dynamic Image (additional_image_1_url) Badge code enj…" at bounding box center [526, 119] width 113 height 105
click at [473, 113] on icon at bounding box center [475, 113] width 5 height 3
click at [473, 113] on icon at bounding box center [475, 113] width 5 height 4
click at [473, 100] on icon at bounding box center [475, 100] width 5 height 6
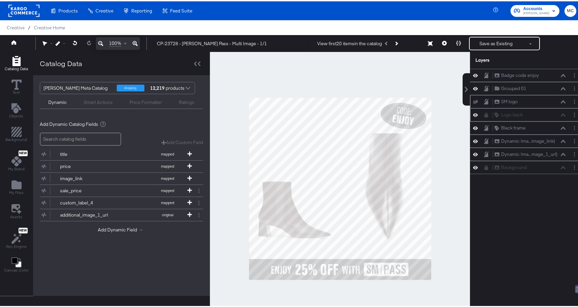
click at [473, 100] on icon at bounding box center [475, 100] width 5 height 4
click at [473, 86] on icon at bounding box center [475, 87] width 5 height 6
click at [473, 86] on icon at bounding box center [475, 87] width 5 height 4
click at [473, 76] on icon at bounding box center [475, 74] width 5 height 6
click at [473, 76] on icon at bounding box center [475, 74] width 5 height 4
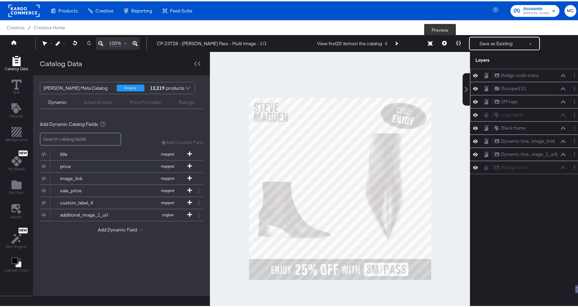
click at [442, 43] on icon at bounding box center [444, 41] width 5 height 5
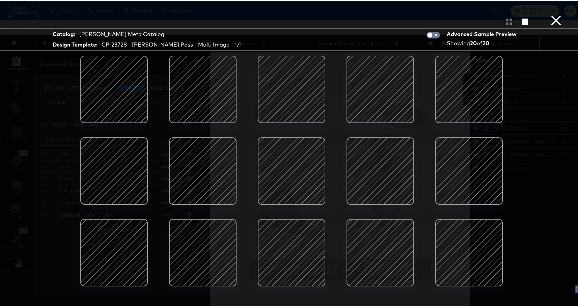
click at [473, 84] on div at bounding box center [468, 87] width 57 height 57
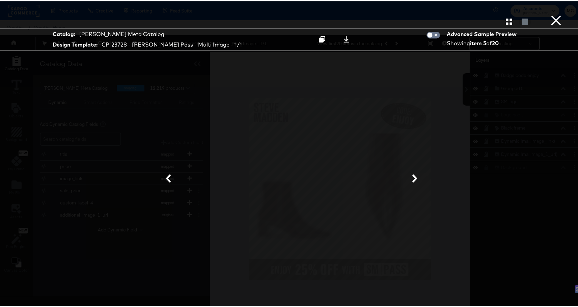
click at [410, 172] on button at bounding box center [415, 177] width 18 height 12
click at [551, 13] on button "×" at bounding box center [555, 6] width 13 height 13
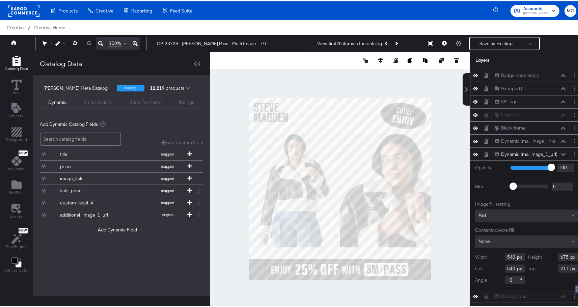
click at [484, 237] on div "None" at bounding box center [526, 240] width 103 height 12
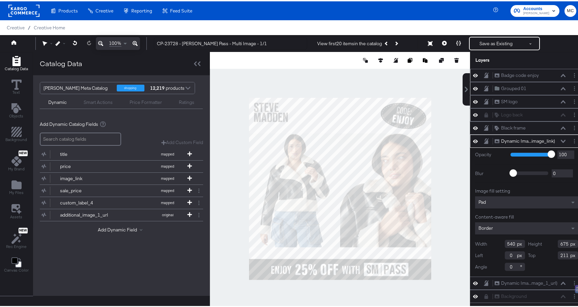
click at [437, 131] on div at bounding box center [340, 187] width 260 height 273
click at [346, 79] on div at bounding box center [340, 187] width 260 height 273
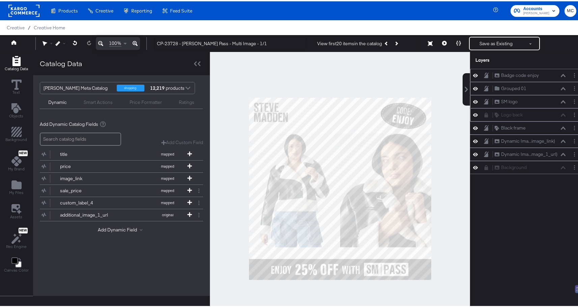
click at [439, 44] on button at bounding box center [444, 41] width 14 height 13
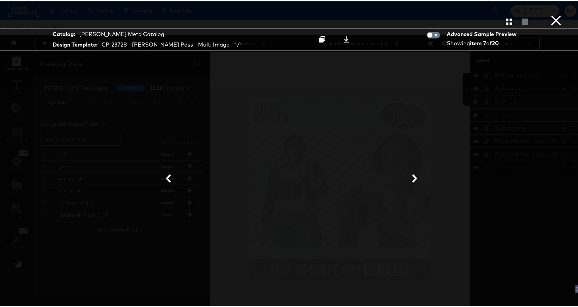
click at [501, 24] on div at bounding box center [291, 19] width 583 height 13
click at [520, 27] on div "Catalog: Steve Madden Meta Catalog Design Template: CP-23728 - Steve Madden Pas…" at bounding box center [291, 38] width 583 height 22
click at [519, 22] on div at bounding box center [525, 20] width 12 height 7
click at [497, 21] on div "Gallery View" at bounding box center [291, 19] width 583 height 13
click at [505, 22] on icon "button" at bounding box center [508, 20] width 6 height 6
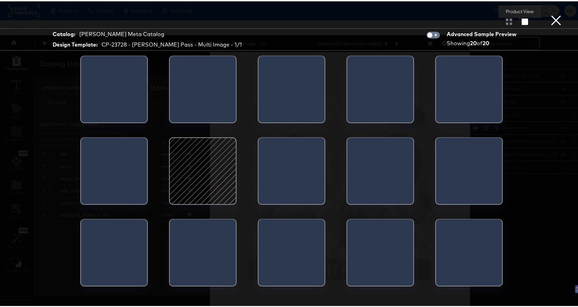
click at [519, 22] on button "button" at bounding box center [525, 20] width 12 height 6
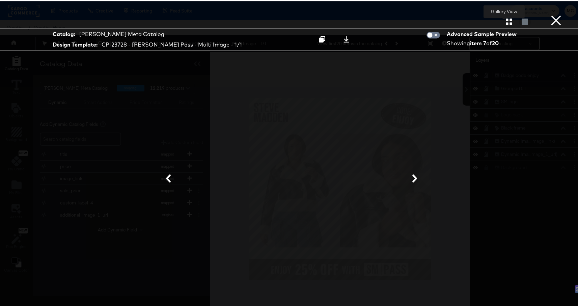
click at [505, 22] on icon "button" at bounding box center [508, 20] width 6 height 6
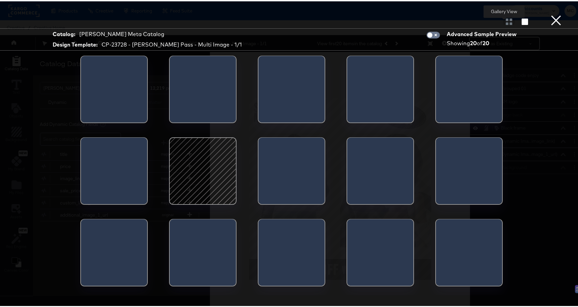
click at [503, 23] on div at bounding box center [509, 20] width 12 height 7
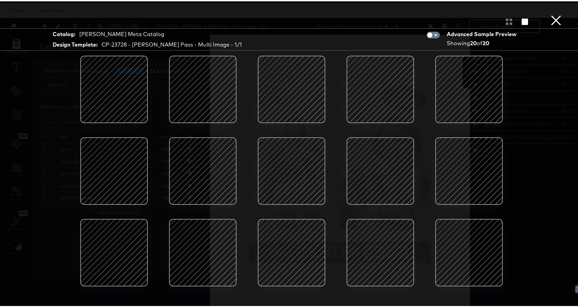
click at [549, 13] on button "×" at bounding box center [555, 6] width 13 height 13
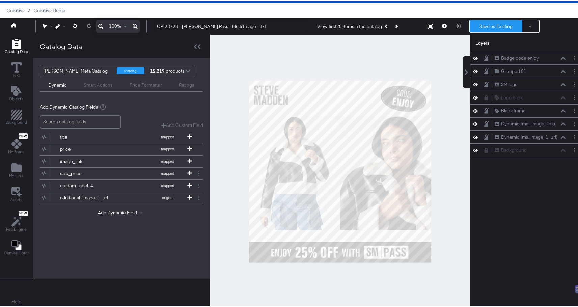
click at [488, 23] on button "Save as Existing" at bounding box center [495, 25] width 53 height 12
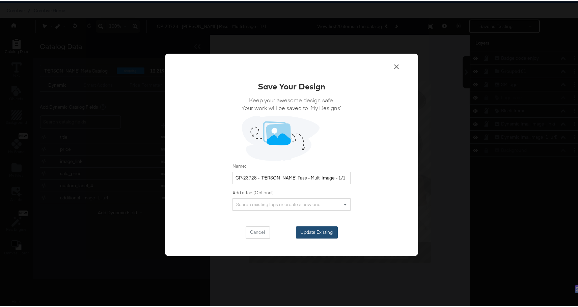
click at [328, 230] on button "Update Existing" at bounding box center [317, 231] width 42 height 12
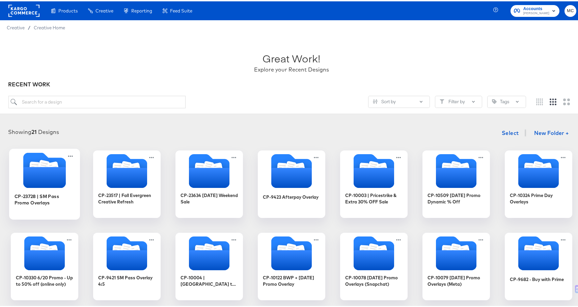
click at [10, 211] on div "CP-23728 | SM Pass Promo Overlays" at bounding box center [44, 182] width 71 height 71
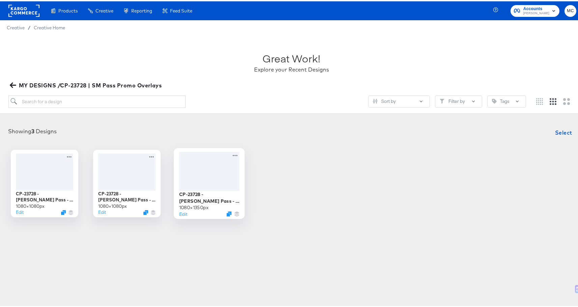
click at [219, 183] on div at bounding box center [209, 169] width 60 height 39
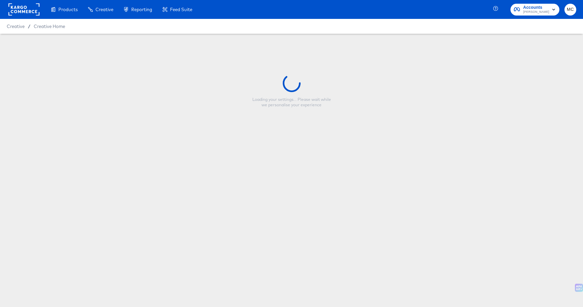
type input "CP-23728 - Steve Madden Pass - Single Image - 4/5"
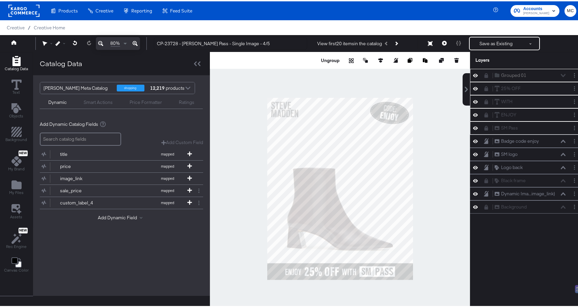
click at [442, 129] on div at bounding box center [340, 187] width 260 height 273
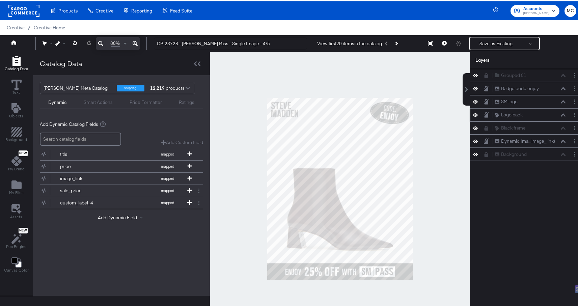
click at [560, 114] on button at bounding box center [562, 114] width 5 height 4
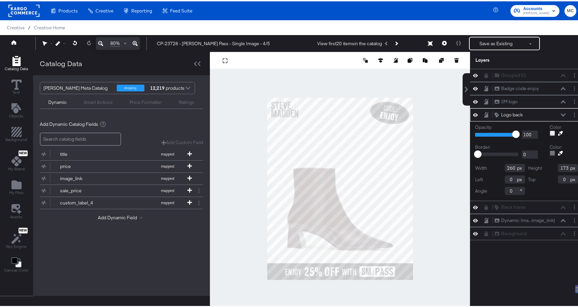
click at [560, 114] on icon at bounding box center [562, 113] width 5 height 3
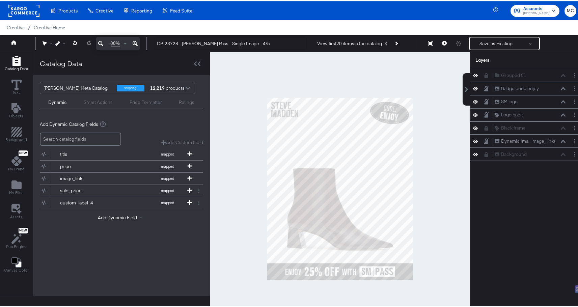
click at [483, 114] on button at bounding box center [485, 113] width 5 height 6
click at [473, 127] on icon at bounding box center [475, 126] width 5 height 3
click at [473, 127] on icon at bounding box center [475, 126] width 5 height 4
click at [473, 114] on icon at bounding box center [475, 113] width 5 height 3
click at [473, 71] on icon at bounding box center [475, 74] width 5 height 6
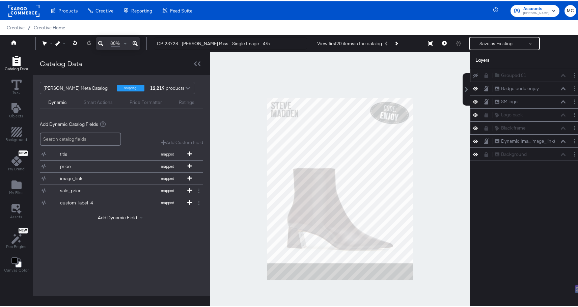
click at [473, 73] on icon at bounding box center [475, 74] width 5 height 4
click at [432, 71] on div at bounding box center [340, 187] width 260 height 273
click at [443, 45] on button at bounding box center [444, 41] width 14 height 13
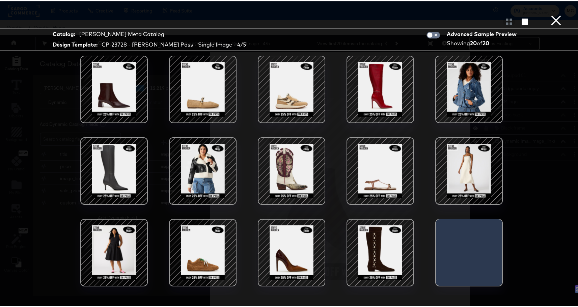
click at [217, 174] on div at bounding box center [202, 169] width 57 height 57
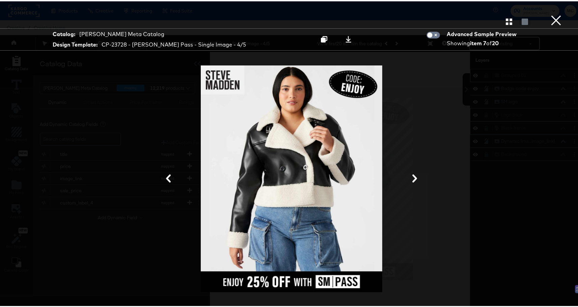
click at [413, 178] on icon at bounding box center [414, 177] width 5 height 8
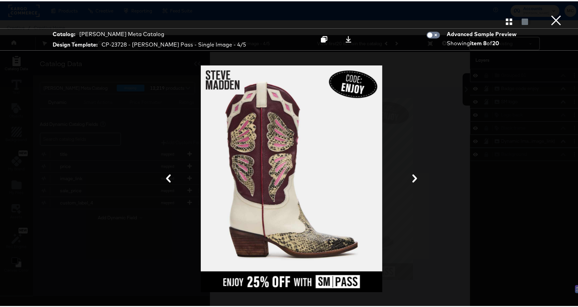
click at [413, 178] on icon at bounding box center [414, 177] width 5 height 8
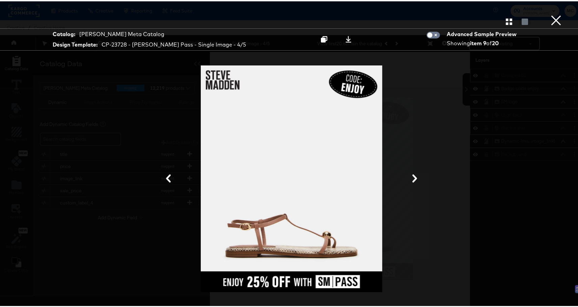
click at [413, 178] on icon at bounding box center [414, 177] width 5 height 8
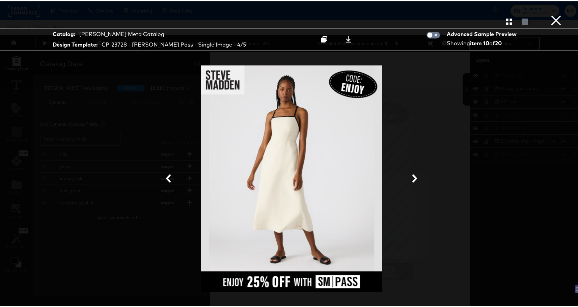
click at [413, 178] on icon at bounding box center [414, 177] width 5 height 8
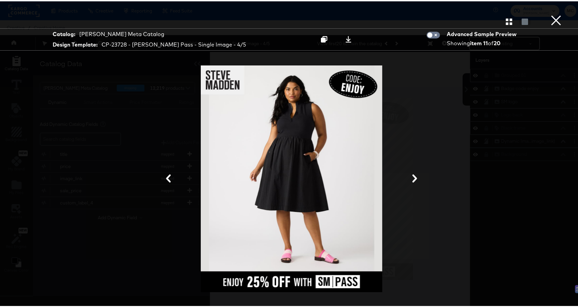
click at [413, 178] on icon at bounding box center [414, 177] width 5 height 8
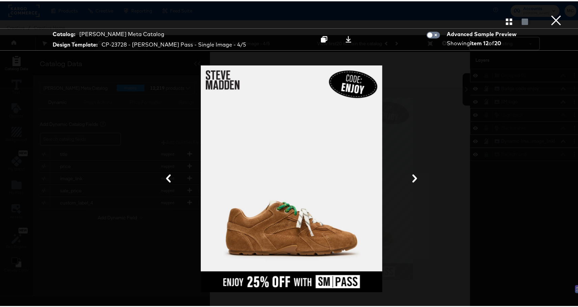
click at [413, 178] on icon at bounding box center [414, 177] width 5 height 8
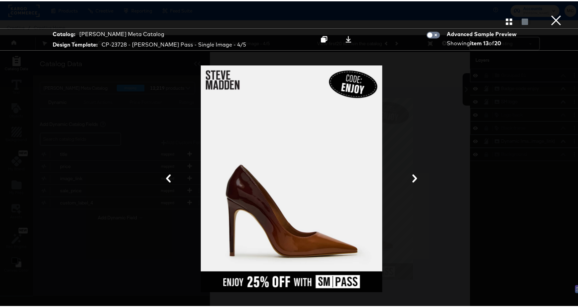
click at [413, 178] on icon at bounding box center [414, 177] width 5 height 8
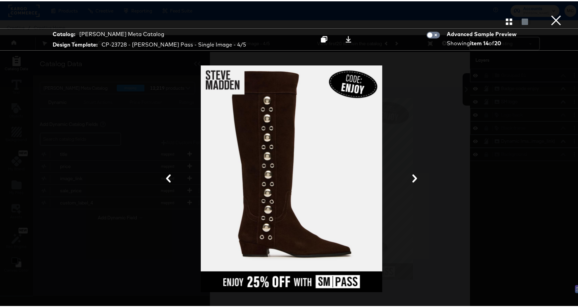
click at [413, 178] on icon at bounding box center [414, 177] width 5 height 8
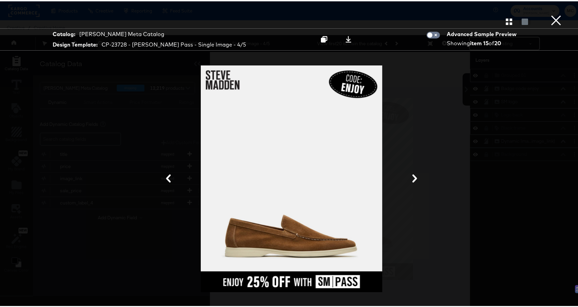
click at [413, 178] on icon at bounding box center [414, 177] width 5 height 8
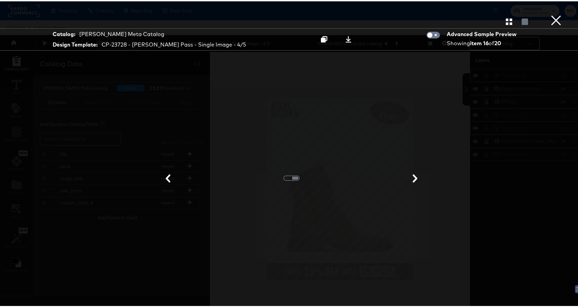
click at [550, 13] on button "×" at bounding box center [555, 6] width 13 height 13
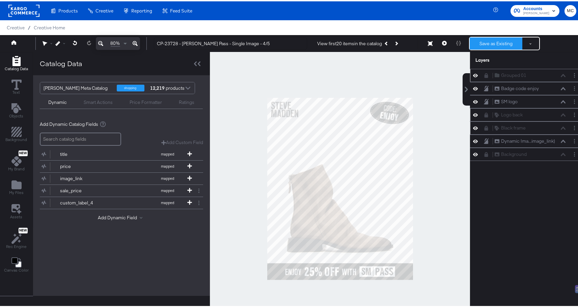
click at [499, 41] on button "Save as Existing" at bounding box center [495, 42] width 53 height 12
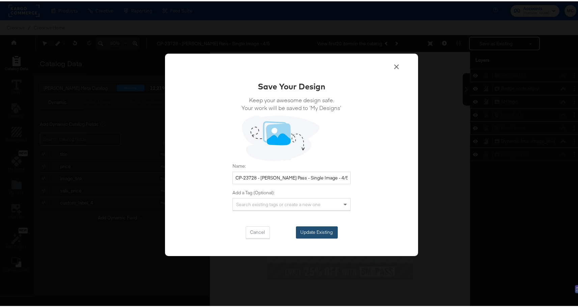
click at [321, 230] on button "Update Existing" at bounding box center [317, 231] width 42 height 12
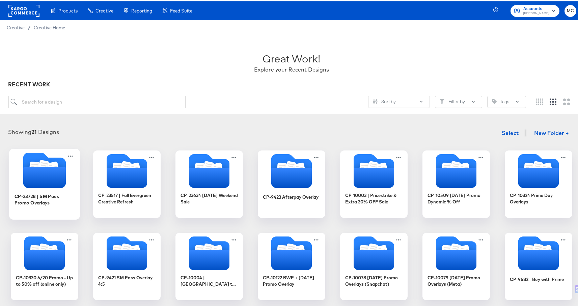
click at [31, 166] on icon "Folder" at bounding box center [44, 176] width 42 height 21
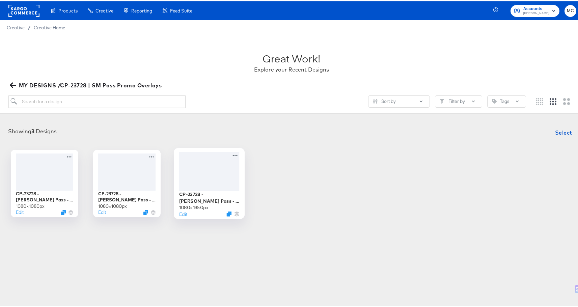
click at [204, 174] on div at bounding box center [209, 169] width 60 height 39
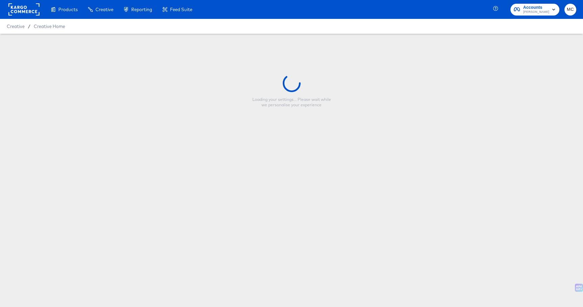
type input "CP-23728 - Steve Madden Pass - Single Image - 4/5"
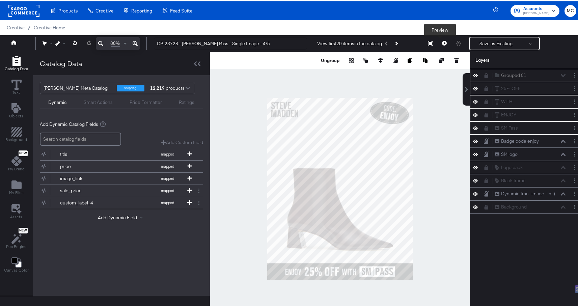
click at [442, 41] on icon at bounding box center [444, 41] width 5 height 5
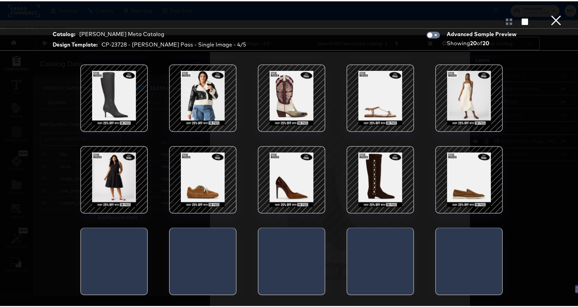
scroll to position [78, 0]
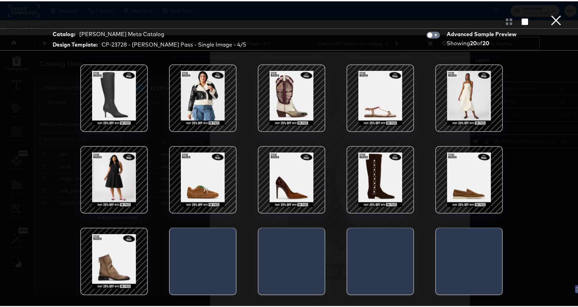
click at [295, 96] on div at bounding box center [291, 96] width 57 height 57
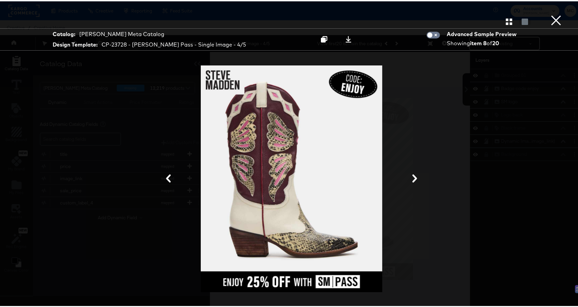
click at [418, 173] on button at bounding box center [415, 177] width 18 height 12
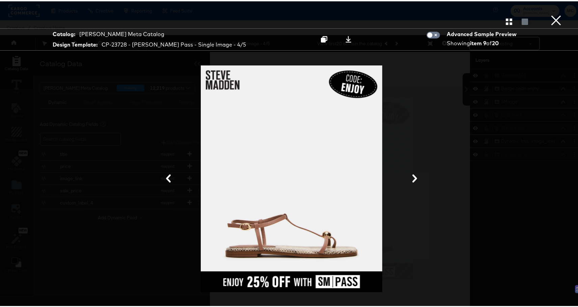
click at [417, 176] on button at bounding box center [415, 177] width 18 height 12
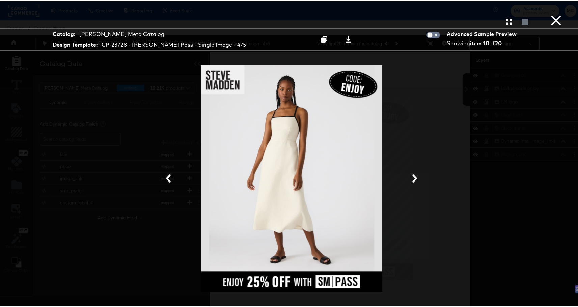
click at [417, 176] on button at bounding box center [415, 177] width 18 height 12
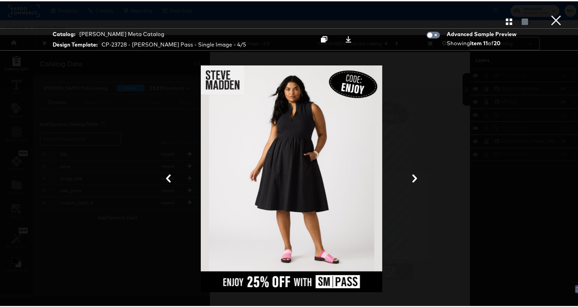
click at [417, 176] on button at bounding box center [415, 177] width 18 height 12
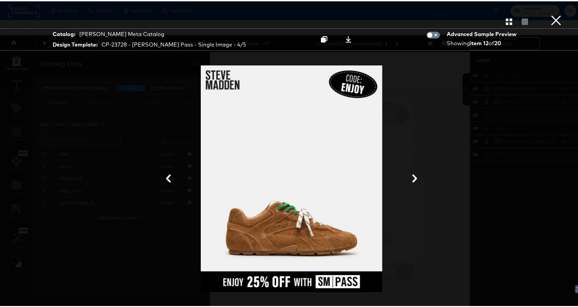
click at [417, 176] on button at bounding box center [415, 177] width 18 height 12
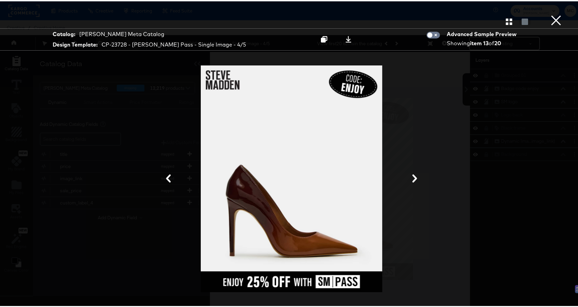
click at [417, 176] on button at bounding box center [415, 177] width 18 height 12
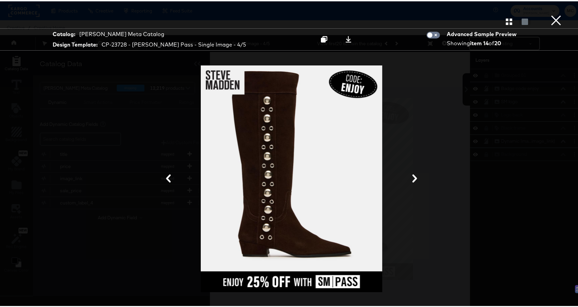
click at [417, 176] on button at bounding box center [415, 177] width 18 height 12
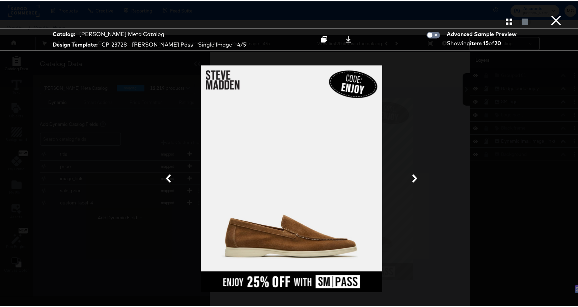
click at [417, 176] on button at bounding box center [415, 177] width 18 height 12
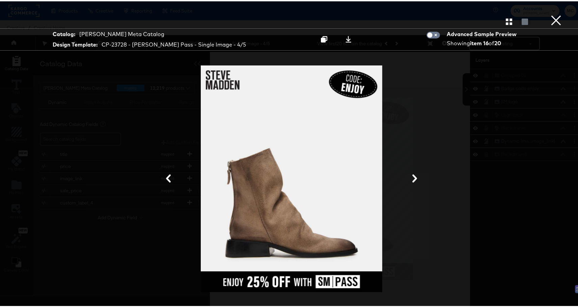
click at [417, 176] on button at bounding box center [415, 177] width 18 height 12
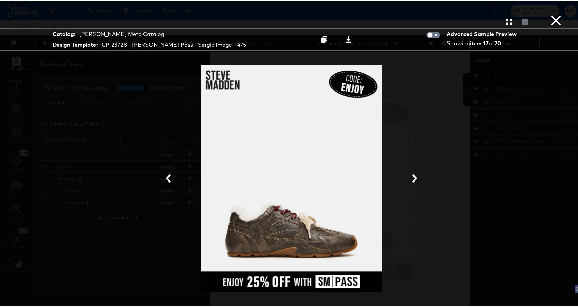
click at [417, 176] on button at bounding box center [415, 177] width 18 height 12
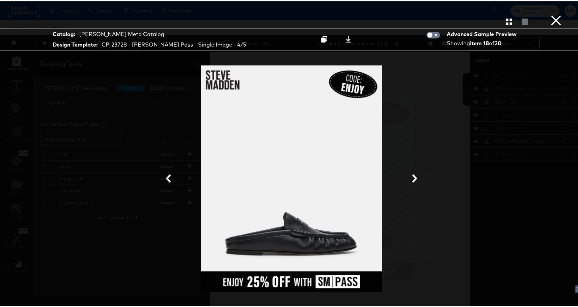
click at [417, 176] on button at bounding box center [415, 177] width 18 height 12
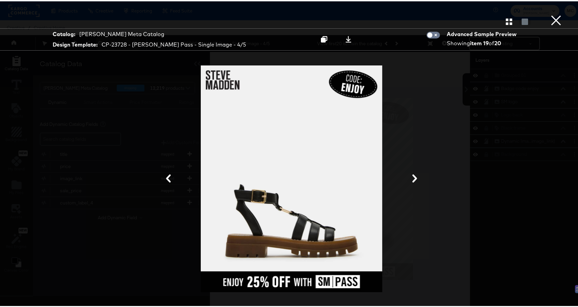
click at [417, 176] on button at bounding box center [415, 177] width 18 height 12
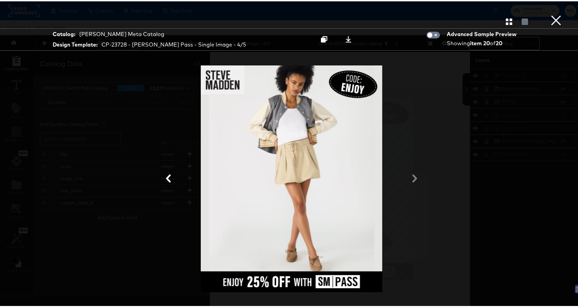
click at [417, 176] on div at bounding box center [291, 177] width 506 height 239
click at [413, 180] on div at bounding box center [291, 177] width 506 height 239
click at [167, 176] on icon at bounding box center [168, 177] width 8 height 8
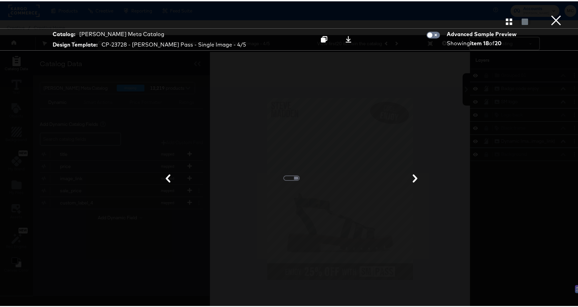
click at [167, 176] on icon at bounding box center [168, 177] width 8 height 8
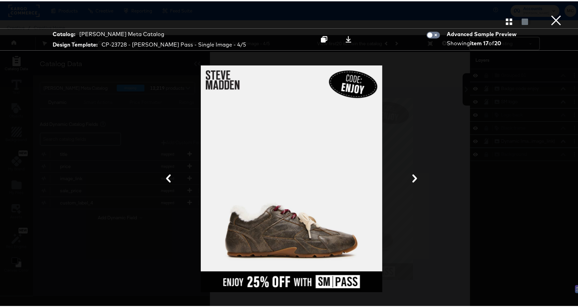
click at [167, 176] on icon at bounding box center [168, 177] width 8 height 8
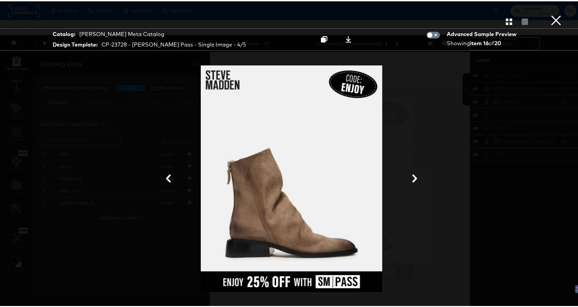
click at [167, 176] on icon at bounding box center [168, 177] width 8 height 8
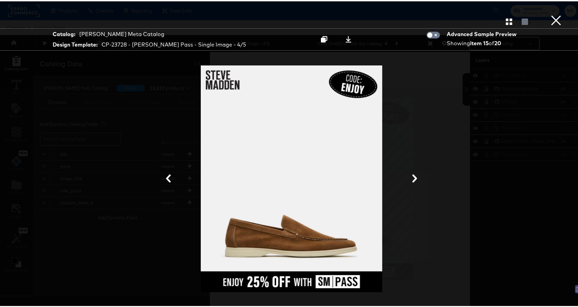
click at [167, 176] on icon at bounding box center [168, 177] width 8 height 8
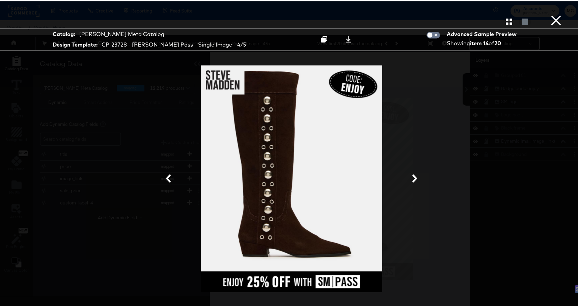
click at [160, 171] on div at bounding box center [291, 177] width 506 height 239
click at [165, 175] on icon at bounding box center [168, 177] width 8 height 8
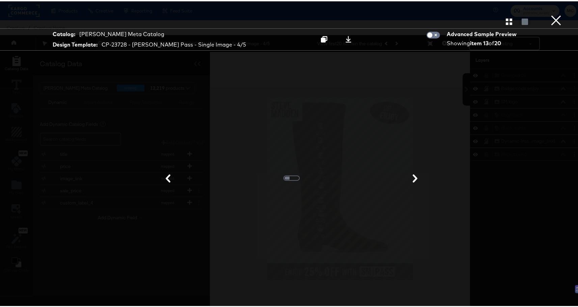
click at [165, 175] on icon at bounding box center [168, 177] width 8 height 8
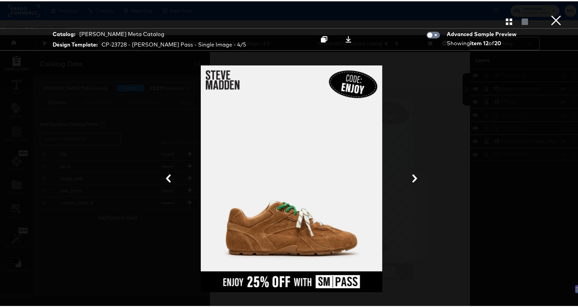
click at [165, 175] on icon at bounding box center [168, 177] width 8 height 8
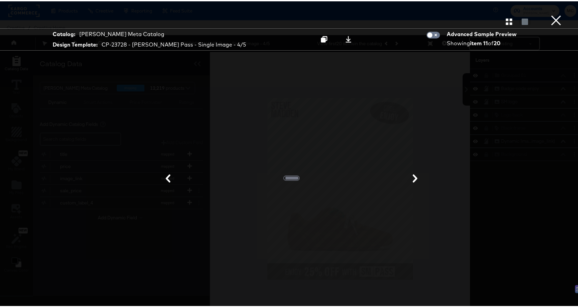
click at [165, 175] on icon at bounding box center [168, 177] width 8 height 8
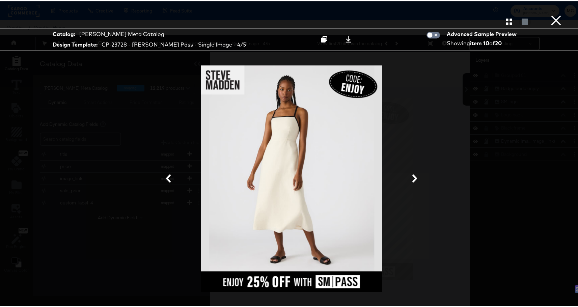
click at [165, 175] on icon at bounding box center [168, 177] width 8 height 8
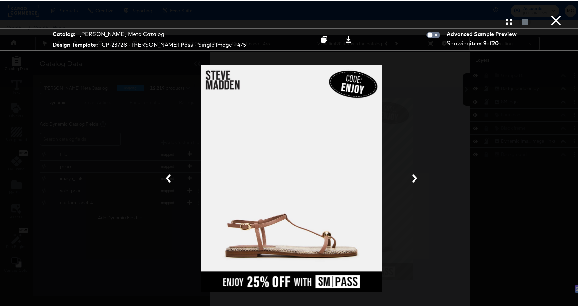
click at [165, 175] on icon at bounding box center [168, 177] width 8 height 8
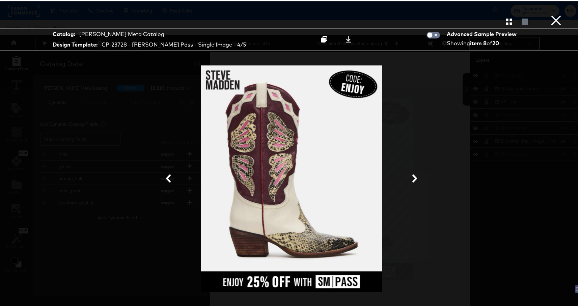
click at [165, 175] on icon at bounding box center [168, 177] width 8 height 8
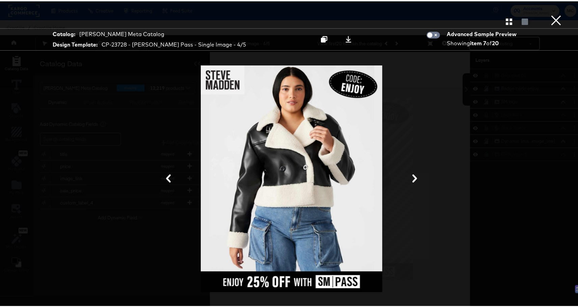
click at [165, 175] on icon at bounding box center [168, 177] width 8 height 8
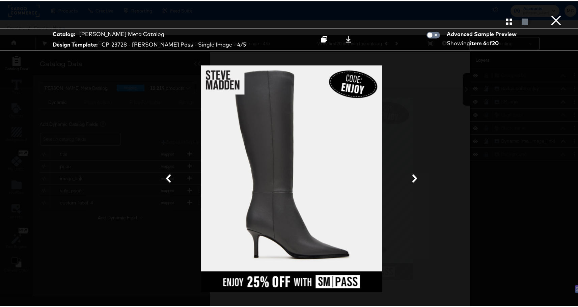
click at [165, 175] on icon at bounding box center [168, 177] width 8 height 8
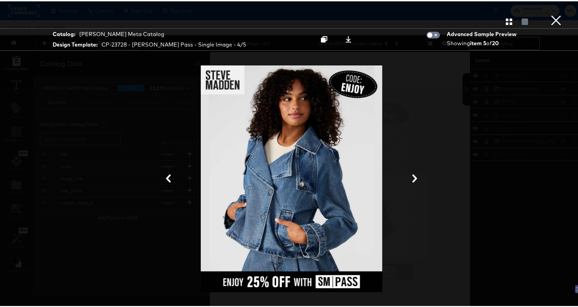
click at [165, 175] on icon at bounding box center [168, 177] width 8 height 8
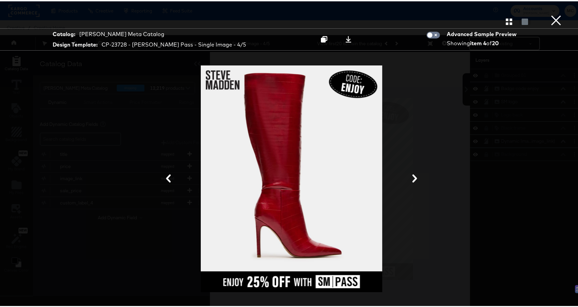
click at [165, 175] on icon at bounding box center [168, 177] width 8 height 8
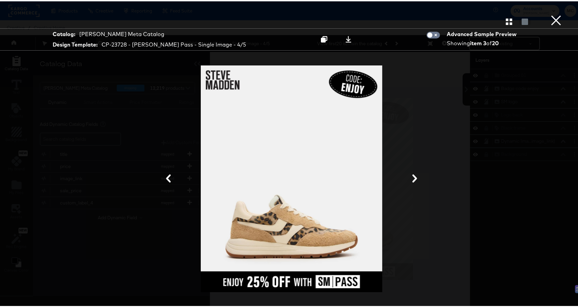
click at [165, 175] on icon at bounding box center [168, 177] width 8 height 8
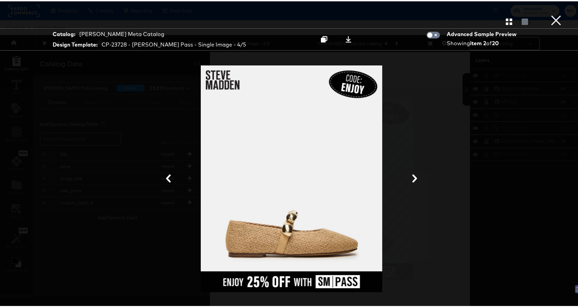
click at [165, 175] on icon at bounding box center [168, 177] width 8 height 8
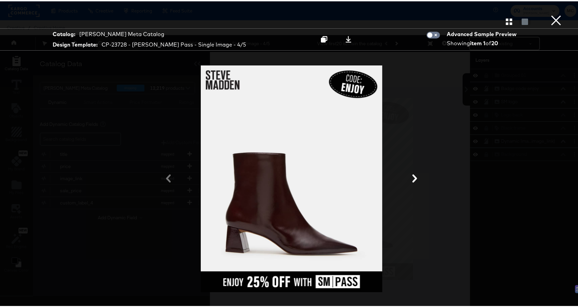
click at [165, 175] on div at bounding box center [291, 177] width 506 height 239
click at [412, 178] on icon at bounding box center [414, 177] width 8 height 8
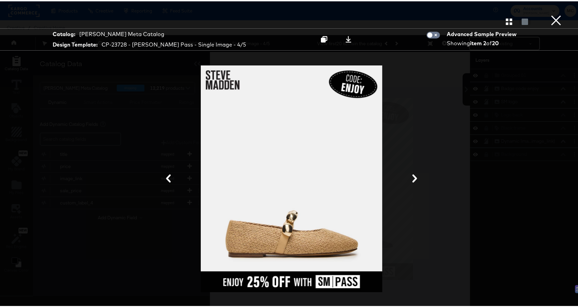
click at [412, 178] on icon at bounding box center [414, 177] width 8 height 8
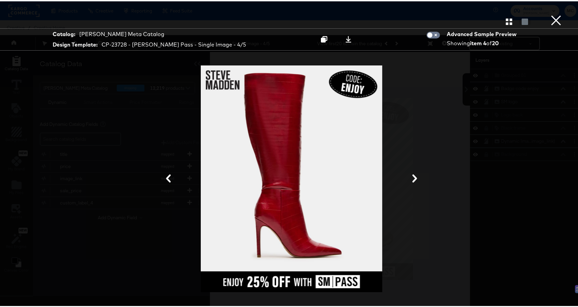
click at [412, 178] on icon at bounding box center [414, 177] width 8 height 8
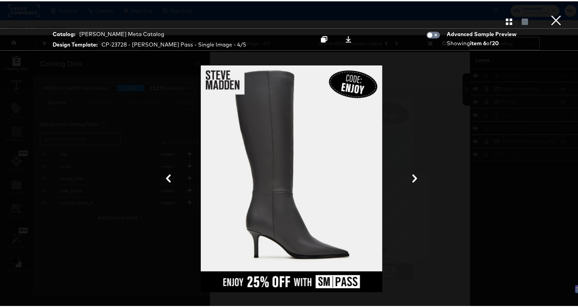
click at [410, 175] on icon at bounding box center [414, 177] width 8 height 8
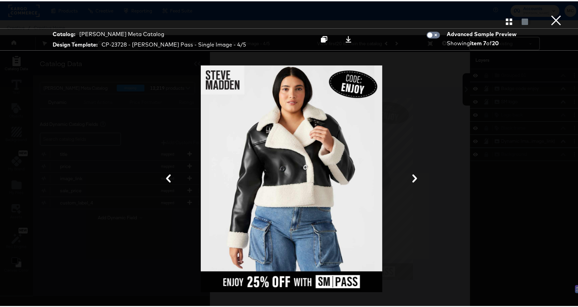
click at [410, 175] on icon at bounding box center [414, 177] width 8 height 8
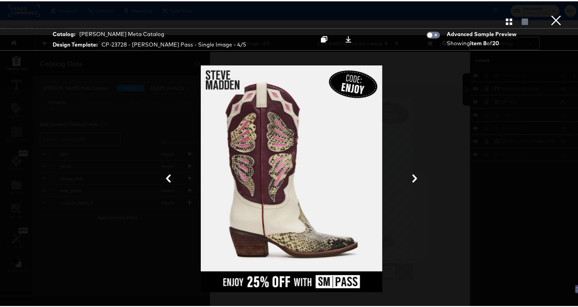
click at [410, 175] on icon at bounding box center [414, 177] width 8 height 8
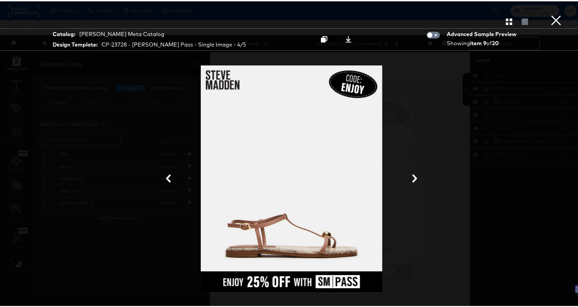
click at [410, 175] on icon at bounding box center [414, 177] width 8 height 8
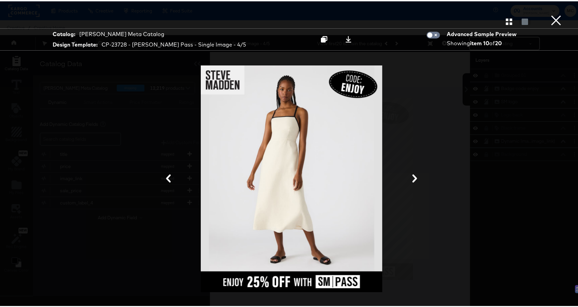
click at [410, 175] on icon at bounding box center [414, 177] width 8 height 8
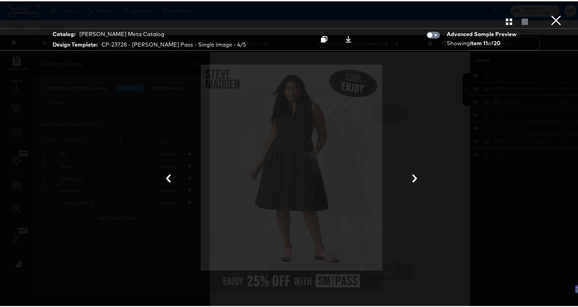
click at [164, 176] on icon at bounding box center [168, 177] width 8 height 8
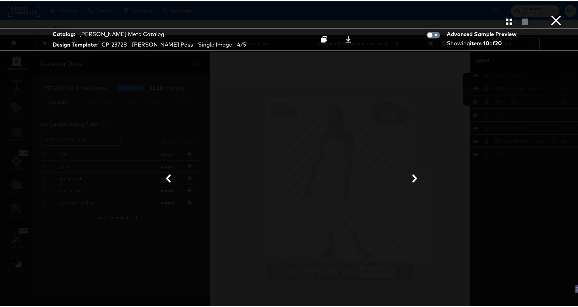
click at [463, 96] on div at bounding box center [291, 177] width 506 height 239
click at [553, 13] on button "×" at bounding box center [555, 6] width 13 height 13
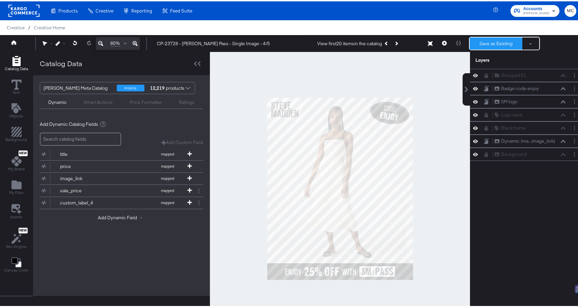
click at [493, 37] on button "Save as Existing" at bounding box center [495, 42] width 53 height 12
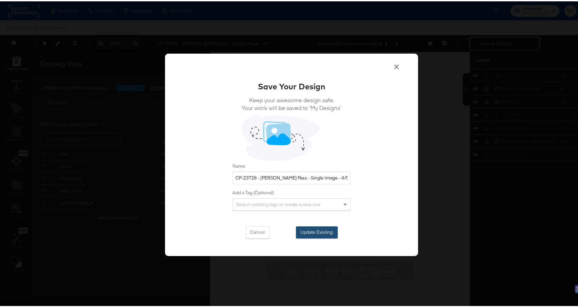
click at [323, 230] on button "Update Existing" at bounding box center [317, 231] width 42 height 12
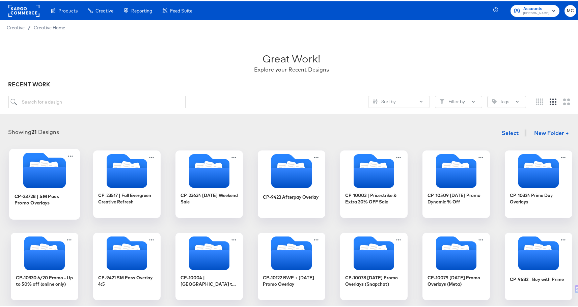
click at [43, 172] on icon "Folder" at bounding box center [44, 176] width 42 height 21
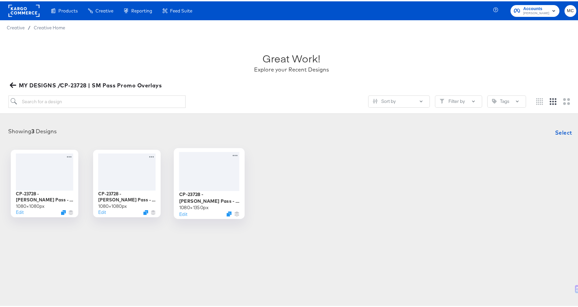
click at [214, 173] on div at bounding box center [209, 169] width 60 height 39
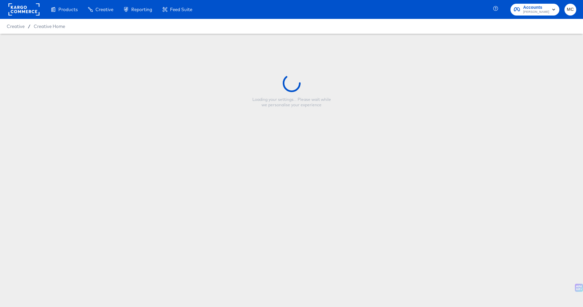
type input "CP-23728 - [PERSON_NAME] Pass - Single Image - 4/5"
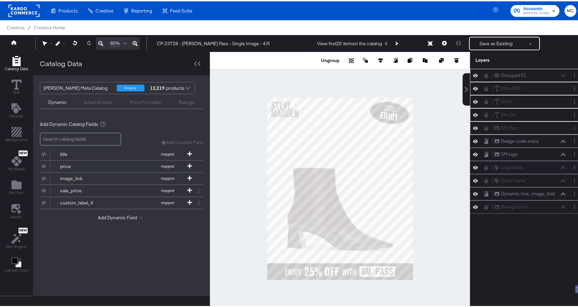
click at [445, 120] on div at bounding box center [340, 187] width 260 height 273
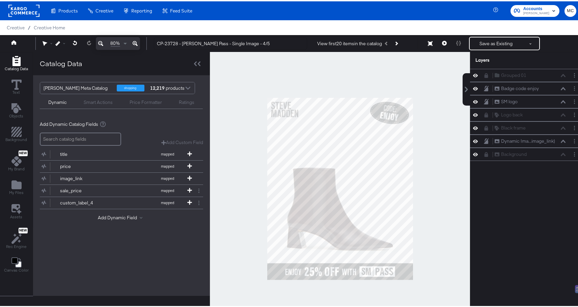
click at [442, 42] on icon at bounding box center [444, 41] width 5 height 5
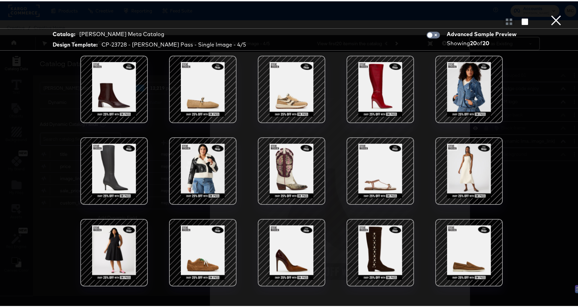
click at [189, 84] on div at bounding box center [202, 87] width 57 height 57
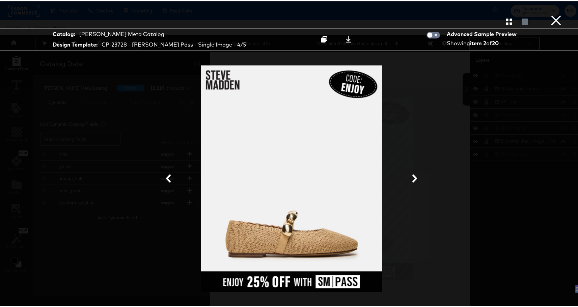
click at [412, 173] on icon at bounding box center [414, 177] width 8 height 8
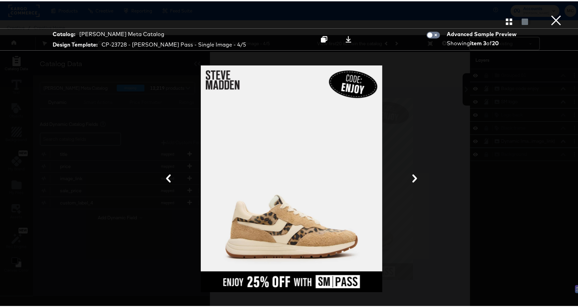
click at [412, 173] on icon at bounding box center [414, 177] width 8 height 8
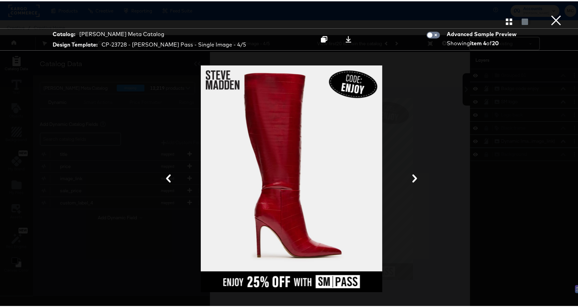
click at [412, 174] on icon at bounding box center [414, 177] width 8 height 8
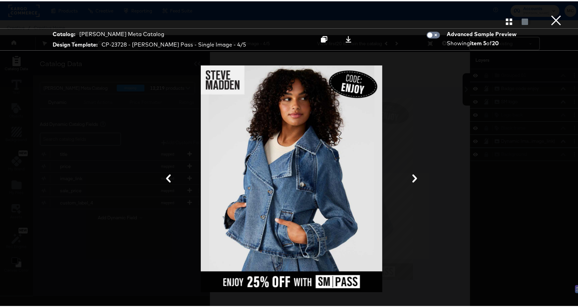
click at [412, 174] on icon at bounding box center [414, 177] width 8 height 8
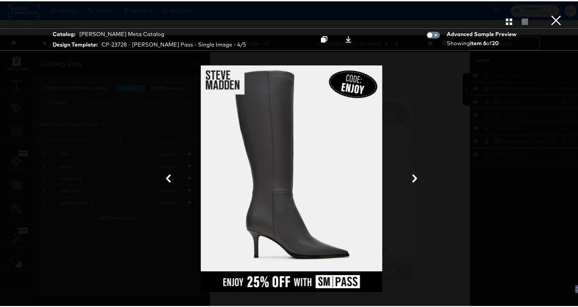
click at [412, 174] on icon at bounding box center [414, 177] width 8 height 8
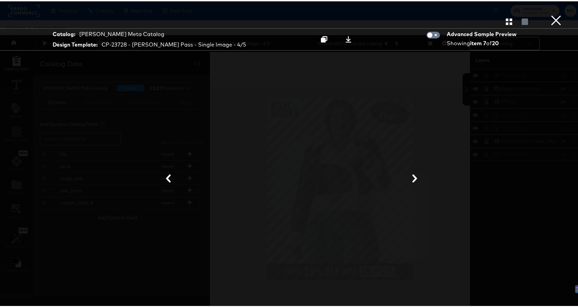
click at [412, 174] on icon at bounding box center [414, 177] width 8 height 8
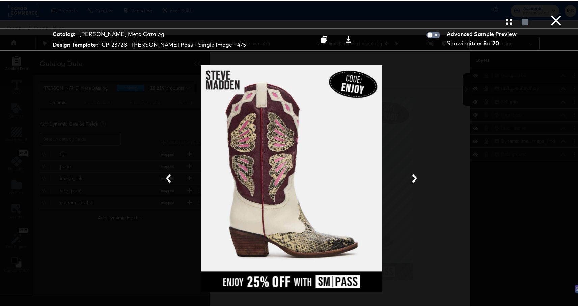
click at [412, 174] on icon at bounding box center [414, 177] width 8 height 8
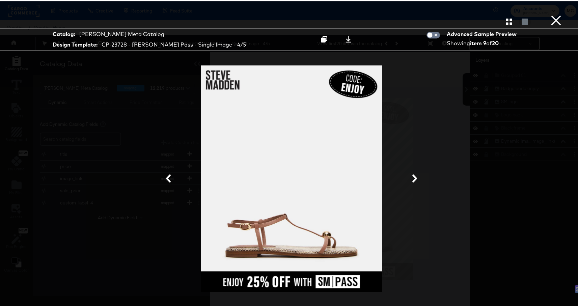
click at [412, 174] on icon at bounding box center [414, 177] width 8 height 8
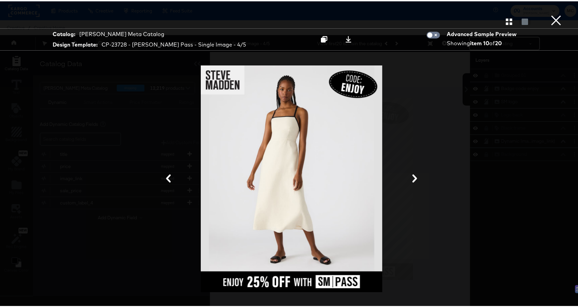
click at [412, 174] on icon at bounding box center [414, 177] width 8 height 8
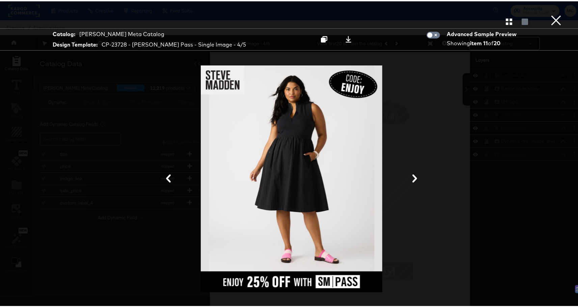
click at [412, 174] on icon at bounding box center [414, 177] width 8 height 8
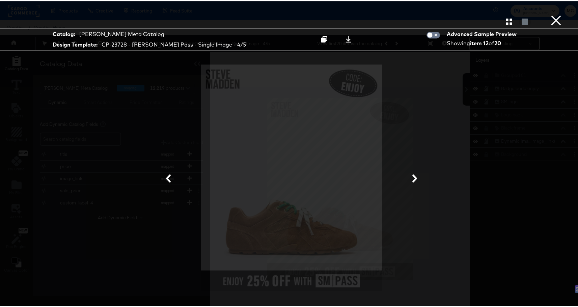
click at [412, 174] on icon at bounding box center [414, 177] width 8 height 8
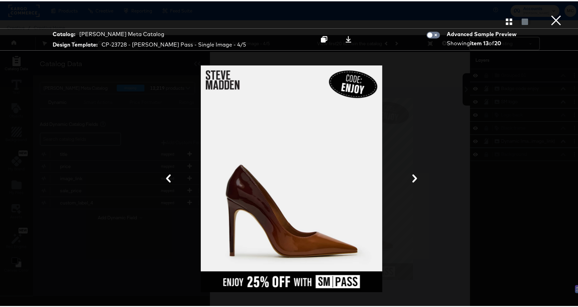
click at [504, 106] on div at bounding box center [291, 177] width 506 height 239
click at [556, 13] on button "×" at bounding box center [555, 6] width 13 height 13
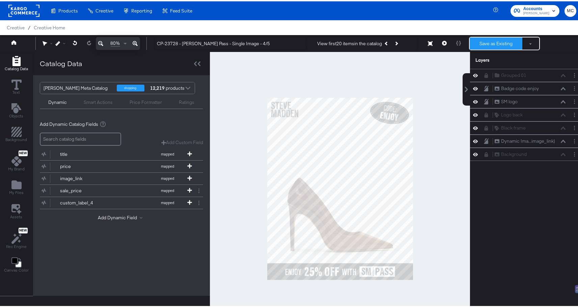
click at [504, 44] on button "Save as Existing" at bounding box center [495, 42] width 53 height 12
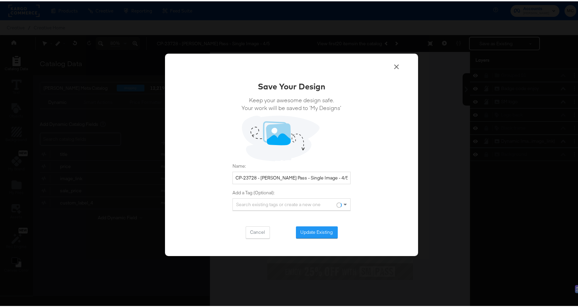
click at [320, 237] on div "Save Your Design Keep your awesome design safe. Your work will be saved to ‘My …" at bounding box center [291, 153] width 253 height 203
click at [324, 227] on button "Update Existing" at bounding box center [317, 231] width 42 height 12
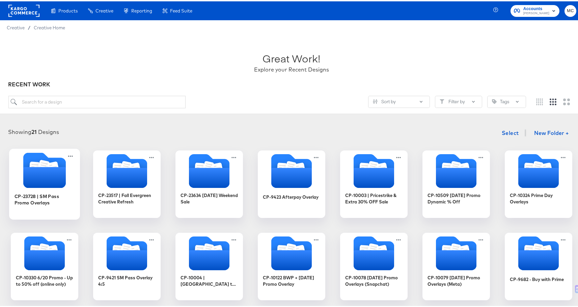
click at [23, 187] on div at bounding box center [44, 169] width 71 height 37
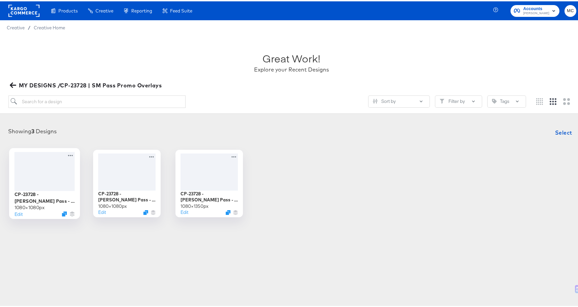
click at [55, 189] on div at bounding box center [44, 169] width 60 height 39
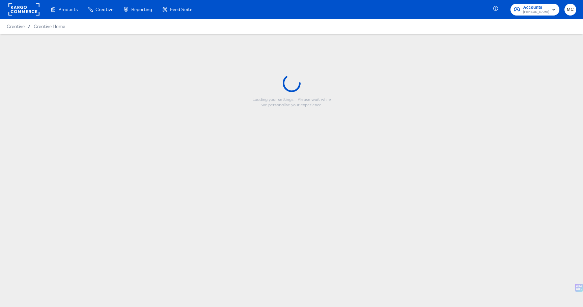
type input "CP-23728 - Steve Madden Pass - Multi Image - 1/1"
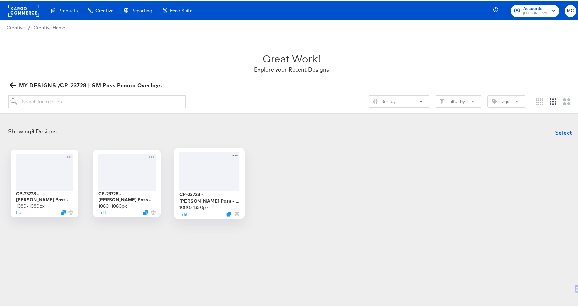
click at [216, 184] on div at bounding box center [209, 169] width 60 height 39
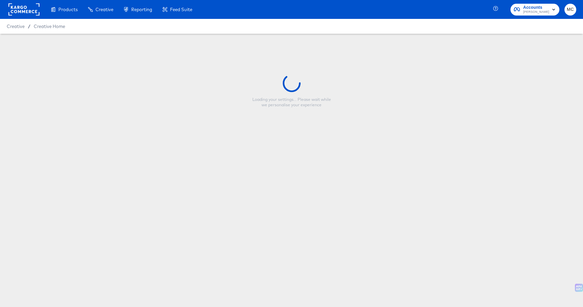
type input "CP-23728 - [PERSON_NAME] Pass - Single Image - 4/5"
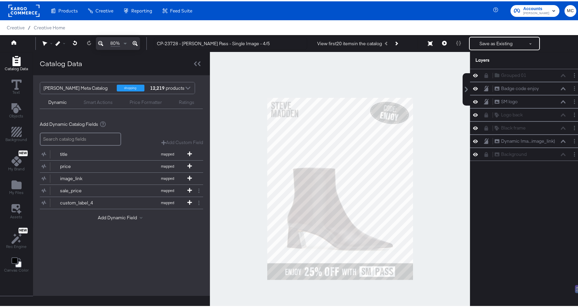
click at [423, 102] on div at bounding box center [340, 187] width 260 height 273
click at [437, 40] on button at bounding box center [444, 41] width 14 height 13
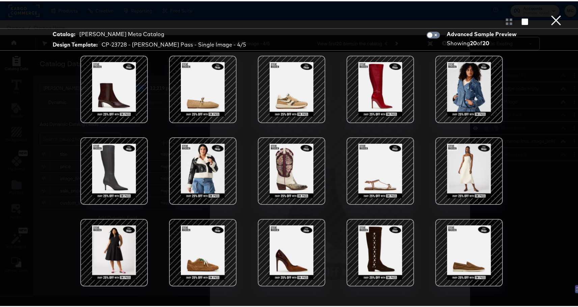
click at [215, 170] on div at bounding box center [202, 169] width 57 height 57
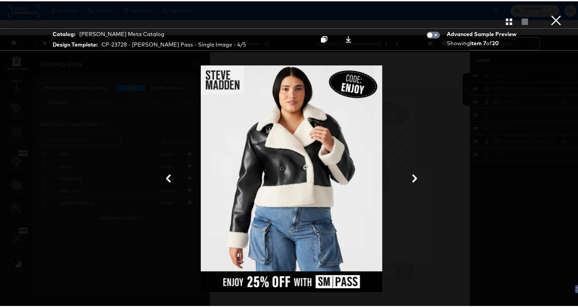
click at [553, 13] on button "×" at bounding box center [555, 6] width 13 height 13
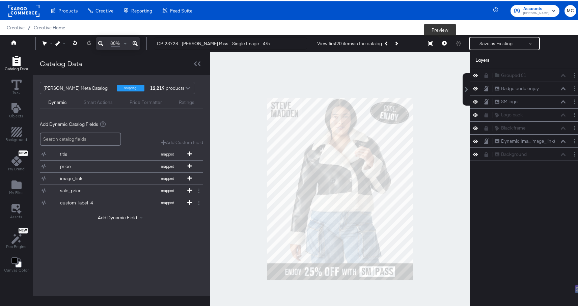
click at [442, 43] on icon at bounding box center [444, 41] width 5 height 5
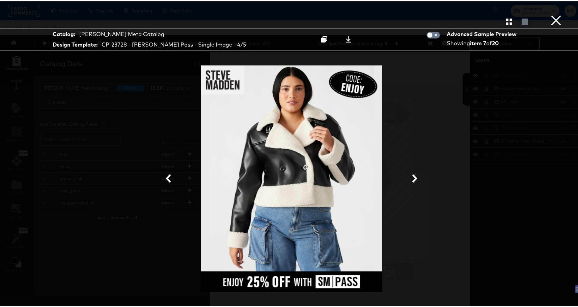
click at [505, 23] on icon "button" at bounding box center [508, 20] width 6 height 6
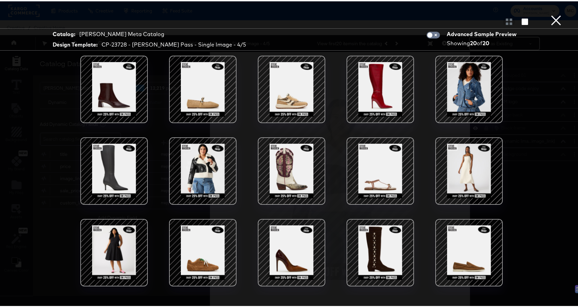
click at [365, 232] on div at bounding box center [379, 251] width 57 height 57
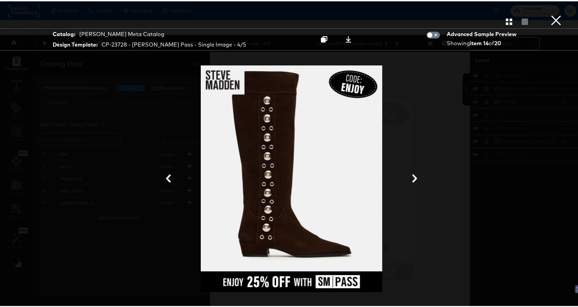
click at [549, 13] on button "×" at bounding box center [555, 6] width 13 height 13
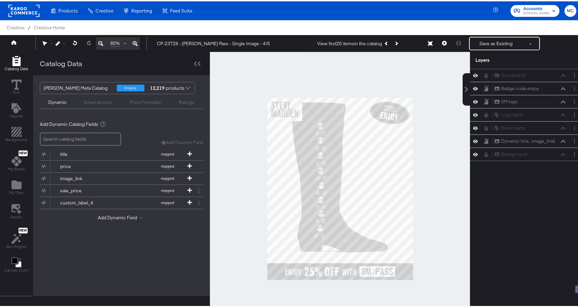
click at [275, 107] on div at bounding box center [340, 187] width 260 height 273
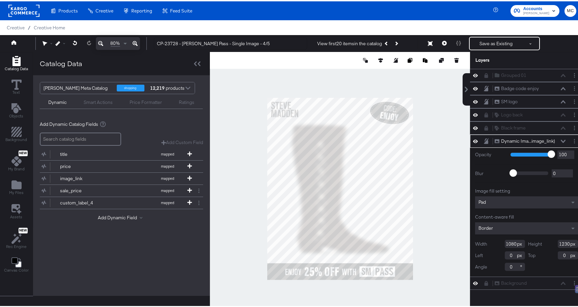
type input "1085"
type input "1053"
type input "173"
click at [490, 44] on button "Save as Existing" at bounding box center [495, 42] width 53 height 12
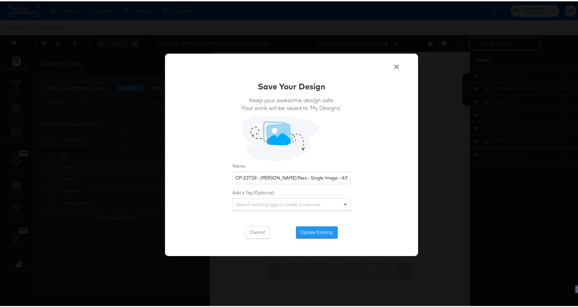
click at [393, 64] on icon at bounding box center [396, 65] width 8 height 8
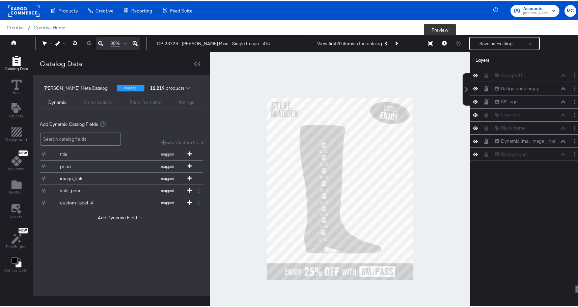
click at [442, 41] on icon at bounding box center [444, 41] width 5 height 5
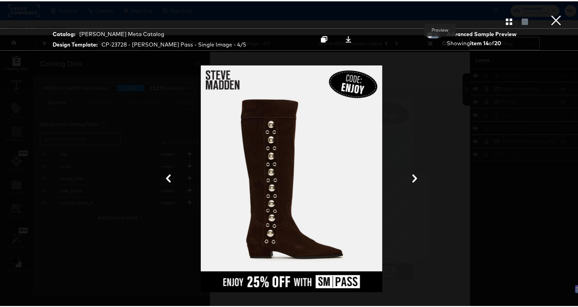
click at [410, 170] on div at bounding box center [291, 177] width 506 height 239
click at [412, 174] on icon at bounding box center [414, 177] width 5 height 8
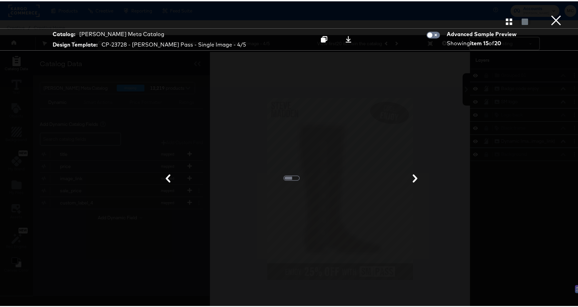
click at [503, 18] on button "button" at bounding box center [509, 20] width 12 height 6
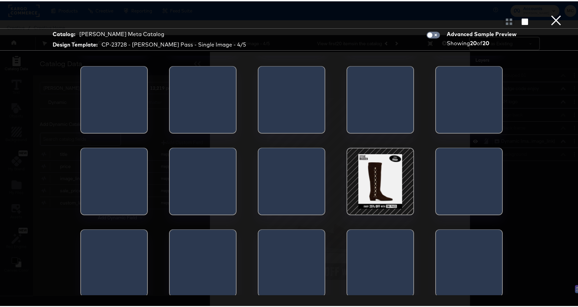
scroll to position [78, 0]
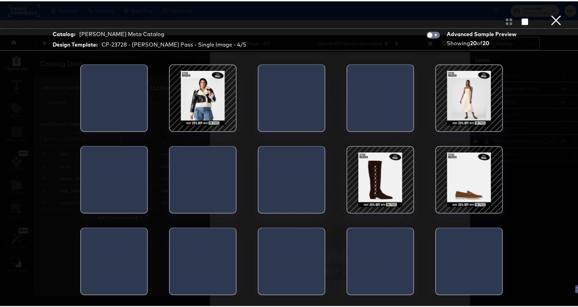
click at [455, 94] on div at bounding box center [468, 96] width 57 height 57
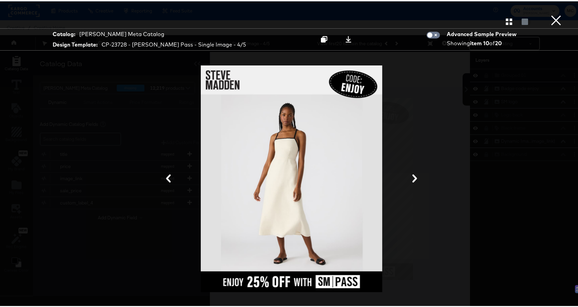
click at [552, 13] on button "×" at bounding box center [555, 6] width 13 height 13
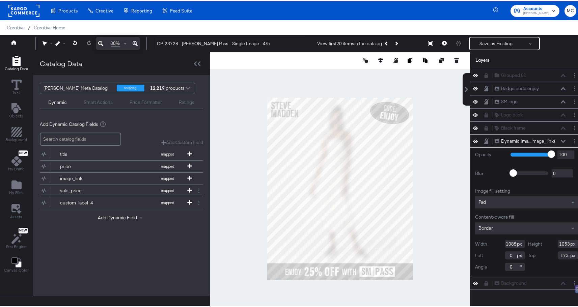
type input "1226"
type input "0"
click at [378, 59] on button at bounding box center [380, 59] width 7 height 7
click at [395, 89] on div at bounding box center [340, 187] width 260 height 273
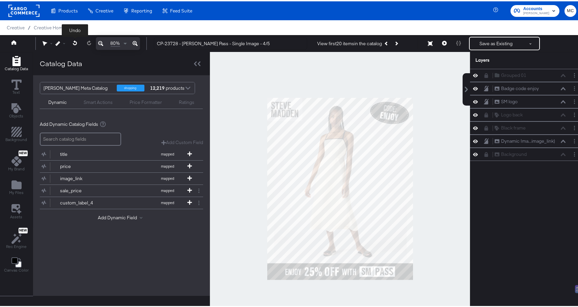
click at [75, 43] on icon at bounding box center [75, 41] width 4 height 5
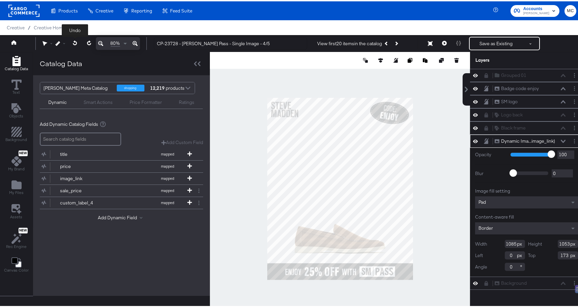
click at [75, 40] on icon at bounding box center [74, 41] width 4 height 5
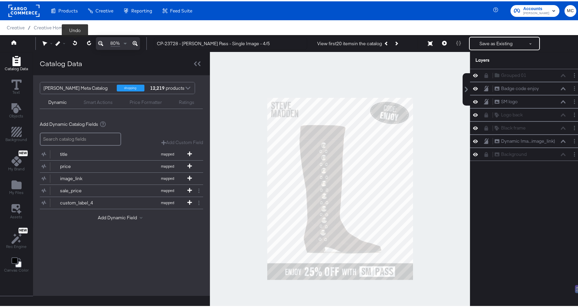
click at [76, 40] on icon at bounding box center [74, 41] width 4 height 5
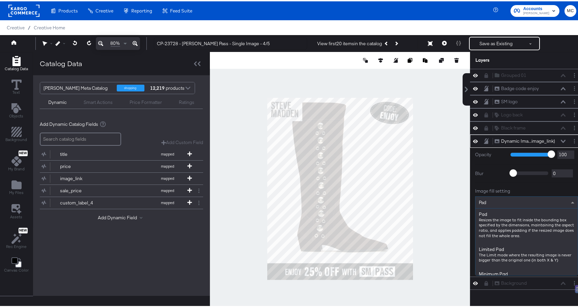
click at [497, 198] on div "Pad" at bounding box center [526, 200] width 102 height 11
click at [498, 199] on div "Pad" at bounding box center [526, 200] width 102 height 11
click at [452, 196] on div at bounding box center [340, 187] width 260 height 273
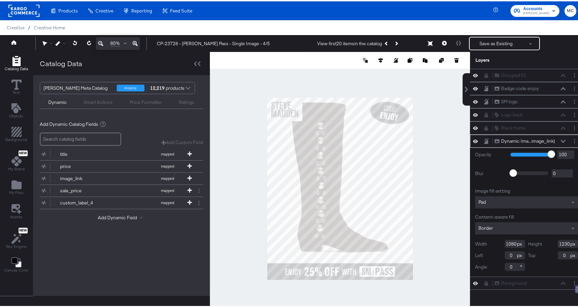
click at [500, 228] on div "Border" at bounding box center [526, 227] width 103 height 12
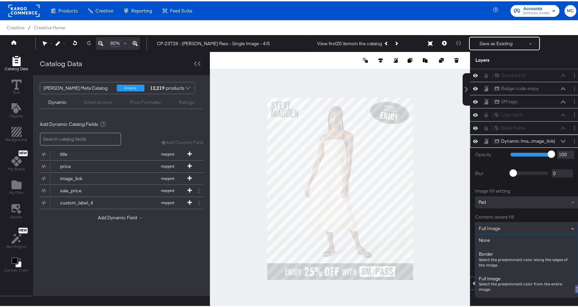
click at [497, 224] on div "Full Image" at bounding box center [526, 226] width 102 height 11
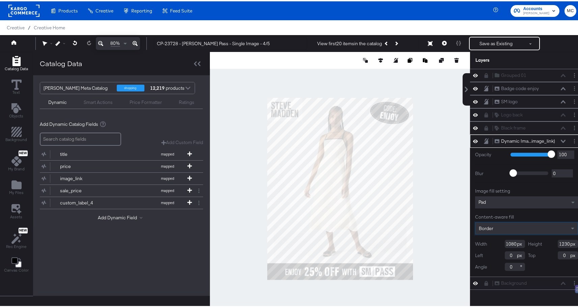
click at [444, 205] on div at bounding box center [340, 187] width 260 height 273
type input "1085"
type input "1135"
type input "91"
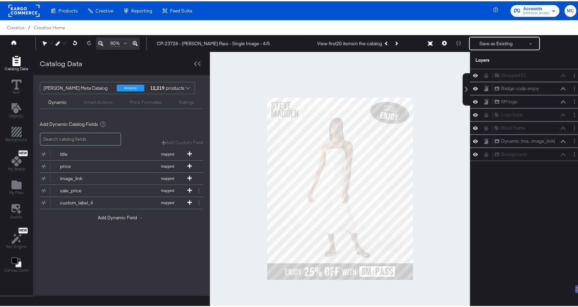
click at [342, 81] on div at bounding box center [340, 187] width 260 height 273
click at [421, 83] on div at bounding box center [340, 187] width 260 height 273
click at [442, 43] on icon at bounding box center [444, 41] width 5 height 5
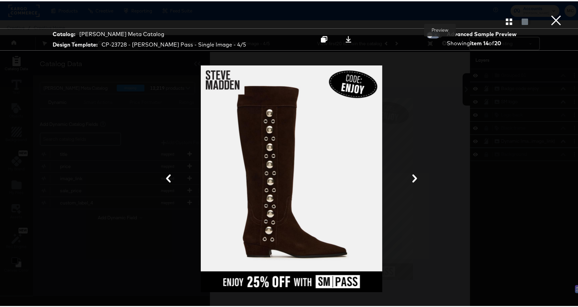
click at [407, 182] on button at bounding box center [415, 177] width 18 height 12
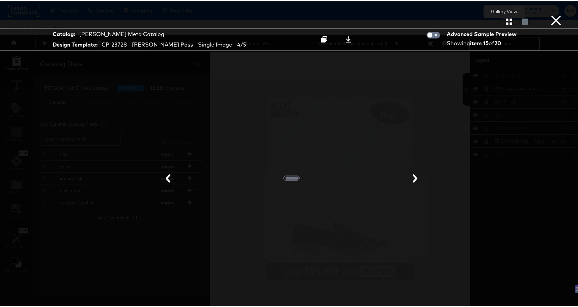
click at [505, 22] on icon "button" at bounding box center [508, 20] width 6 height 6
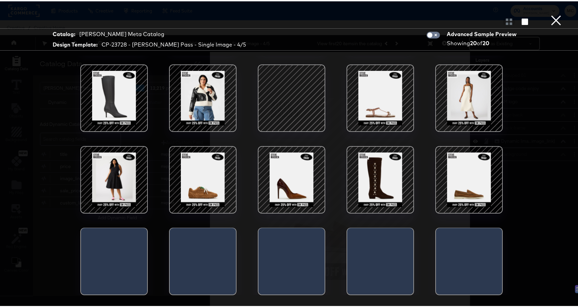
click at [466, 109] on div at bounding box center [468, 96] width 57 height 57
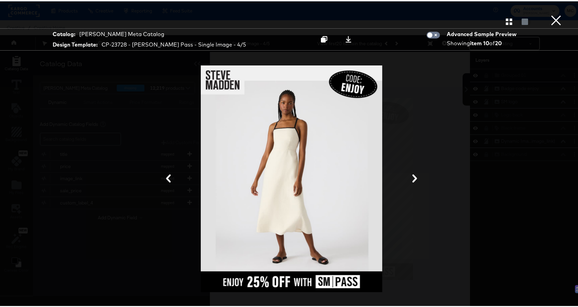
click at [491, 111] on div at bounding box center [291, 177] width 506 height 239
click at [555, 13] on button "×" at bounding box center [555, 6] width 13 height 13
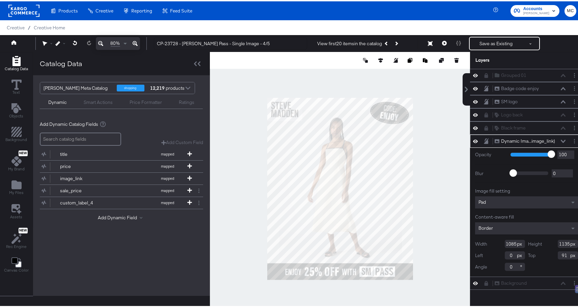
click at [446, 99] on div at bounding box center [340, 187] width 260 height 273
click at [79, 42] on button at bounding box center [75, 42] width 14 height 12
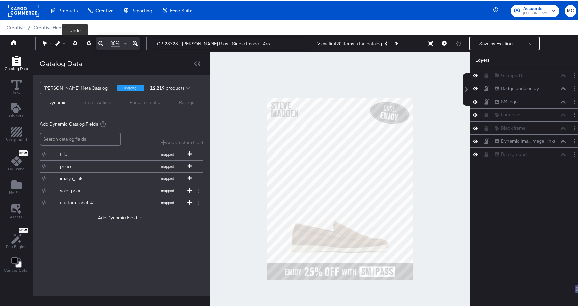
click at [79, 42] on button at bounding box center [75, 42] width 14 height 12
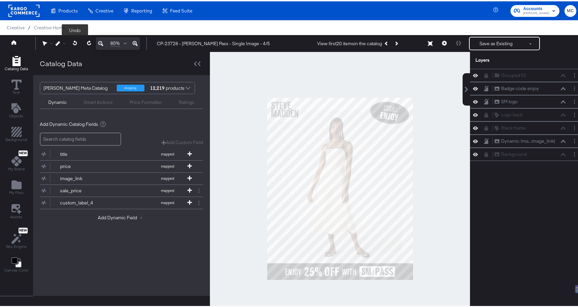
click at [79, 42] on button at bounding box center [75, 42] width 14 height 12
click at [420, 81] on div at bounding box center [340, 187] width 260 height 273
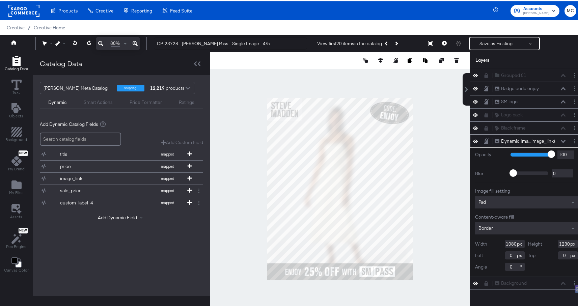
type input "1085"
drag, startPoint x: 564, startPoint y: 244, endPoint x: 560, endPoint y: 244, distance: 4.7
click at [560, 244] on input "1347" at bounding box center [567, 242] width 20 height 8
type input "1350"
click at [432, 171] on div at bounding box center [340, 187] width 260 height 273
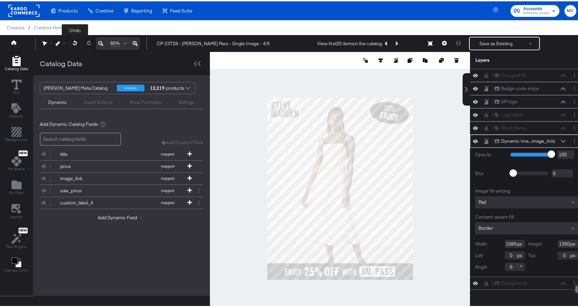
click at [73, 45] on button at bounding box center [75, 42] width 14 height 12
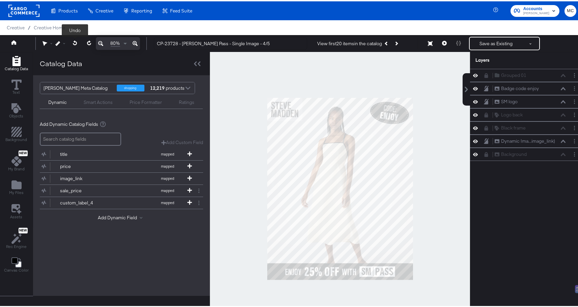
click at [73, 45] on button at bounding box center [75, 42] width 14 height 12
click at [447, 194] on div at bounding box center [340, 187] width 260 height 273
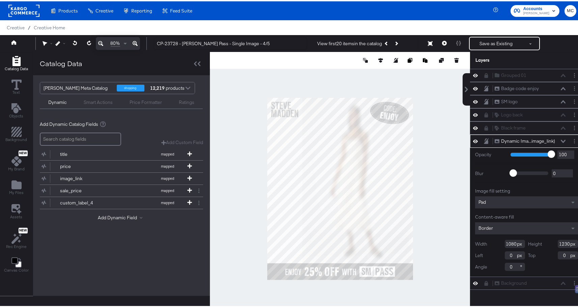
type input "825"
type input "1226"
type input "260"
click at [73, 43] on icon at bounding box center [75, 41] width 4 height 5
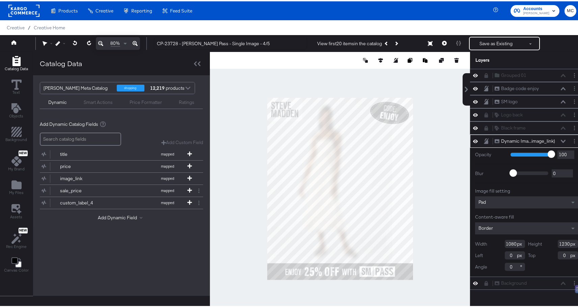
type input "926"
type input "1226"
click at [73, 43] on icon at bounding box center [74, 41] width 4 height 5
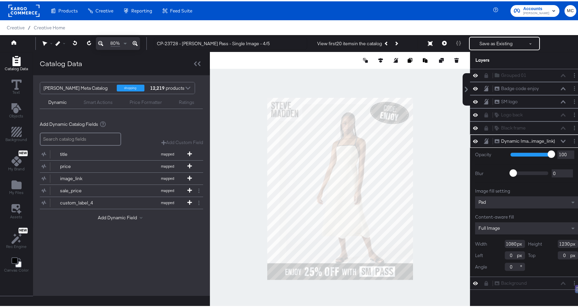
type input "93"
type input "48"
click at [73, 43] on icon at bounding box center [75, 41] width 4 height 5
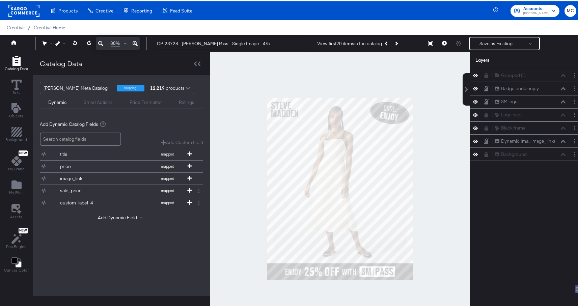
click at [348, 83] on div at bounding box center [340, 187] width 260 height 273
click at [412, 179] on div at bounding box center [340, 187] width 260 height 273
drag, startPoint x: 410, startPoint y: 179, endPoint x: 416, endPoint y: 178, distance: 6.1
click at [416, 178] on div at bounding box center [340, 187] width 260 height 273
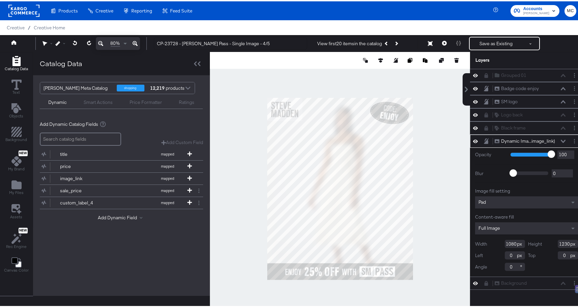
click at [426, 282] on div at bounding box center [340, 187] width 260 height 273
type input "1206"
type input "1363"
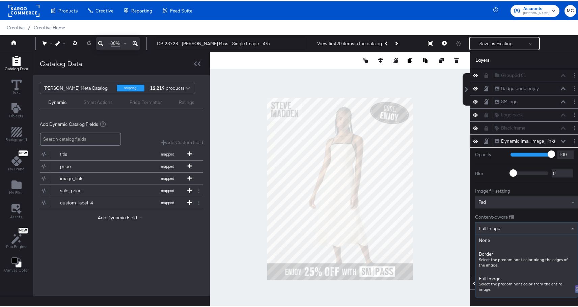
click at [522, 227] on div "Full Image" at bounding box center [526, 226] width 102 height 11
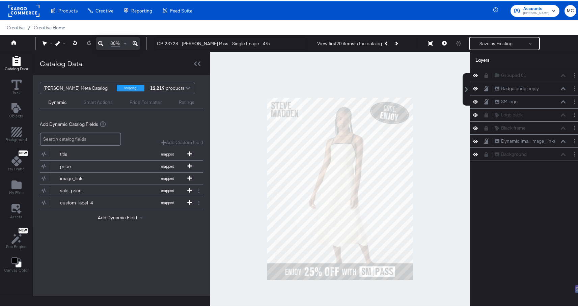
click at [436, 245] on div at bounding box center [340, 187] width 260 height 273
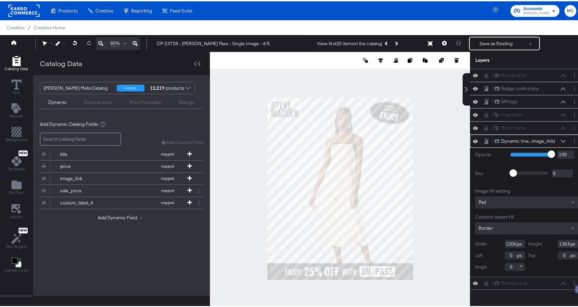
click at [415, 216] on div at bounding box center [340, 187] width 260 height 273
type input "-35"
type input "-13"
type input "-45"
type input "-33"
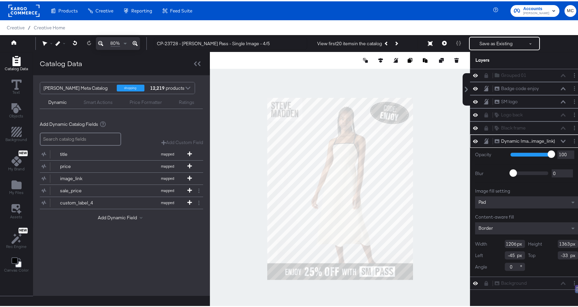
type input "0"
drag, startPoint x: 565, startPoint y: 243, endPoint x: 545, endPoint y: 242, distance: 19.9
click at [545, 242] on div "Height 1363" at bounding box center [553, 242] width 50 height 8
type input "1350"
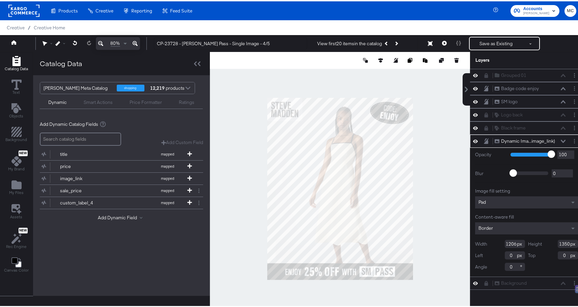
click at [425, 189] on div at bounding box center [340, 187] width 260 height 273
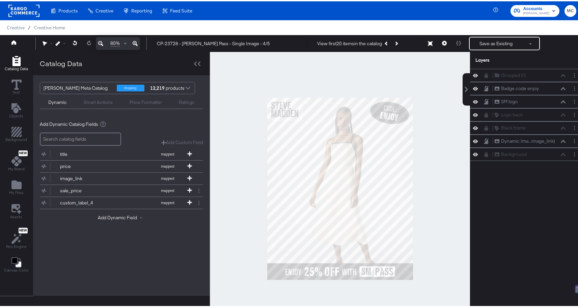
click at [426, 252] on div at bounding box center [340, 187] width 260 height 273
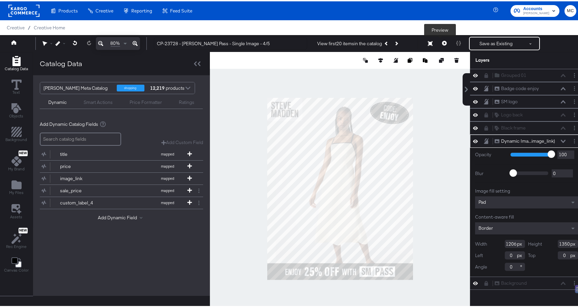
click at [442, 43] on icon at bounding box center [444, 41] width 5 height 5
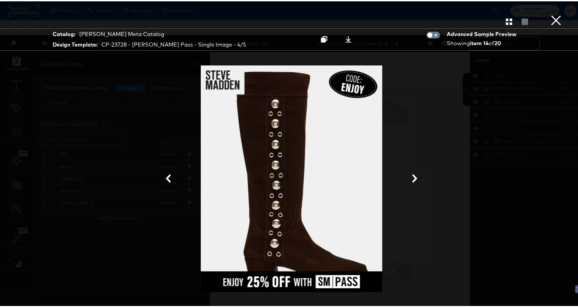
click at [551, 13] on button "×" at bounding box center [555, 6] width 13 height 13
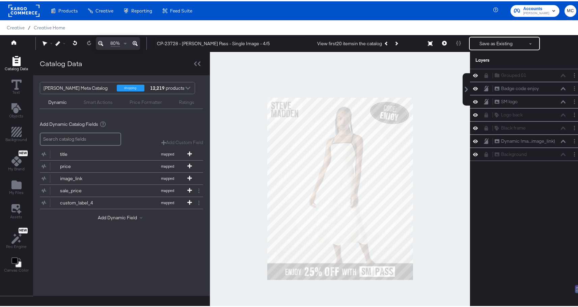
click at [346, 269] on div at bounding box center [340, 187] width 260 height 273
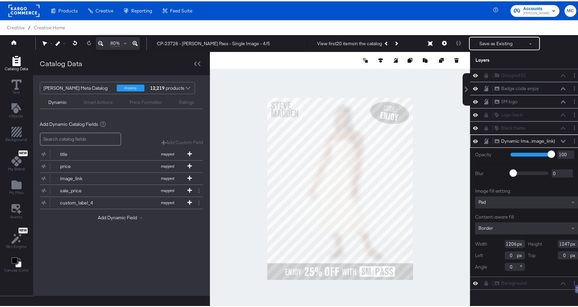
click at [562, 242] on input "1247" at bounding box center [567, 242] width 20 height 8
type input "1230"
click at [372, 63] on div at bounding box center [340, 59] width 260 height 17
click at [371, 57] on div at bounding box center [411, 59] width 98 height 7
click at [378, 59] on icon at bounding box center [380, 59] width 5 height 5
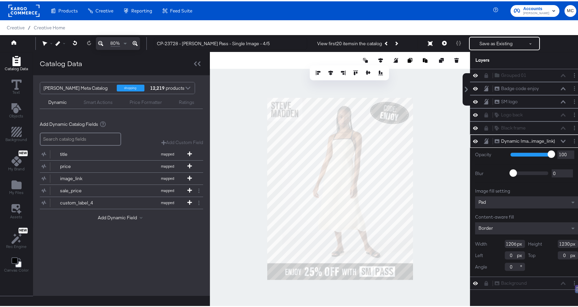
click at [347, 72] on div at bounding box center [349, 71] width 69 height 7
click at [353, 72] on icon at bounding box center [355, 71] width 5 height 5
click at [316, 70] on icon at bounding box center [318, 71] width 5 height 5
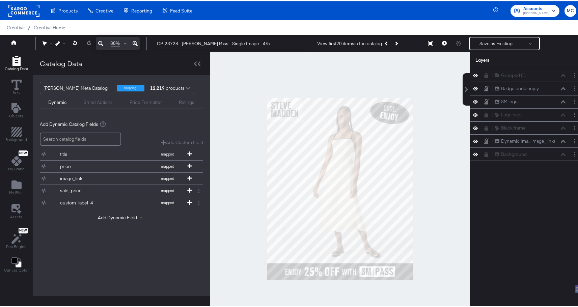
click at [441, 76] on div at bounding box center [340, 187] width 260 height 273
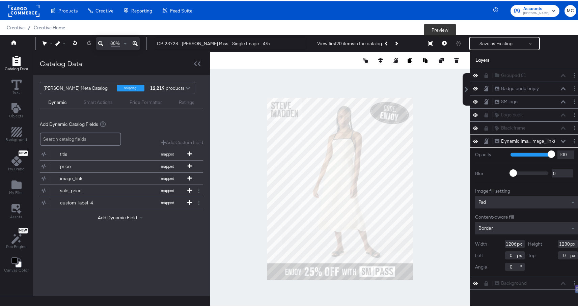
click at [443, 43] on button at bounding box center [444, 41] width 14 height 13
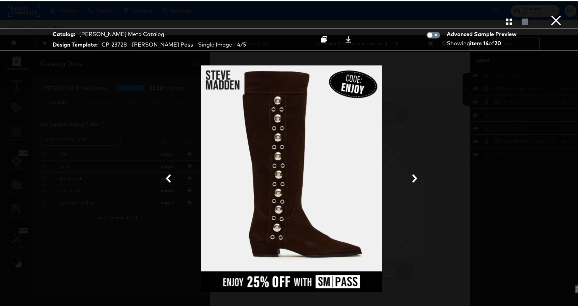
click at [554, 13] on button "×" at bounding box center [555, 6] width 13 height 13
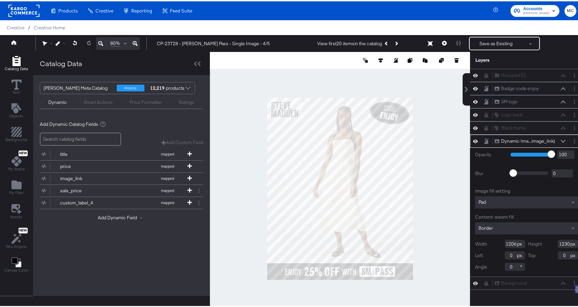
click at [512, 243] on div "Width 1206" at bounding box center [500, 242] width 50 height 8
type input "1220"
click at [442, 39] on button at bounding box center [444, 41] width 14 height 13
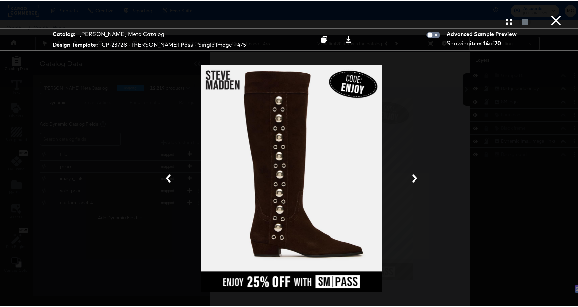
click at [551, 13] on button "×" at bounding box center [555, 6] width 13 height 13
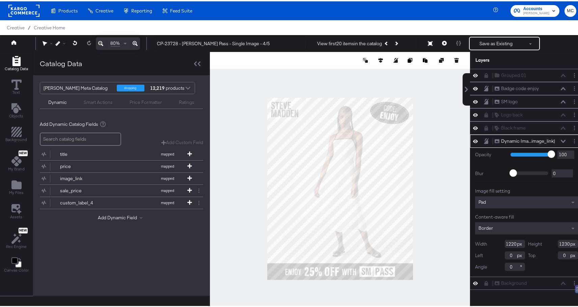
click at [509, 244] on input "1220" at bounding box center [514, 242] width 20 height 8
type input "1230"
click at [483, 37] on button "Save as Existing" at bounding box center [495, 42] width 53 height 12
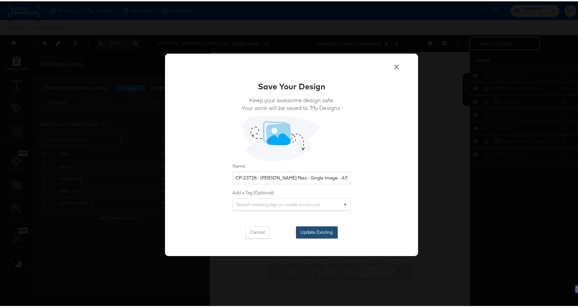
click at [320, 231] on button "Update Existing" at bounding box center [317, 231] width 42 height 12
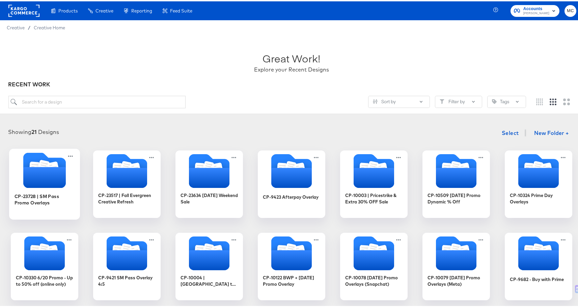
click at [46, 172] on icon "Folder" at bounding box center [44, 176] width 42 height 21
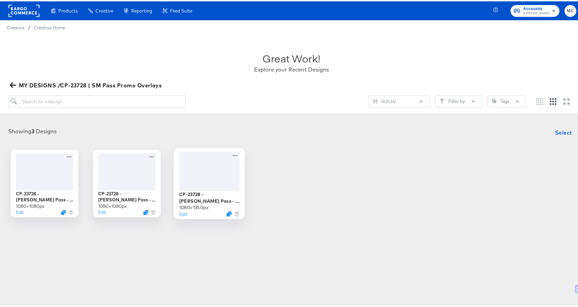
click at [216, 177] on div at bounding box center [209, 169] width 60 height 39
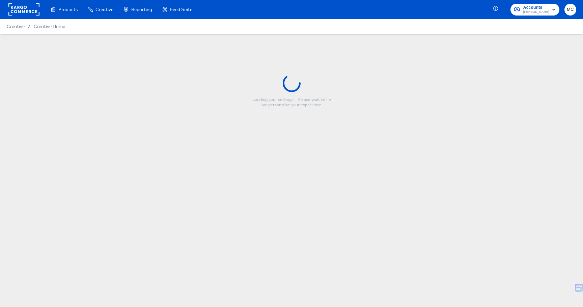
type input "CP-23728 - [PERSON_NAME] Pass - Single Image - 4/5"
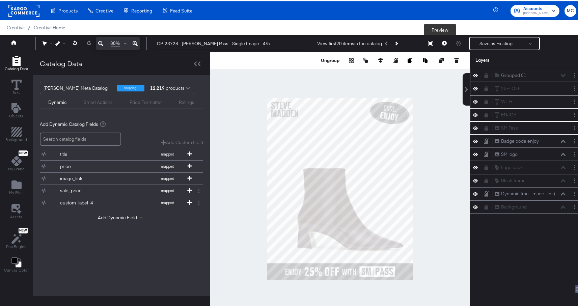
click at [442, 42] on icon at bounding box center [444, 41] width 5 height 5
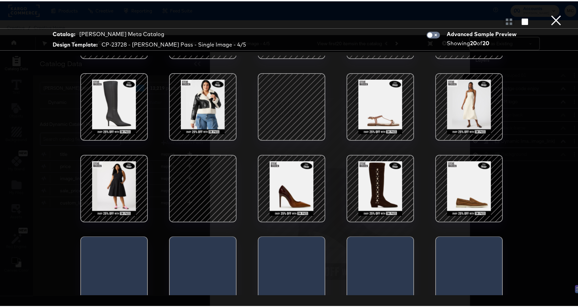
scroll to position [65, 0]
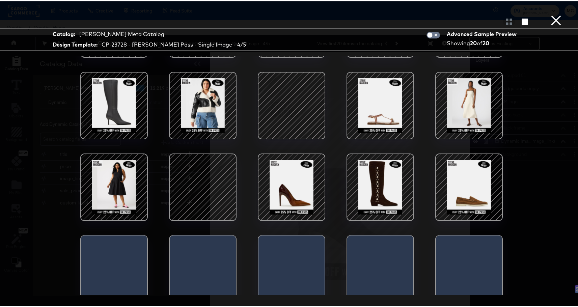
click at [382, 207] on div at bounding box center [379, 185] width 57 height 57
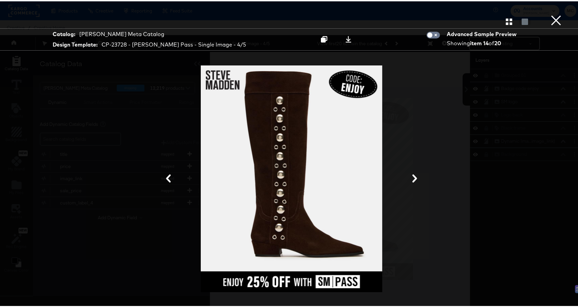
click at [549, 13] on button "×" at bounding box center [555, 6] width 13 height 13
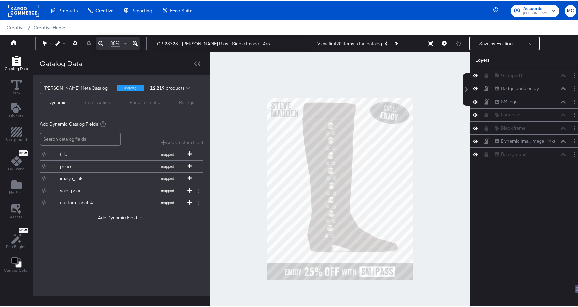
click at [473, 113] on icon at bounding box center [475, 113] width 5 height 3
click at [443, 46] on button at bounding box center [444, 41] width 14 height 13
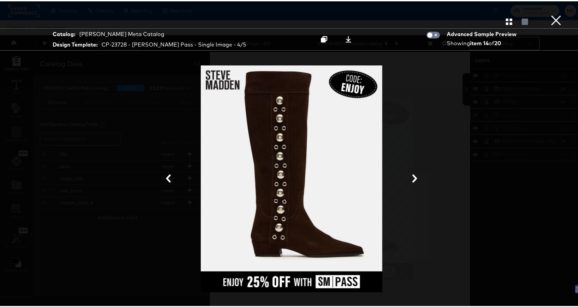
click at [519, 24] on div at bounding box center [291, 19] width 583 height 13
click at [502, 26] on div "Gallery View" at bounding box center [291, 19] width 583 height 13
click at [505, 18] on icon "button" at bounding box center [508, 20] width 6 height 6
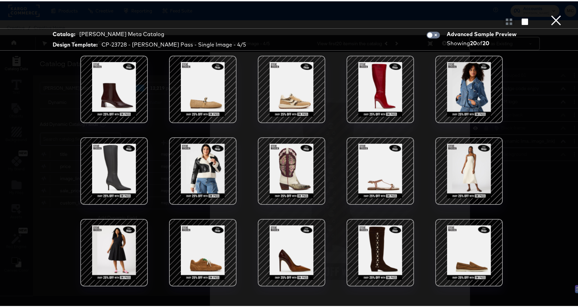
click at [201, 168] on div at bounding box center [202, 169] width 57 height 57
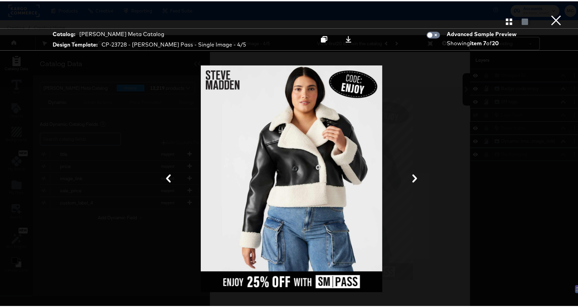
click at [160, 175] on button at bounding box center [168, 177] width 18 height 12
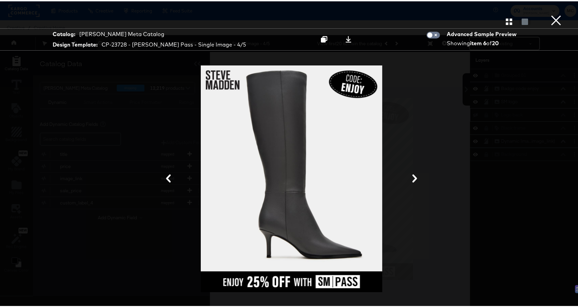
click at [164, 178] on icon at bounding box center [168, 177] width 8 height 8
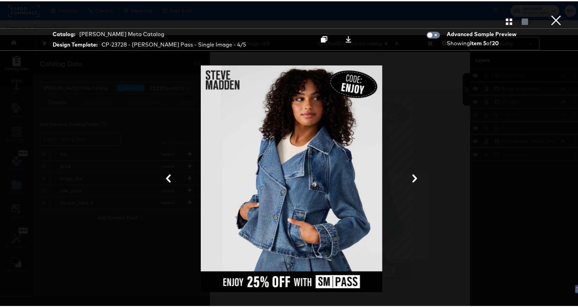
click at [173, 178] on button at bounding box center [168, 177] width 18 height 12
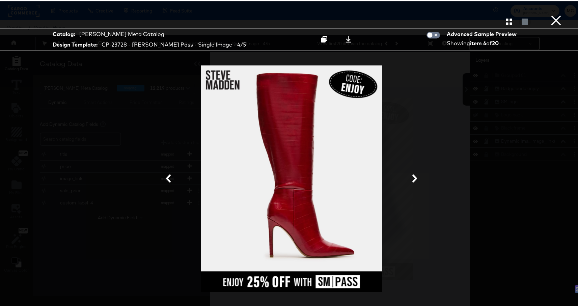
click at [173, 178] on button at bounding box center [168, 177] width 18 height 12
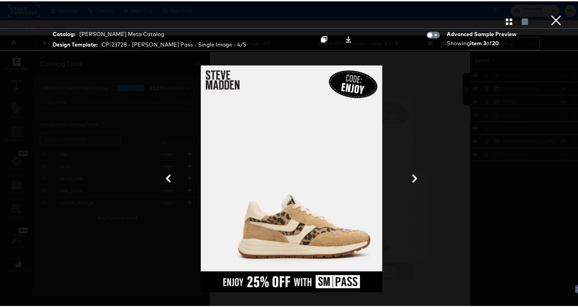
click at [173, 178] on button at bounding box center [168, 177] width 18 height 12
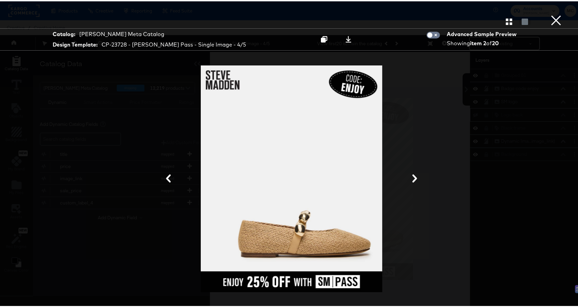
click at [173, 178] on button at bounding box center [168, 177] width 18 height 12
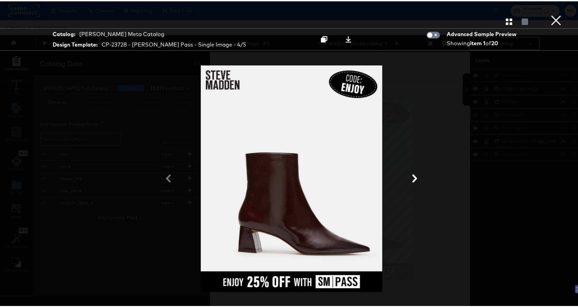
click at [173, 178] on div at bounding box center [291, 177] width 506 height 239
click at [416, 174] on button at bounding box center [415, 177] width 18 height 12
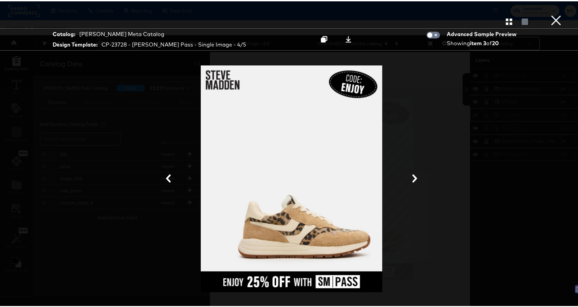
click at [551, 13] on button "×" at bounding box center [555, 6] width 13 height 13
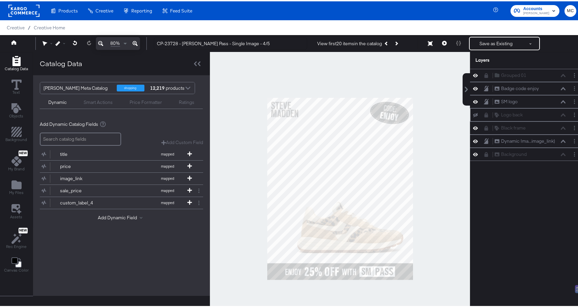
drag, startPoint x: 264, startPoint y: 179, endPoint x: 210, endPoint y: 180, distance: 53.6
click at [210, 180] on div at bounding box center [340, 187] width 260 height 273
drag, startPoint x: 260, startPoint y: 179, endPoint x: 238, endPoint y: 177, distance: 22.4
click at [233, 179] on div at bounding box center [340, 187] width 260 height 273
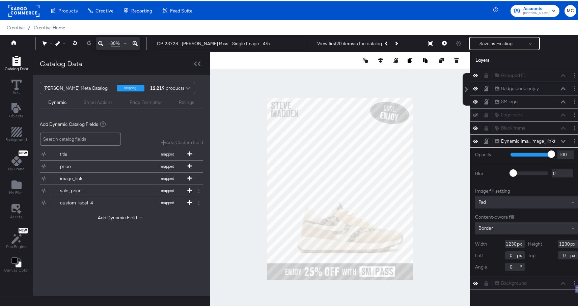
click at [219, 180] on div at bounding box center [340, 187] width 260 height 273
type input "1562"
type input "1226"
type input "-232"
drag, startPoint x: 492, startPoint y: 43, endPoint x: 428, endPoint y: 103, distance: 87.8
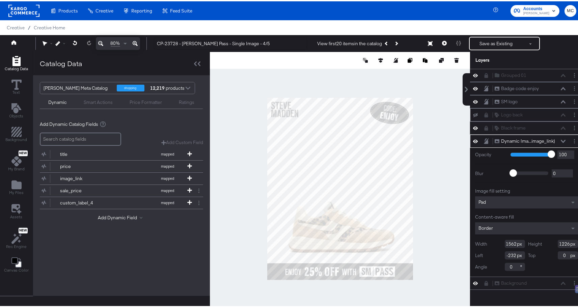
click at [428, 51] on div "80% CP-23728 - Steve Madden Pass - Single Image - 4/5 View first 20 items in th…" at bounding box center [291, 42] width 583 height 17
click at [440, 38] on button at bounding box center [444, 41] width 14 height 13
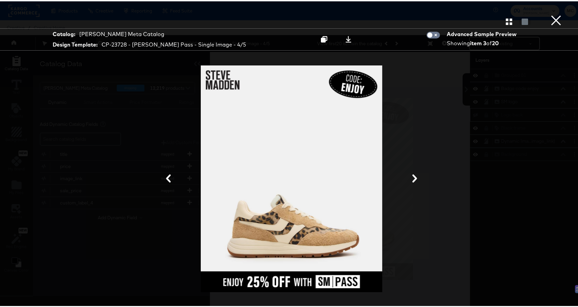
click at [502, 24] on div "Gallery View" at bounding box center [291, 19] width 583 height 13
click at [505, 20] on icon "button" at bounding box center [508, 20] width 6 height 6
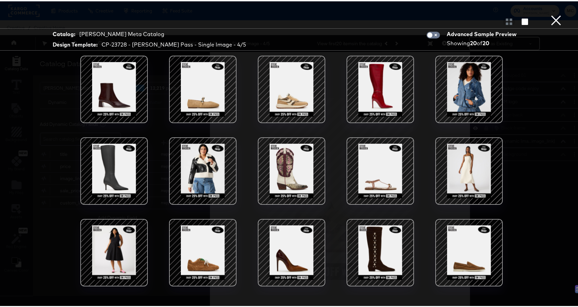
click at [377, 100] on div at bounding box center [379, 87] width 57 height 57
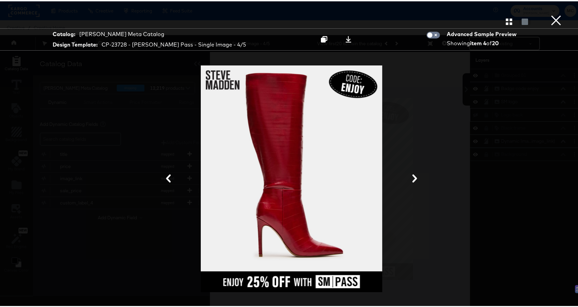
click at [501, 138] on div at bounding box center [291, 177] width 506 height 239
click at [473, 106] on div at bounding box center [291, 177] width 506 height 239
click at [505, 19] on icon "button" at bounding box center [508, 20] width 6 height 6
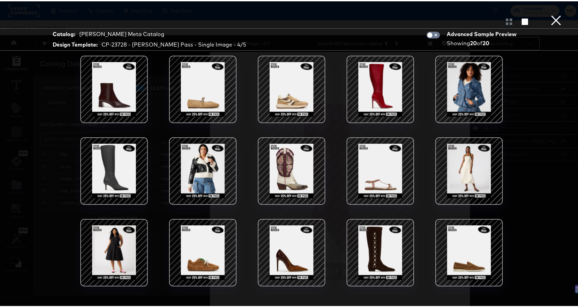
click at [113, 173] on div at bounding box center [113, 169] width 57 height 57
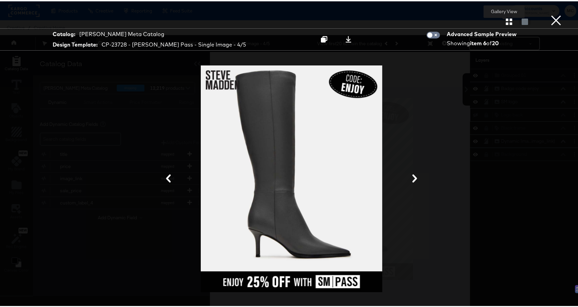
click at [505, 20] on icon "button" at bounding box center [508, 20] width 6 height 6
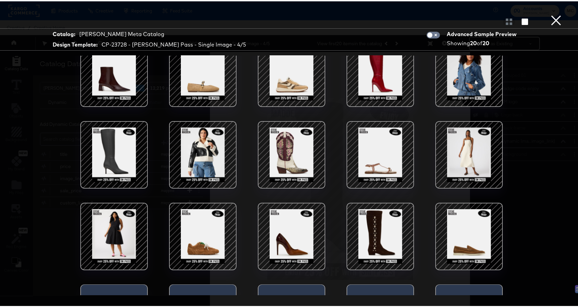
scroll to position [78, 0]
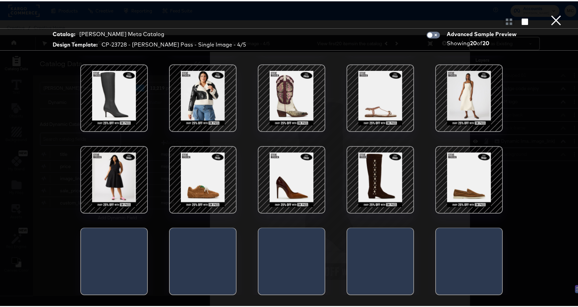
click at [384, 172] on div at bounding box center [379, 178] width 57 height 57
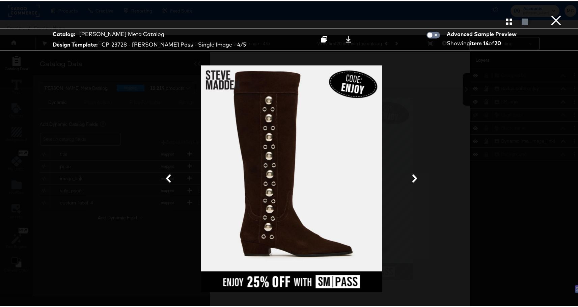
click at [550, 13] on button "×" at bounding box center [555, 6] width 13 height 13
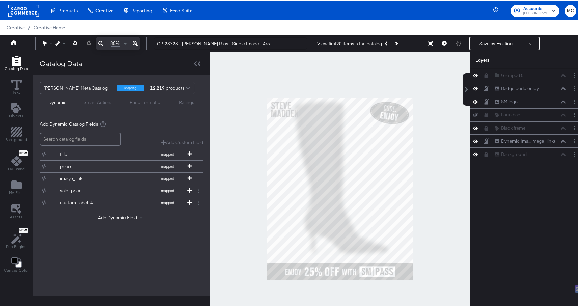
drag, startPoint x: 422, startPoint y: 160, endPoint x: 413, endPoint y: 97, distance: 64.0
click at [422, 160] on div at bounding box center [340, 187] width 260 height 273
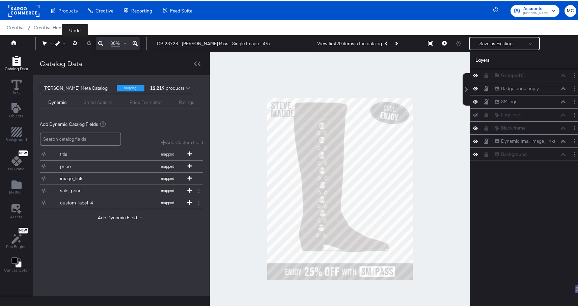
click at [72, 42] on button at bounding box center [75, 42] width 14 height 12
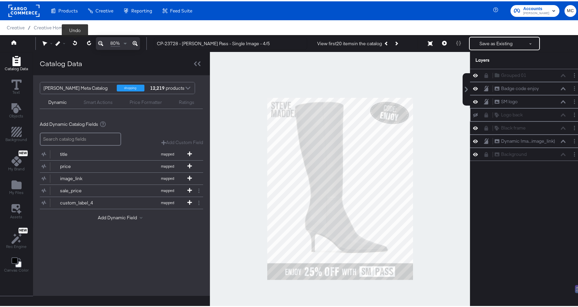
click at [77, 41] on icon at bounding box center [75, 41] width 4 height 5
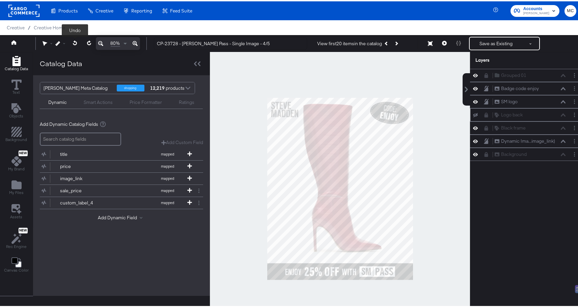
click at [77, 41] on icon at bounding box center [75, 41] width 4 height 5
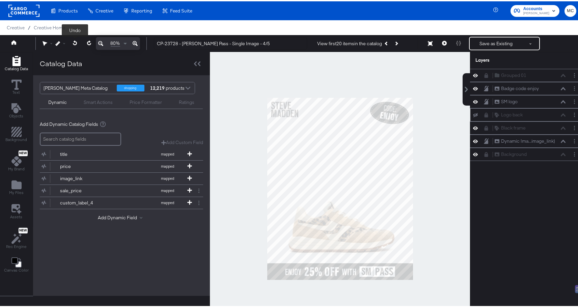
click at [77, 41] on icon at bounding box center [75, 41] width 4 height 5
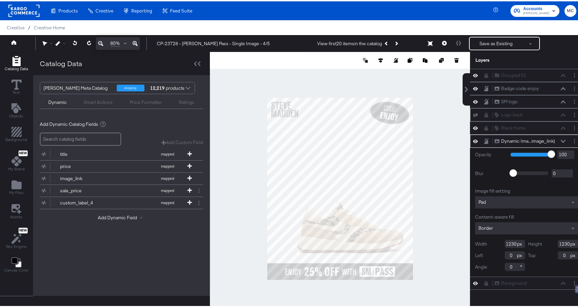
click at [454, 136] on div at bounding box center [340, 187] width 260 height 273
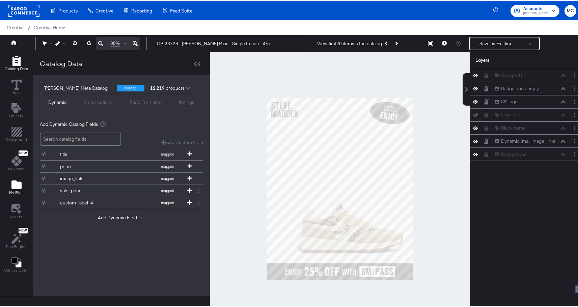
click at [18, 184] on icon "Add Files" at bounding box center [16, 183] width 10 height 9
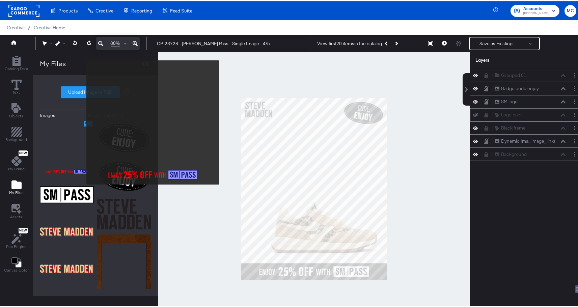
click at [86, 121] on icon "Image Options" at bounding box center [88, 122] width 5 height 5
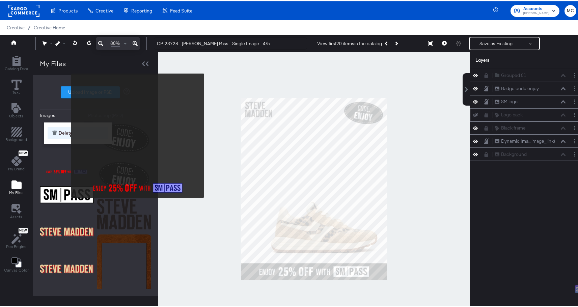
click at [64, 133] on button "Delete" at bounding box center [78, 132] width 61 height 12
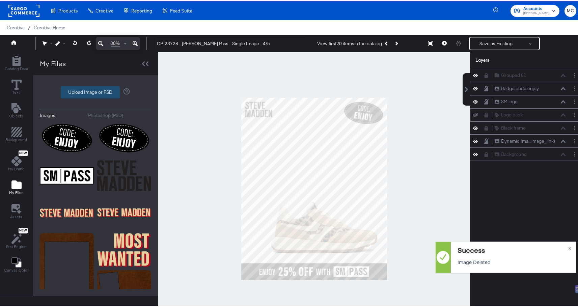
click at [84, 87] on label "Upload Image or PSD" at bounding box center [90, 90] width 58 height 11
click at [95, 91] on input "Upload Image or PSD" at bounding box center [95, 91] width 0 height 0
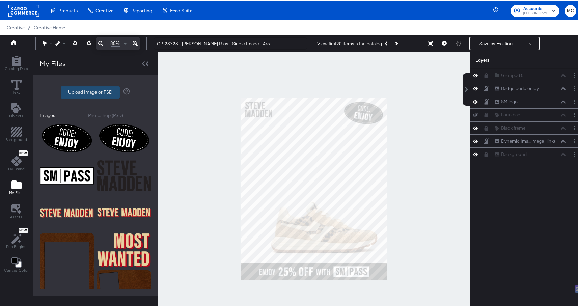
type input "C:\fakepath\Group 117892.png"
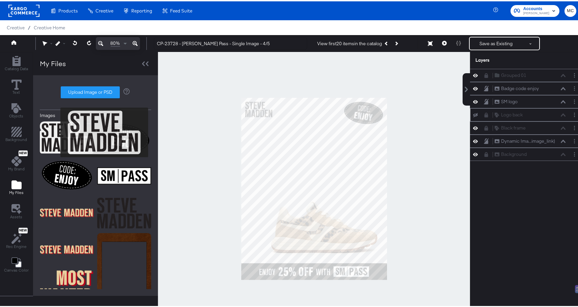
click at [56, 131] on img at bounding box center [67, 136] width 54 height 34
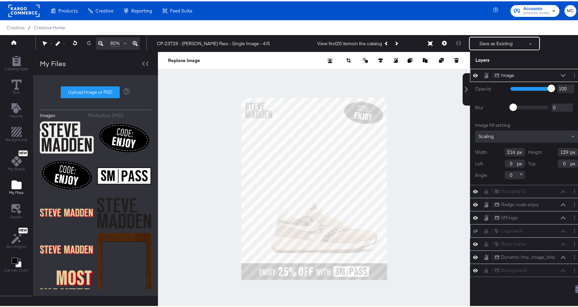
type input "22"
type input "29"
drag, startPoint x: 509, startPoint y: 164, endPoint x: 482, endPoint y: 165, distance: 27.4
click at [487, 165] on div "Left 22" at bounding box center [500, 162] width 50 height 8
drag, startPoint x: 508, startPoint y: 163, endPoint x: 501, endPoint y: 163, distance: 6.7
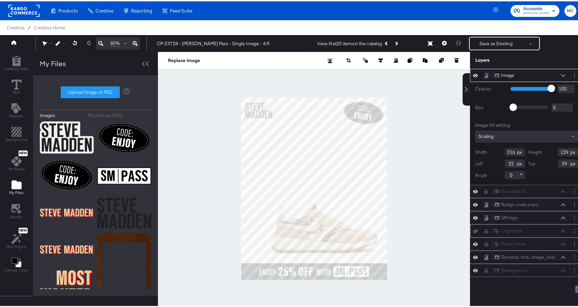
click at [504, 163] on input "22" at bounding box center [514, 162] width 20 height 8
type input "23"
drag, startPoint x: 562, startPoint y: 162, endPoint x: 550, endPoint y: 162, distance: 12.1
click at [550, 162] on div "Top 29" at bounding box center [553, 162] width 50 height 8
type input "22"
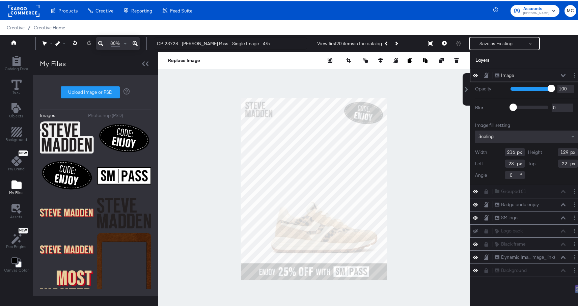
click at [554, 74] on div "Image Image" at bounding box center [529, 73] width 71 height 7
click at [556, 74] on div "Image Image" at bounding box center [529, 73] width 71 height 7
click at [560, 74] on icon at bounding box center [562, 73] width 5 height 3
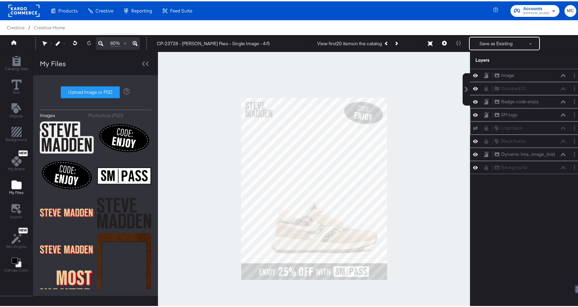
click at [473, 113] on icon at bounding box center [475, 113] width 5 height 3
click at [494, 40] on button "Save as Existing" at bounding box center [495, 42] width 53 height 12
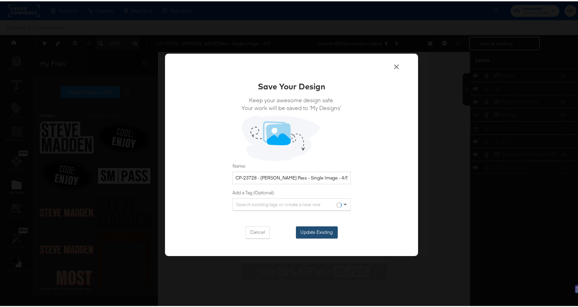
click at [328, 228] on button "Update Existing" at bounding box center [317, 231] width 42 height 12
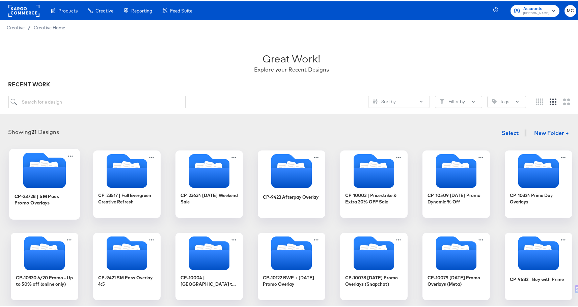
click at [45, 183] on icon "Folder" at bounding box center [44, 176] width 42 height 21
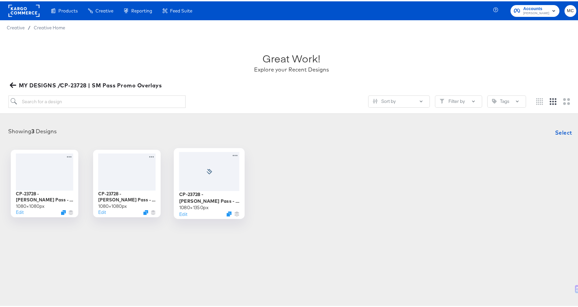
click at [195, 167] on div at bounding box center [209, 169] width 60 height 39
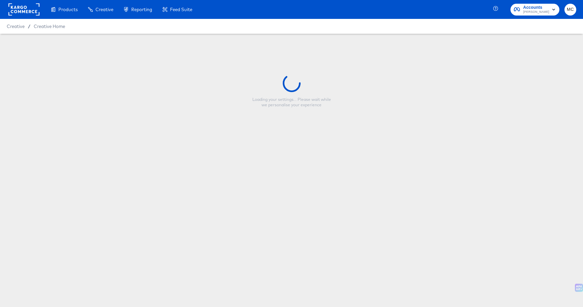
type input "CP-23728 - Steve Madden Pass - Single Image - 4/5"
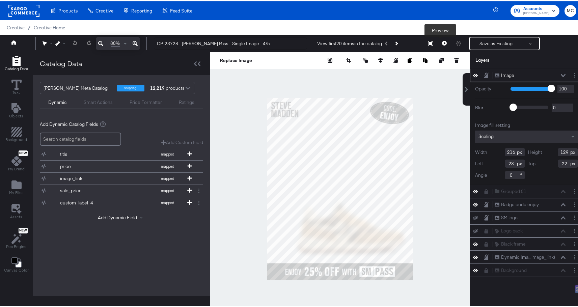
click at [442, 42] on icon at bounding box center [444, 41] width 5 height 5
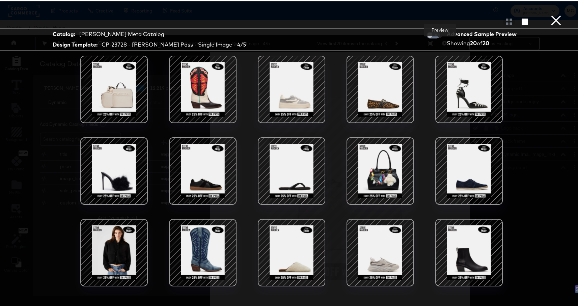
click at [195, 87] on div at bounding box center [202, 87] width 57 height 57
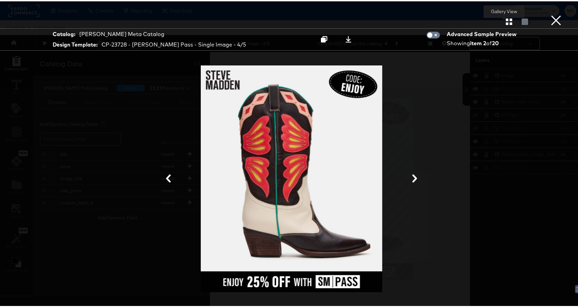
click at [505, 22] on icon "button" at bounding box center [508, 20] width 6 height 6
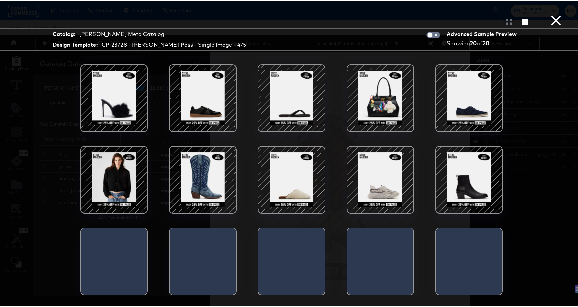
scroll to position [17, 0]
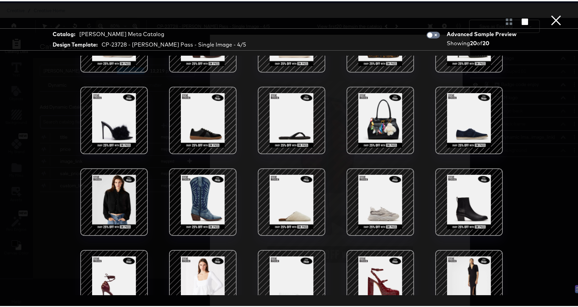
scroll to position [78, 0]
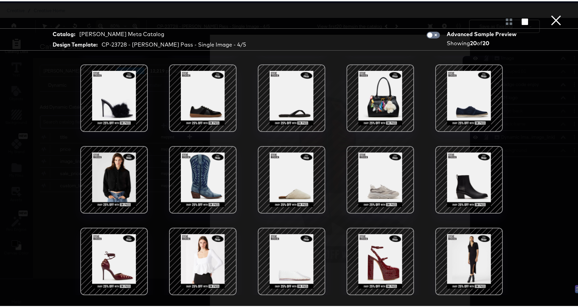
click at [476, 246] on div at bounding box center [468, 259] width 57 height 57
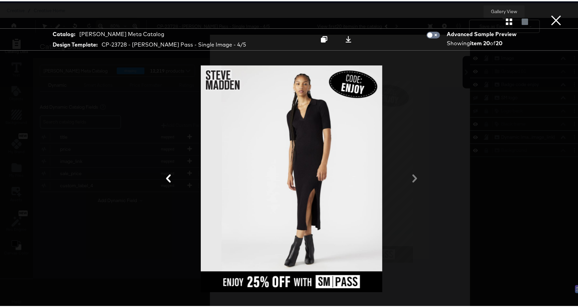
click at [503, 20] on button "button" at bounding box center [509, 20] width 12 height 6
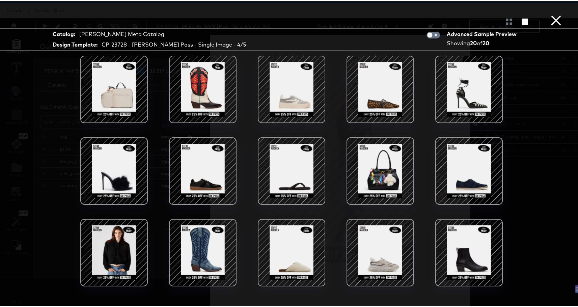
click at [196, 80] on div at bounding box center [202, 87] width 57 height 57
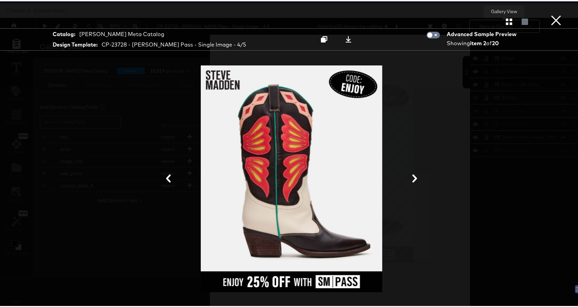
click at [505, 20] on icon "button" at bounding box center [508, 20] width 6 height 6
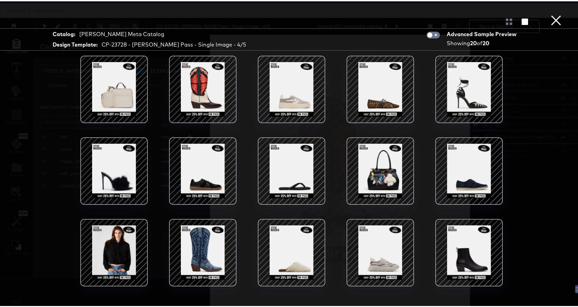
click at [118, 247] on div at bounding box center [113, 251] width 57 height 57
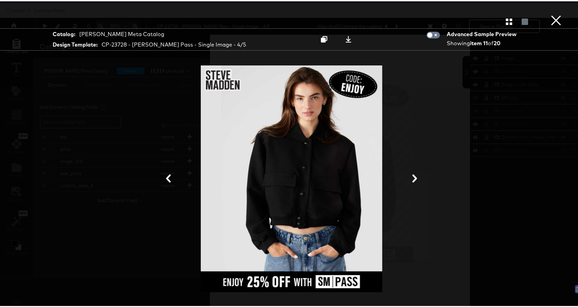
click at [497, 81] on div at bounding box center [291, 177] width 506 height 239
click at [513, 23] on div "Gallery View" at bounding box center [517, 20] width 28 height 7
click at [505, 22] on icon "button" at bounding box center [508, 20] width 6 height 6
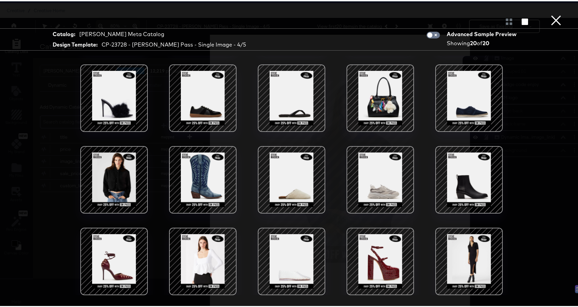
click at [200, 169] on div at bounding box center [202, 178] width 57 height 57
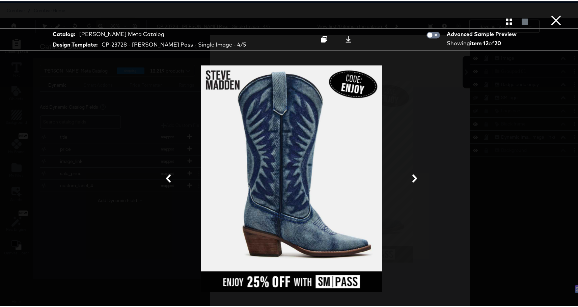
click at [551, 13] on button "×" at bounding box center [555, 6] width 13 height 13
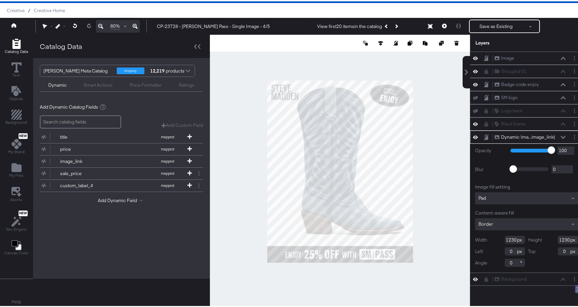
drag, startPoint x: 511, startPoint y: 238, endPoint x: 497, endPoint y: 238, distance: 13.8
click at [497, 238] on div "Width 1230" at bounding box center [500, 238] width 50 height 8
type input "1080"
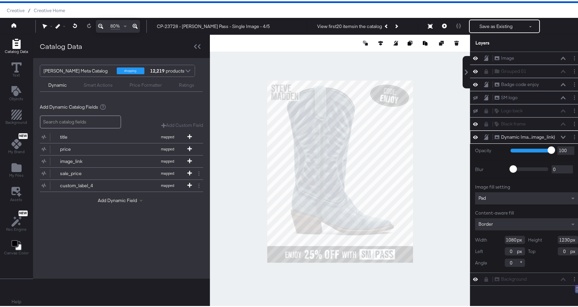
click at [440, 92] on div at bounding box center [340, 169] width 260 height 273
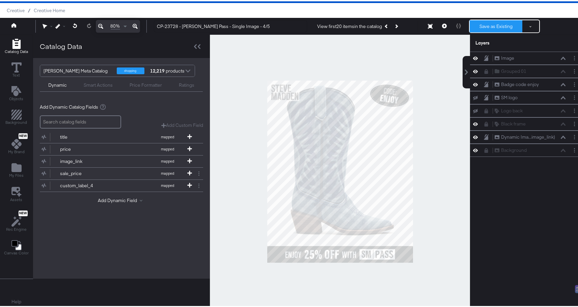
click at [488, 26] on button "Save as Existing" at bounding box center [495, 25] width 53 height 12
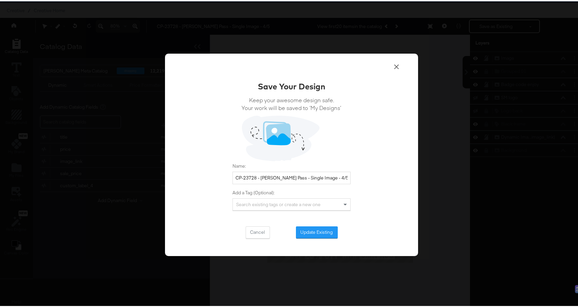
click at [392, 65] on icon at bounding box center [396, 65] width 8 height 8
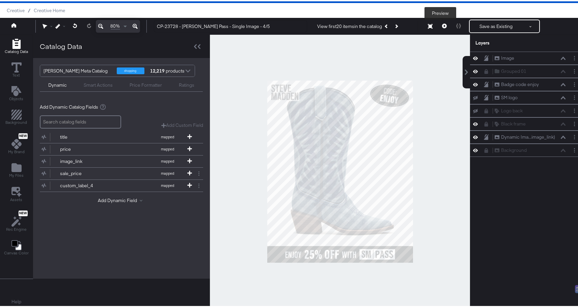
click at [437, 23] on button at bounding box center [444, 24] width 14 height 13
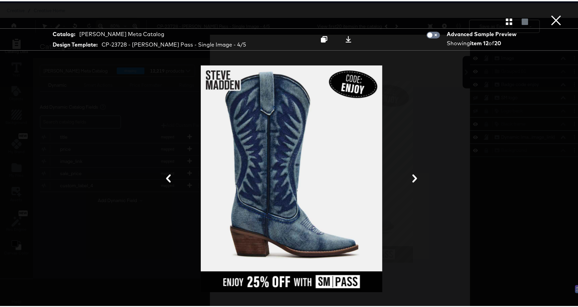
click at [553, 13] on button "×" at bounding box center [555, 6] width 13 height 13
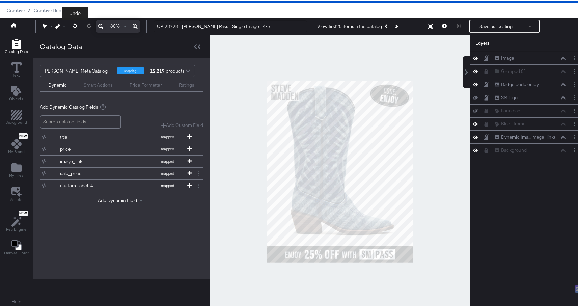
click at [72, 24] on button at bounding box center [75, 25] width 14 height 12
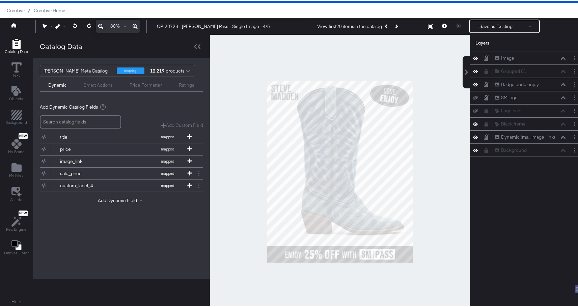
click at [448, 188] on div at bounding box center [340, 169] width 260 height 273
click at [442, 24] on icon at bounding box center [444, 24] width 5 height 5
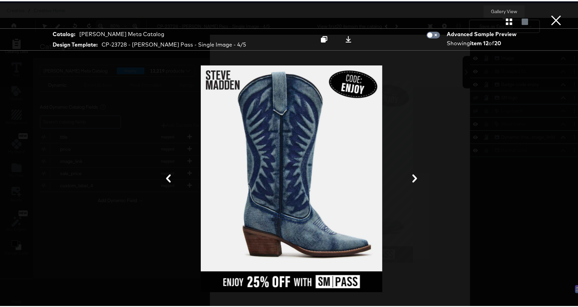
click at [503, 19] on button "button" at bounding box center [509, 20] width 12 height 6
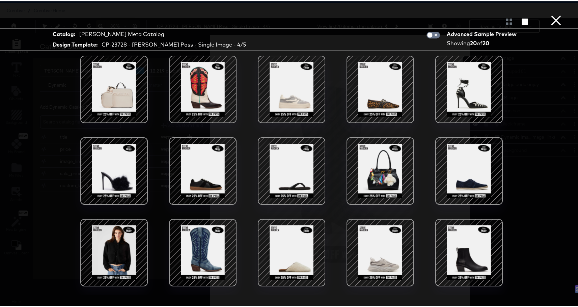
click at [519, 18] on button "button" at bounding box center [525, 20] width 12 height 6
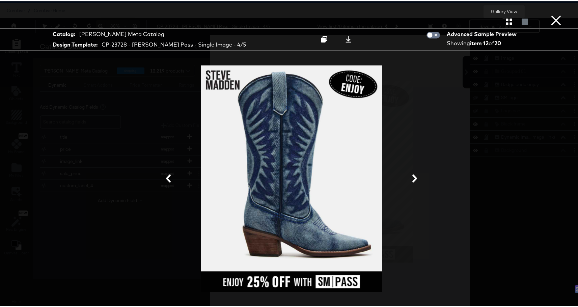
click at [505, 18] on icon "button" at bounding box center [508, 20] width 6 height 6
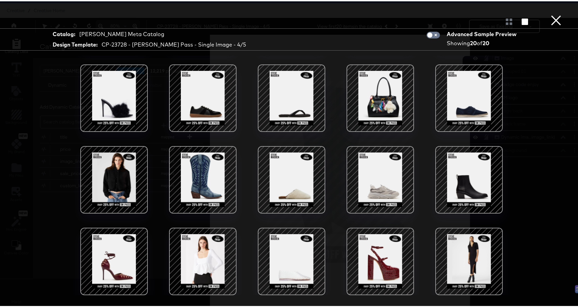
click at [368, 81] on div at bounding box center [379, 96] width 57 height 57
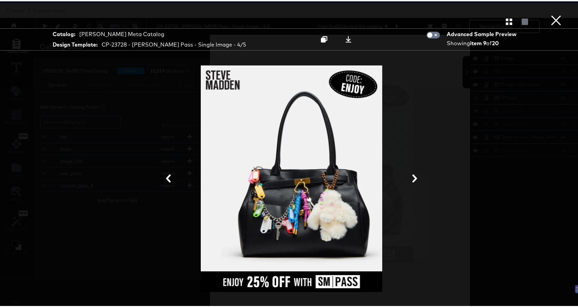
click at [552, 13] on button "×" at bounding box center [555, 6] width 13 height 13
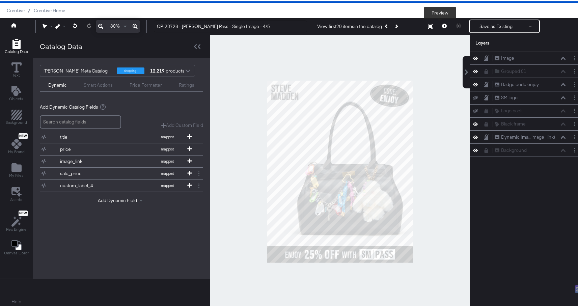
click at [443, 26] on button at bounding box center [444, 24] width 14 height 13
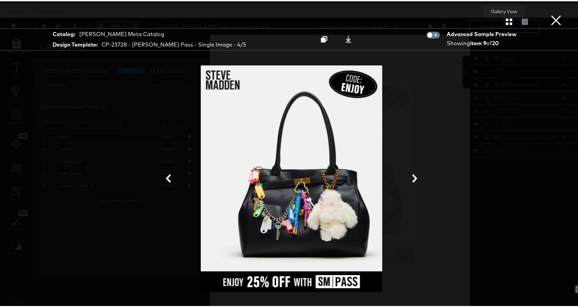
click at [506, 23] on icon "button" at bounding box center [508, 20] width 6 height 6
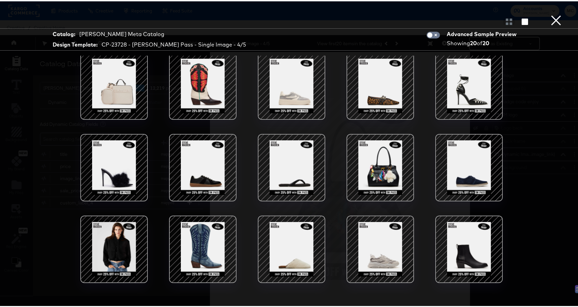
scroll to position [0, 0]
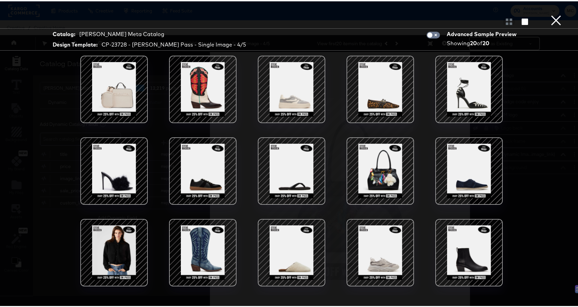
click at [206, 179] on div at bounding box center [202, 169] width 57 height 57
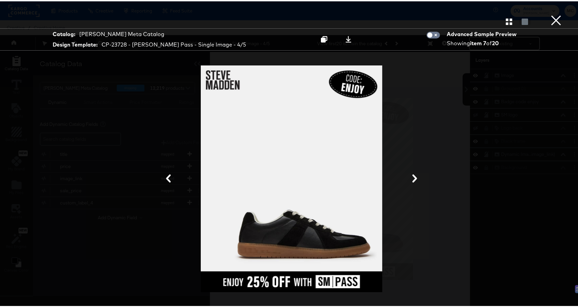
click at [166, 177] on icon at bounding box center [168, 177] width 8 height 8
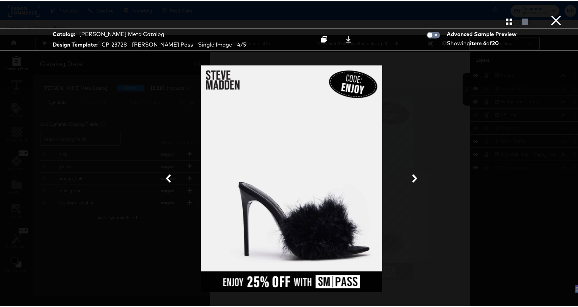
click at [166, 177] on icon at bounding box center [168, 177] width 8 height 8
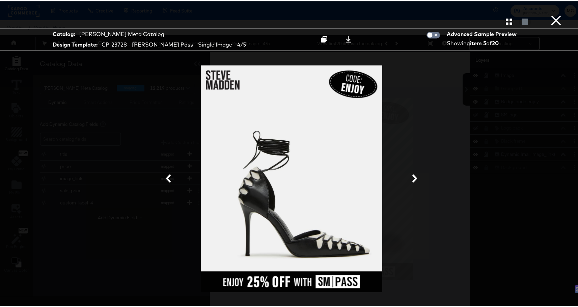
click at [166, 177] on icon at bounding box center [168, 177] width 8 height 8
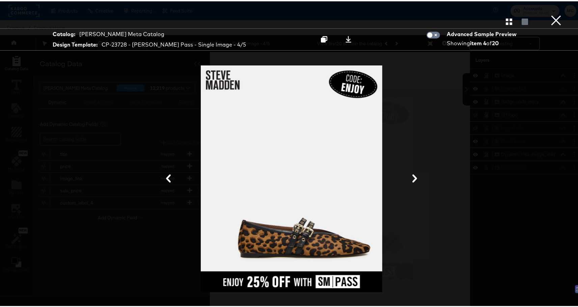
click at [554, 13] on button "×" at bounding box center [555, 6] width 13 height 13
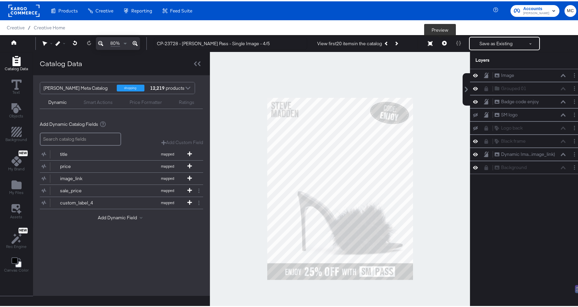
click at [437, 43] on button at bounding box center [444, 41] width 14 height 13
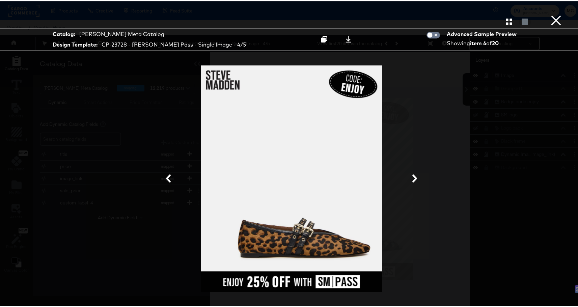
click at [508, 15] on div "Gallery View" at bounding box center [291, 19] width 583 height 13
click at [507, 19] on button "button" at bounding box center [509, 20] width 12 height 6
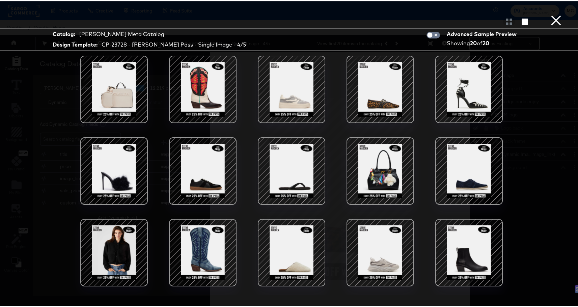
click at [179, 102] on div at bounding box center [202, 87] width 57 height 57
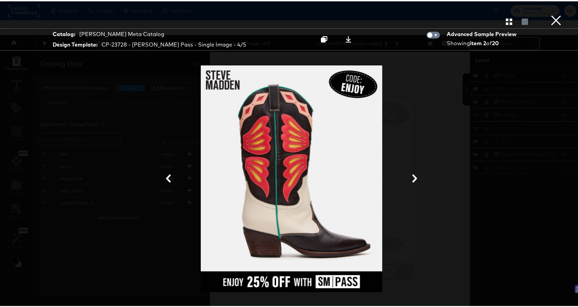
click at [553, 13] on button "×" at bounding box center [555, 6] width 13 height 13
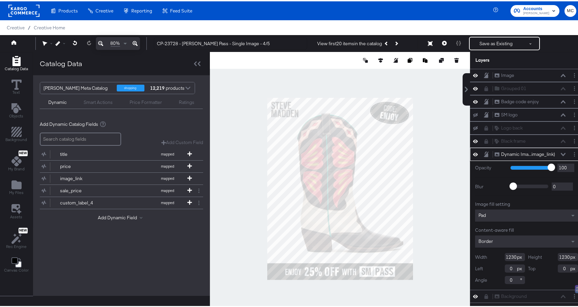
drag, startPoint x: 511, startPoint y: 255, endPoint x: 473, endPoint y: 252, distance: 37.5
click at [475, 252] on div "Width 1230" at bounding box center [500, 256] width 50 height 8
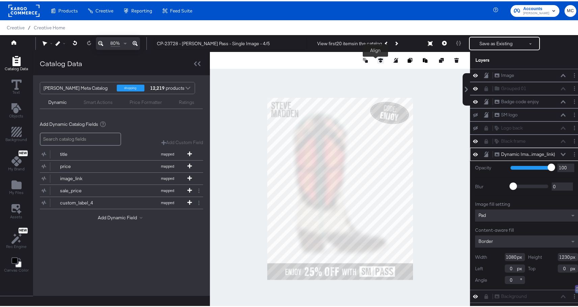
type input "1080"
click at [378, 59] on icon at bounding box center [380, 59] width 5 height 5
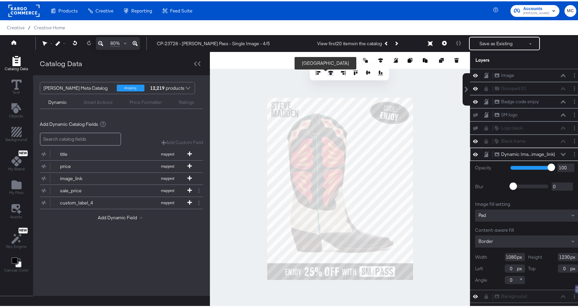
click at [328, 71] on icon at bounding box center [330, 71] width 5 height 5
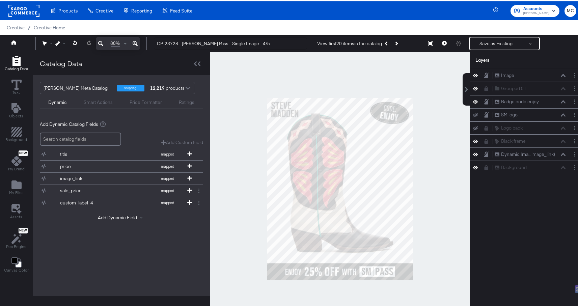
click at [441, 99] on div at bounding box center [340, 187] width 260 height 273
click at [497, 41] on button "Save as Existing" at bounding box center [495, 42] width 53 height 12
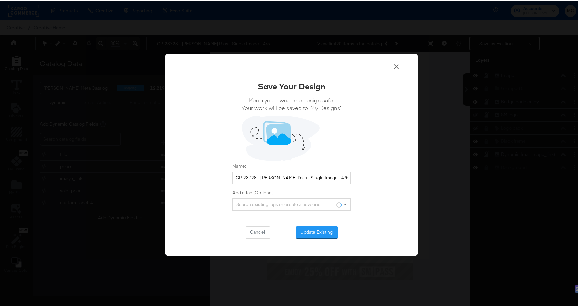
click at [317, 239] on div "Save Your Design Keep your awesome design safe. Your work will be saved to ‘My …" at bounding box center [291, 153] width 253 height 203
click at [318, 236] on button "Update Existing" at bounding box center [317, 231] width 42 height 12
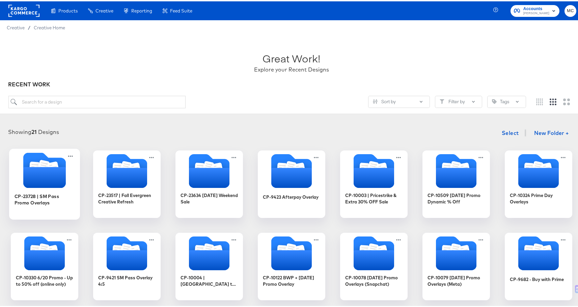
click at [30, 160] on icon "Folder" at bounding box center [44, 168] width 42 height 35
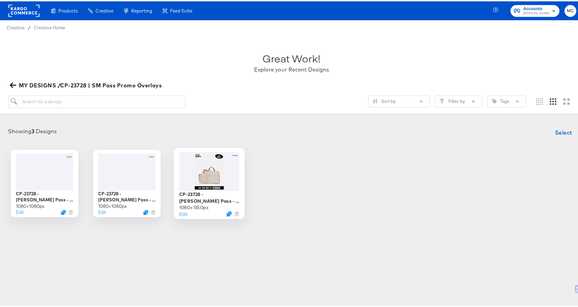
click at [216, 184] on div at bounding box center [209, 169] width 60 height 39
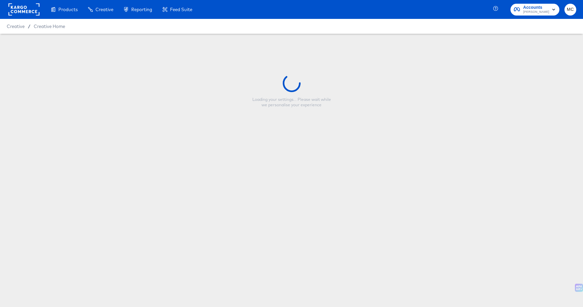
type input "CP-23728 - [PERSON_NAME] Pass - Single Image - 4/5"
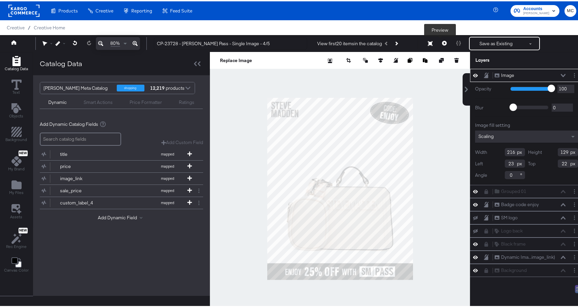
click at [442, 42] on icon at bounding box center [444, 41] width 5 height 5
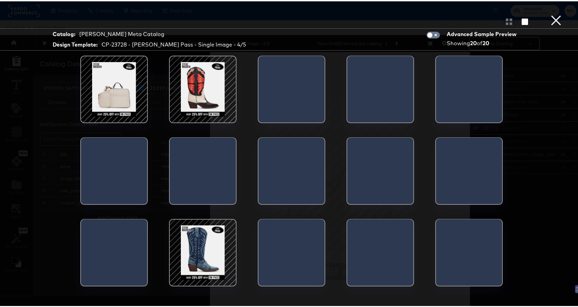
click at [199, 88] on div at bounding box center [202, 87] width 57 height 57
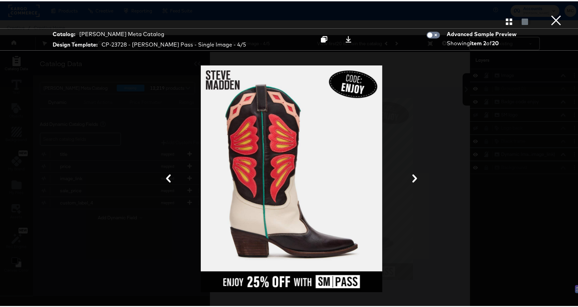
click at [432, 95] on div at bounding box center [291, 177] width 506 height 239
click at [505, 20] on icon "button" at bounding box center [508, 20] width 6 height 6
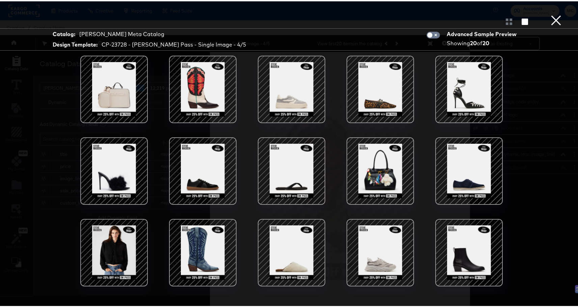
click at [196, 251] on div at bounding box center [202, 251] width 57 height 57
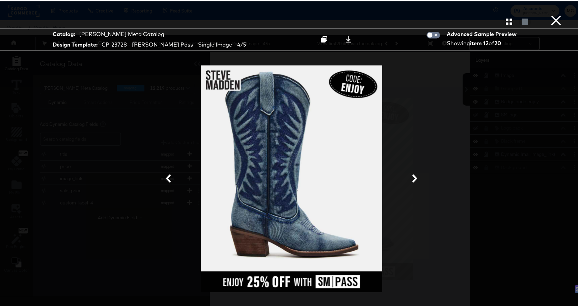
click at [469, 95] on div at bounding box center [291, 177] width 506 height 239
drag, startPoint x: 471, startPoint y: 97, endPoint x: 499, endPoint y: 57, distance: 49.1
click at [471, 97] on div at bounding box center [291, 177] width 506 height 239
click at [505, 22] on icon "button" at bounding box center [508, 20] width 6 height 6
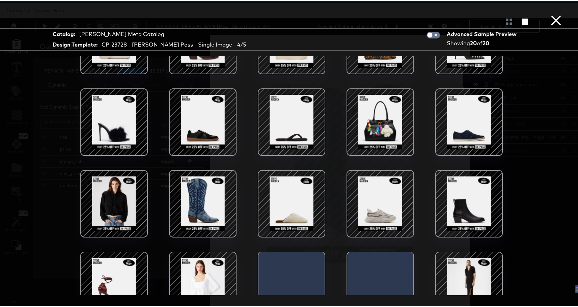
scroll to position [78, 0]
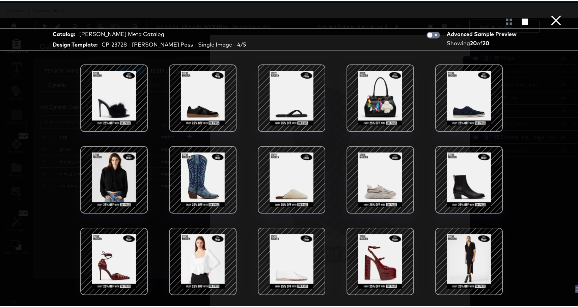
click at [475, 242] on div at bounding box center [468, 259] width 57 height 57
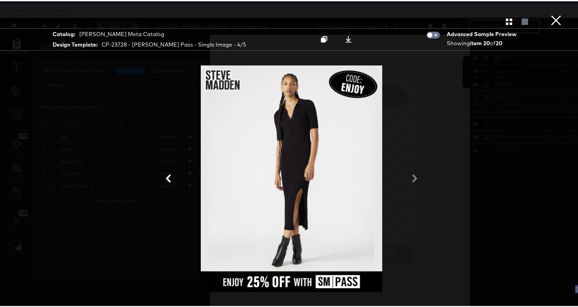
click at [549, 13] on button "×" at bounding box center [555, 6] width 13 height 13
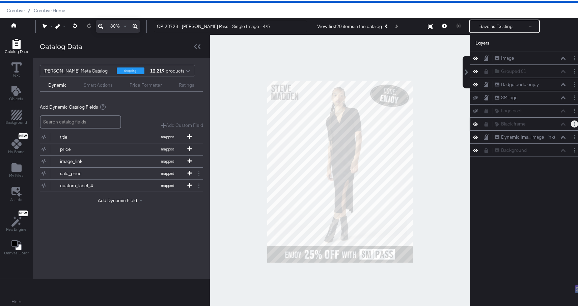
click at [571, 121] on button "Layer Options" at bounding box center [573, 122] width 7 height 7
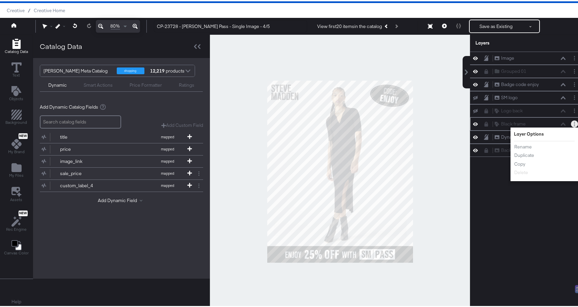
click at [473, 119] on div at bounding box center [476, 122] width 9 height 6
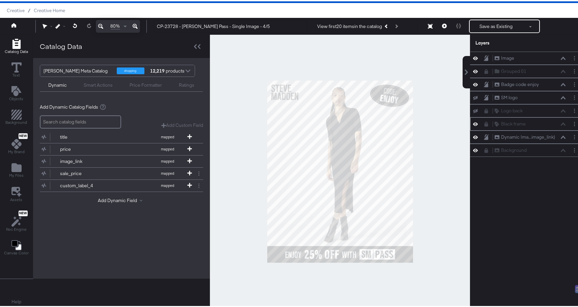
click at [483, 120] on div at bounding box center [487, 122] width 9 height 5
click at [484, 121] on icon at bounding box center [486, 122] width 4 height 5
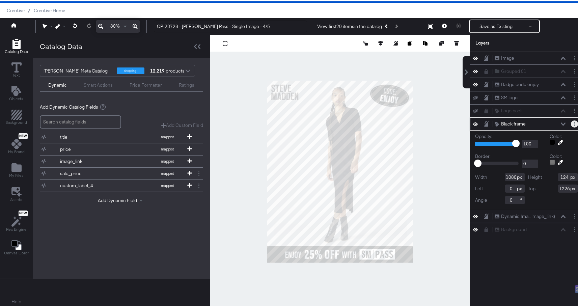
click at [570, 122] on button "Layer Options" at bounding box center [573, 122] width 7 height 7
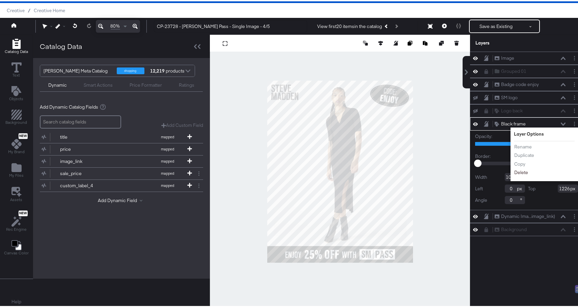
click at [518, 169] on button "Delete" at bounding box center [520, 171] width 14 height 7
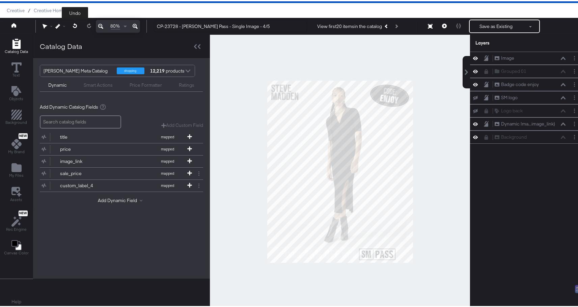
click at [75, 23] on icon at bounding box center [74, 24] width 4 height 5
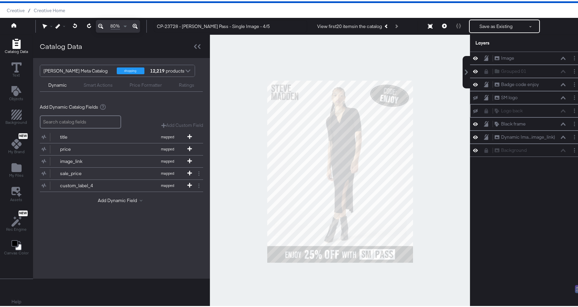
click at [473, 111] on icon at bounding box center [475, 110] width 5 height 4
click at [473, 96] on icon at bounding box center [475, 96] width 5 height 4
click at [574, 95] on div at bounding box center [574, 96] width 9 height 7
click at [572, 95] on button "Layer Options" at bounding box center [573, 96] width 7 height 7
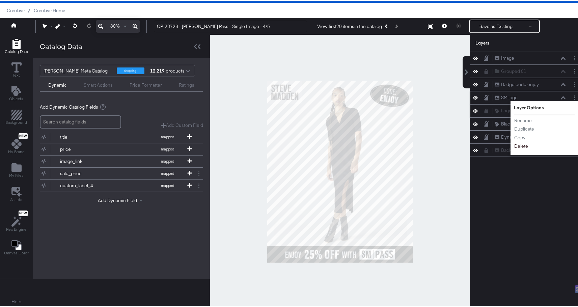
click at [519, 141] on li "Delete" at bounding box center [531, 144] width 37 height 7
click at [520, 144] on button "Delete" at bounding box center [520, 144] width 14 height 7
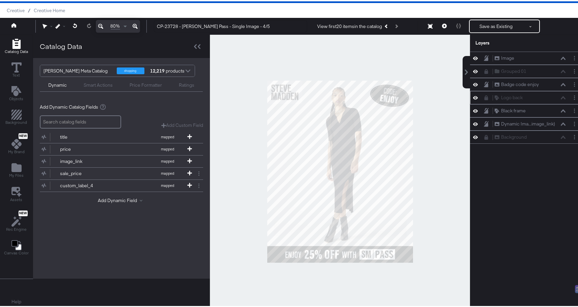
click at [483, 95] on icon at bounding box center [485, 96] width 5 height 5
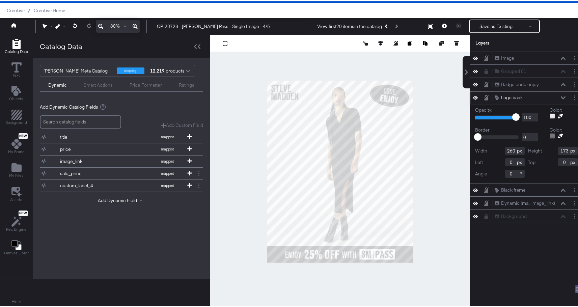
click at [565, 97] on div "Logo back Logo back" at bounding box center [526, 96] width 108 height 7
drag, startPoint x: 567, startPoint y: 97, endPoint x: 564, endPoint y: 99, distance: 4.2
click at [570, 97] on button "Layer Options" at bounding box center [573, 96] width 7 height 7
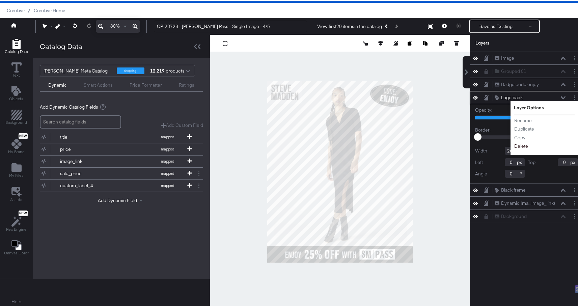
click at [513, 145] on button "Delete" at bounding box center [520, 144] width 14 height 7
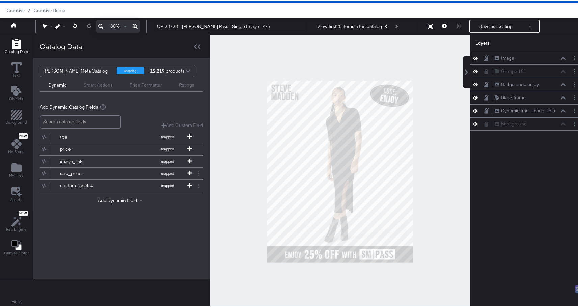
click at [504, 168] on div "Image Image Grouped 01 Grouped 01 Badge code enjoy Badge code enjoy Black frame…" at bounding box center [521, 173] width 121 height 246
click at [505, 56] on div "Image" at bounding box center [507, 57] width 13 height 6
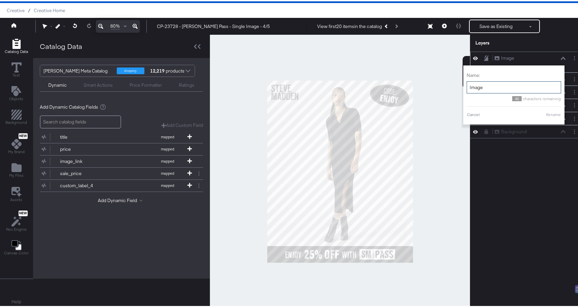
drag, startPoint x: 487, startPoint y: 84, endPoint x: 462, endPoint y: 85, distance: 25.0
click at [466, 85] on input "Image" at bounding box center [513, 86] width 94 height 12
type input "SM Logo"
click at [552, 111] on button "Rename" at bounding box center [553, 113] width 16 height 6
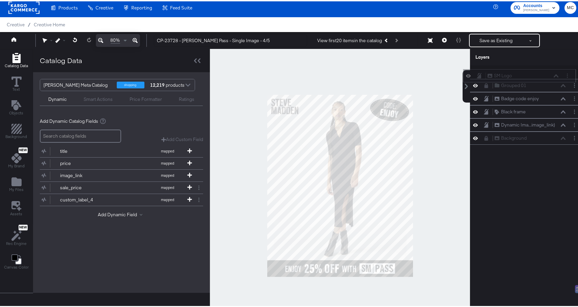
scroll to position [0, 0]
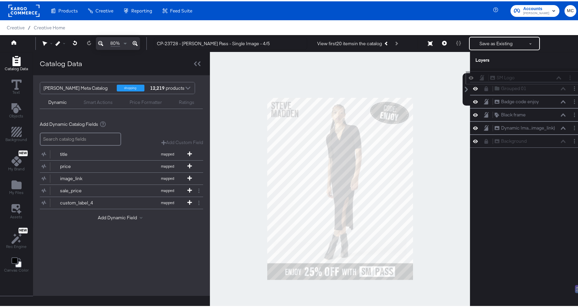
drag, startPoint x: 484, startPoint y: 55, endPoint x: 485, endPoint y: 76, distance: 20.6
click at [485, 76] on div "SM Logo SM Logo Grouped 01 Grouped 01 Badge code enjoy Badge code enjoy Black f…" at bounding box center [526, 106] width 113 height 79
drag, startPoint x: 484, startPoint y: 91, endPoint x: 485, endPoint y: 82, distance: 8.9
click at [485, 82] on div "SM Logo SM Logo Grouped 01 Grouped 01 Badge code enjoy Badge code enjoy Black f…" at bounding box center [526, 106] width 113 height 79
click at [483, 98] on icon at bounding box center [485, 99] width 5 height 5
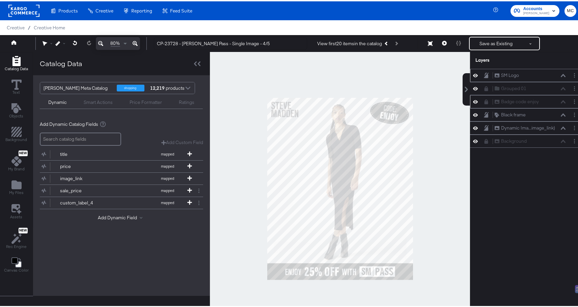
click at [483, 101] on icon at bounding box center [485, 100] width 5 height 5
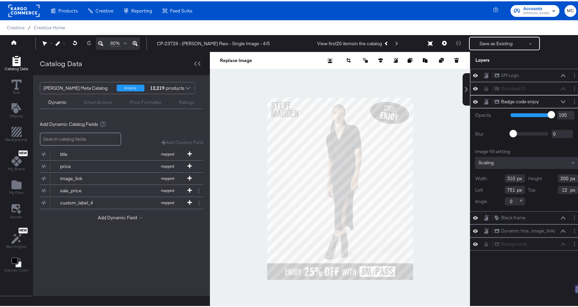
drag, startPoint x: 482, startPoint y: 98, endPoint x: 484, endPoint y: 84, distance: 14.3
click at [484, 84] on div "SM Logo SM Logo Grouped 01 Grouped 01 Badge code enjoy Badge code enjoy Opacity…" at bounding box center [526, 158] width 113 height 182
click at [560, 100] on icon at bounding box center [562, 100] width 5 height 3
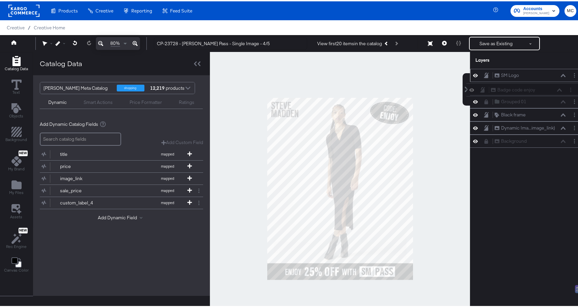
drag, startPoint x: 481, startPoint y: 98, endPoint x: 483, endPoint y: 84, distance: 14.0
click at [483, 84] on div "SM Logo SM Logo Grouped 01 Grouped 01 Badge code enjoy Badge code enjoy Black f…" at bounding box center [526, 106] width 113 height 79
click at [491, 47] on button "Save as Existing" at bounding box center [495, 42] width 53 height 12
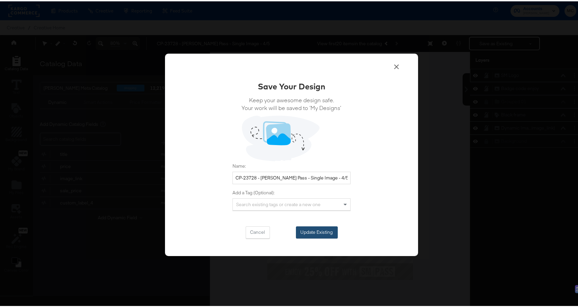
click at [324, 231] on button "Update Existing" at bounding box center [317, 231] width 42 height 12
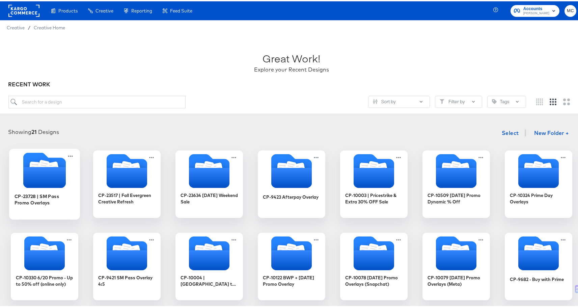
click at [43, 153] on icon "Folder" at bounding box center [44, 168] width 71 height 35
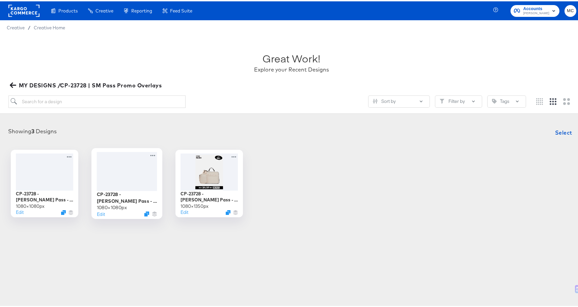
click at [130, 160] on div at bounding box center [127, 169] width 60 height 39
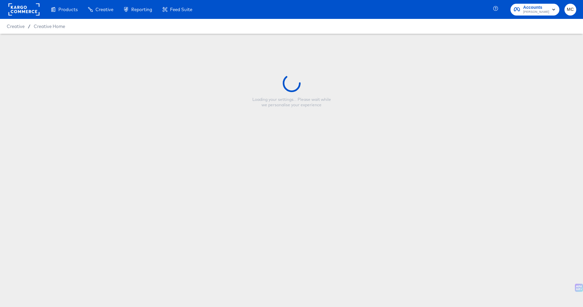
type input "CP-23728 - [PERSON_NAME] Pass - Single Image - 1/1"
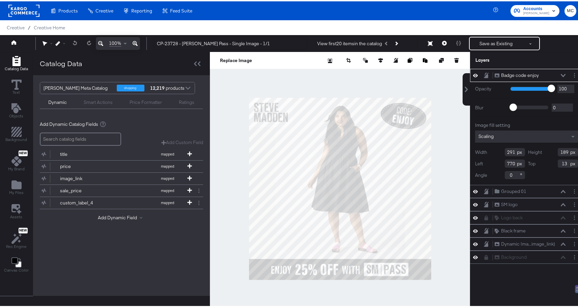
click at [555, 74] on div "Badge code enjoy Badge code enjoy" at bounding box center [529, 73] width 71 height 7
click at [560, 74] on icon at bounding box center [562, 73] width 5 height 3
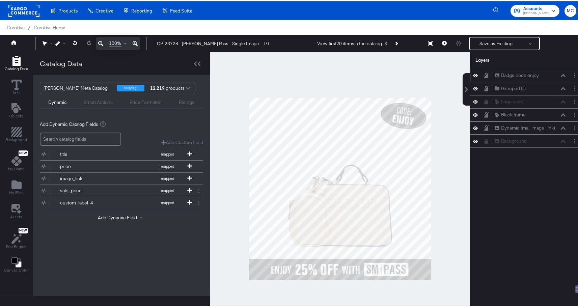
click at [473, 74] on icon at bounding box center [475, 73] width 5 height 3
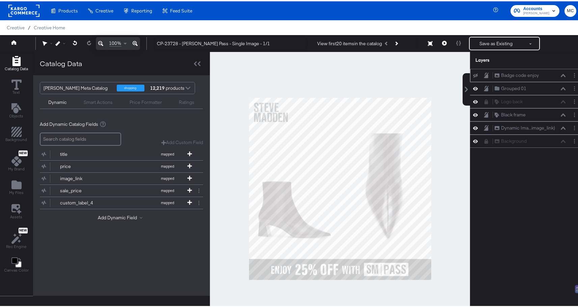
click at [473, 74] on icon at bounding box center [475, 74] width 5 height 4
click at [471, 83] on div "Grouped 01 Grouped 01" at bounding box center [526, 87] width 113 height 13
click at [473, 87] on icon at bounding box center [475, 87] width 5 height 6
click at [473, 87] on icon at bounding box center [475, 87] width 5 height 4
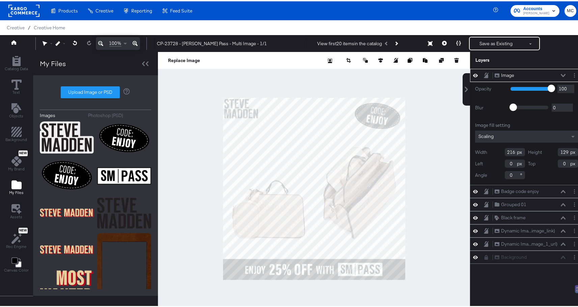
click at [509, 75] on div "Image Image" at bounding box center [529, 73] width 71 height 7
click at [506, 74] on div "Image" at bounding box center [507, 74] width 13 height 6
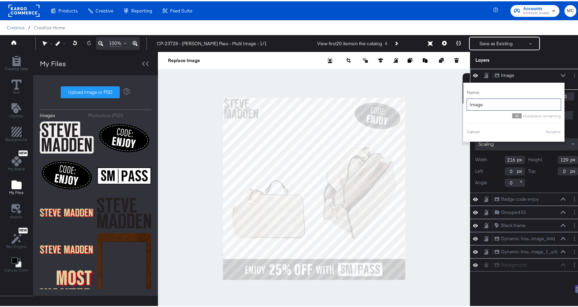
drag, startPoint x: 483, startPoint y: 106, endPoint x: 462, endPoint y: 104, distance: 21.3
click at [466, 104] on input "Image" at bounding box center [513, 103] width 94 height 12
type input "SM Logo"
click at [547, 128] on button "Rename" at bounding box center [553, 130] width 16 height 6
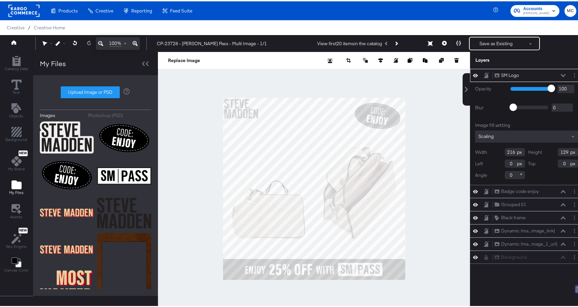
drag, startPoint x: 509, startPoint y: 161, endPoint x: 495, endPoint y: 161, distance: 14.2
click at [495, 161] on div "Left 0" at bounding box center [500, 162] width 50 height 8
type input "23"
drag, startPoint x: 560, startPoint y: 163, endPoint x: 541, endPoint y: 163, distance: 19.6
click at [544, 163] on div "Top 0" at bounding box center [553, 162] width 50 height 8
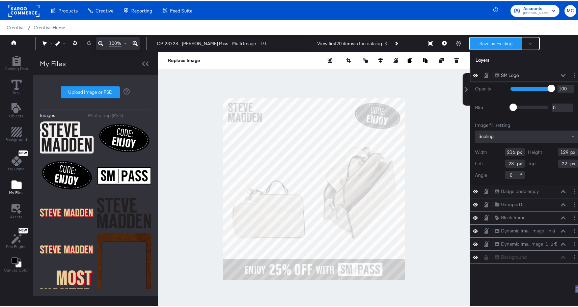
type input "22"
click at [494, 40] on button "Save as Existing" at bounding box center [495, 42] width 53 height 12
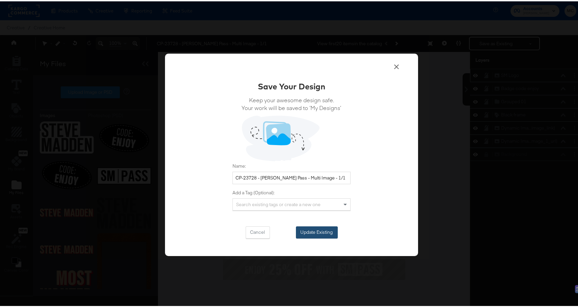
click at [323, 230] on button "Update Existing" at bounding box center [317, 231] width 42 height 12
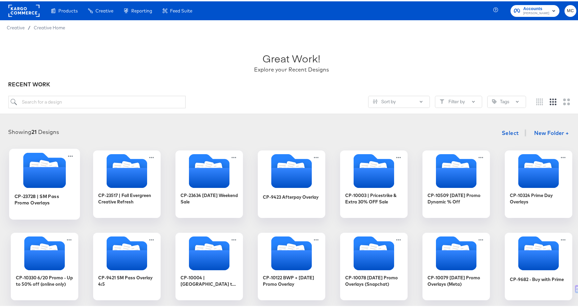
click at [53, 161] on icon "Folder" at bounding box center [54, 166] width 12 height 13
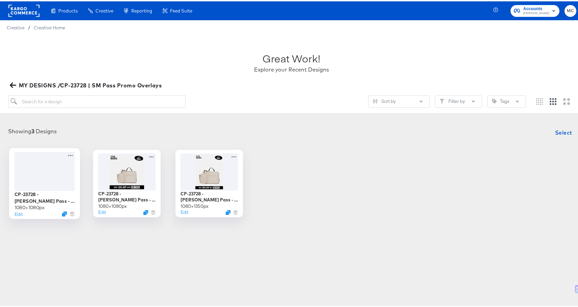
click at [34, 177] on div at bounding box center [44, 169] width 60 height 39
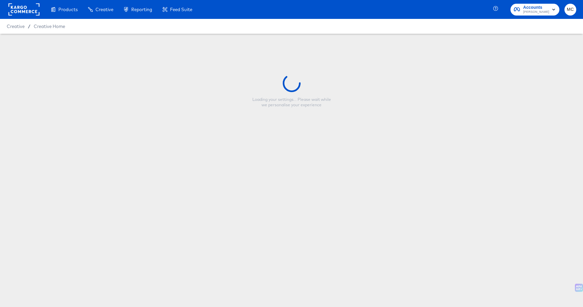
type input "CP-23728 - [PERSON_NAME] Pass - Multi Image - 1/1"
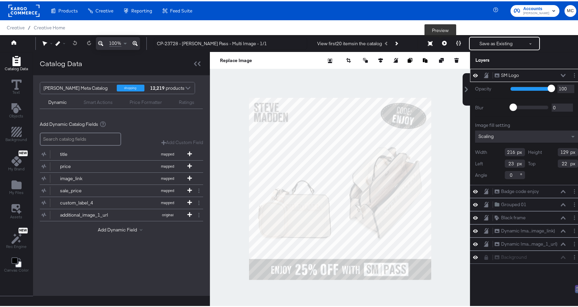
click at [442, 43] on icon at bounding box center [444, 41] width 5 height 5
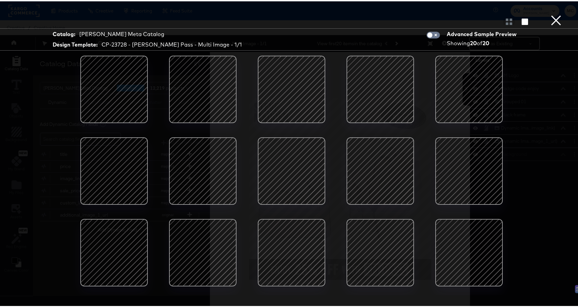
click at [133, 86] on div at bounding box center [113, 87] width 57 height 57
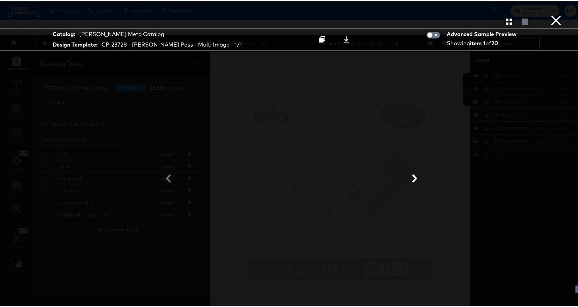
click at [412, 176] on icon at bounding box center [414, 177] width 5 height 8
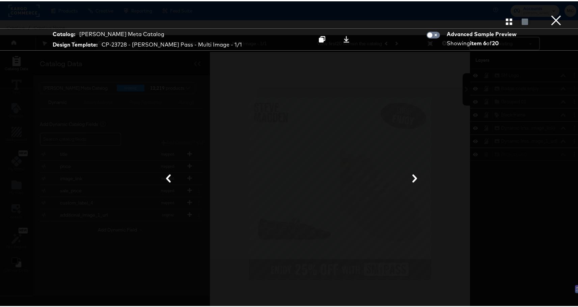
click at [412, 176] on icon at bounding box center [414, 177] width 5 height 8
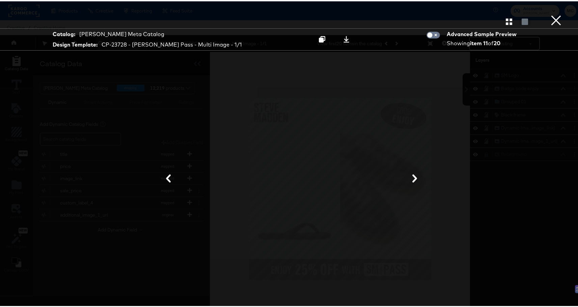
click at [412, 176] on icon at bounding box center [414, 177] width 5 height 8
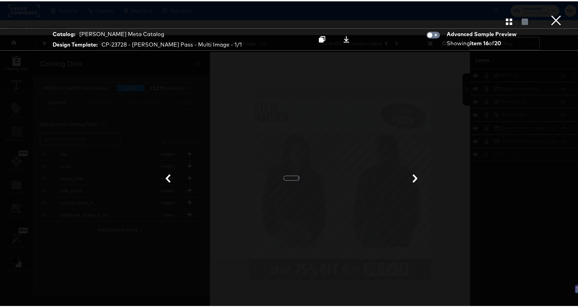
click at [553, 13] on button "×" at bounding box center [555, 6] width 13 height 13
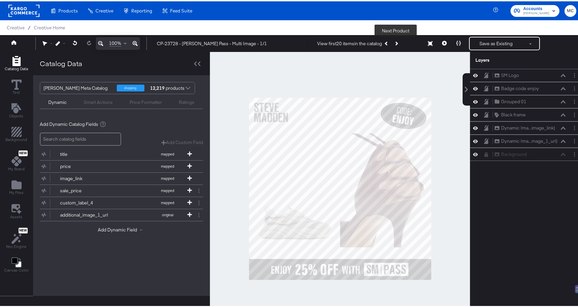
click at [390, 42] on div "View first 20 items in the catalog Next Product" at bounding box center [359, 42] width 84 height 12
click at [395, 42] on icon "Next Product" at bounding box center [396, 42] width 4 height 4
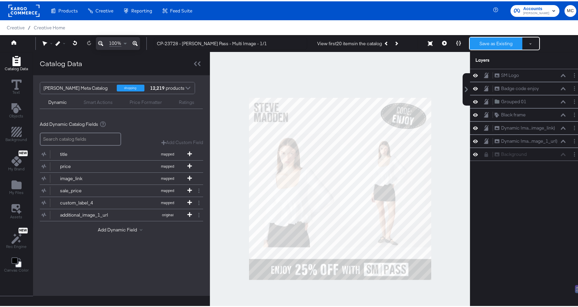
click at [493, 42] on button "Save as Existing" at bounding box center [495, 42] width 53 height 12
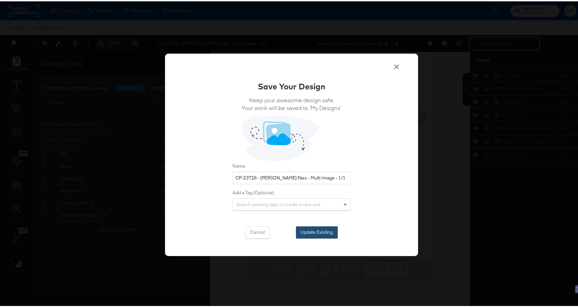
click at [312, 230] on button "Update Existing" at bounding box center [317, 231] width 42 height 12
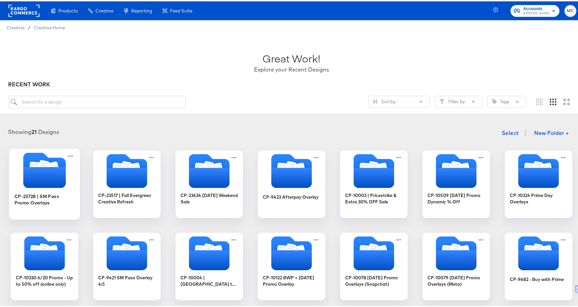
click at [41, 194] on div "CP-23728 | SM Pass Promo Overlays" at bounding box center [44, 197] width 60 height 13
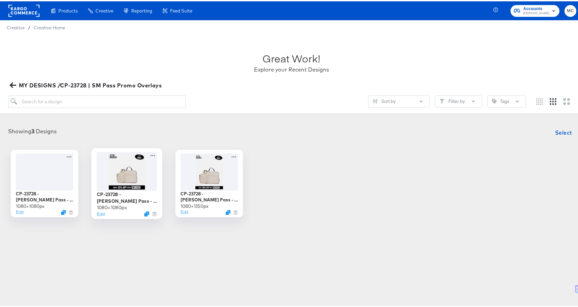
click at [120, 173] on div at bounding box center [127, 169] width 60 height 39
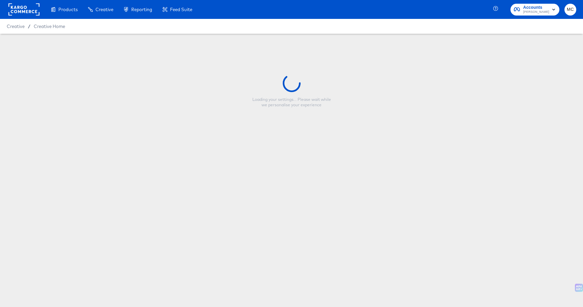
type input "CP-23728 - [PERSON_NAME] Pass - Single Image - 1/1"
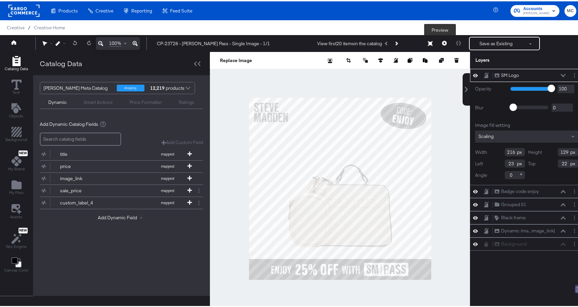
click at [442, 43] on icon at bounding box center [444, 41] width 5 height 5
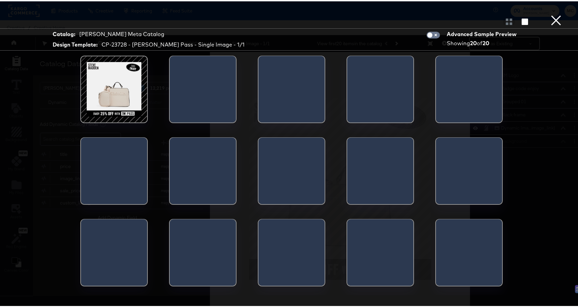
click at [189, 103] on div at bounding box center [203, 90] width 66 height 71
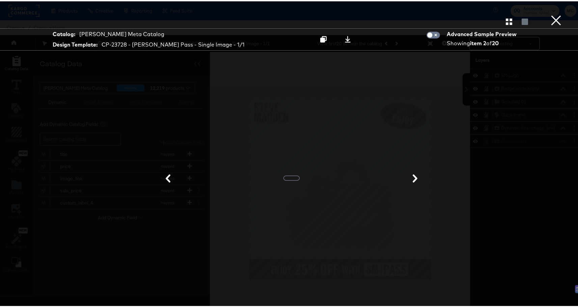
click at [503, 24] on div "Product View" at bounding box center [291, 19] width 583 height 13
click at [500, 24] on div "Product View" at bounding box center [291, 19] width 583 height 13
click at [415, 179] on icon at bounding box center [414, 177] width 8 height 8
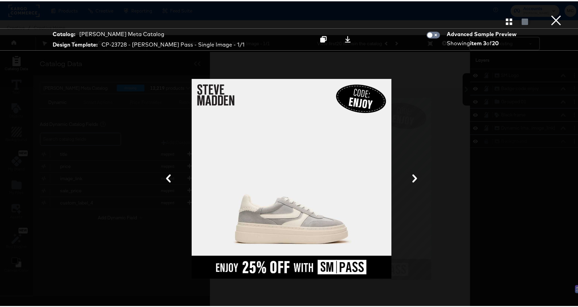
click at [415, 177] on icon at bounding box center [414, 177] width 8 height 8
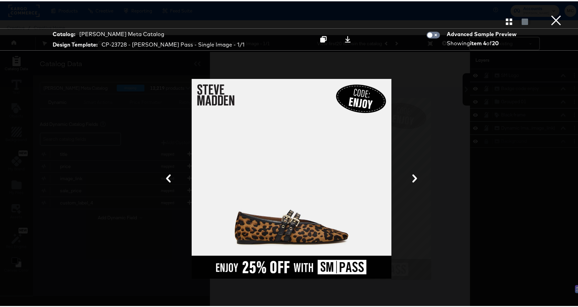
click at [415, 177] on icon at bounding box center [414, 177] width 8 height 8
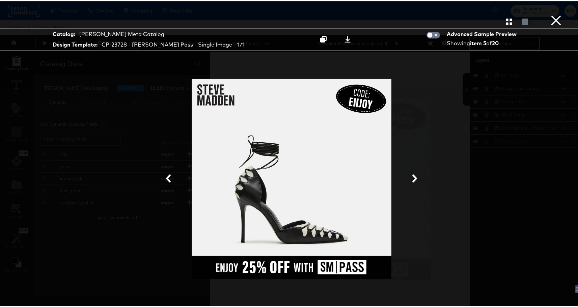
click at [415, 177] on icon at bounding box center [414, 177] width 8 height 8
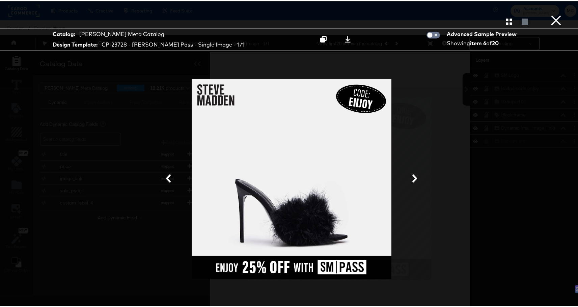
click at [414, 177] on icon at bounding box center [414, 177] width 8 height 8
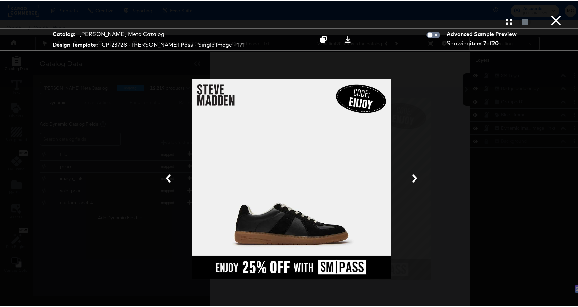
click at [414, 177] on icon at bounding box center [414, 177] width 8 height 8
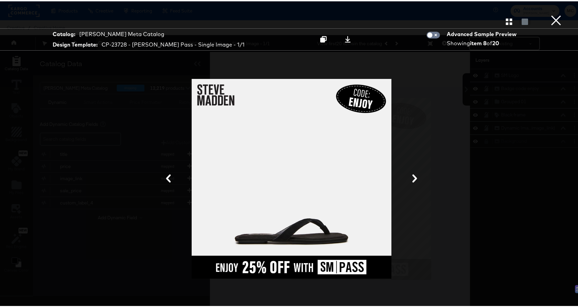
click at [414, 177] on icon at bounding box center [414, 177] width 8 height 8
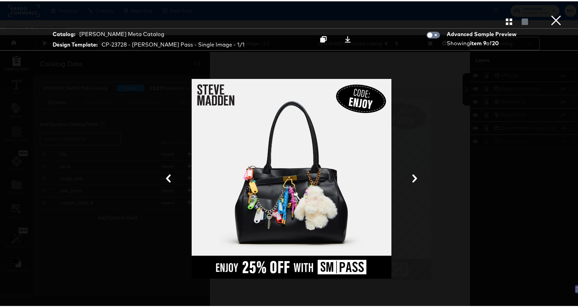
click at [414, 177] on icon at bounding box center [414, 177] width 8 height 8
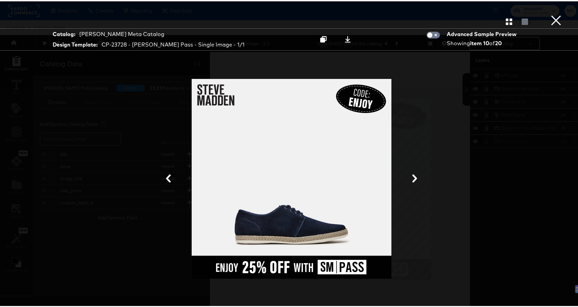
click at [414, 177] on icon at bounding box center [414, 177] width 8 height 8
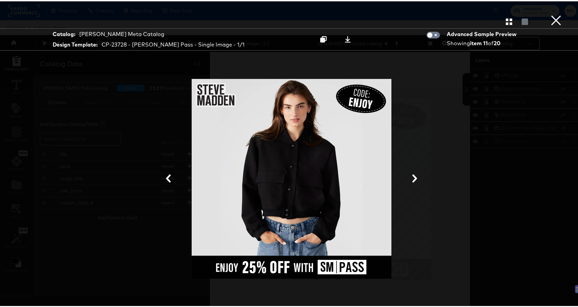
click at [417, 175] on button at bounding box center [415, 177] width 18 height 12
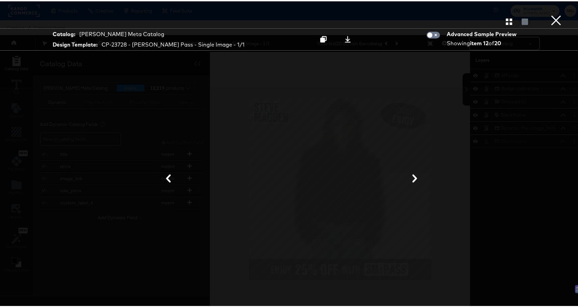
click at [414, 176] on icon at bounding box center [414, 177] width 8 height 8
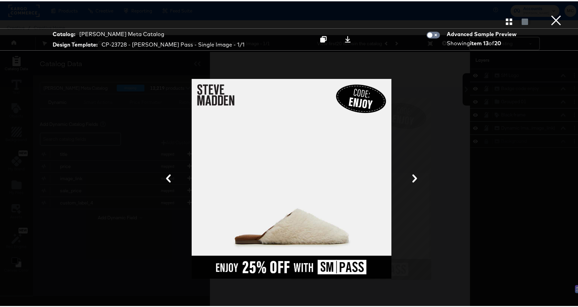
click at [414, 176] on icon at bounding box center [414, 177] width 8 height 8
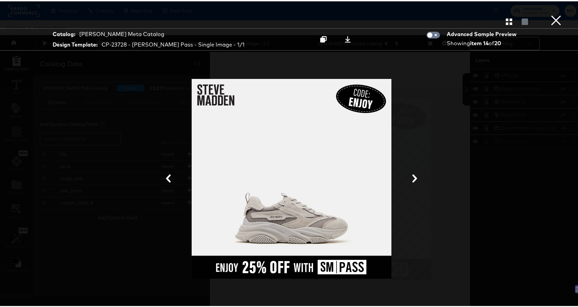
click at [414, 176] on icon at bounding box center [414, 177] width 8 height 8
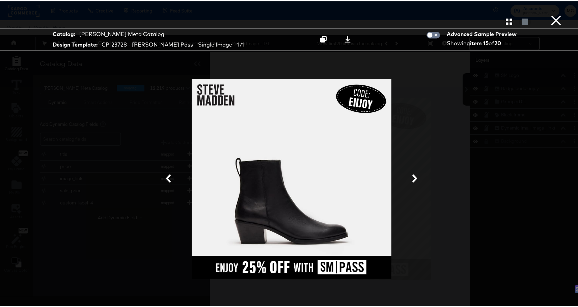
click at [414, 176] on icon at bounding box center [414, 177] width 8 height 8
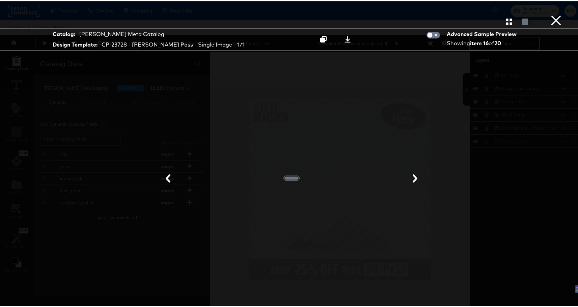
click at [414, 176] on icon at bounding box center [415, 177] width 8 height 8
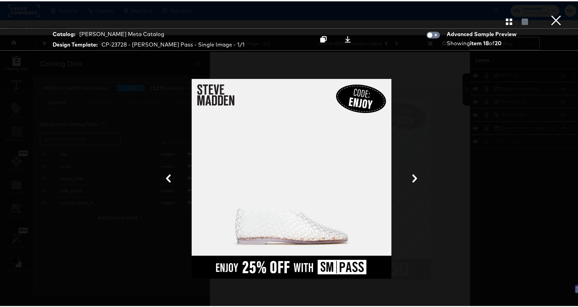
click at [414, 176] on icon at bounding box center [414, 177] width 8 height 8
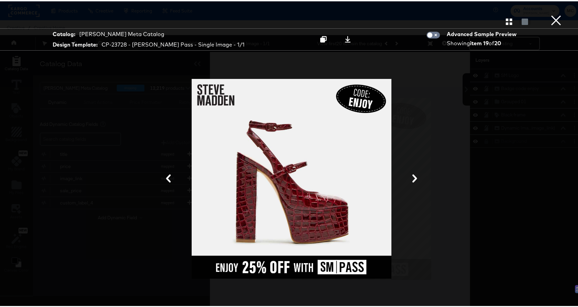
click at [499, 22] on div "Product View" at bounding box center [291, 19] width 583 height 13
click at [505, 21] on icon "button" at bounding box center [508, 20] width 6 height 6
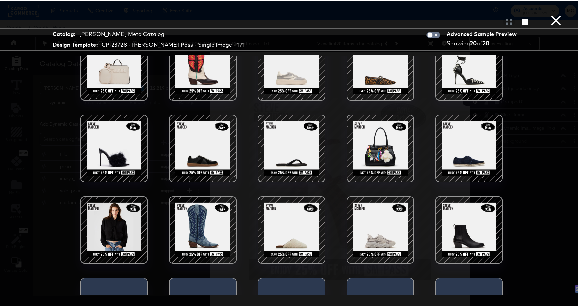
scroll to position [78, 0]
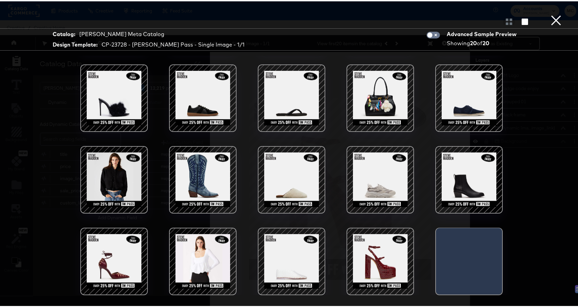
click at [195, 154] on div at bounding box center [202, 178] width 57 height 57
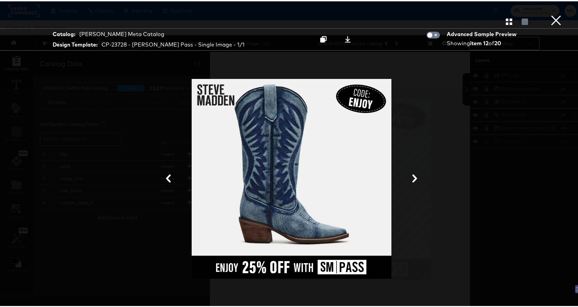
click at [551, 13] on button "×" at bounding box center [555, 6] width 13 height 13
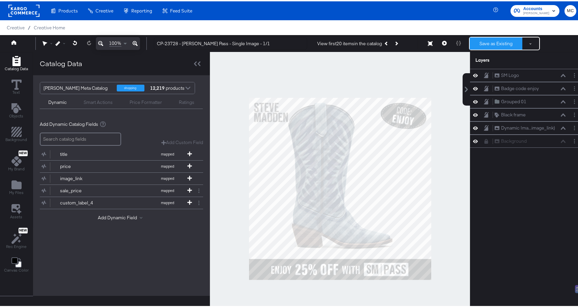
click at [503, 45] on button "Save as Existing" at bounding box center [495, 42] width 53 height 12
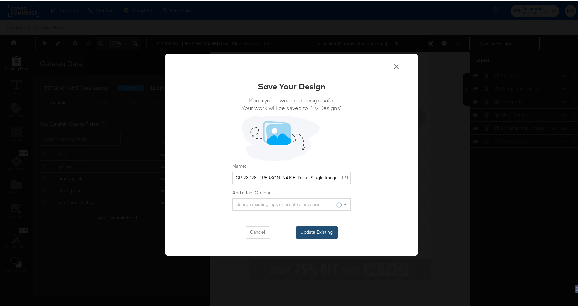
click at [315, 230] on button "Update Existing" at bounding box center [317, 231] width 42 height 12
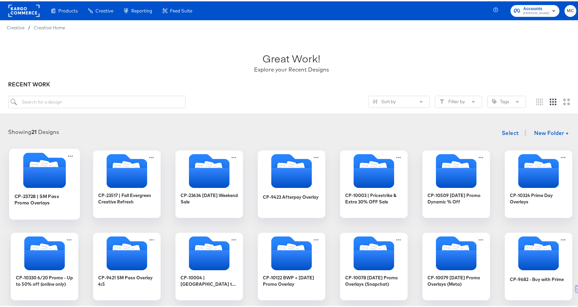
click at [72, 154] on icon "Folder" at bounding box center [44, 168] width 71 height 35
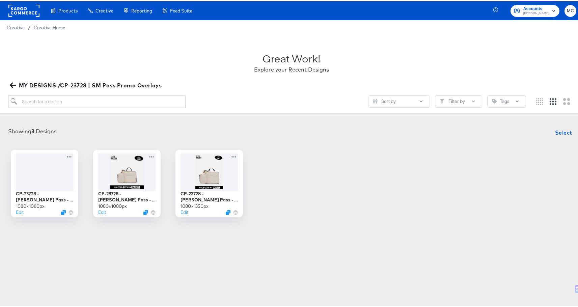
click at [8, 85] on button "MY DESIGNS /CP-23728 | SM Pass Promo Overlays" at bounding box center [86, 83] width 156 height 9
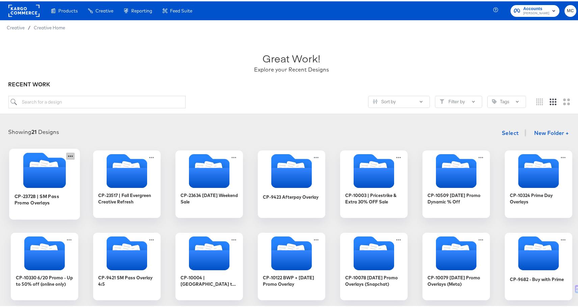
click at [70, 153] on icon at bounding box center [70, 154] width 8 height 7
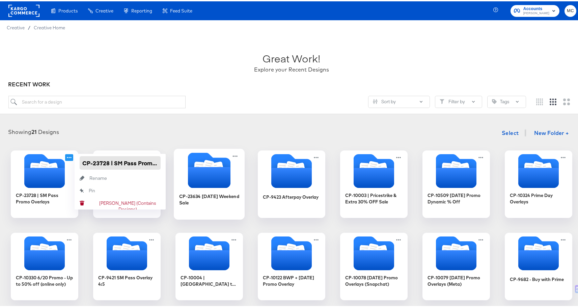
scroll to position [0, 24]
drag, startPoint x: 80, startPoint y: 160, endPoint x: 189, endPoint y: 165, distance: 109.0
click at [189, 165] on div "CP-23728 | SM Pass Promo Overlays CP-23728 | SM Pass Promo Overlays Rename Rena…" at bounding box center [291, 306] width 569 height 314
click at [201, 107] on div at bounding box center [291, 107] width 566 height 0
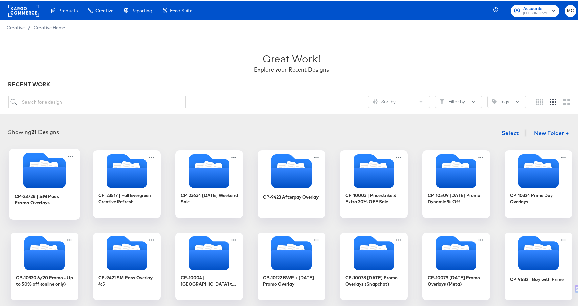
click at [52, 180] on icon "Folder" at bounding box center [44, 176] width 42 height 21
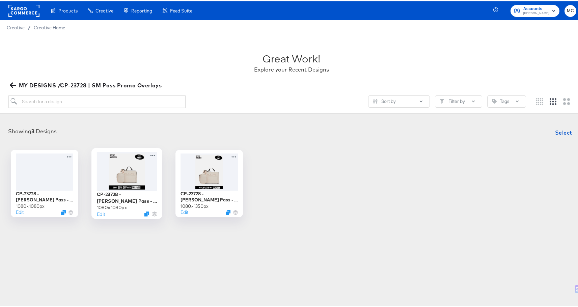
click at [123, 177] on div at bounding box center [127, 169] width 60 height 39
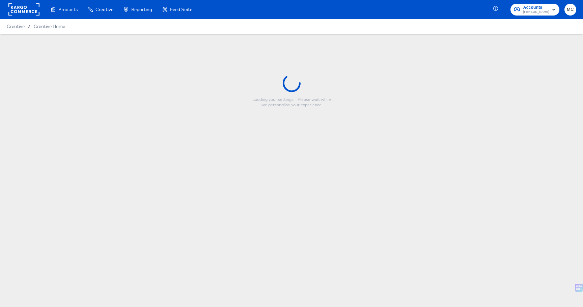
type input "CP-23728 - [PERSON_NAME] Pass - Single Image - 1/1"
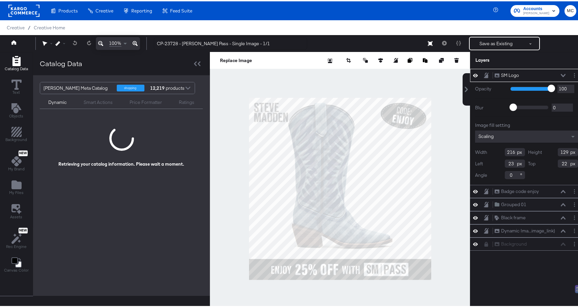
click at [445, 120] on div at bounding box center [340, 187] width 260 height 273
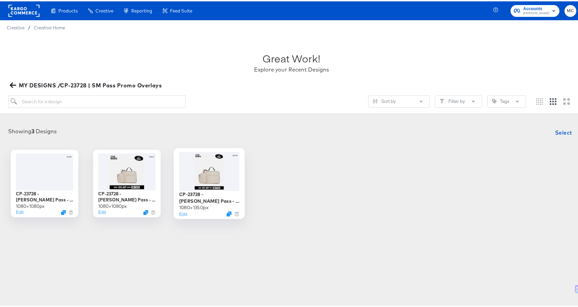
click at [210, 173] on div at bounding box center [209, 169] width 60 height 39
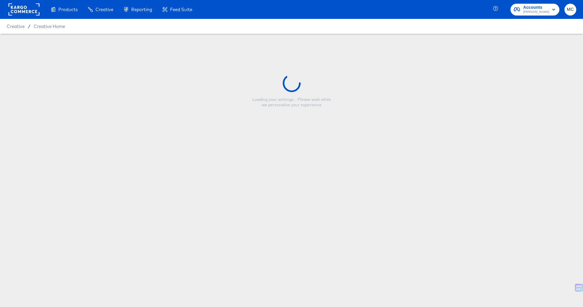
type input "CP-23728 - [PERSON_NAME] Pass - Single Image - 4/5"
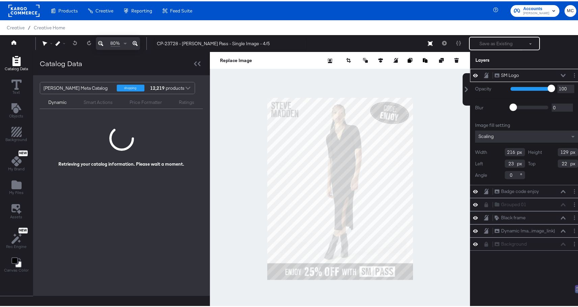
click at [560, 74] on icon at bounding box center [562, 73] width 5 height 3
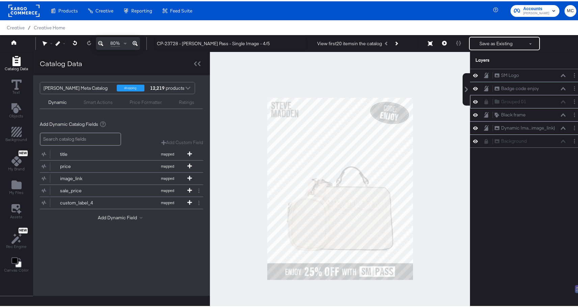
click at [473, 100] on icon at bounding box center [475, 100] width 5 height 3
click at [473, 100] on icon at bounding box center [475, 100] width 5 height 4
click at [561, 101] on div "Grouped 01 Grouped 01" at bounding box center [531, 100] width 75 height 7
click at [559, 100] on div "Grouped 01 Grouped 01" at bounding box center [529, 100] width 71 height 7
click at [558, 98] on div "Grouped 01 Grouped 01" at bounding box center [529, 100] width 71 height 7
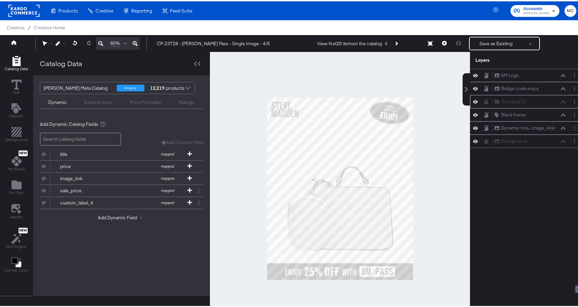
click at [555, 99] on div "Grouped 01 Grouped 01" at bounding box center [529, 100] width 71 height 7
click at [488, 100] on div "Grouped 01 Grouped 01" at bounding box center [526, 100] width 108 height 7
click at [484, 100] on div at bounding box center [487, 100] width 9 height 5
click at [483, 99] on icon at bounding box center [485, 100] width 5 height 5
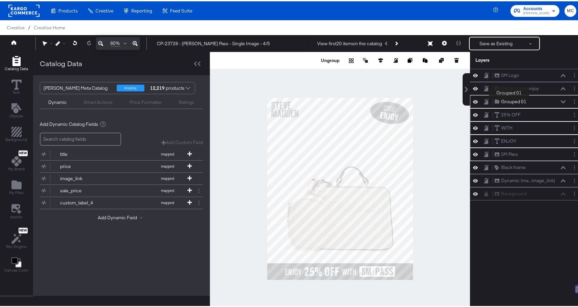
click at [508, 99] on div "Grouped 01" at bounding box center [513, 100] width 25 height 6
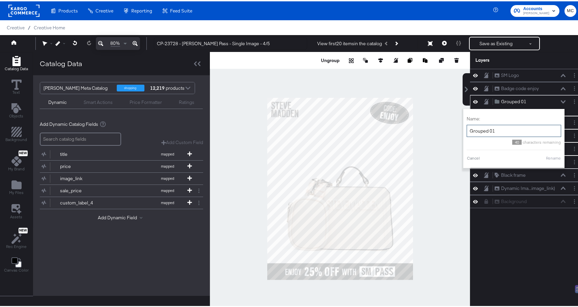
drag, startPoint x: 490, startPoint y: 130, endPoint x: 464, endPoint y: 129, distance: 26.6
click at [466, 129] on input "Grouped 01" at bounding box center [513, 129] width 94 height 12
type input "Copy"
click at [553, 156] on button "Rename" at bounding box center [553, 157] width 16 height 6
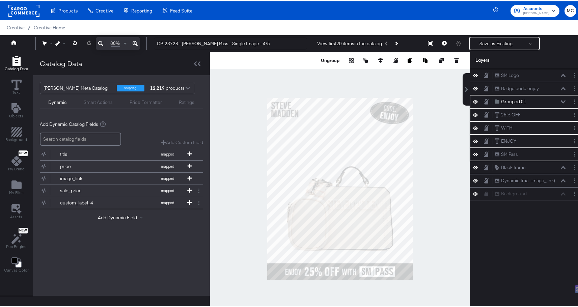
click at [560, 99] on icon at bounding box center [562, 100] width 5 height 3
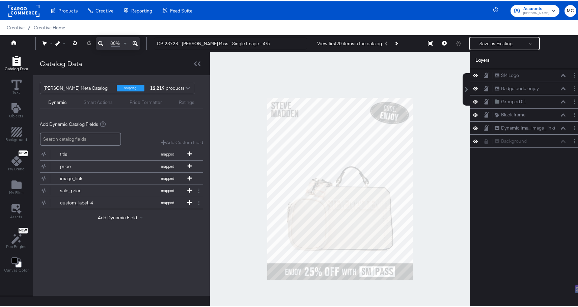
click at [473, 99] on icon at bounding box center [475, 100] width 5 height 6
click at [473, 99] on icon at bounding box center [475, 100] width 5 height 4
click at [473, 99] on icon at bounding box center [475, 100] width 5 height 6
click at [473, 99] on icon at bounding box center [475, 100] width 5 height 4
click at [475, 99] on div at bounding box center [476, 100] width 9 height 6
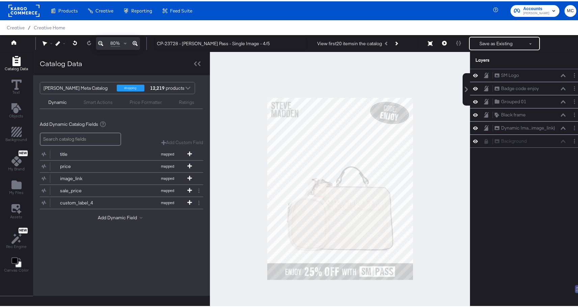
click at [483, 99] on div at bounding box center [487, 100] width 9 height 6
click at [483, 100] on icon at bounding box center [485, 99] width 5 height 5
click at [473, 126] on icon at bounding box center [475, 126] width 5 height 3
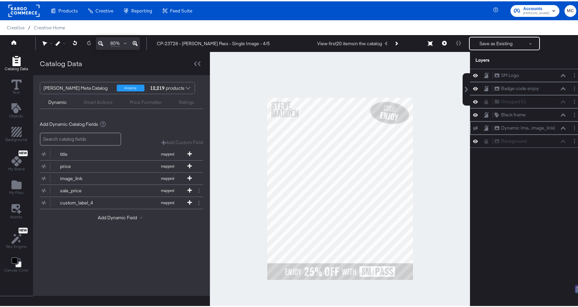
click at [473, 126] on icon at bounding box center [475, 126] width 5 height 4
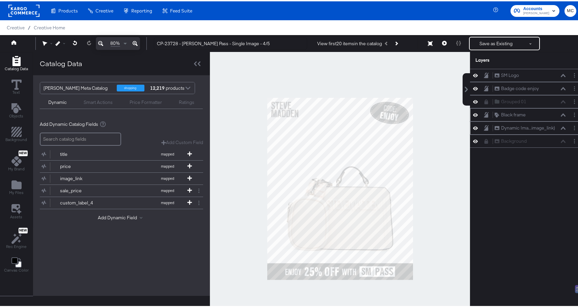
click at [473, 114] on icon at bounding box center [475, 114] width 5 height 6
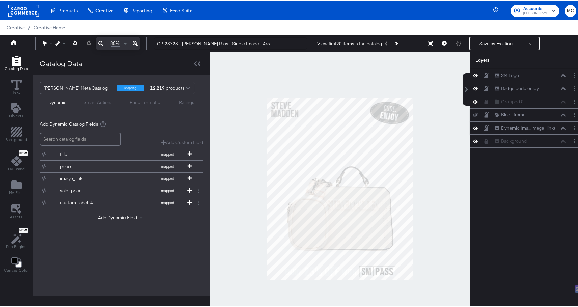
click at [473, 114] on icon at bounding box center [475, 114] width 5 height 4
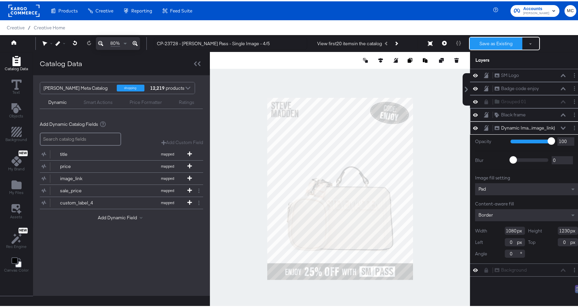
click at [481, 44] on button "Save as Existing" at bounding box center [495, 42] width 53 height 12
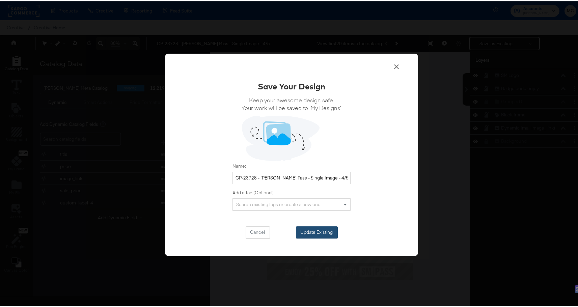
click at [325, 233] on button "Update Existing" at bounding box center [317, 231] width 42 height 12
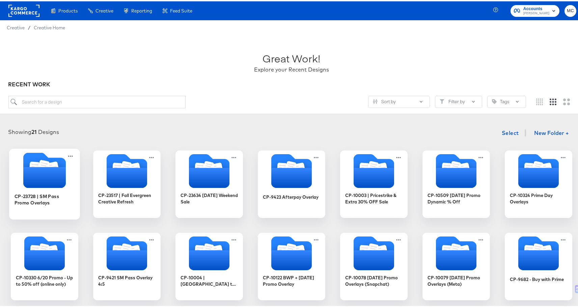
click at [36, 172] on icon "Folder" at bounding box center [44, 176] width 42 height 21
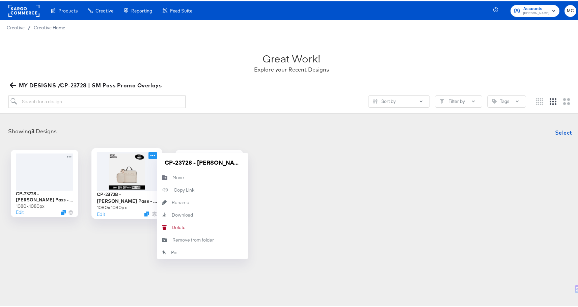
click at [150, 152] on icon at bounding box center [152, 153] width 8 height 7
click at [130, 113] on article "Great Work! Explore your Recent Designs MY DESIGNS /CP-23728 | SM Pass Promo Ov…" at bounding box center [291, 141] width 583 height 214
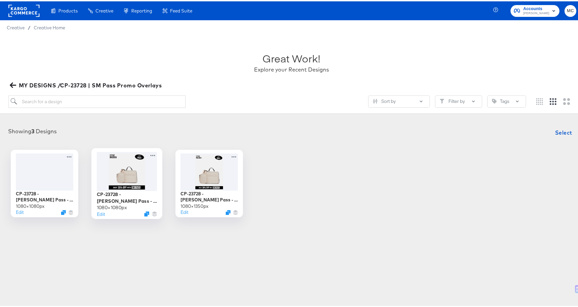
click at [117, 180] on div at bounding box center [127, 169] width 60 height 39
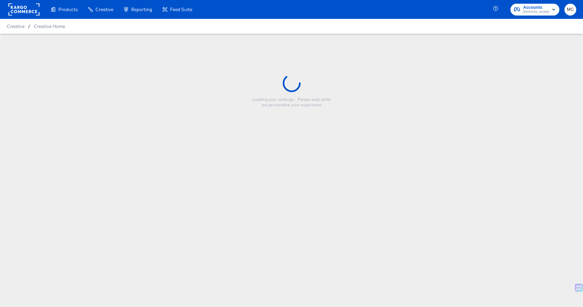
type input "CP-23728 - [PERSON_NAME] Pass - Single Image - 1/1"
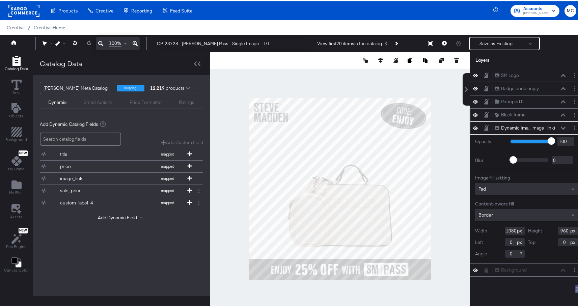
click at [473, 113] on icon at bounding box center [475, 114] width 5 height 6
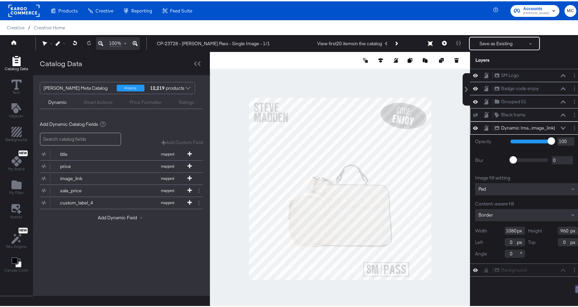
click at [473, 113] on icon at bounding box center [475, 114] width 5 height 4
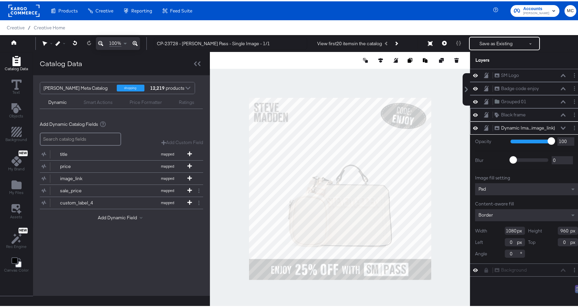
click at [483, 113] on icon at bounding box center [485, 114] width 5 height 6
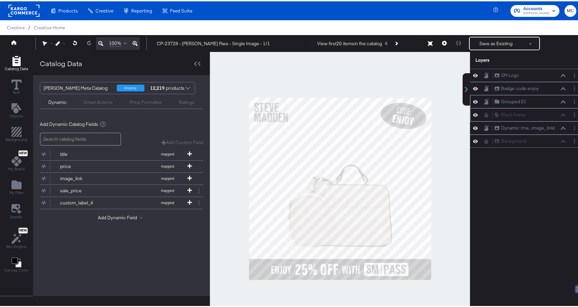
click at [473, 100] on icon at bounding box center [475, 100] width 5 height 3
